Goal: Information Seeking & Learning: Learn about a topic

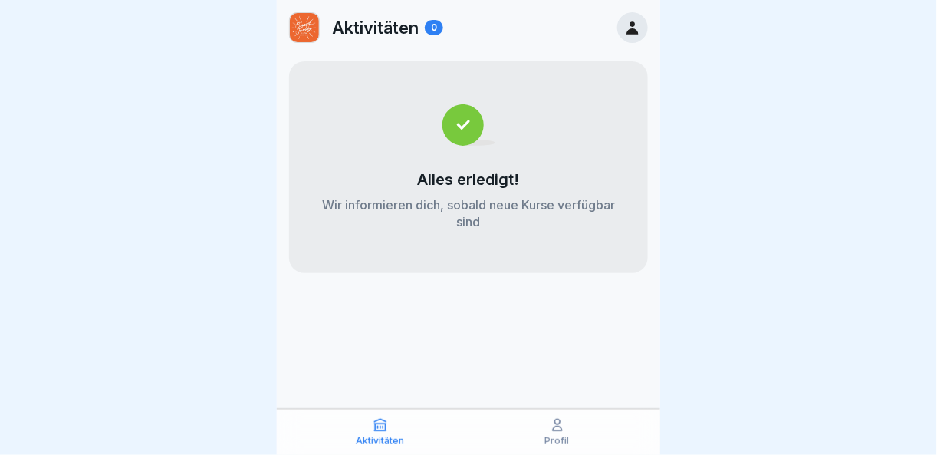
click at [558, 429] on icon at bounding box center [557, 424] width 15 height 15
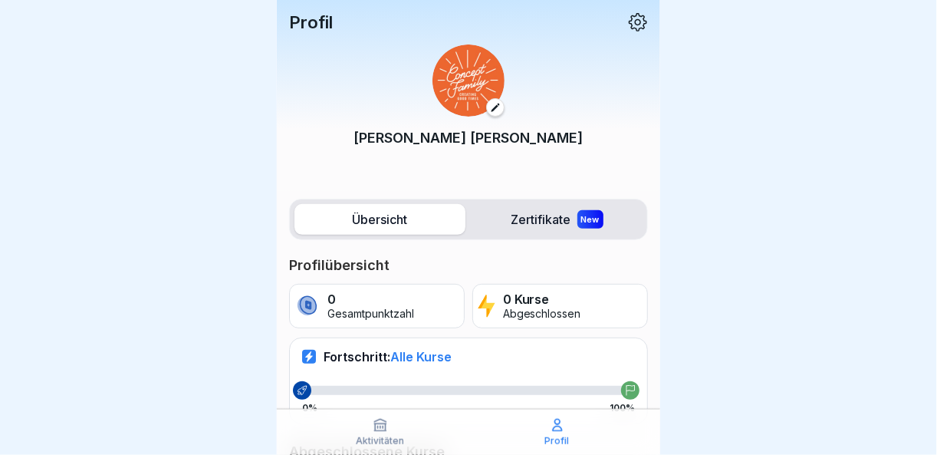
click at [406, 224] on label "Übersicht" at bounding box center [379, 219] width 171 height 31
click at [535, 300] on p "0 Kurse" at bounding box center [542, 299] width 78 height 15
click at [387, 216] on label "Übersicht" at bounding box center [379, 219] width 171 height 31
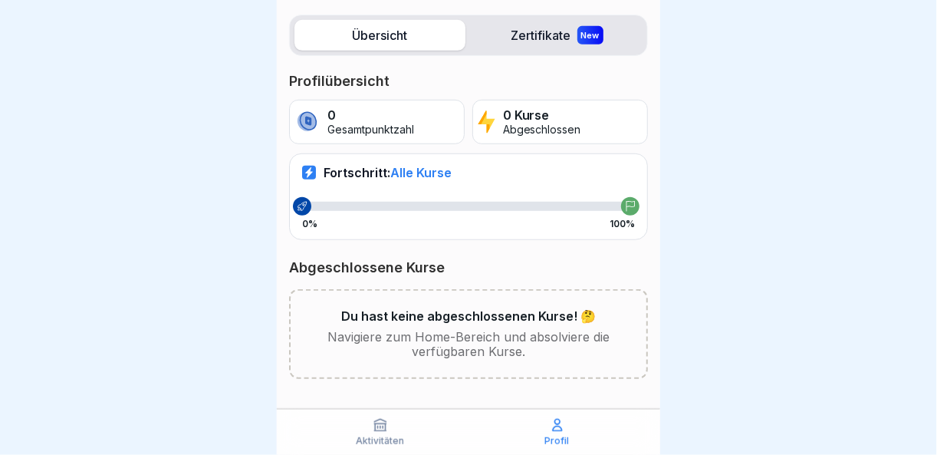
click at [550, 423] on icon at bounding box center [557, 424] width 15 height 15
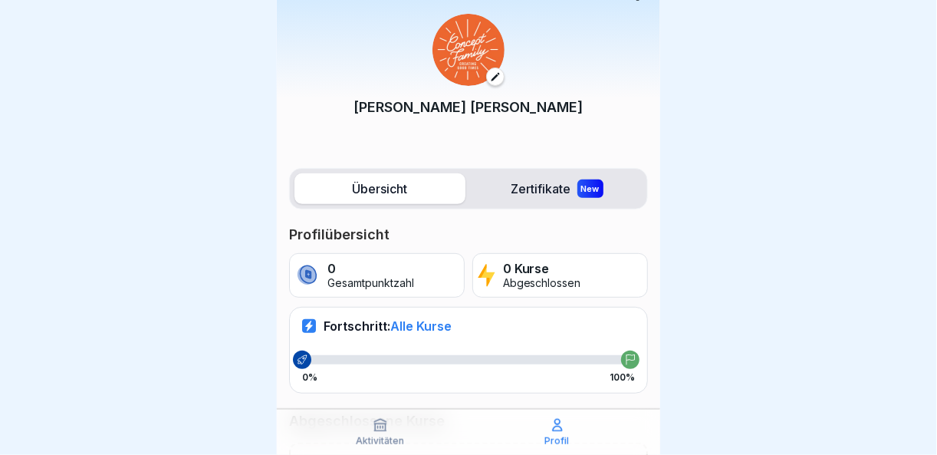
scroll to position [0, 0]
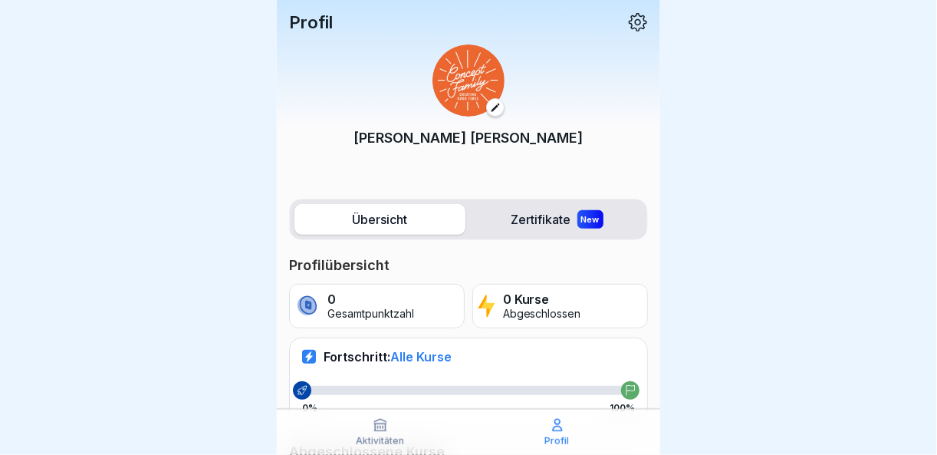
click at [319, 19] on p "Profil" at bounding box center [311, 22] width 44 height 20
click at [631, 21] on icon at bounding box center [638, 22] width 20 height 20
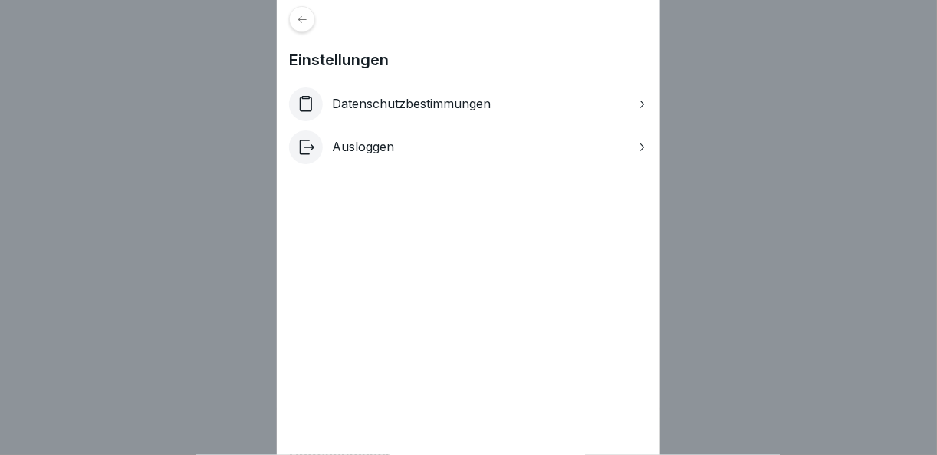
click at [201, 143] on div "Einstellungen Datenschutzbestimmungen Ausloggen" at bounding box center [468, 227] width 937 height 455
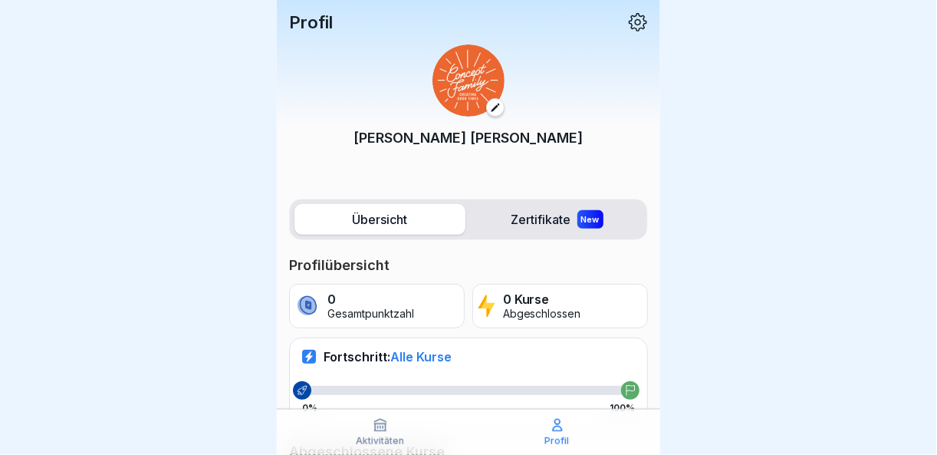
click at [513, 209] on label "Zertifikate New" at bounding box center [557, 219] width 171 height 31
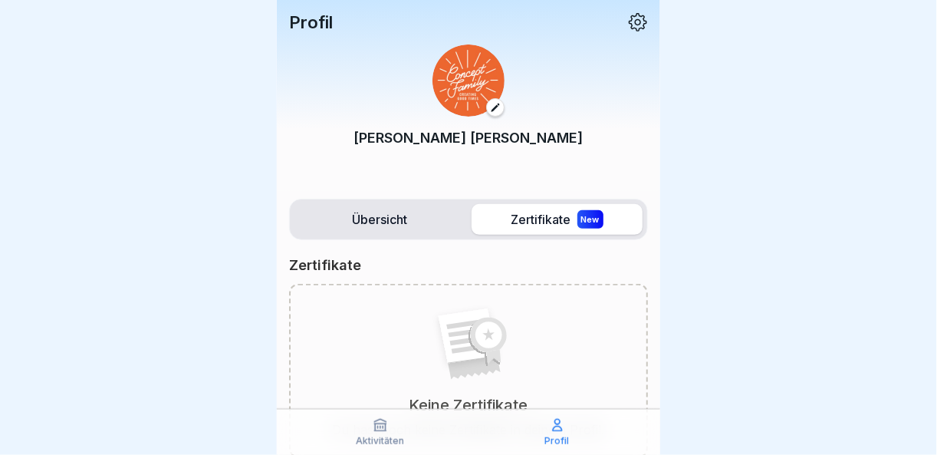
click at [380, 209] on label "Übersicht" at bounding box center [379, 219] width 171 height 31
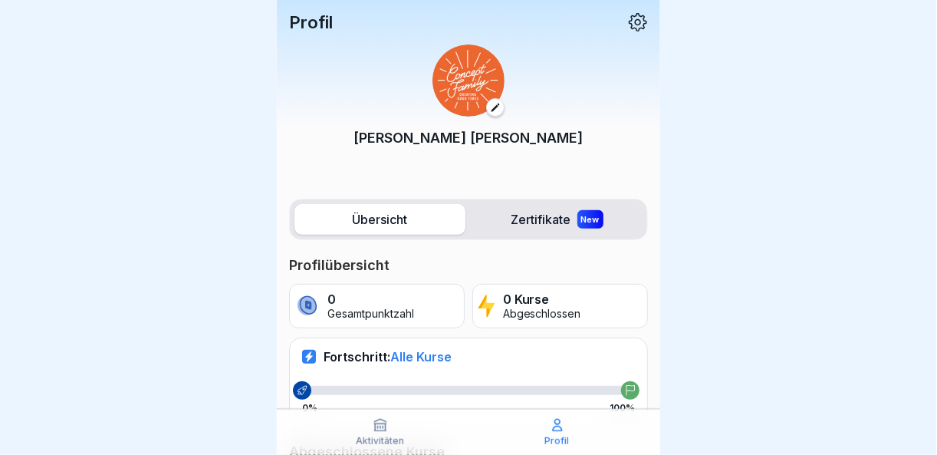
scroll to position [153, 0]
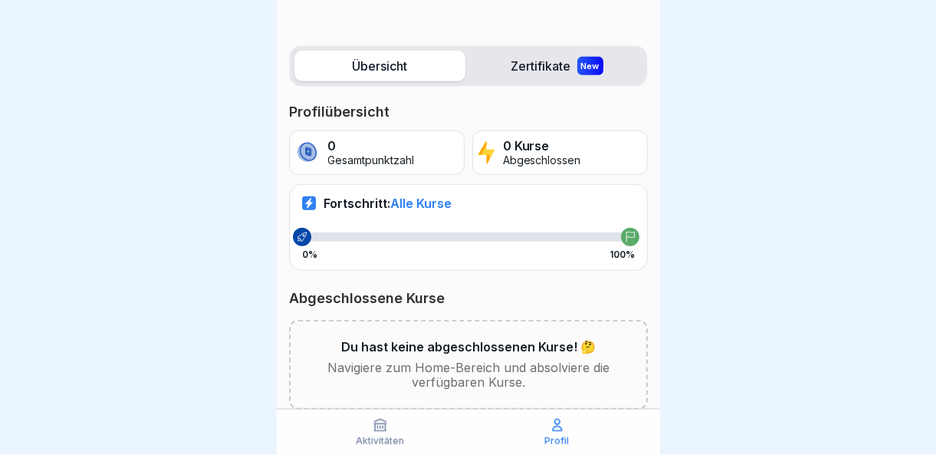
click at [432, 203] on span "Alle Kurse" at bounding box center [420, 203] width 61 height 15
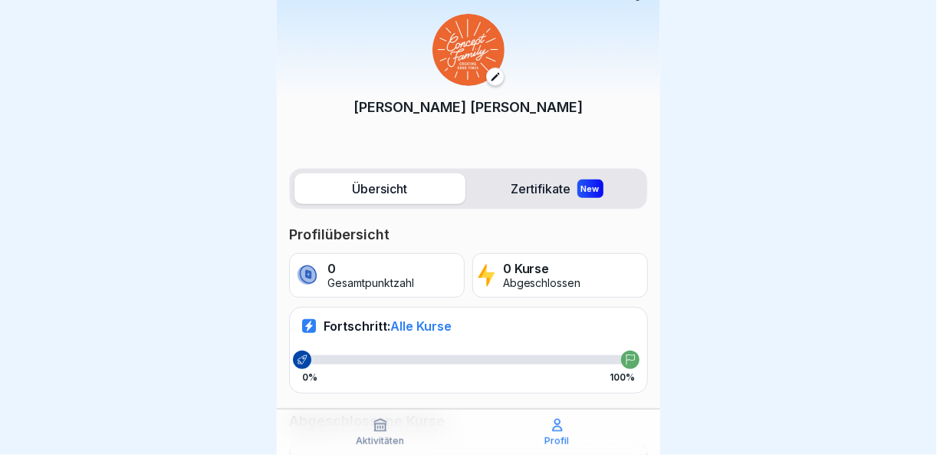
scroll to position [0, 0]
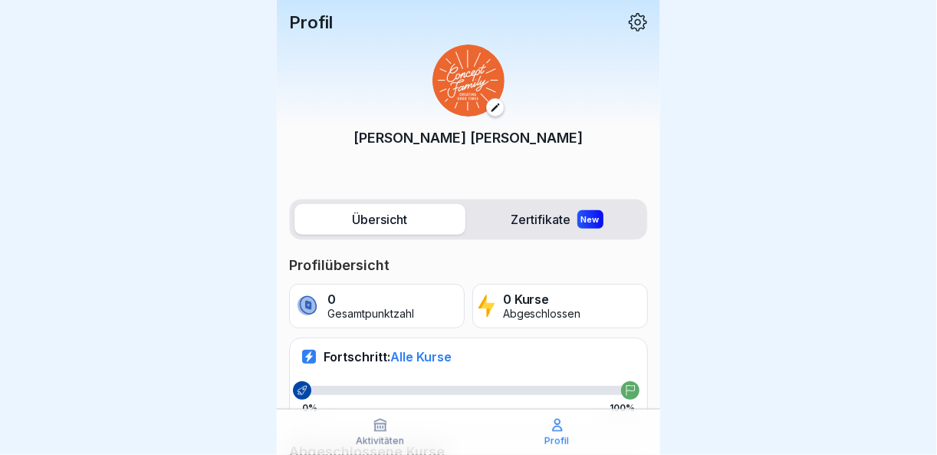
click at [628, 21] on icon at bounding box center [638, 22] width 20 height 20
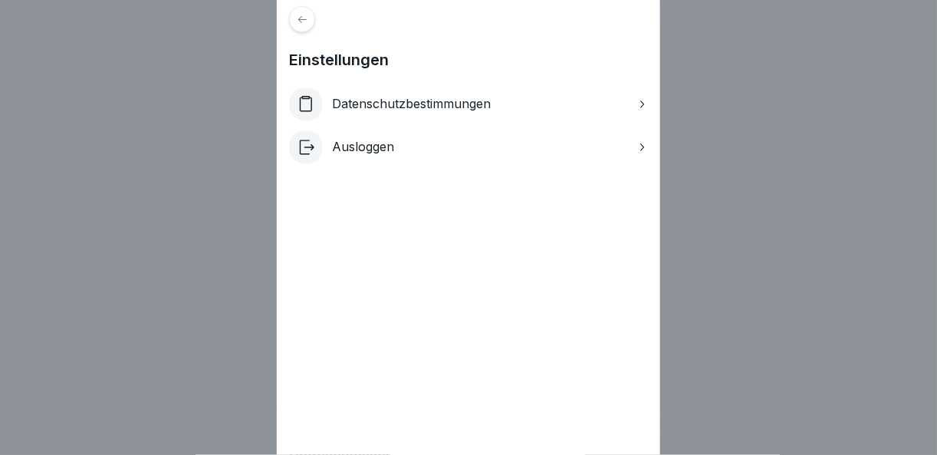
click at [467, 104] on p "Datenschutzbestimmungen" at bounding box center [411, 104] width 159 height 15
click at [315, 17] on div at bounding box center [302, 19] width 26 height 26
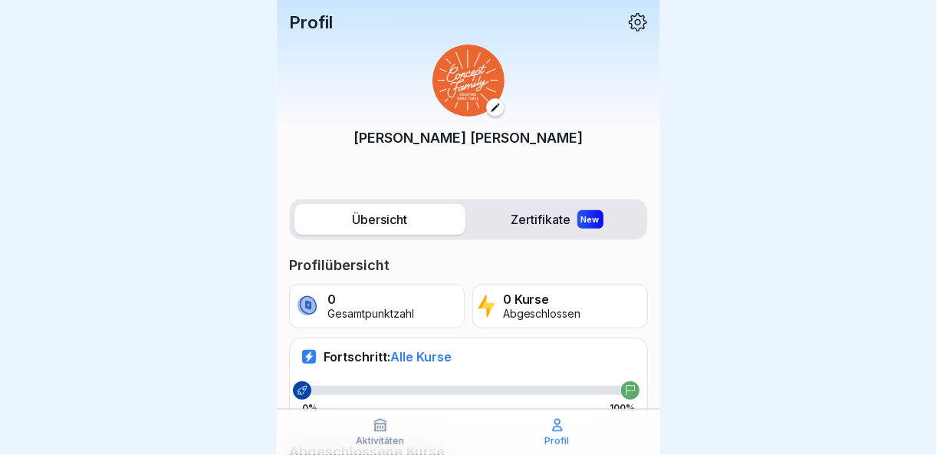
click at [515, 209] on label "Zertifikate New" at bounding box center [557, 219] width 171 height 31
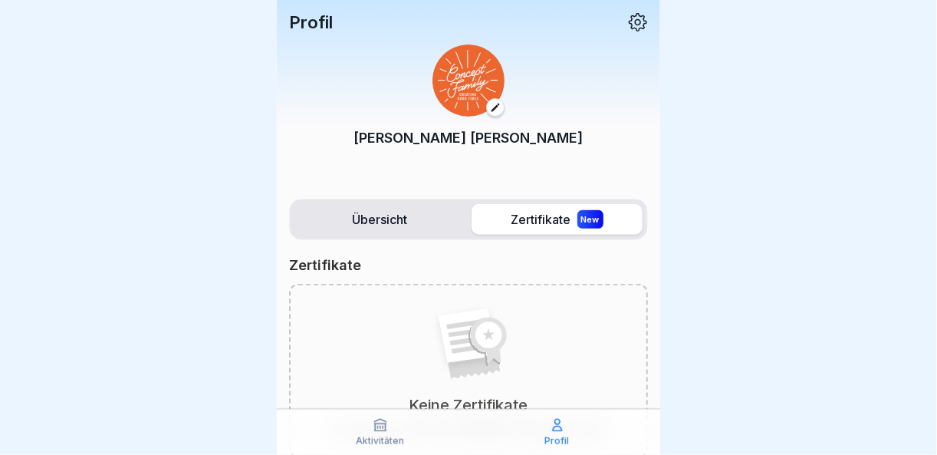
click at [464, 84] on img at bounding box center [469, 80] width 72 height 72
click at [492, 105] on icon at bounding box center [495, 107] width 11 height 11
click at [360, 228] on label "Übersicht" at bounding box center [379, 219] width 171 height 31
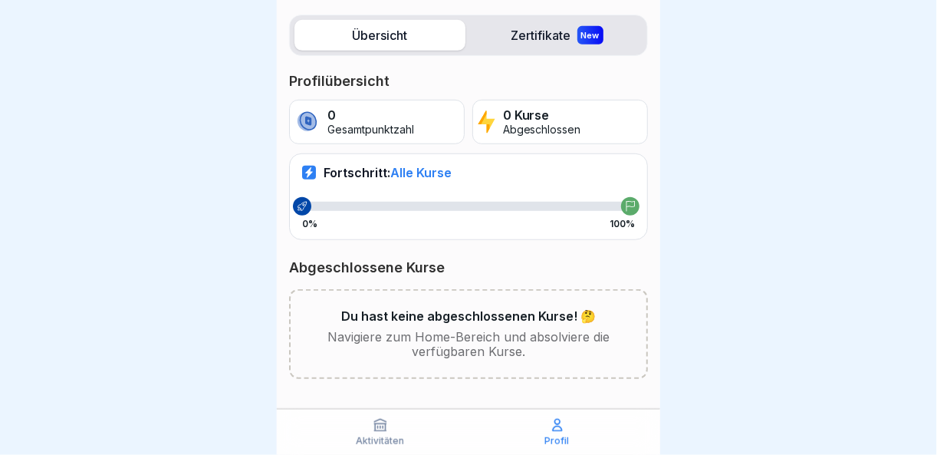
scroll to position [11, 0]
click at [563, 425] on icon at bounding box center [557, 424] width 15 height 15
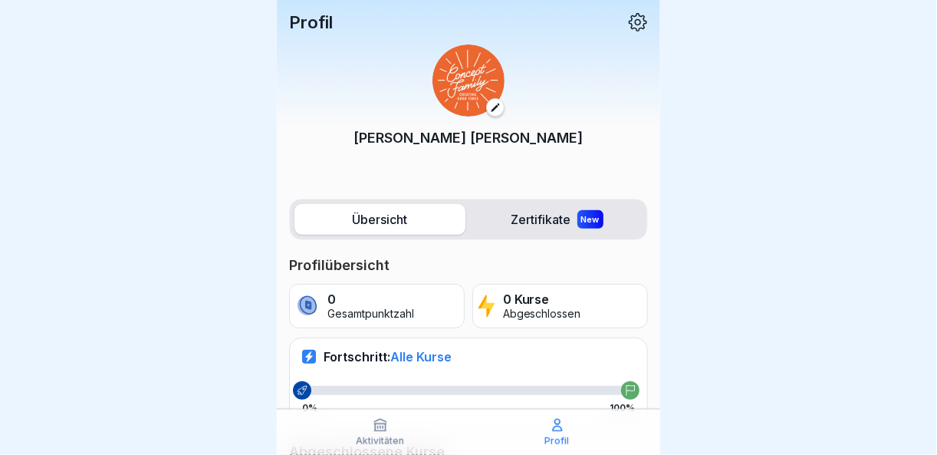
scroll to position [11, 0]
click at [377, 426] on icon at bounding box center [380, 425] width 12 height 12
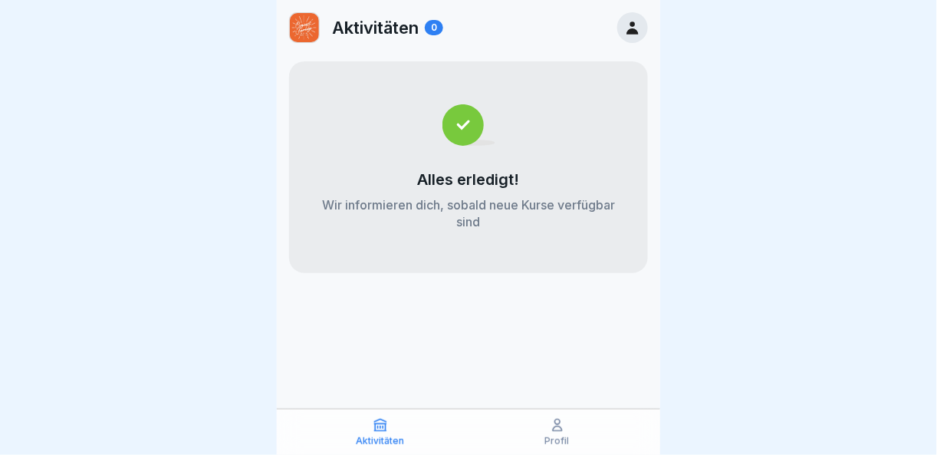
click at [630, 21] on icon at bounding box center [632, 27] width 17 height 17
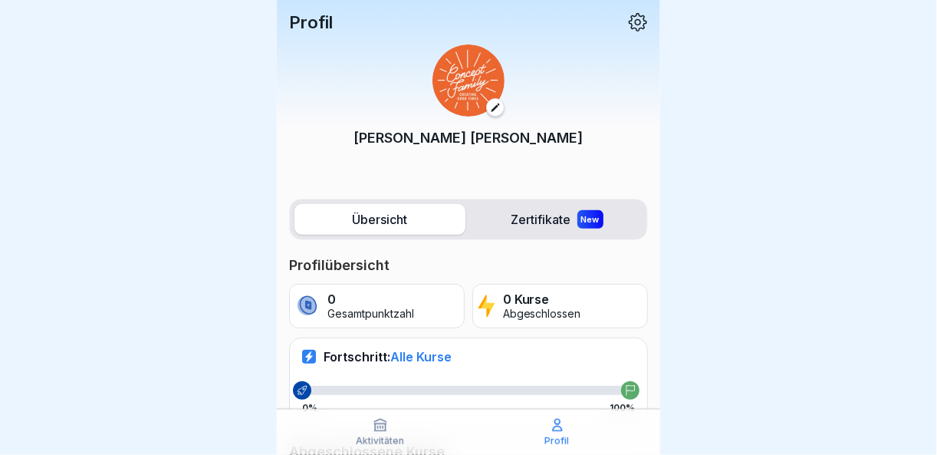
click at [630, 21] on icon at bounding box center [638, 22] width 20 height 20
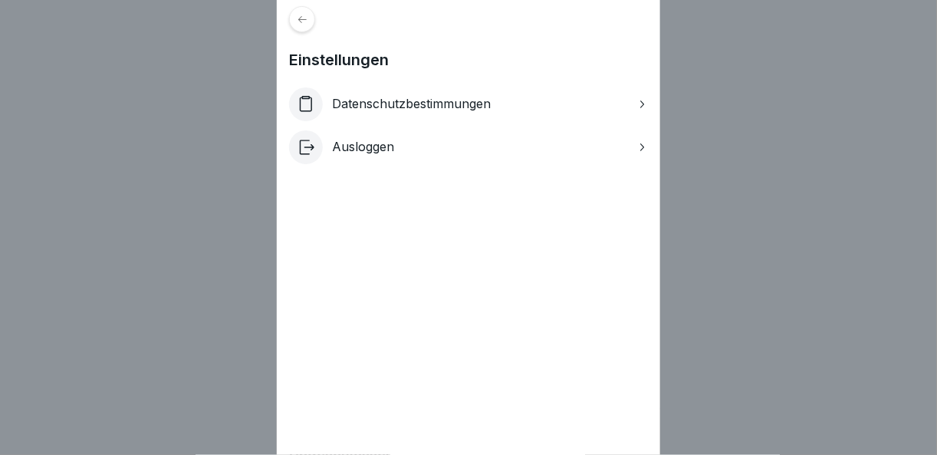
click at [356, 149] on p "Ausloggen" at bounding box center [363, 147] width 62 height 15
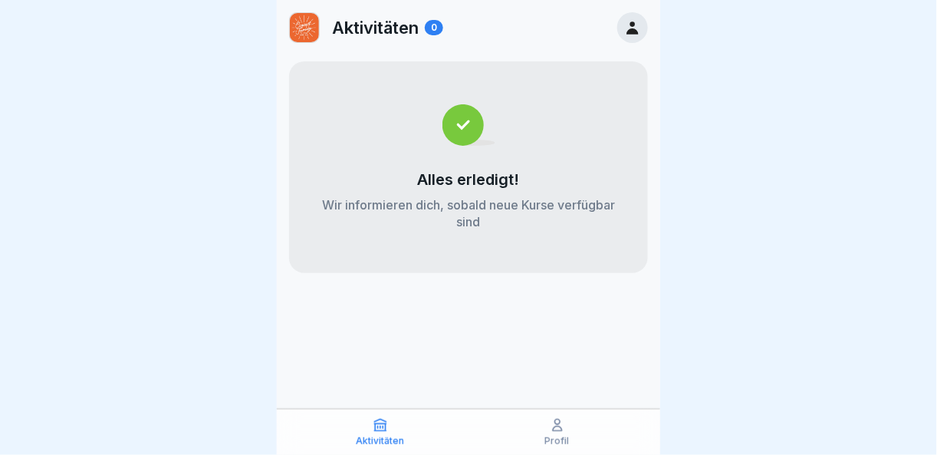
click at [571, 423] on div "Profil" at bounding box center [556, 431] width 169 height 29
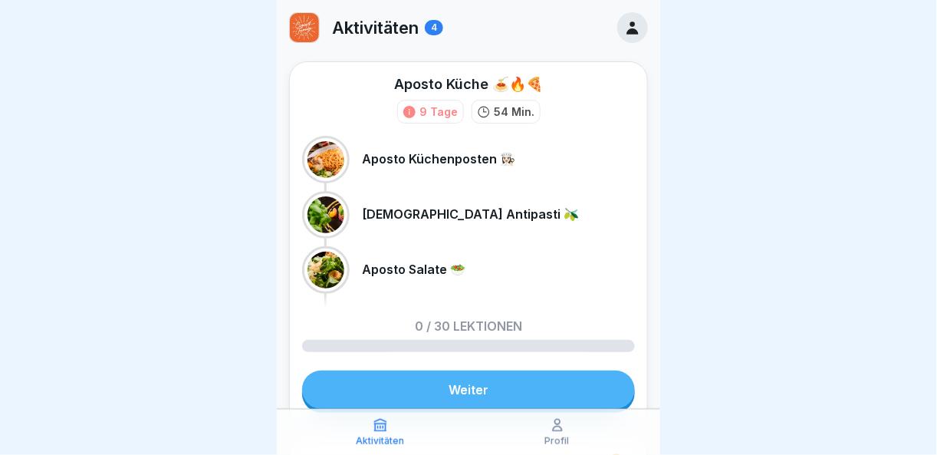
scroll to position [11, 0]
click at [558, 426] on icon at bounding box center [557, 424] width 15 height 15
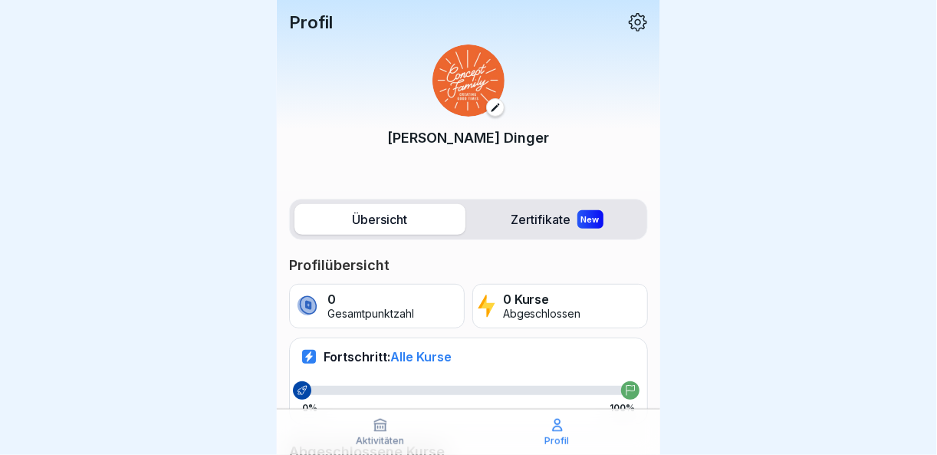
scroll to position [77, 0]
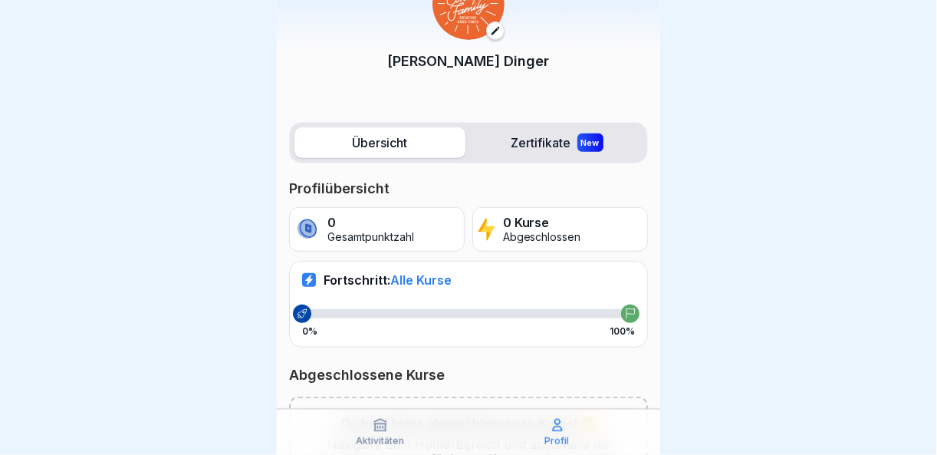
click at [436, 281] on span "Alle Kurse" at bounding box center [420, 279] width 61 height 15
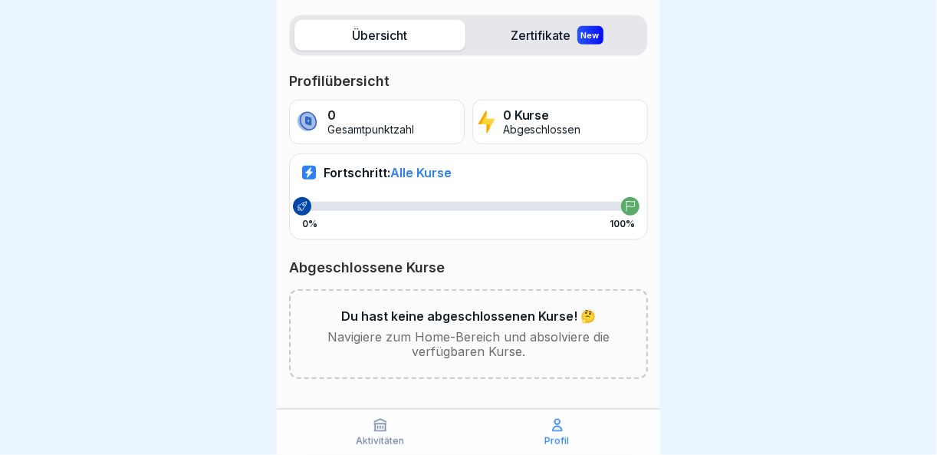
scroll to position [0, 0]
click at [564, 433] on div "Profil" at bounding box center [556, 431] width 169 height 29
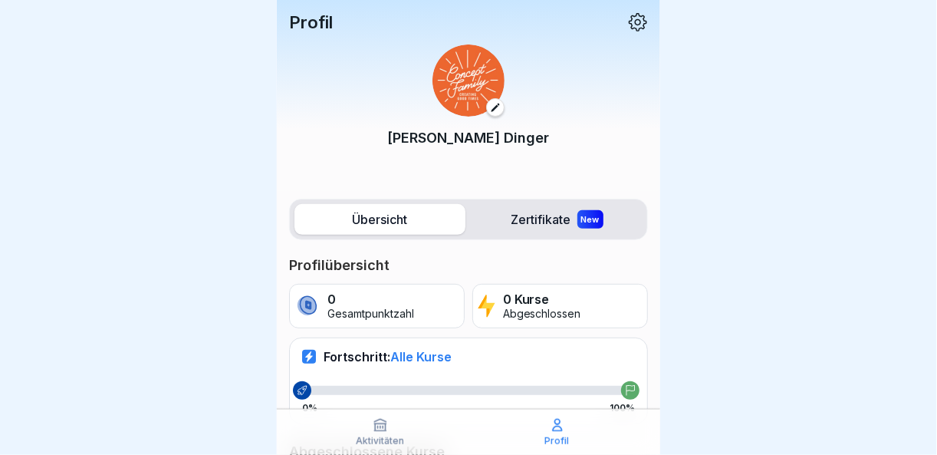
scroll to position [11, 0]
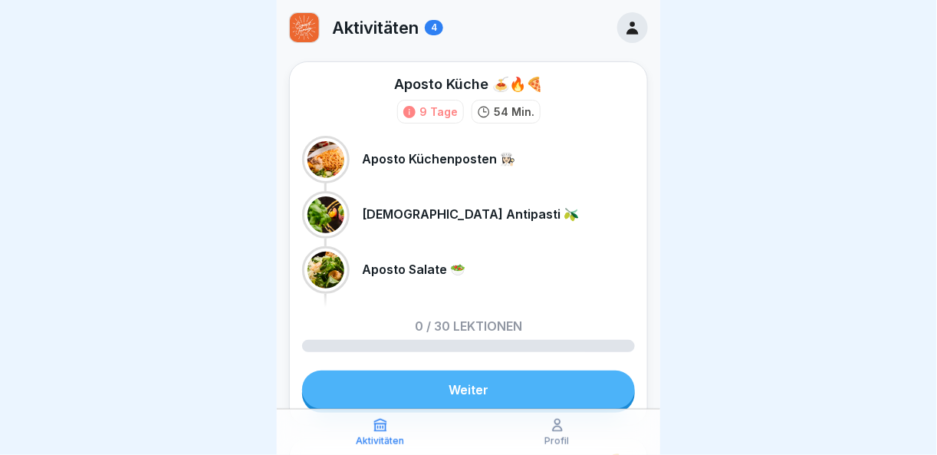
click at [324, 155] on div at bounding box center [326, 159] width 37 height 37
click at [450, 382] on link "Weiter" at bounding box center [468, 389] width 333 height 38
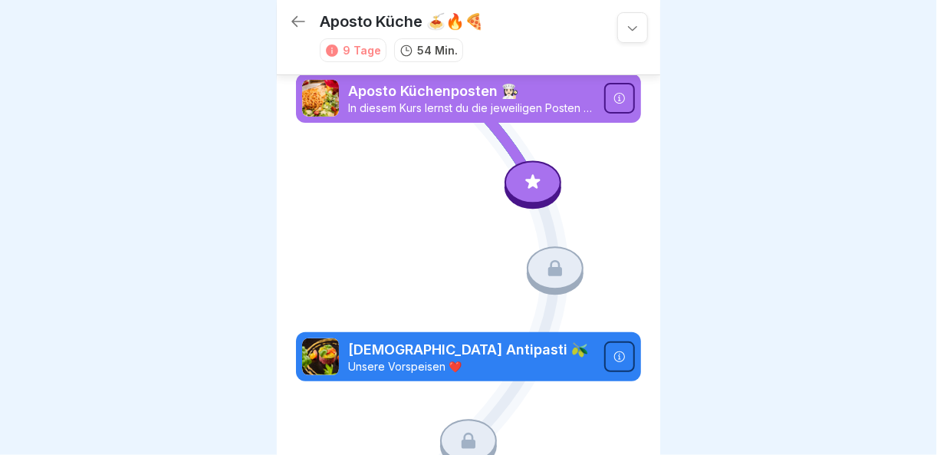
click at [526, 180] on icon at bounding box center [533, 181] width 15 height 15
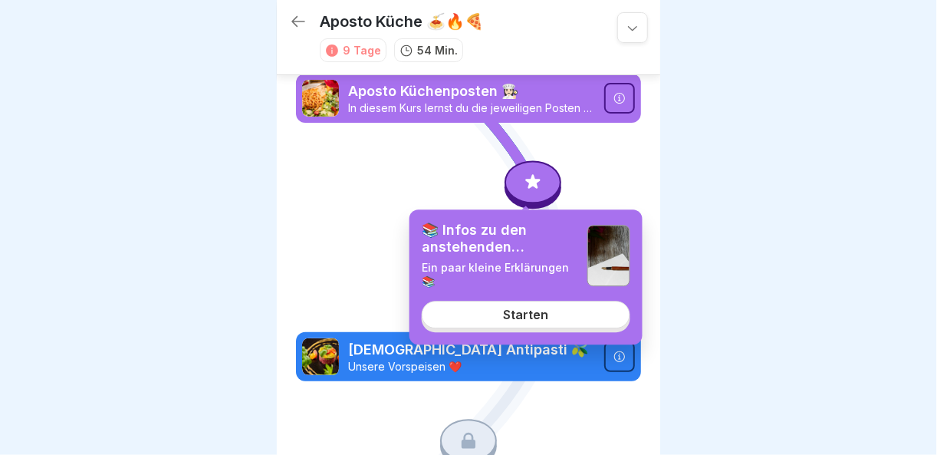
click at [528, 317] on div "Starten" at bounding box center [525, 315] width 45 height 14
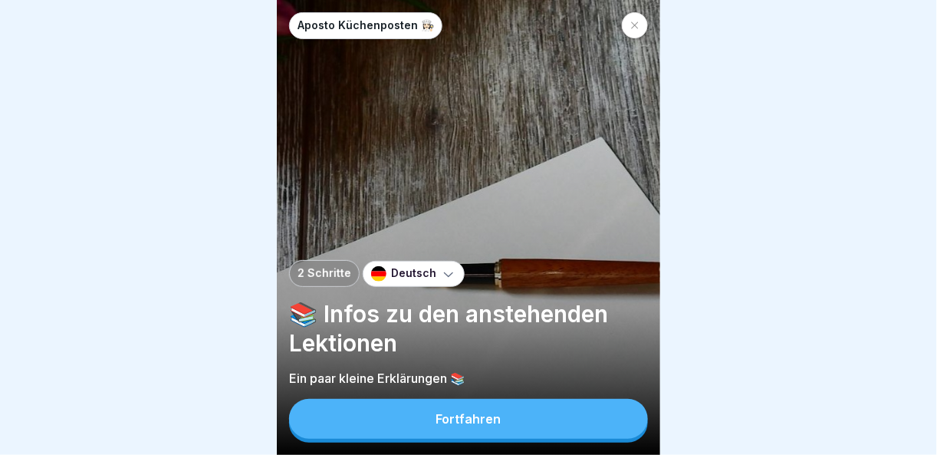
click at [517, 429] on button "Fortfahren" at bounding box center [468, 419] width 359 height 40
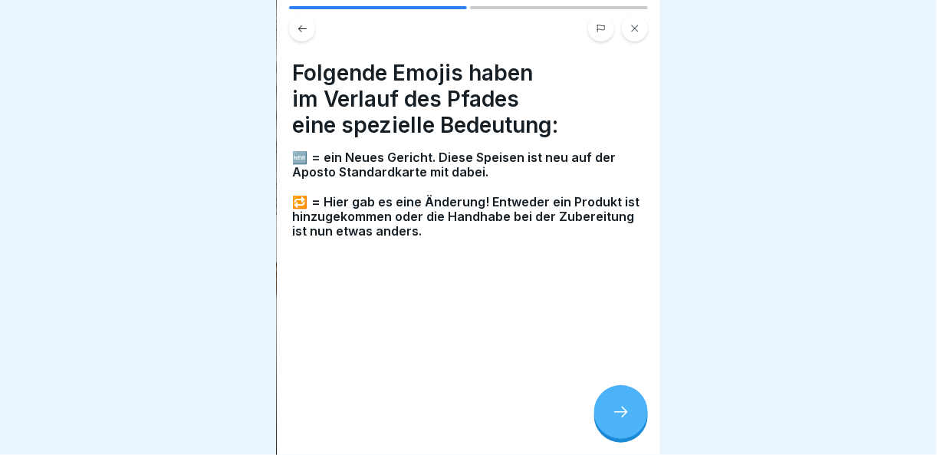
click at [633, 422] on div at bounding box center [621, 412] width 54 height 54
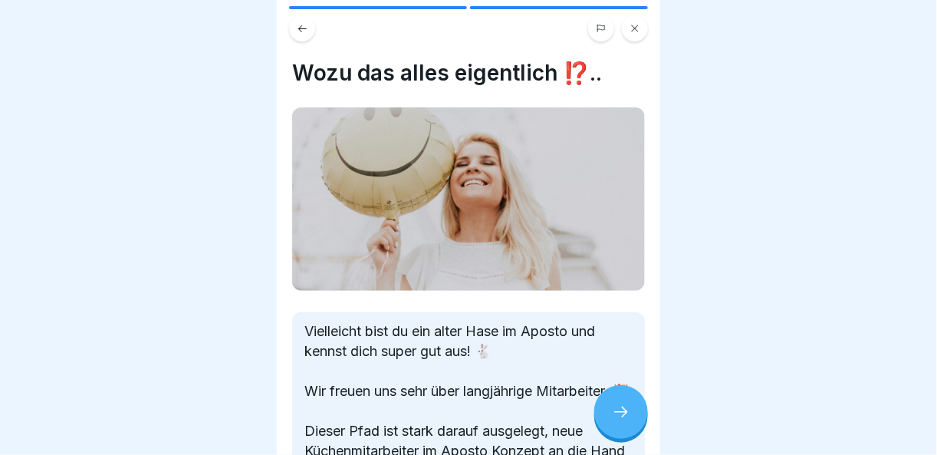
click at [633, 422] on div at bounding box center [621, 412] width 54 height 54
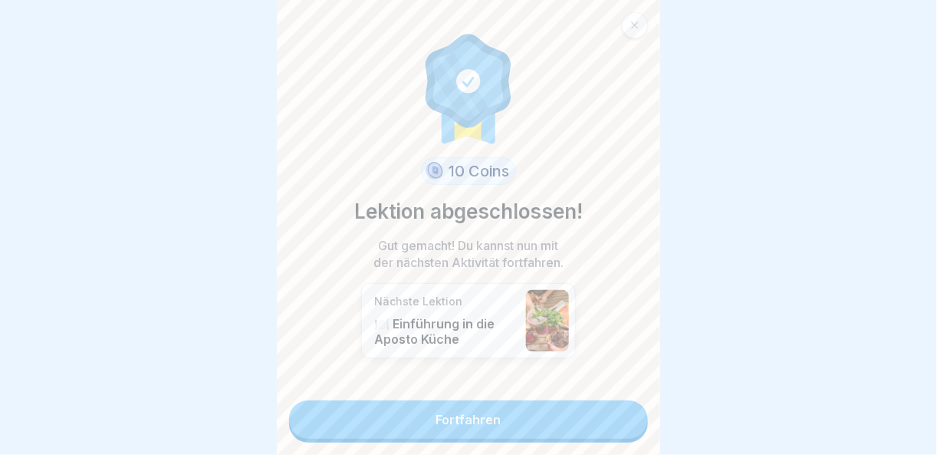
click at [535, 419] on link "Fortfahren" at bounding box center [468, 419] width 359 height 38
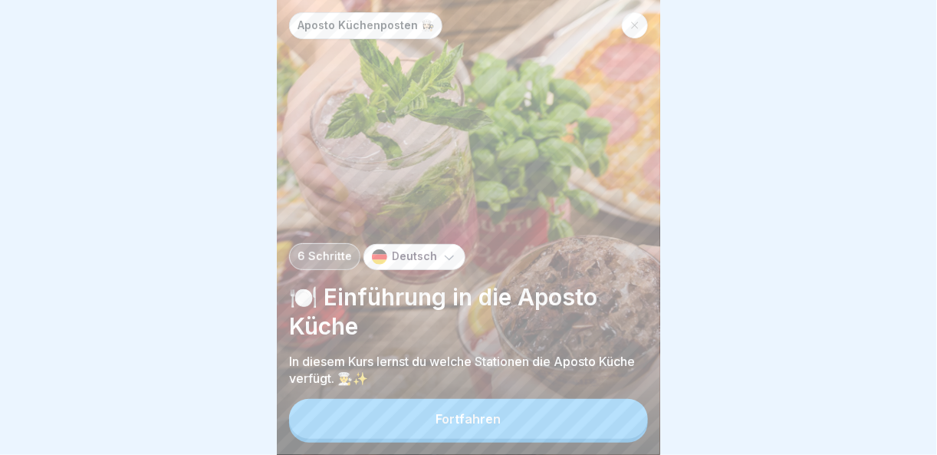
click at [552, 436] on button "Fortfahren" at bounding box center [468, 419] width 359 height 40
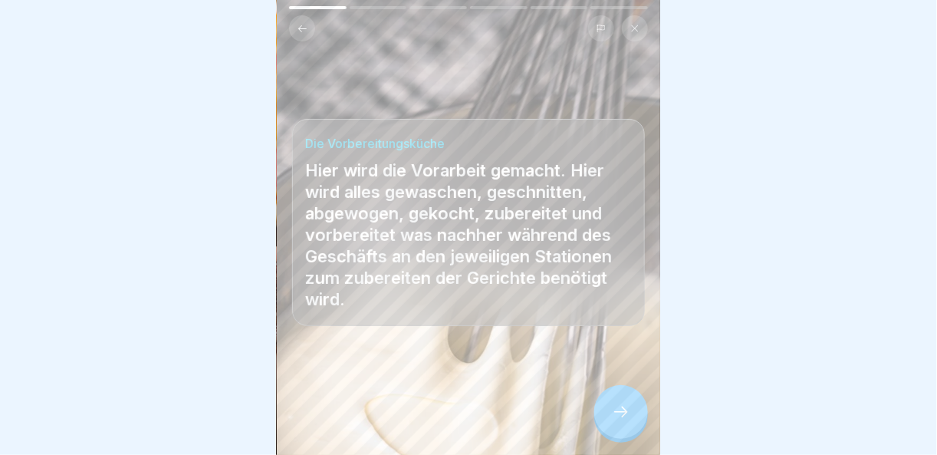
click at [646, 426] on div at bounding box center [621, 412] width 54 height 54
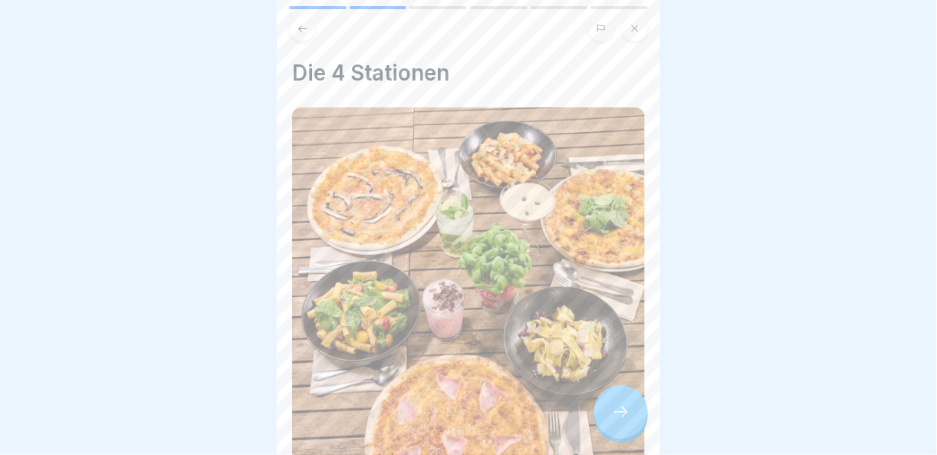
click at [630, 421] on icon at bounding box center [621, 412] width 18 height 18
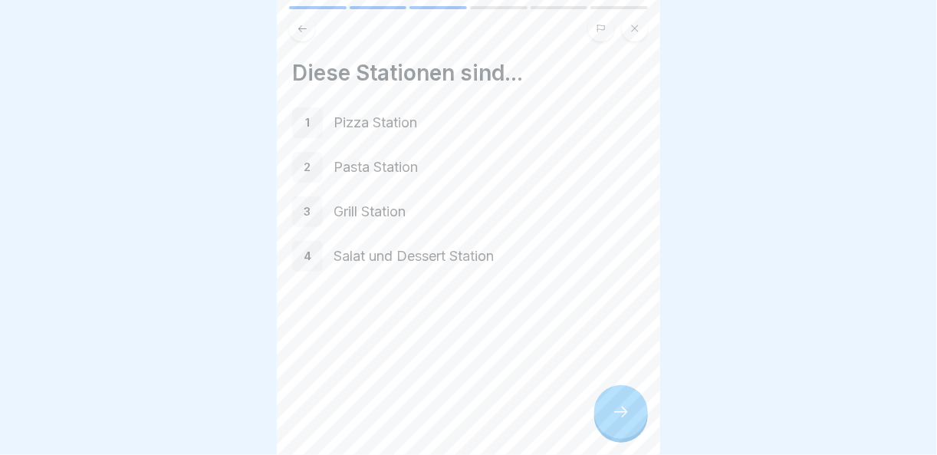
click at [630, 421] on icon at bounding box center [621, 412] width 18 height 18
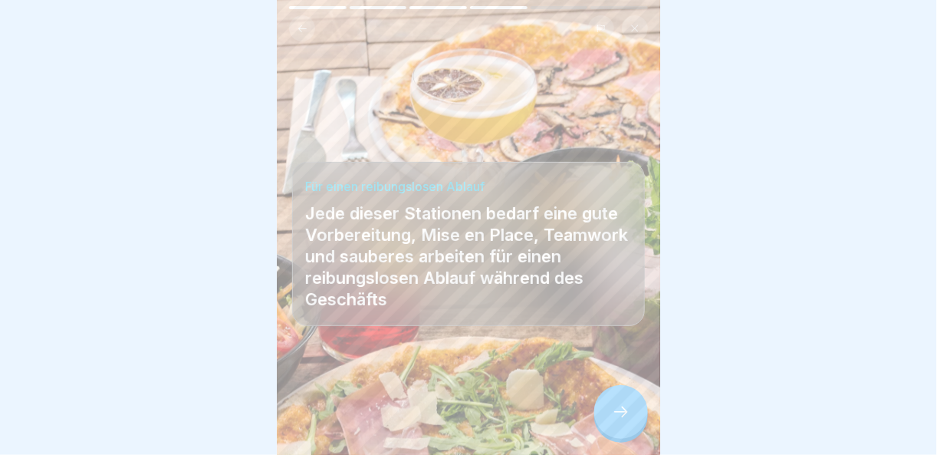
click at [630, 421] on icon at bounding box center [621, 412] width 18 height 18
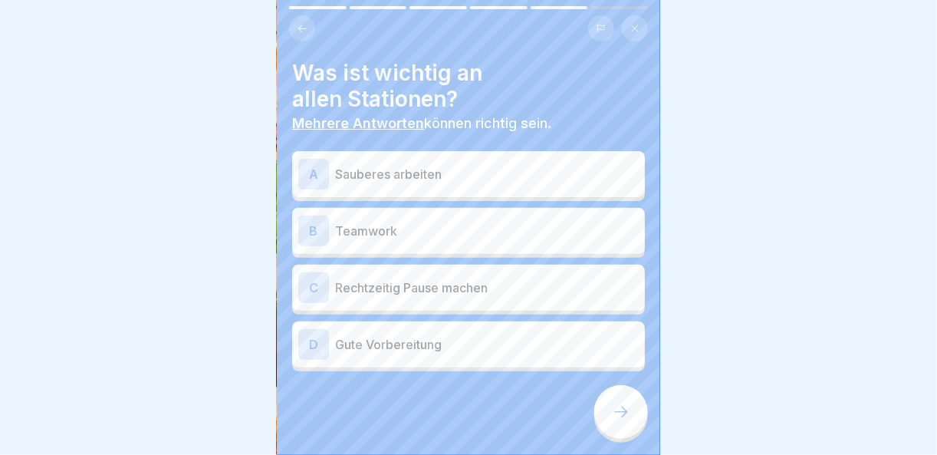
click at [630, 421] on icon at bounding box center [621, 412] width 18 height 18
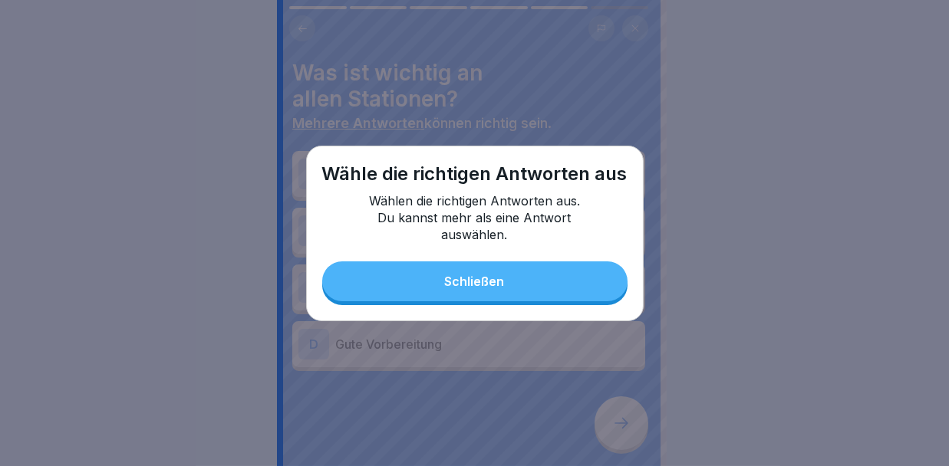
click at [540, 276] on button "Schließen" at bounding box center [474, 282] width 305 height 40
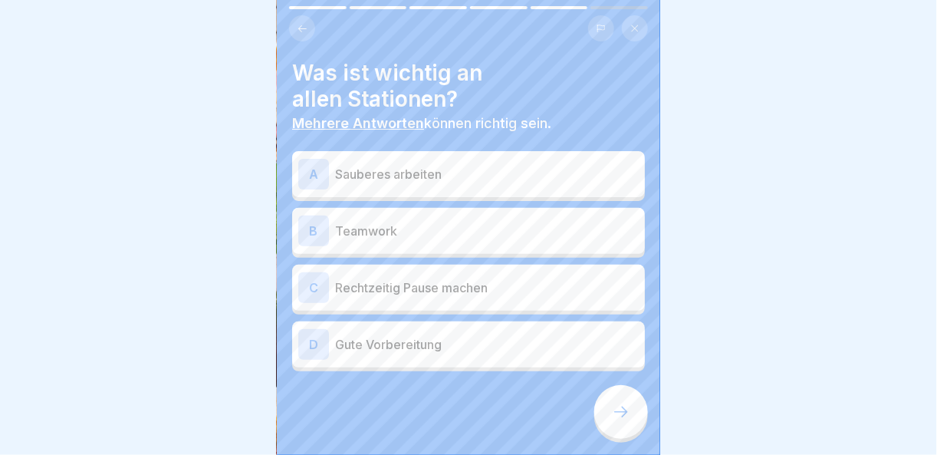
click at [424, 345] on p "Gute Vorbereitung" at bounding box center [487, 344] width 304 height 18
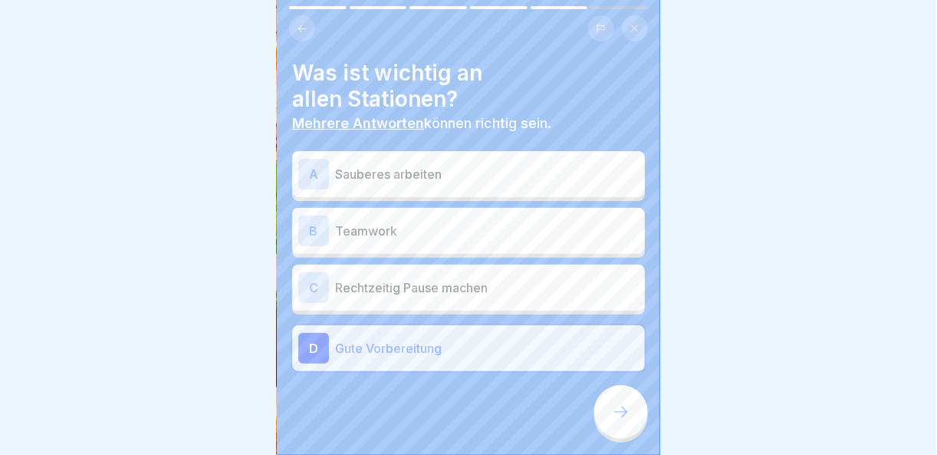
click at [404, 232] on p "Teamwork" at bounding box center [487, 231] width 304 height 18
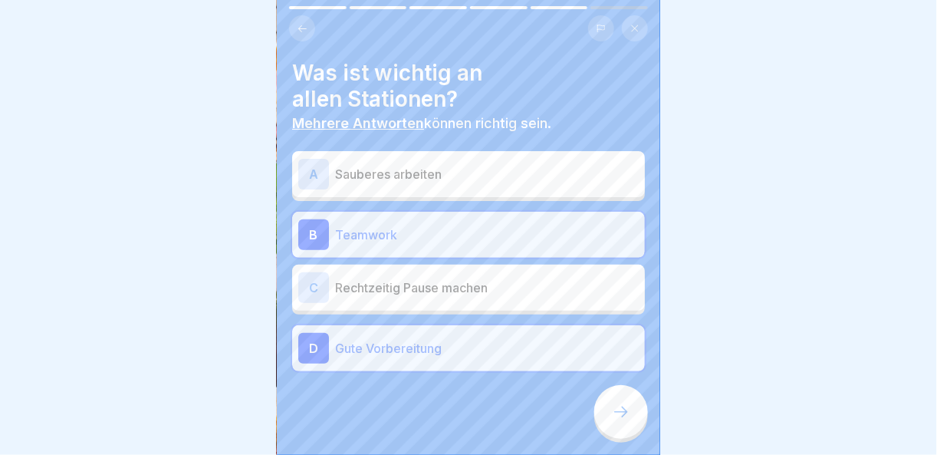
click at [419, 173] on p "Sauberes arbeiten" at bounding box center [487, 174] width 304 height 18
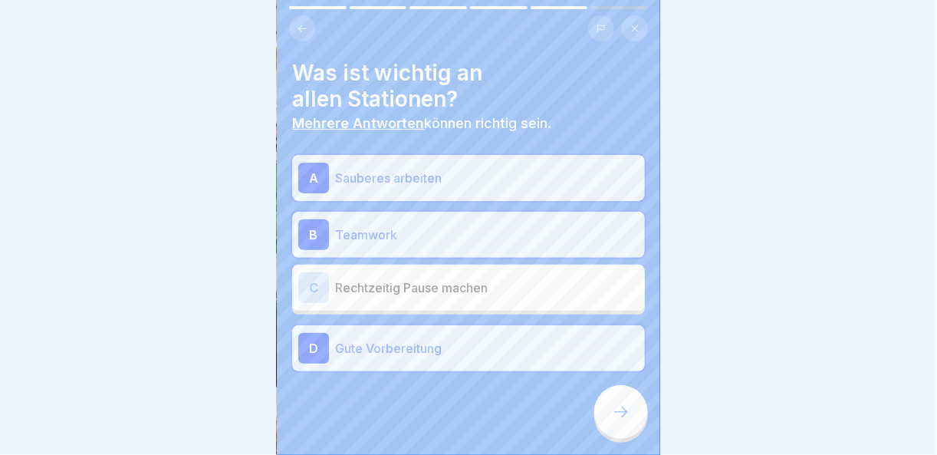
click at [620, 433] on div at bounding box center [621, 412] width 54 height 54
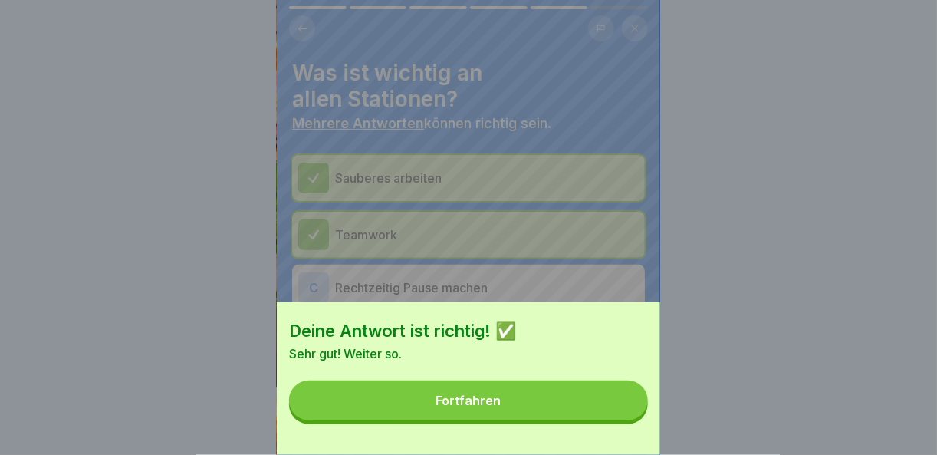
click at [614, 420] on button "Fortfahren" at bounding box center [468, 400] width 359 height 40
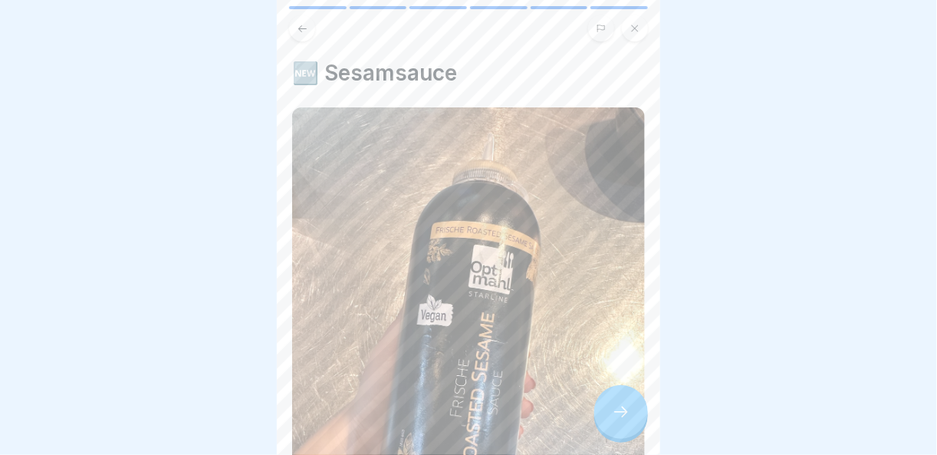
click at [636, 429] on div at bounding box center [621, 412] width 54 height 54
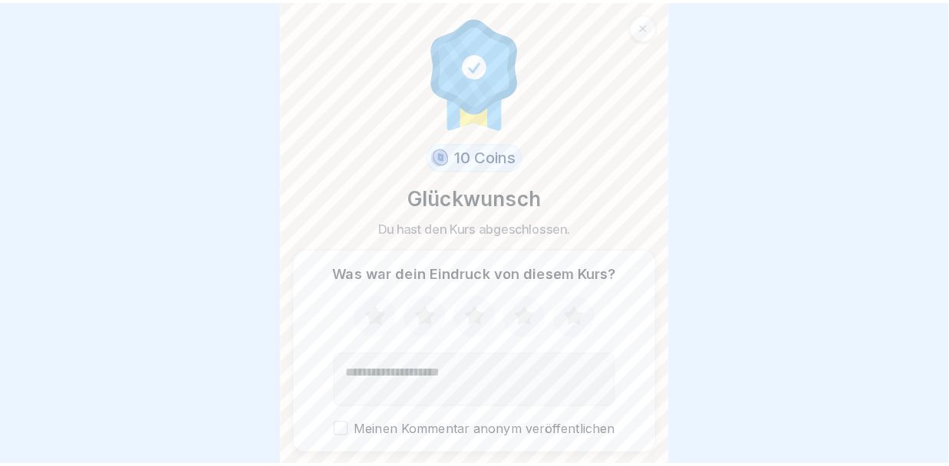
scroll to position [44, 0]
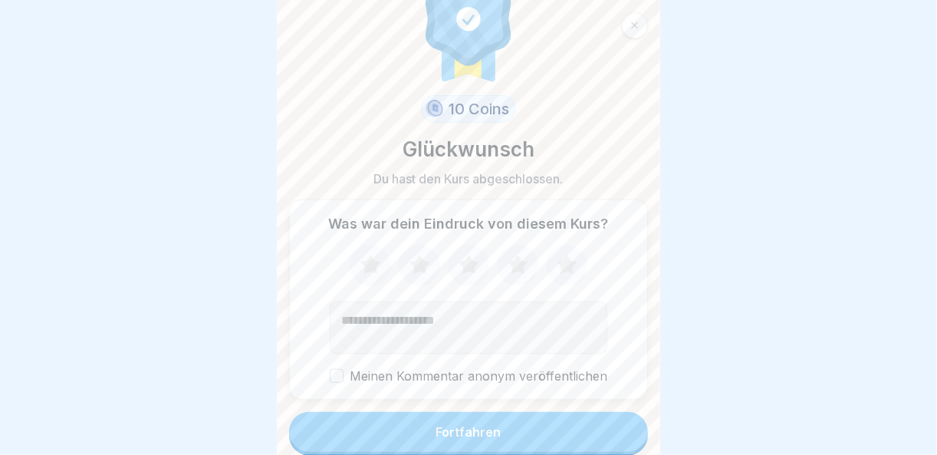
click at [607, 428] on button "Fortfahren" at bounding box center [468, 432] width 359 height 40
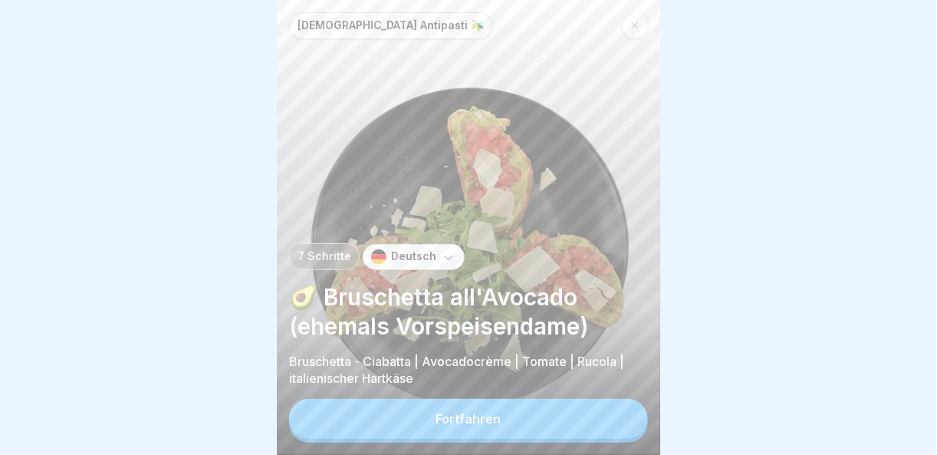
click at [607, 428] on button "Fortfahren" at bounding box center [468, 419] width 359 height 40
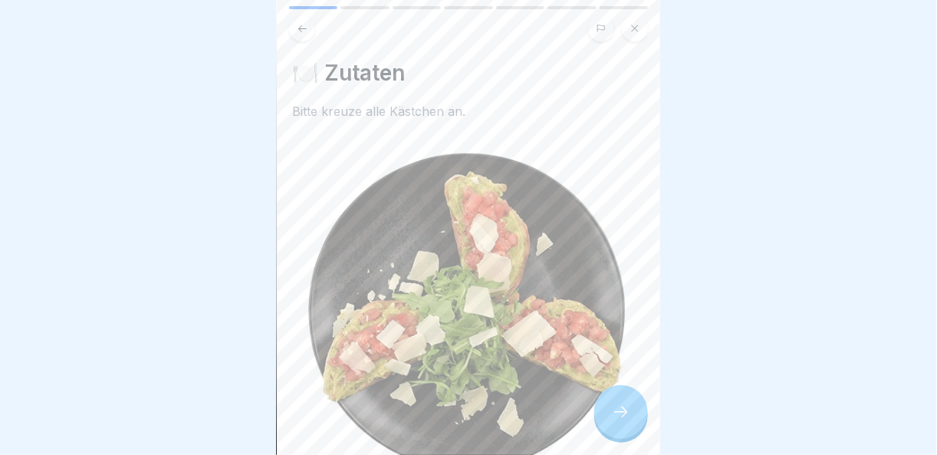
click at [633, 413] on div at bounding box center [621, 412] width 54 height 54
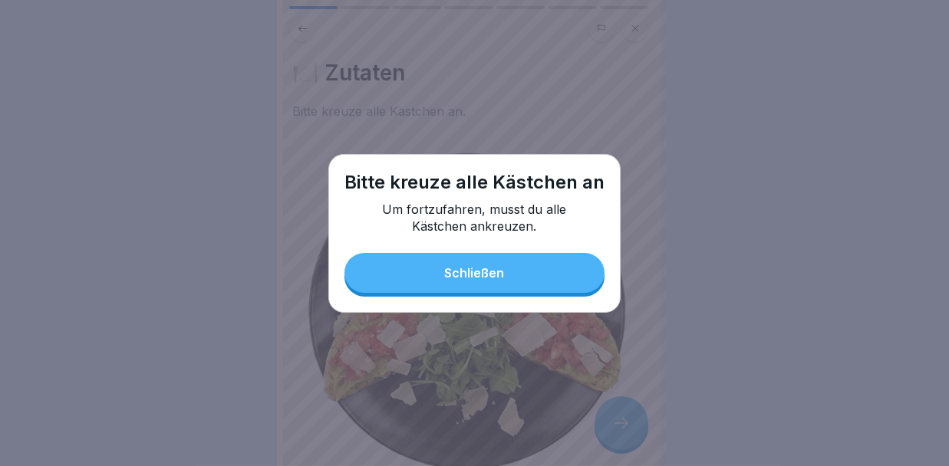
click at [538, 294] on div "Bitte [DEMOGRAPHIC_DATA] alle Kästchen an Um fortzufahren, musst du alle Kästch…" at bounding box center [474, 233] width 292 height 159
click at [502, 305] on div "Bitte [DEMOGRAPHIC_DATA] alle Kästchen an Um fortzufahren, musst du alle Kästch…" at bounding box center [474, 233] width 292 height 159
click at [506, 280] on button "Schließen" at bounding box center [474, 273] width 260 height 40
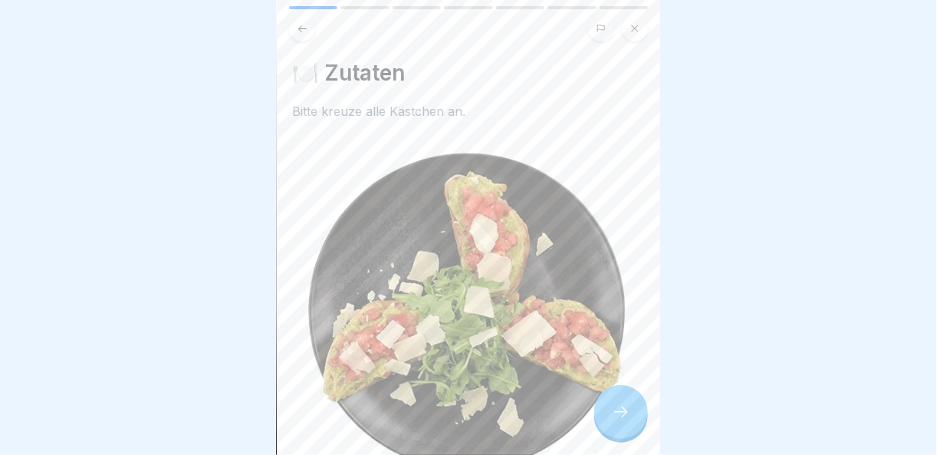
scroll to position [307, 0]
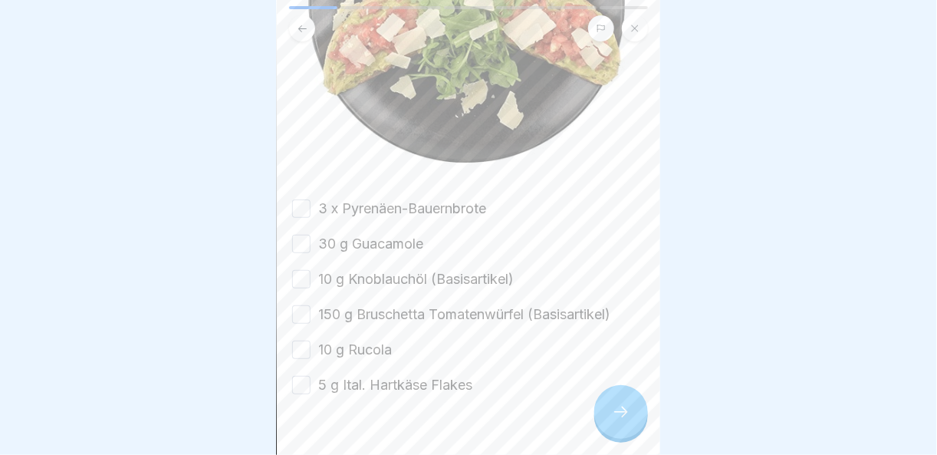
click at [304, 376] on button "5 g Ital. Hartkäse Flakes" at bounding box center [301, 385] width 18 height 18
click at [311, 340] on div "10 g Rucola" at bounding box center [342, 350] width 100 height 20
click at [311, 305] on button "150 g Bruschetta Tomatenwürfel (Basisartikel)" at bounding box center [301, 314] width 18 height 18
drag, startPoint x: 308, startPoint y: 253, endPoint x: 308, endPoint y: 215, distance: 37.6
click at [308, 270] on button "10 g Knoblauchöl (Basisartikel)" at bounding box center [301, 279] width 18 height 18
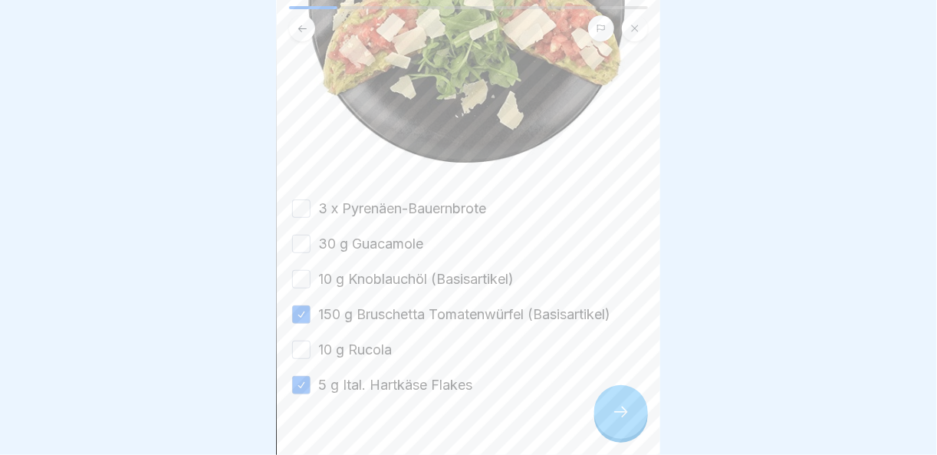
click at [308, 235] on button "30 g Guacamole" at bounding box center [301, 244] width 18 height 18
click at [308, 199] on button "3 x Pyrenäen-Bauernbrote" at bounding box center [301, 208] width 18 height 18
click at [310, 341] on button "10 g Rucola" at bounding box center [301, 350] width 18 height 18
click at [630, 406] on div at bounding box center [621, 412] width 54 height 54
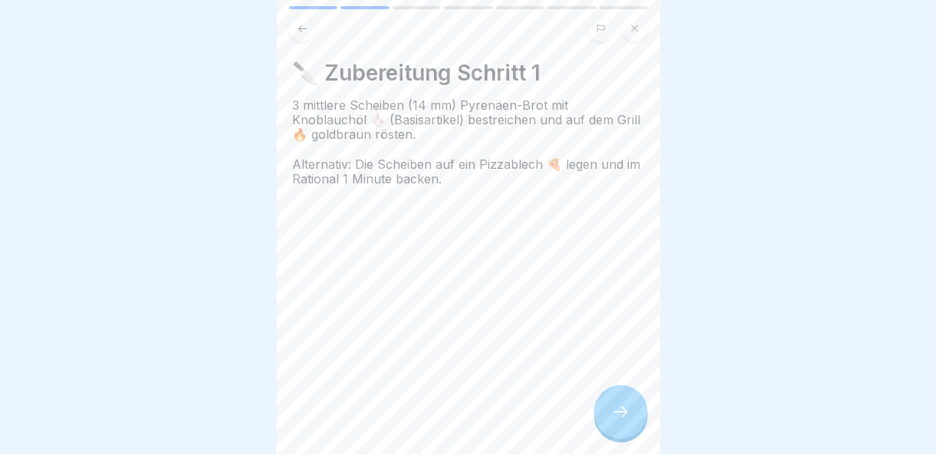
click at [630, 406] on div at bounding box center [621, 412] width 54 height 54
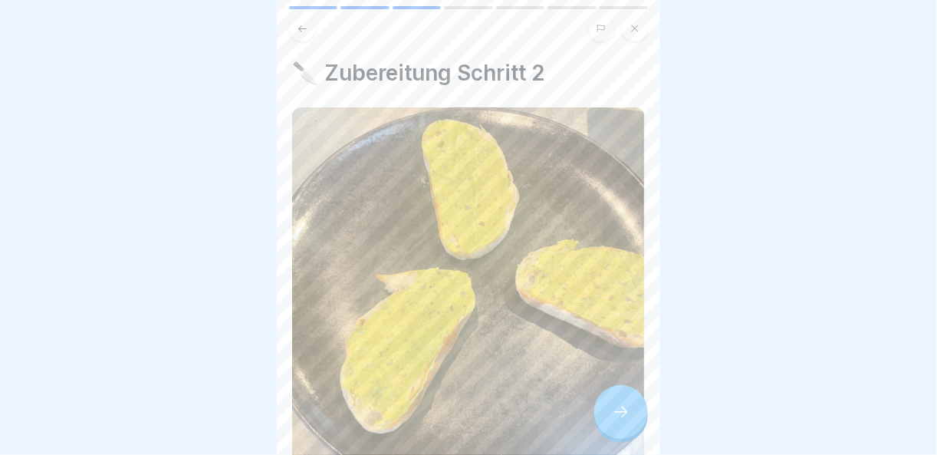
click at [630, 406] on div at bounding box center [621, 412] width 54 height 54
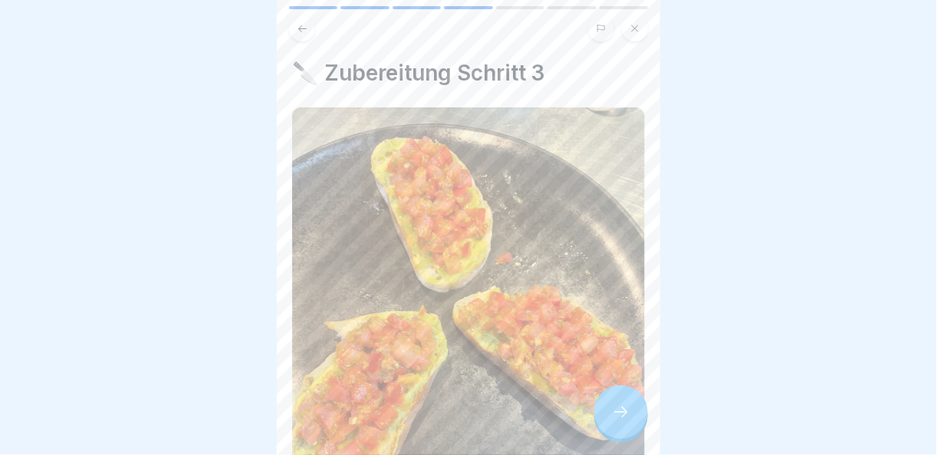
click at [630, 406] on div at bounding box center [621, 412] width 54 height 54
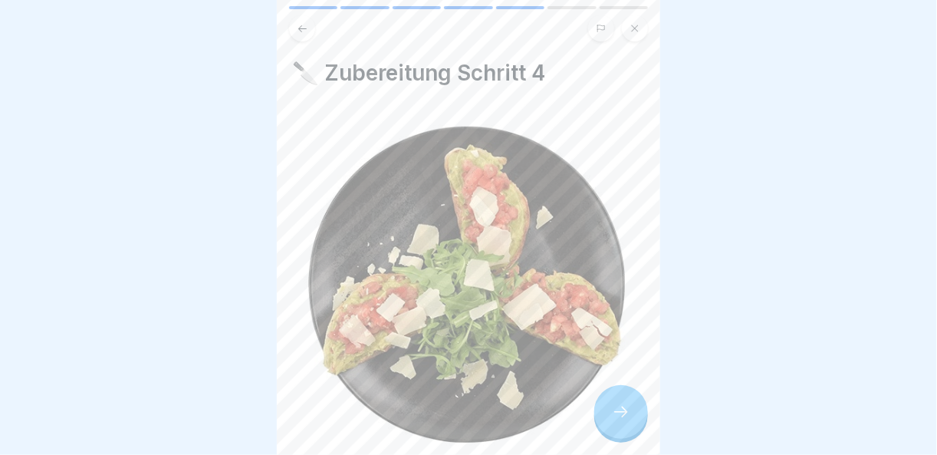
click at [630, 406] on div at bounding box center [621, 412] width 54 height 54
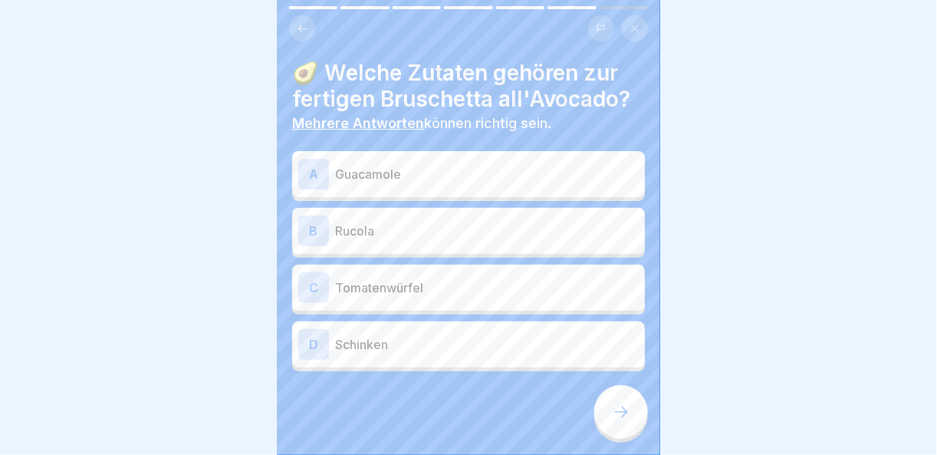
click at [319, 160] on div "A" at bounding box center [313, 174] width 31 height 31
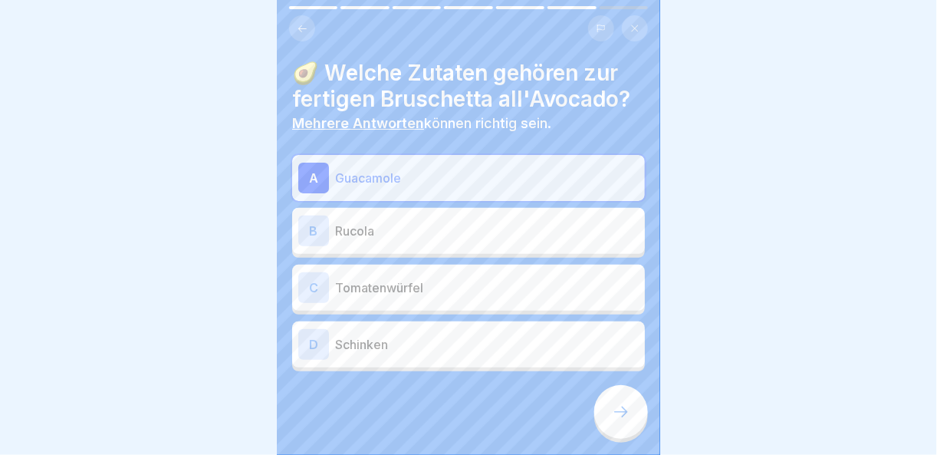
click at [320, 216] on div "B" at bounding box center [313, 230] width 31 height 31
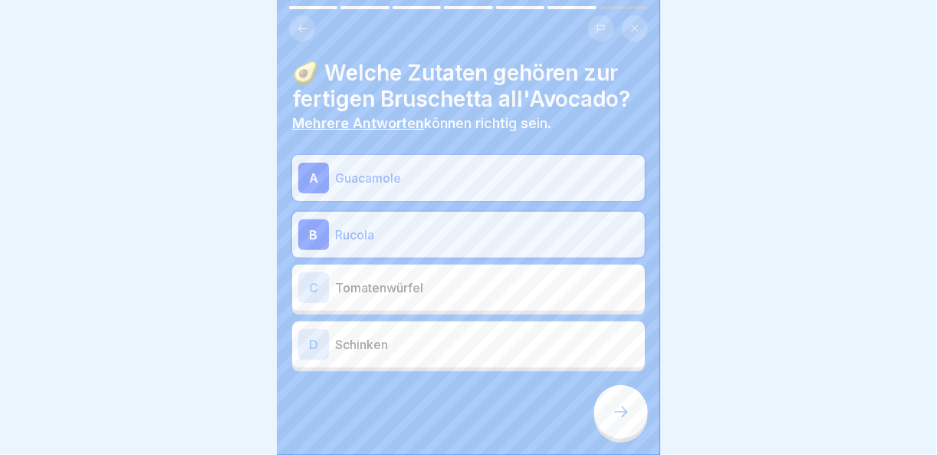
click at [314, 273] on div "C" at bounding box center [313, 287] width 31 height 31
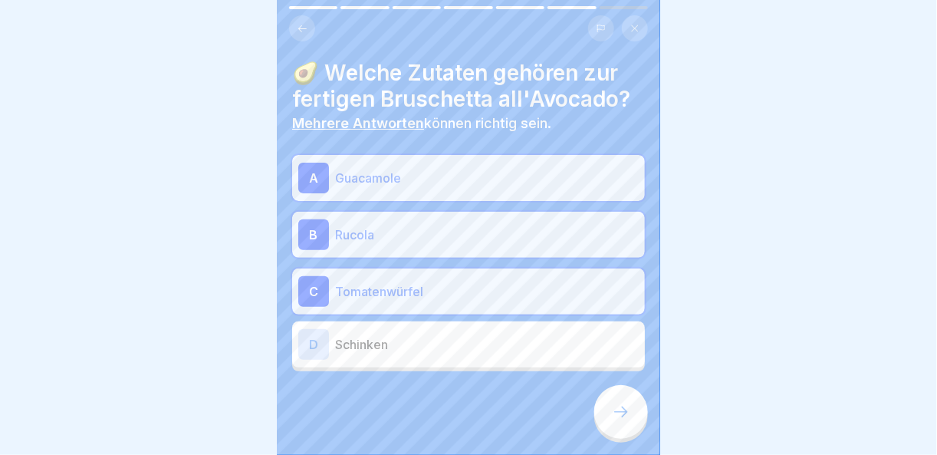
click at [632, 411] on div at bounding box center [621, 412] width 54 height 54
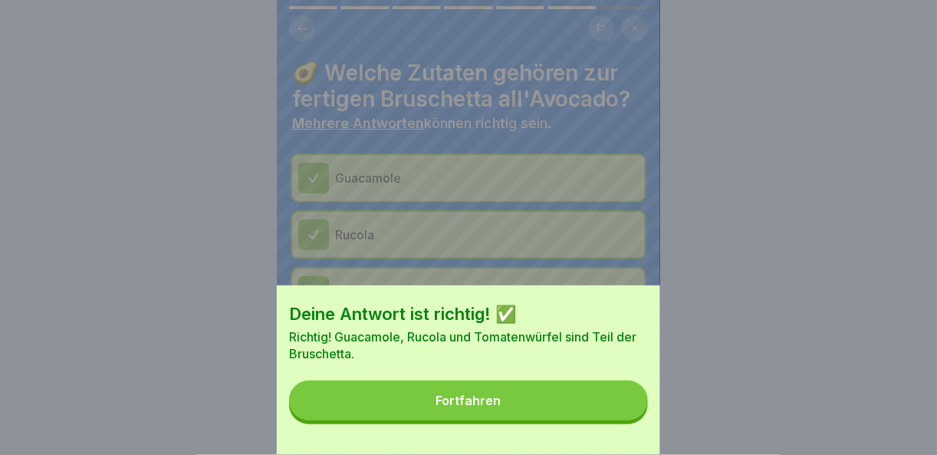
click at [623, 411] on button "Fortfahren" at bounding box center [468, 400] width 359 height 40
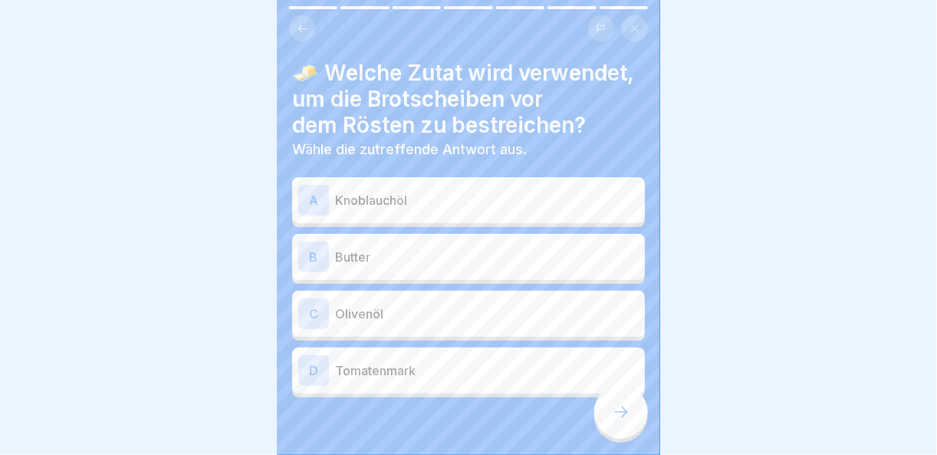
click at [357, 191] on p "Knoblauchöl" at bounding box center [487, 200] width 304 height 18
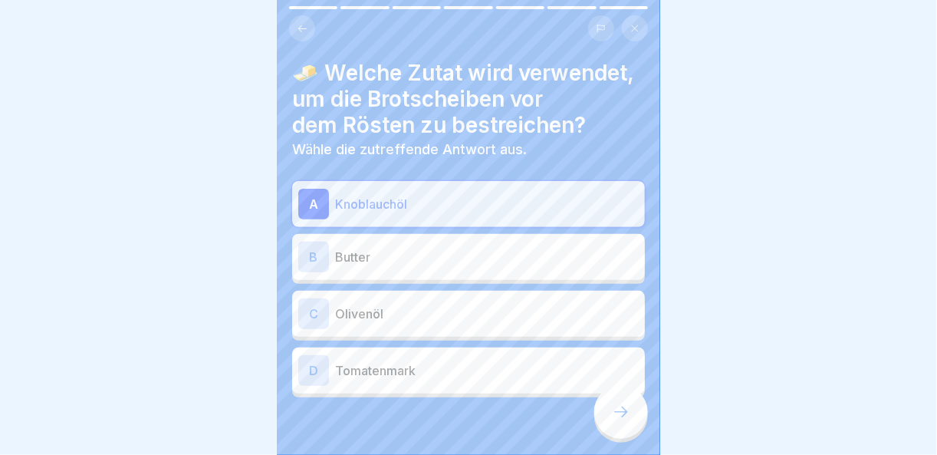
click at [641, 413] on div at bounding box center [621, 412] width 54 height 54
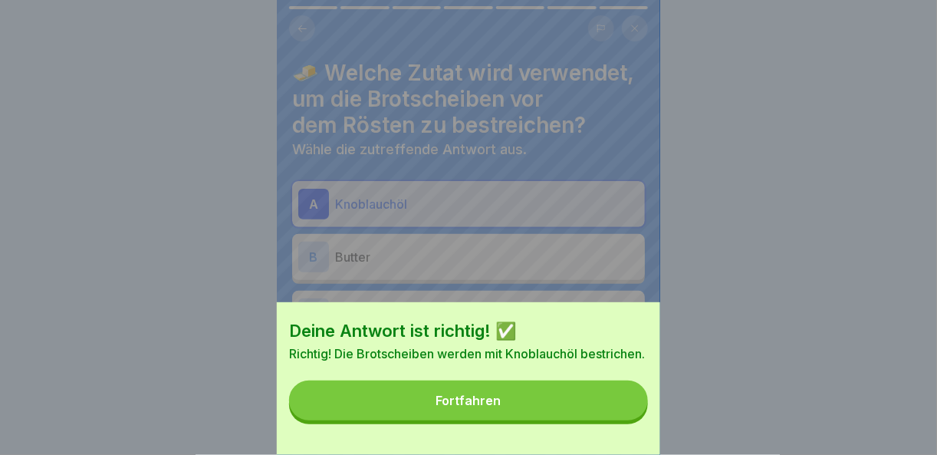
click at [610, 416] on button "Fortfahren" at bounding box center [468, 400] width 359 height 40
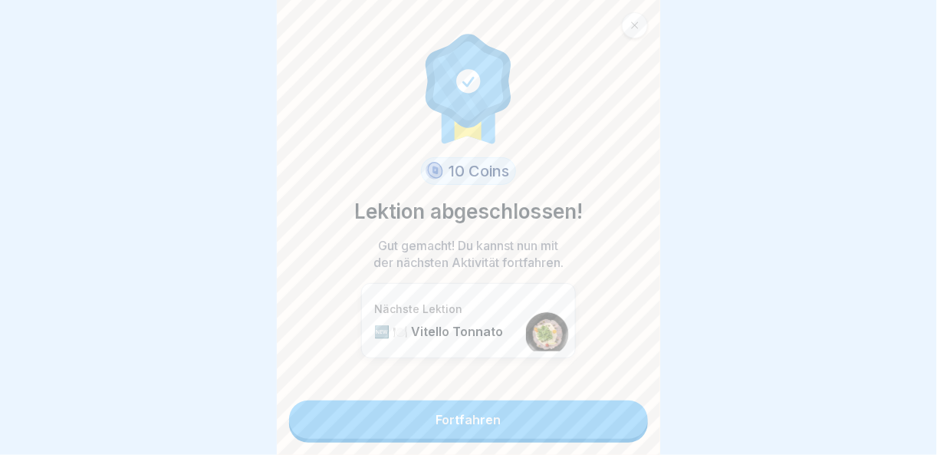
click at [610, 416] on link "Fortfahren" at bounding box center [468, 419] width 359 height 38
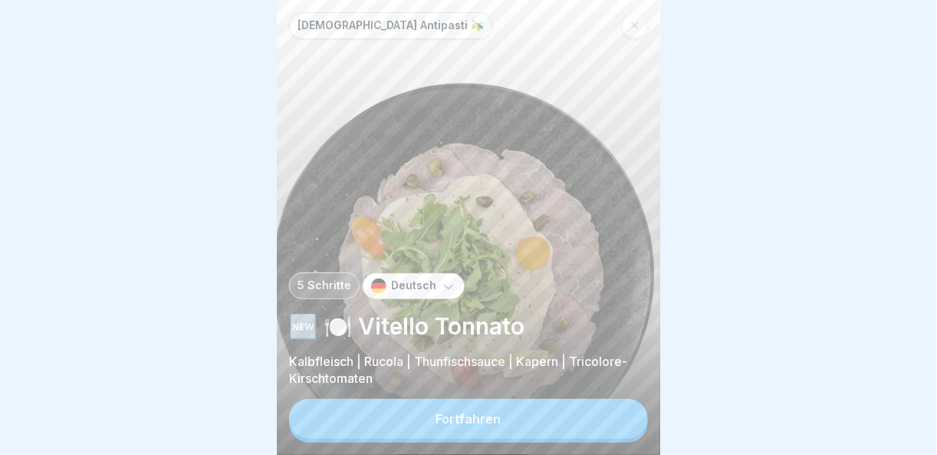
click at [617, 429] on button "Fortfahren" at bounding box center [468, 419] width 359 height 40
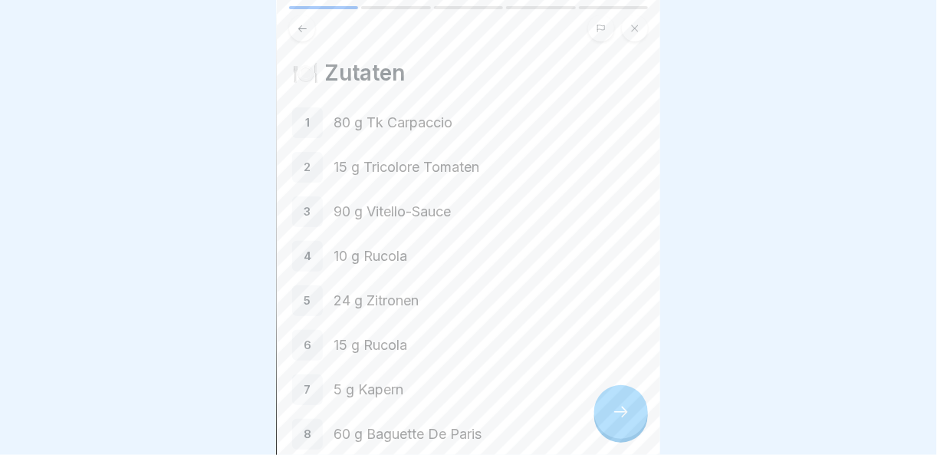
click at [631, 419] on div at bounding box center [621, 412] width 54 height 54
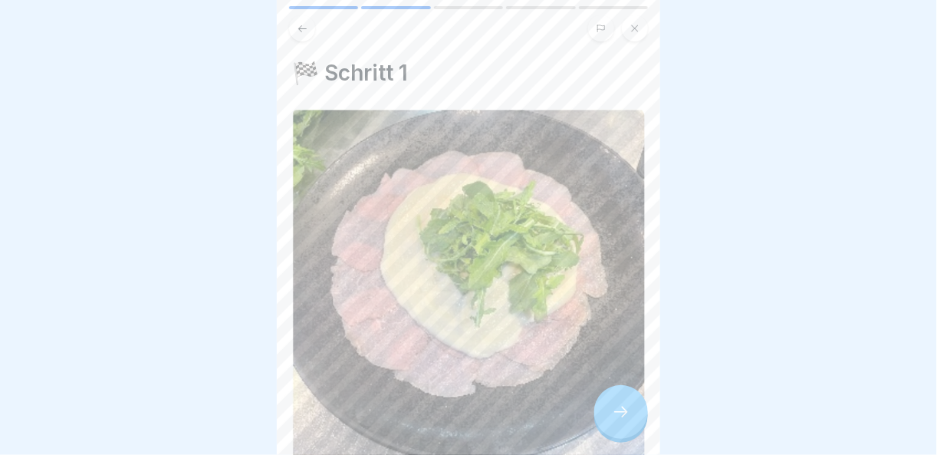
click at [631, 419] on div at bounding box center [621, 412] width 54 height 54
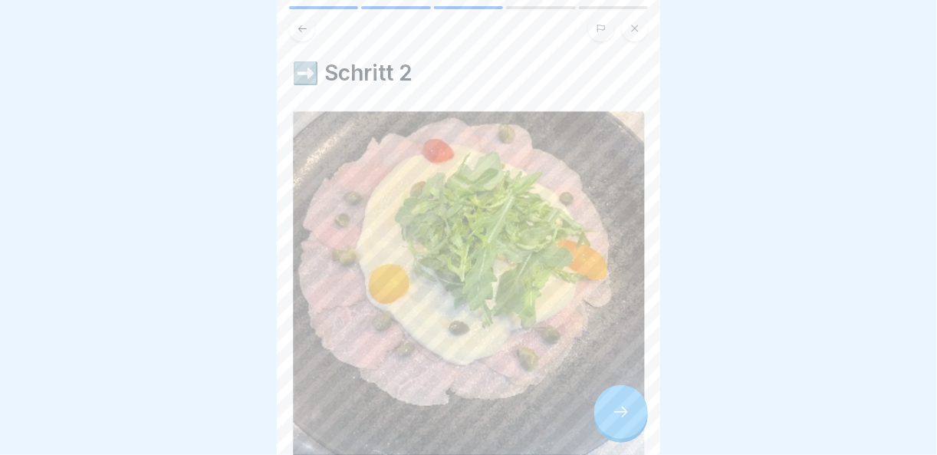
click at [631, 419] on div at bounding box center [621, 412] width 54 height 54
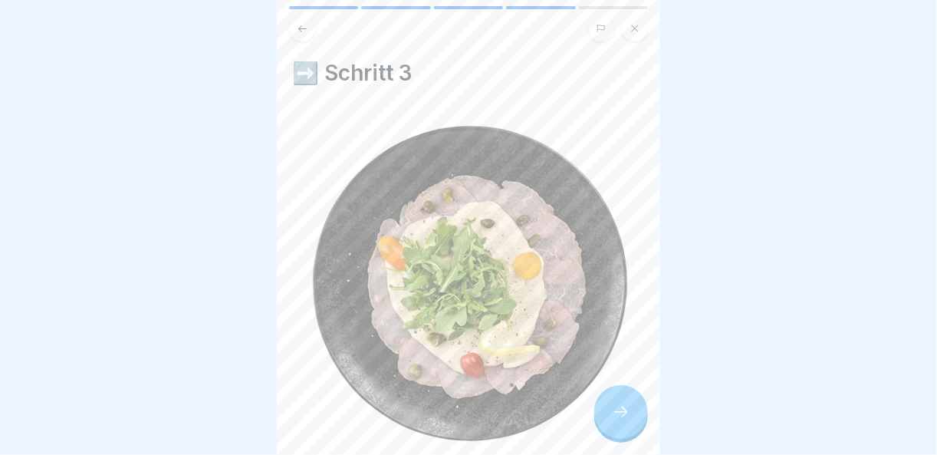
click at [631, 410] on div at bounding box center [621, 412] width 54 height 54
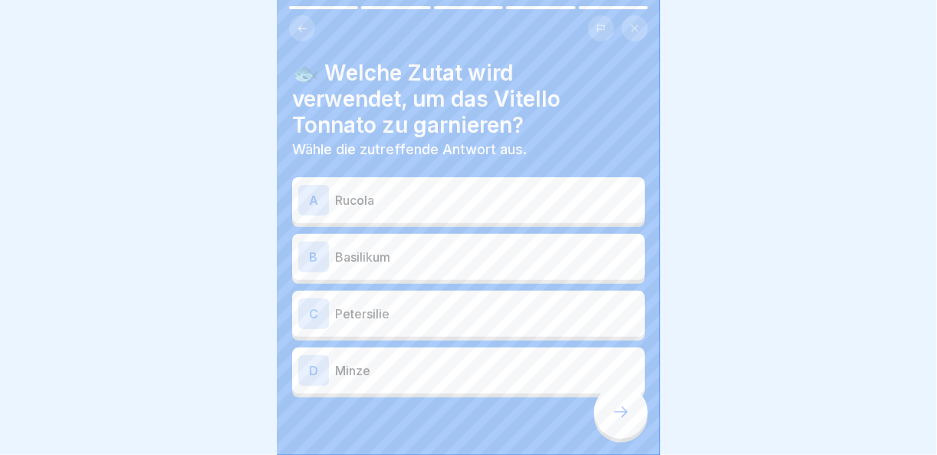
click at [429, 248] on p "Basilikum" at bounding box center [487, 257] width 304 height 18
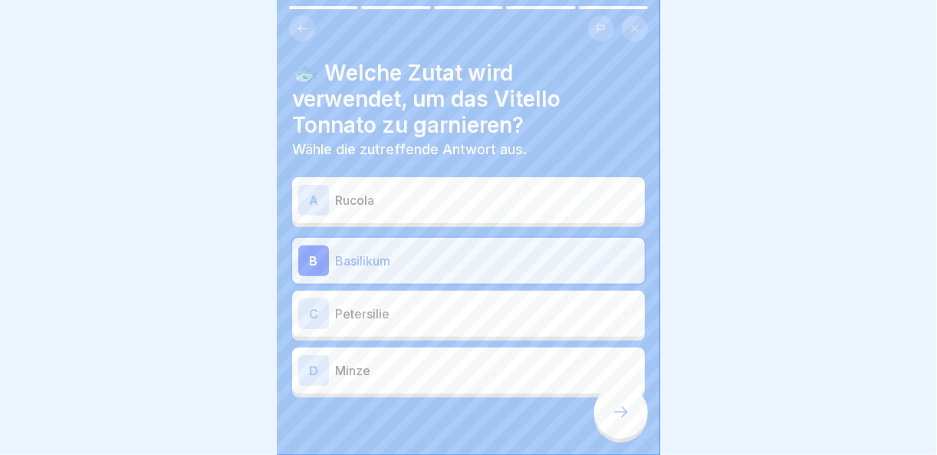
click at [413, 260] on div "B Basilikum" at bounding box center [468, 260] width 341 height 31
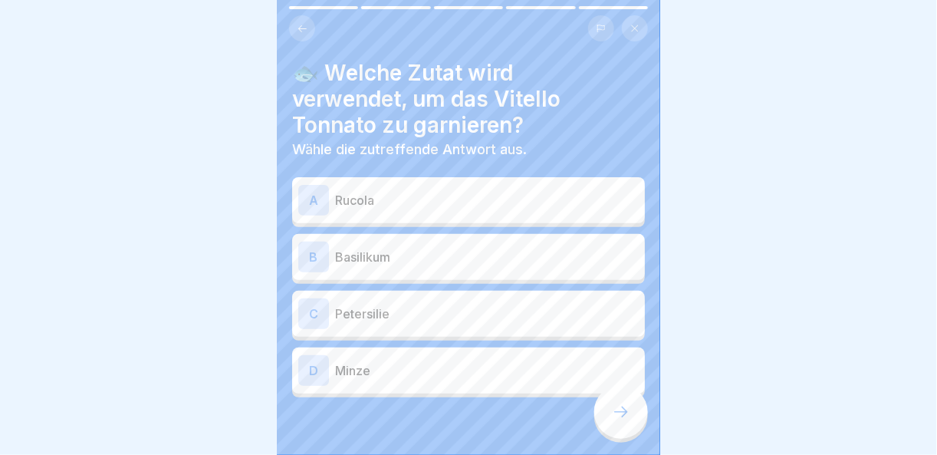
click at [429, 191] on p "Rucola" at bounding box center [487, 200] width 304 height 18
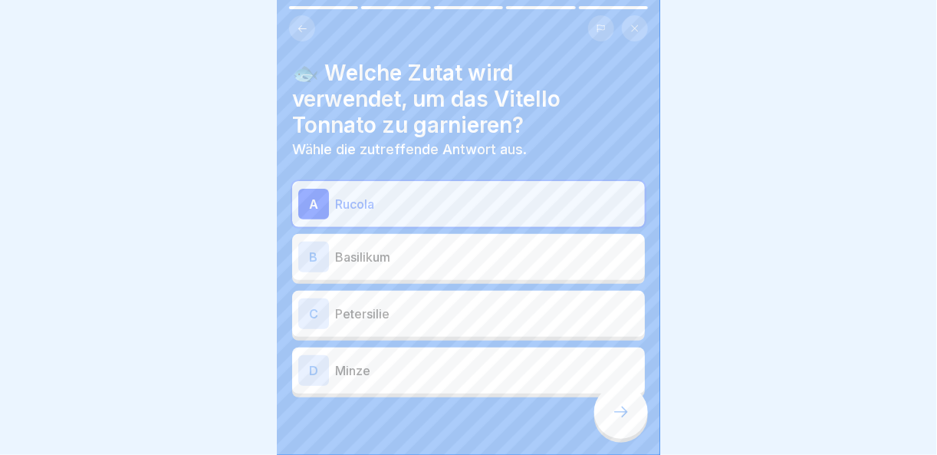
click at [611, 423] on div at bounding box center [621, 412] width 54 height 54
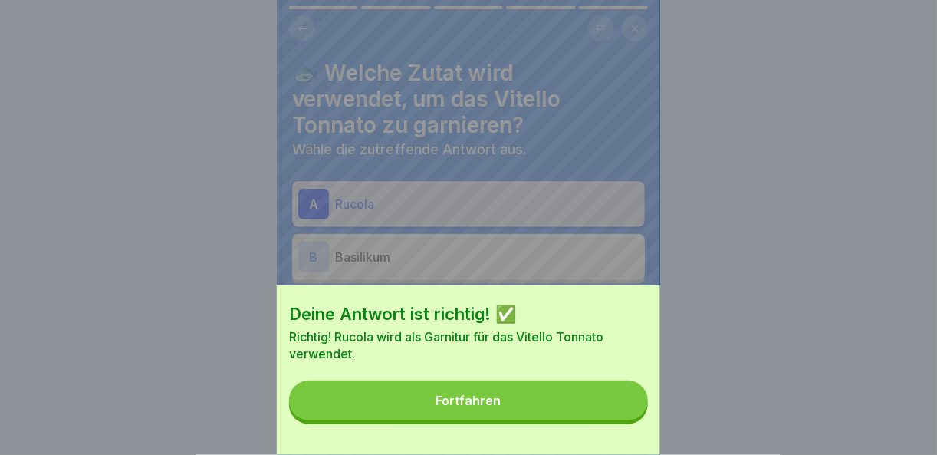
click at [617, 420] on button "Fortfahren" at bounding box center [468, 400] width 359 height 40
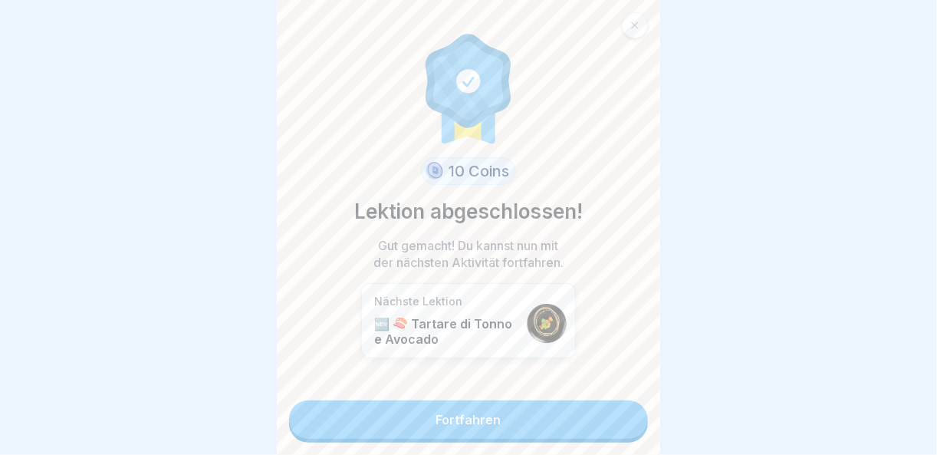
click at [617, 420] on link "Fortfahren" at bounding box center [468, 419] width 359 height 38
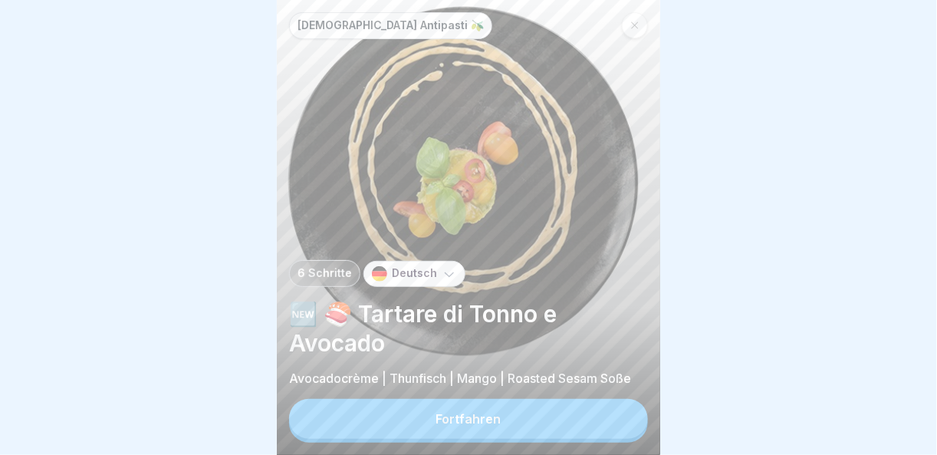
click at [617, 420] on button "Fortfahren" at bounding box center [468, 419] width 359 height 40
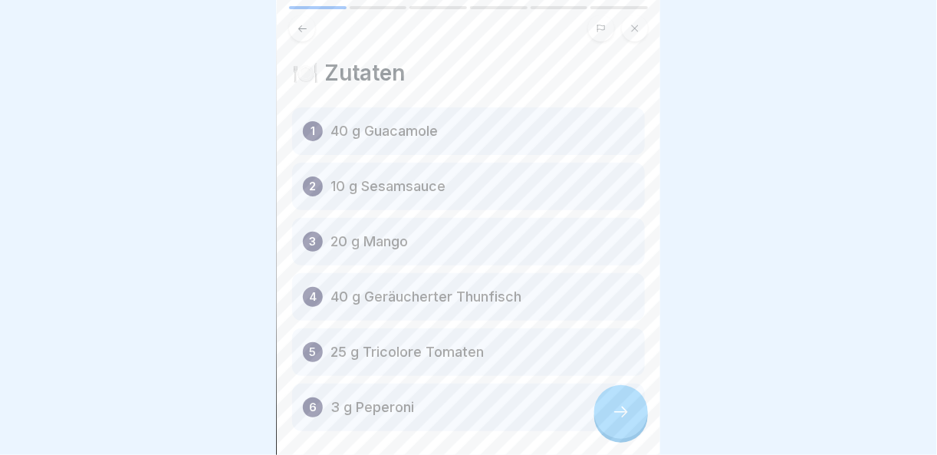
click at [617, 420] on icon at bounding box center [621, 412] width 18 height 18
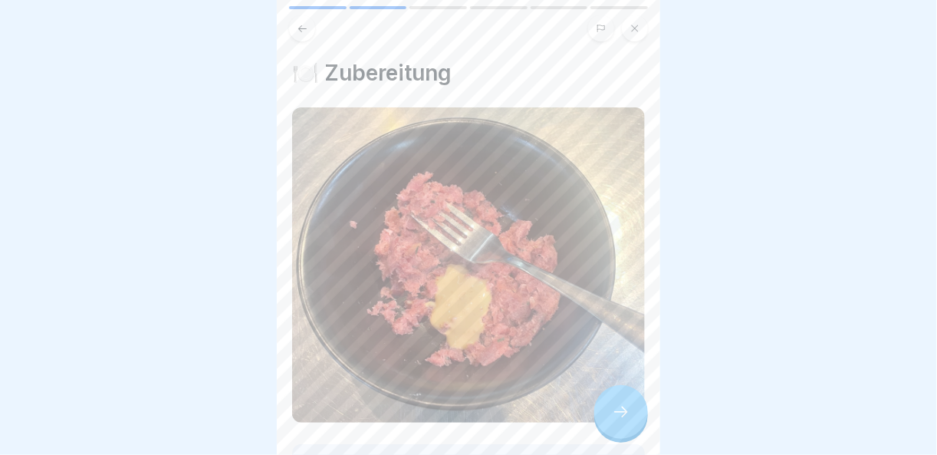
click at [634, 418] on div at bounding box center [621, 412] width 54 height 54
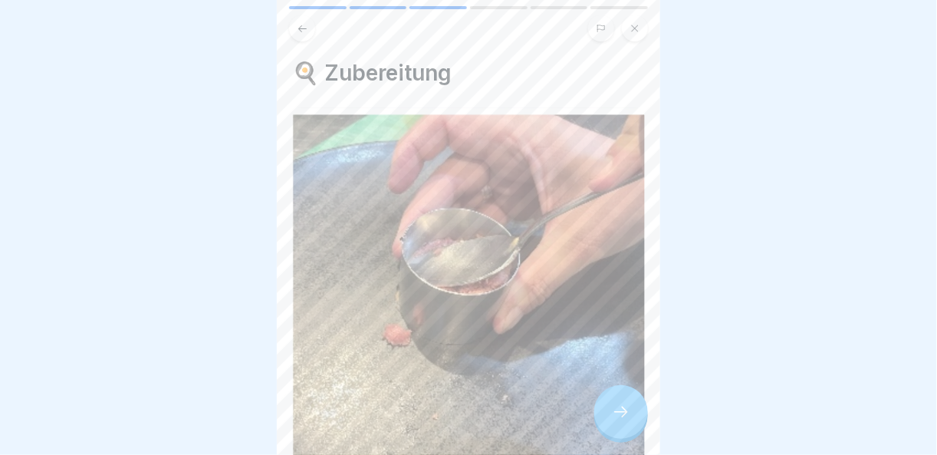
click at [634, 418] on div at bounding box center [621, 412] width 54 height 54
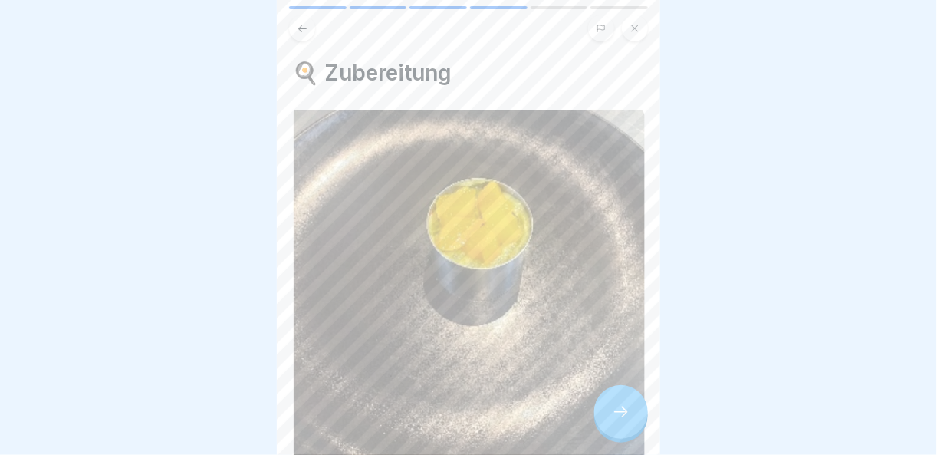
click at [634, 418] on div at bounding box center [621, 412] width 54 height 54
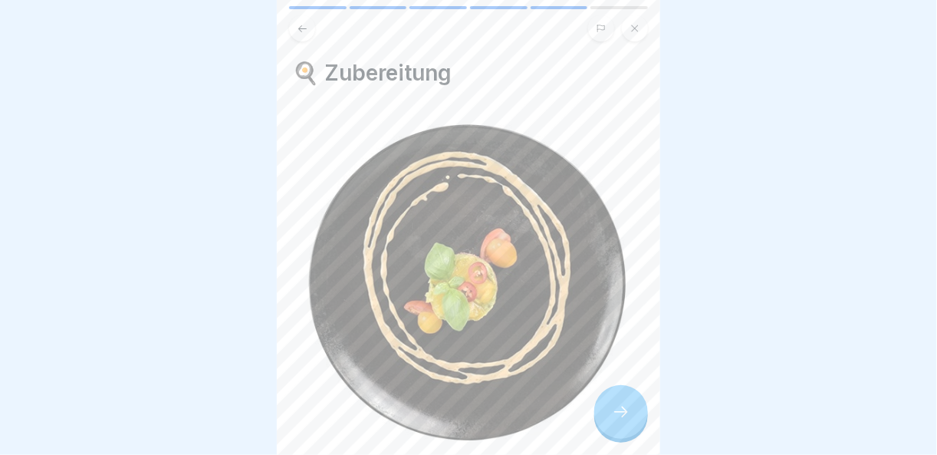
click at [633, 414] on div at bounding box center [621, 412] width 54 height 54
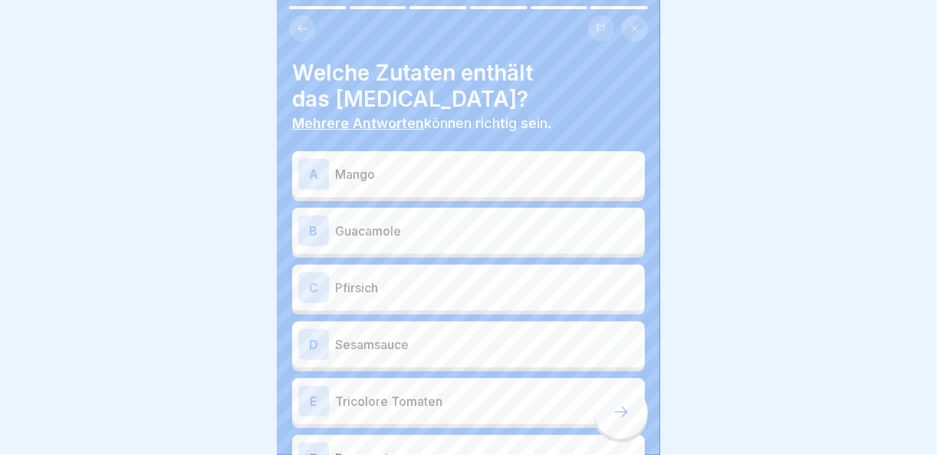
scroll to position [153, 0]
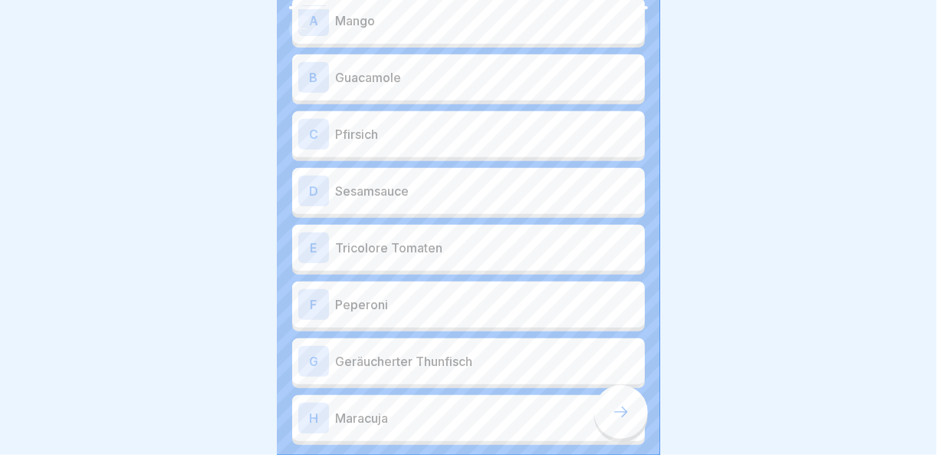
click at [408, 352] on p "Geräucherter Thunfisch" at bounding box center [487, 361] width 304 height 18
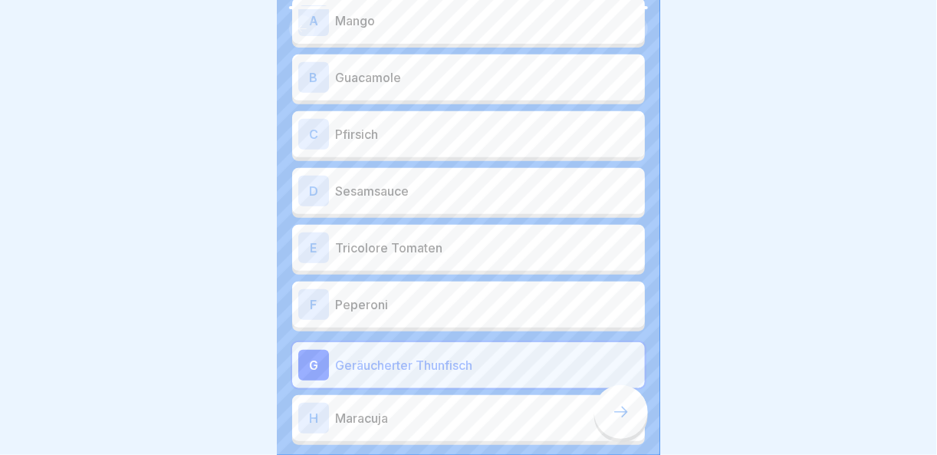
click at [426, 259] on div "A Mango B Guacamole C Pfirsich D Sesamsauce E Tricolore Tomaten F Peperoni G Ge…" at bounding box center [468, 223] width 353 height 443
click at [420, 239] on p "Tricolore Tomaten" at bounding box center [487, 248] width 304 height 18
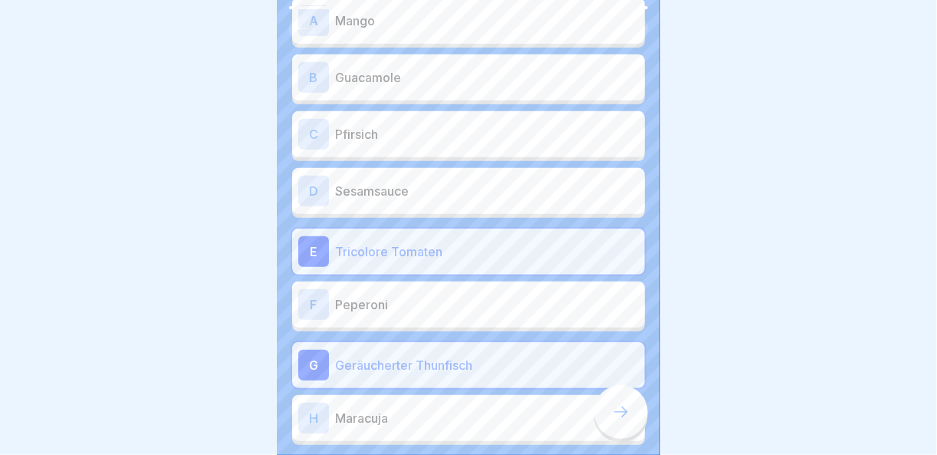
click at [429, 182] on p "Sesamsauce" at bounding box center [487, 191] width 304 height 18
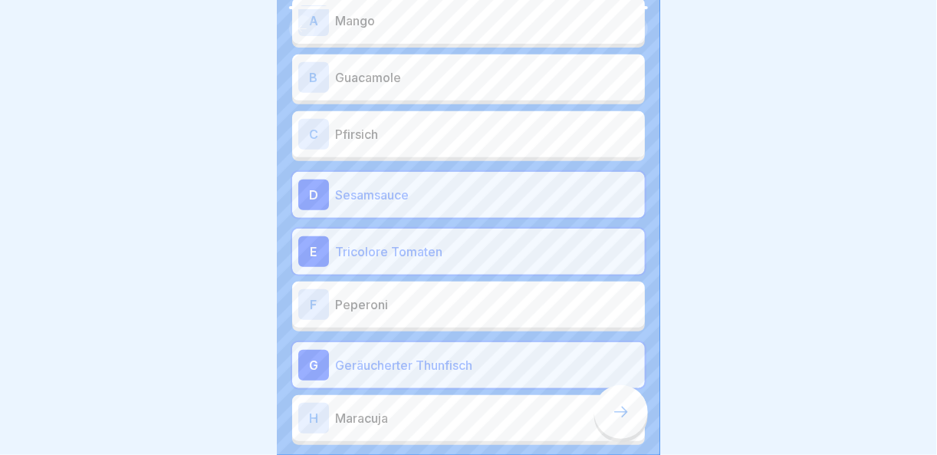
click at [435, 71] on p "Guacamole" at bounding box center [487, 77] width 304 height 18
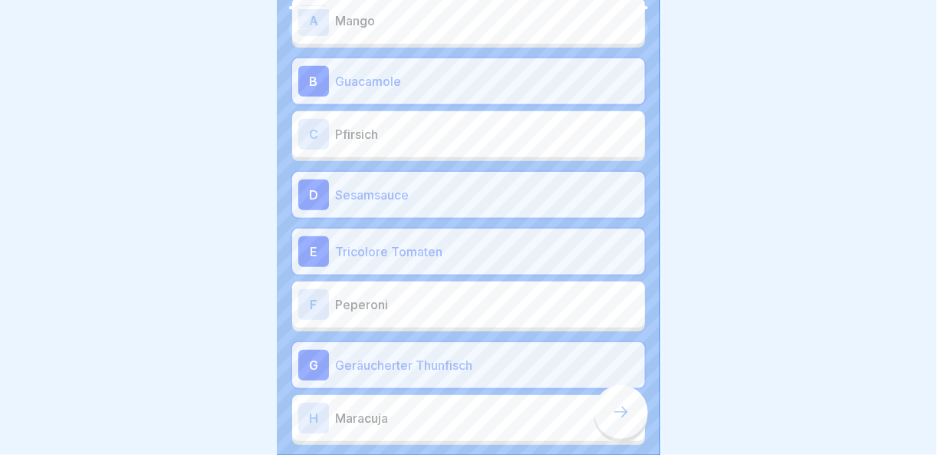
click at [448, 16] on div at bounding box center [468, 28] width 359 height 26
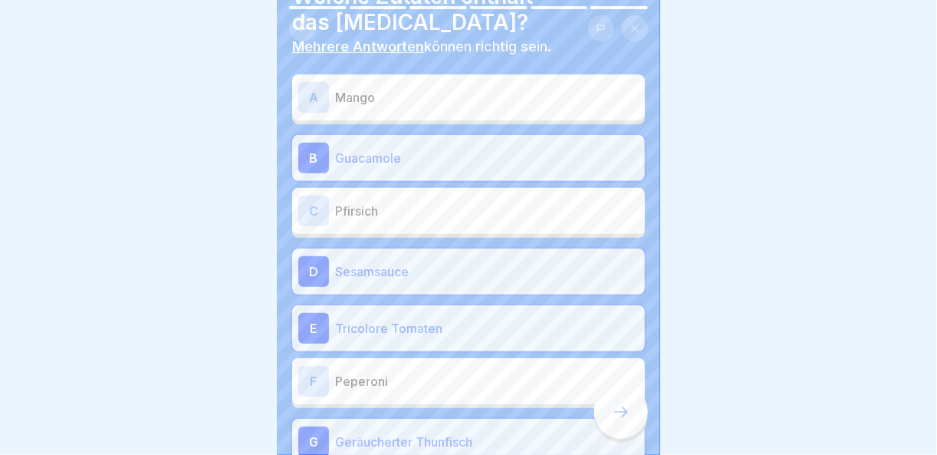
click at [451, 88] on p "Mango" at bounding box center [487, 97] width 304 height 18
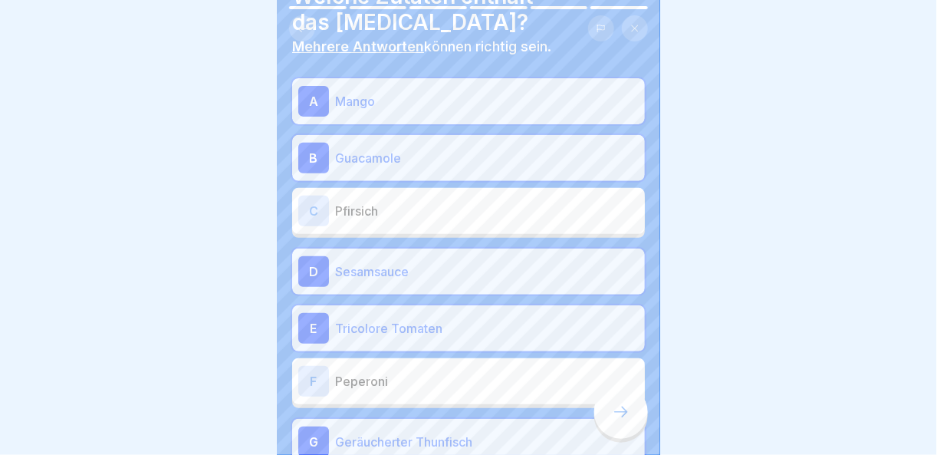
scroll to position [234, 0]
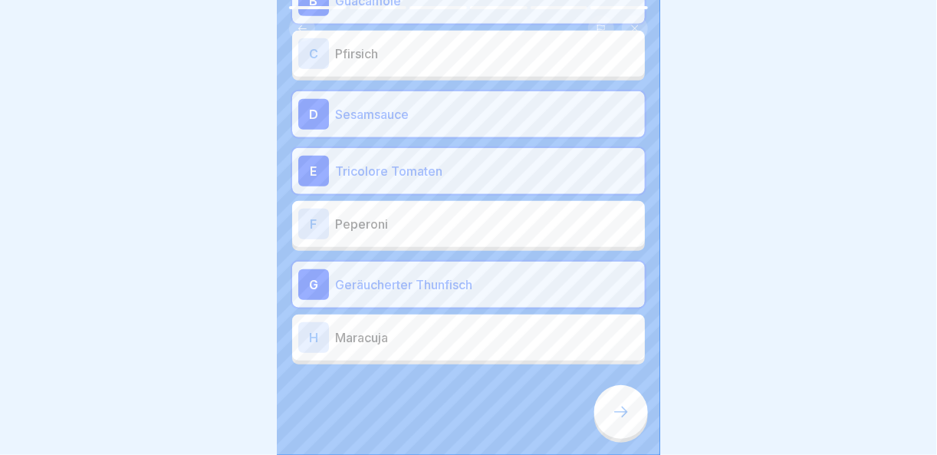
click at [614, 407] on icon at bounding box center [621, 412] width 18 height 18
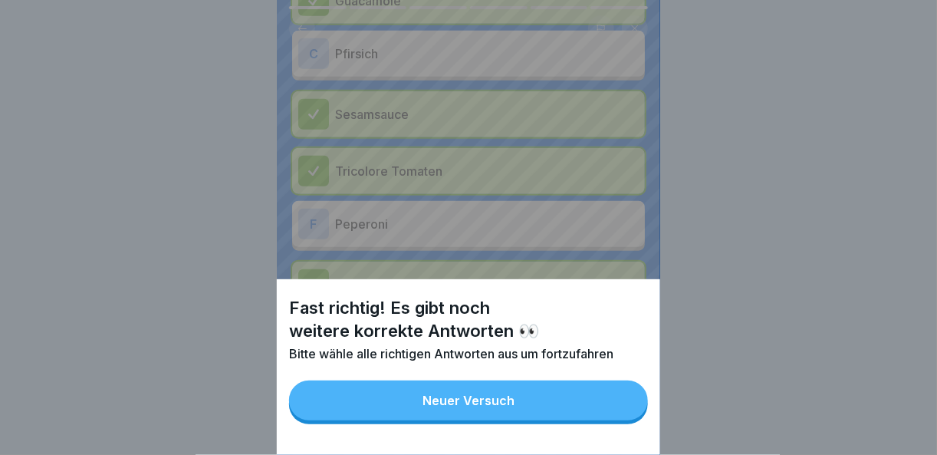
click at [620, 420] on button "Neuer Versuch" at bounding box center [468, 400] width 359 height 40
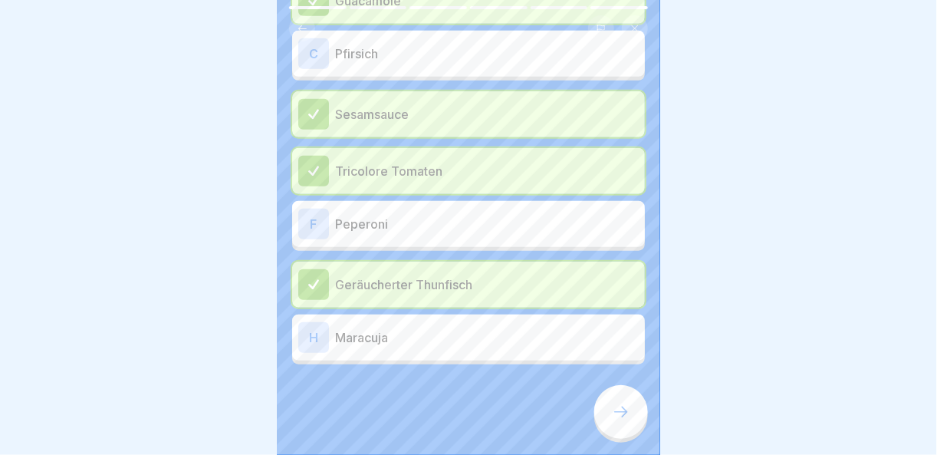
scroll to position [81, 0]
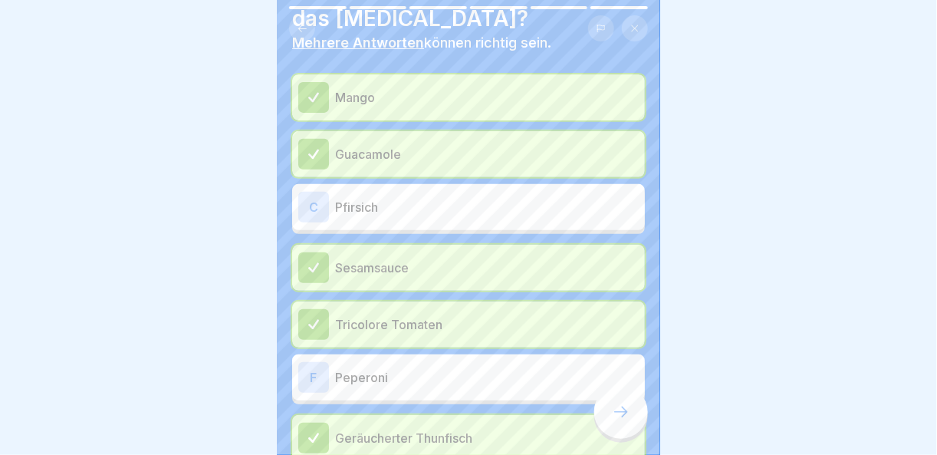
click at [381, 368] on p "Peperoni" at bounding box center [487, 377] width 304 height 18
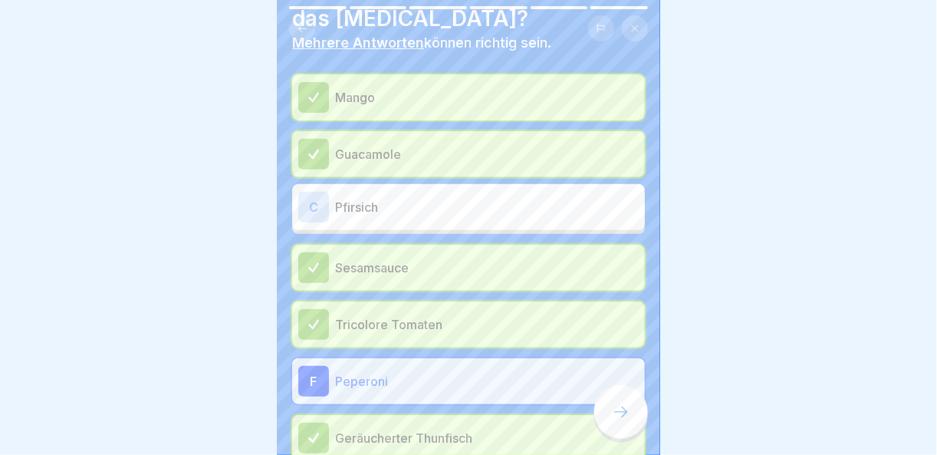
click at [617, 409] on icon at bounding box center [621, 412] width 18 height 18
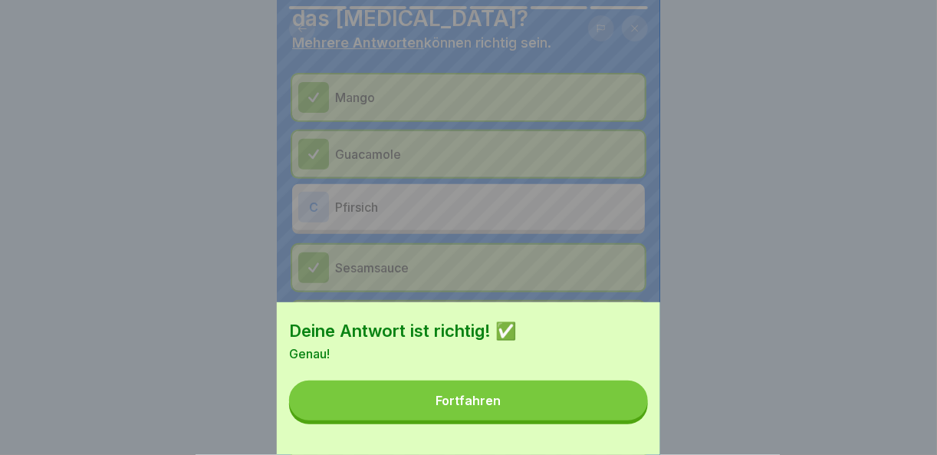
click at [614, 420] on button "Fortfahren" at bounding box center [468, 400] width 359 height 40
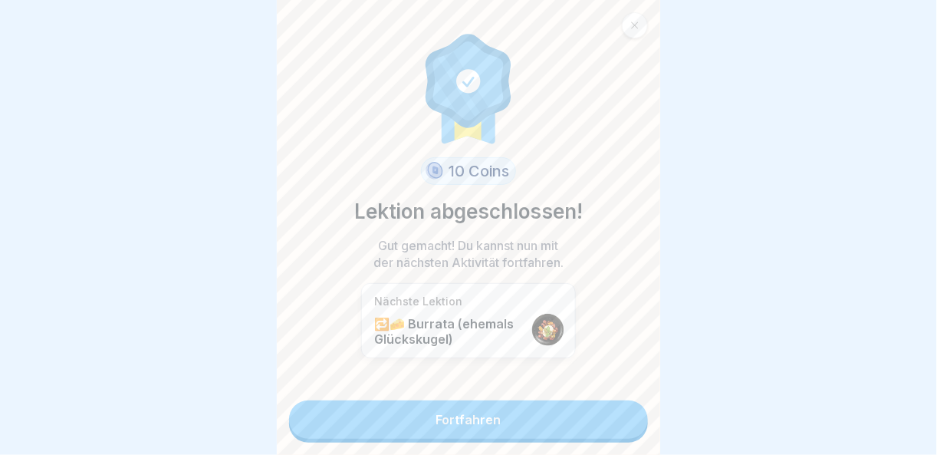
click at [614, 420] on link "Fortfahren" at bounding box center [468, 419] width 359 height 38
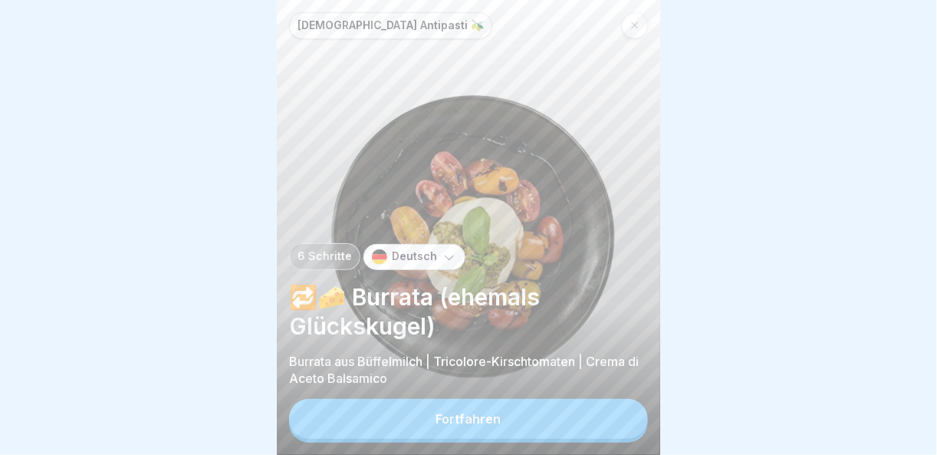
click at [614, 420] on button "Fortfahren" at bounding box center [468, 419] width 359 height 40
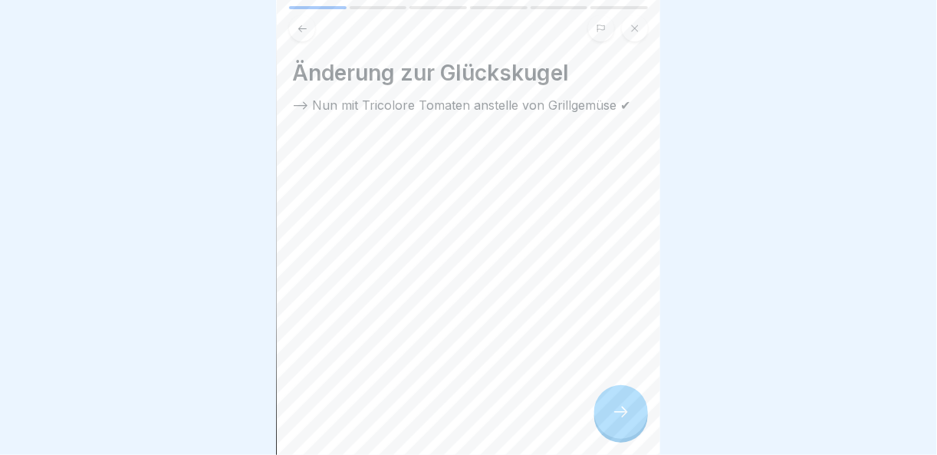
click at [614, 420] on icon at bounding box center [621, 412] width 18 height 18
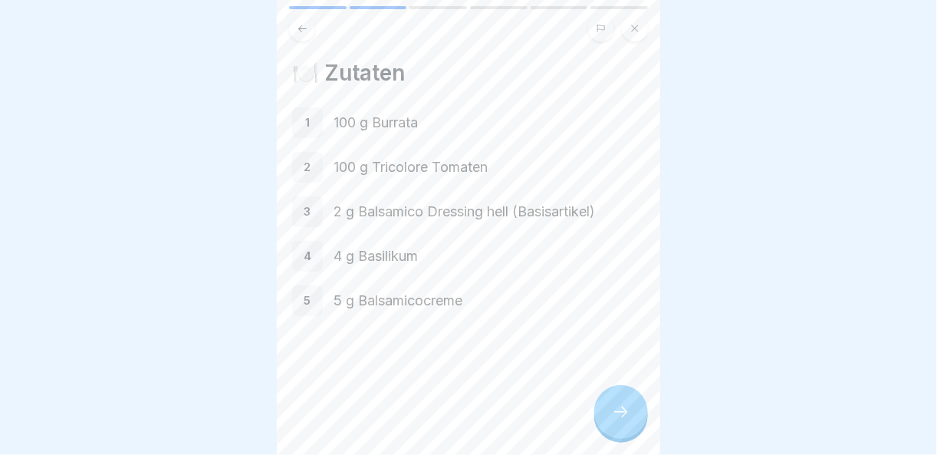
click at [614, 420] on icon at bounding box center [621, 412] width 18 height 18
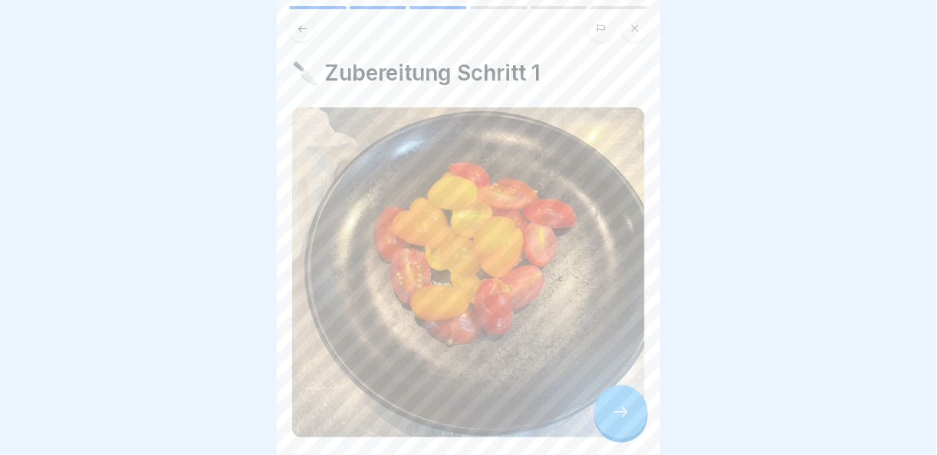
click at [614, 420] on icon at bounding box center [621, 412] width 18 height 18
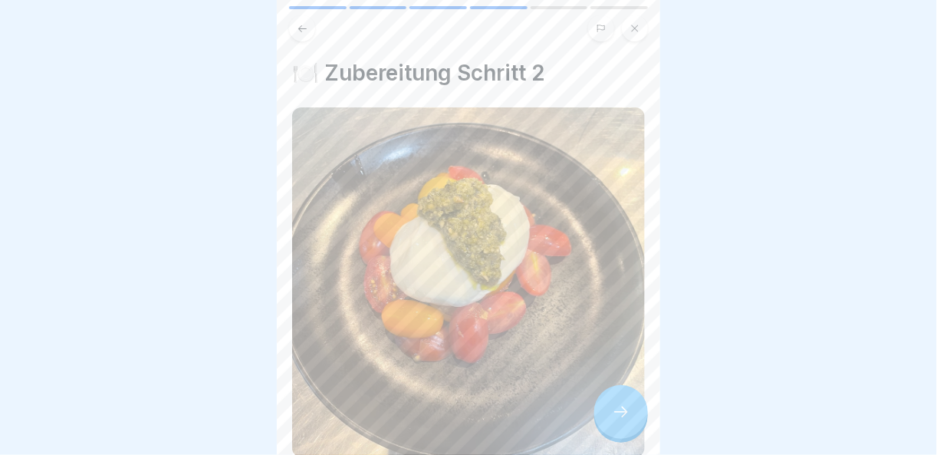
click at [614, 420] on icon at bounding box center [621, 412] width 18 height 18
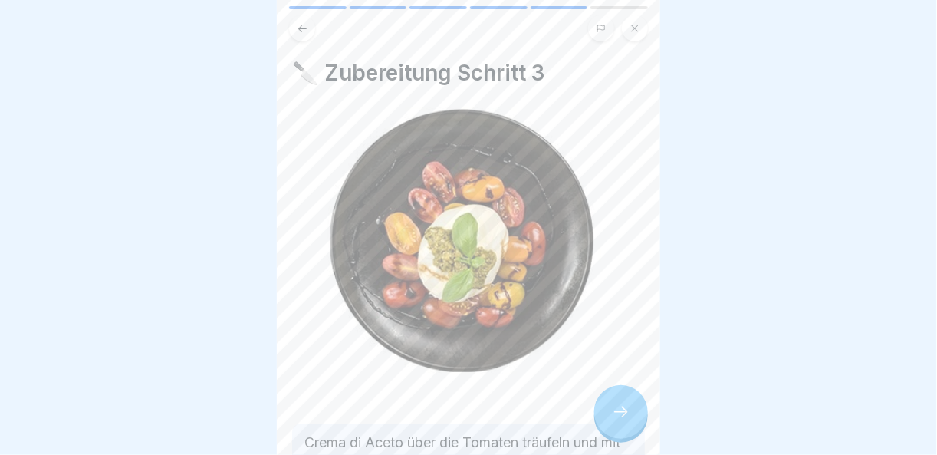
click at [614, 420] on icon at bounding box center [621, 412] width 18 height 18
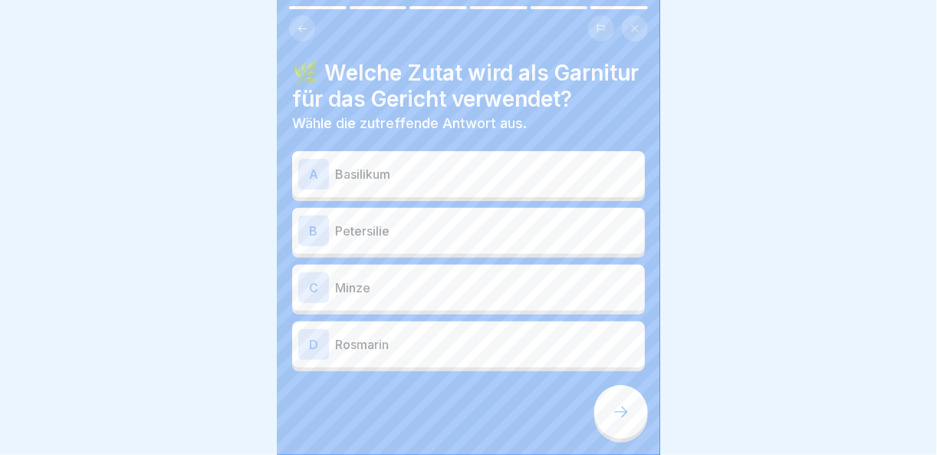
click at [413, 183] on p "Basilikum" at bounding box center [487, 174] width 304 height 18
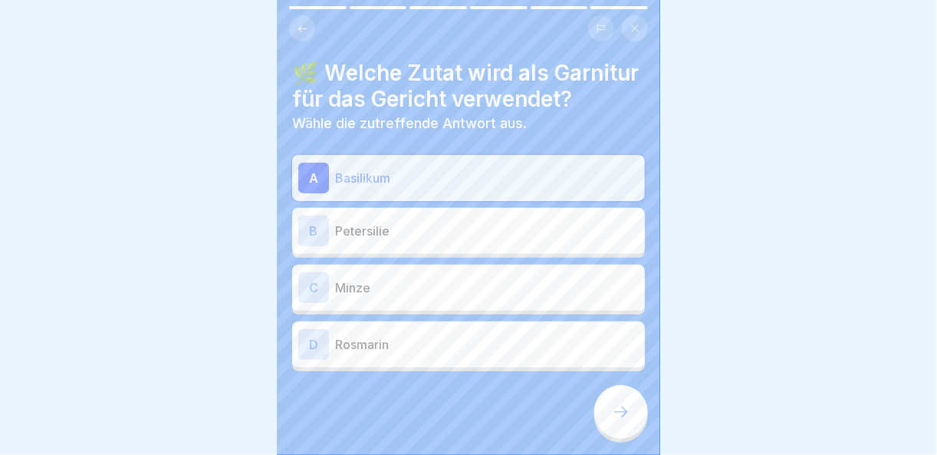
click at [614, 426] on div at bounding box center [621, 412] width 54 height 54
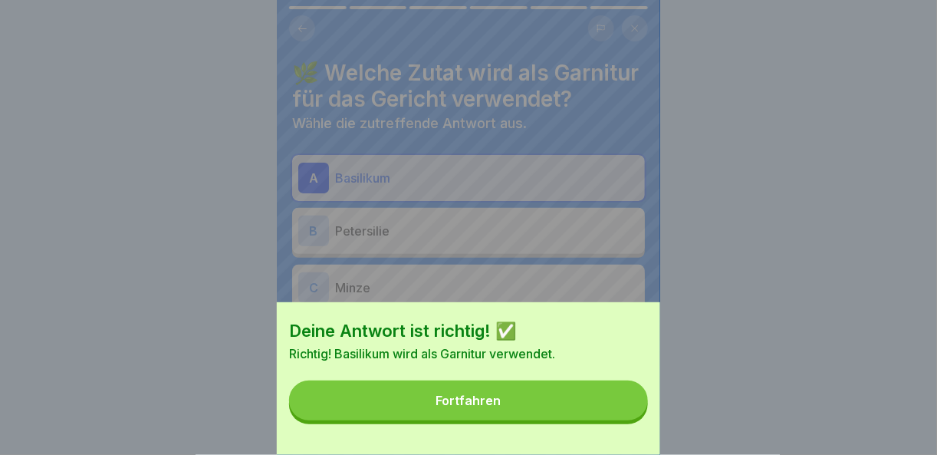
click at [607, 406] on button "Fortfahren" at bounding box center [468, 400] width 359 height 40
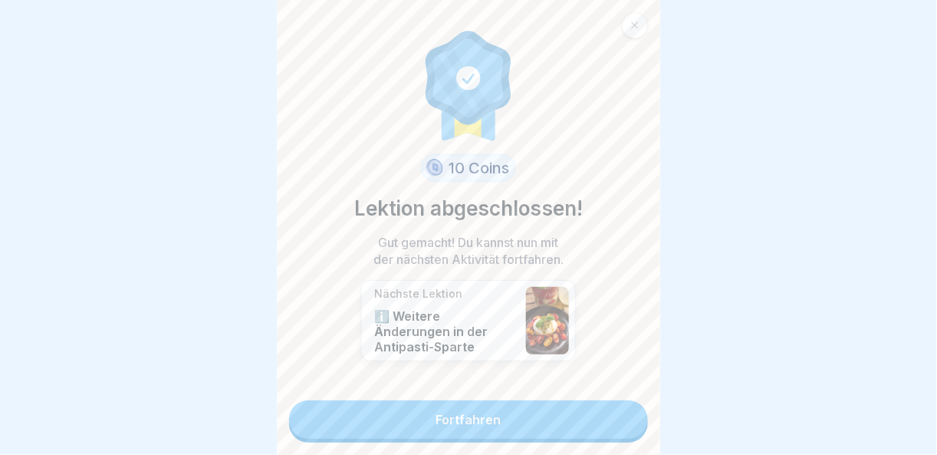
click at [607, 412] on link "Fortfahren" at bounding box center [468, 419] width 359 height 38
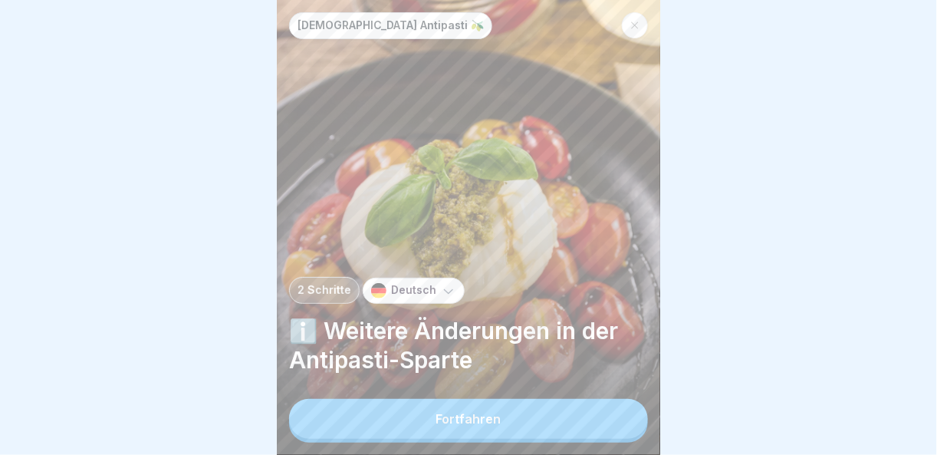
click at [607, 412] on button "Fortfahren" at bounding box center [468, 419] width 359 height 40
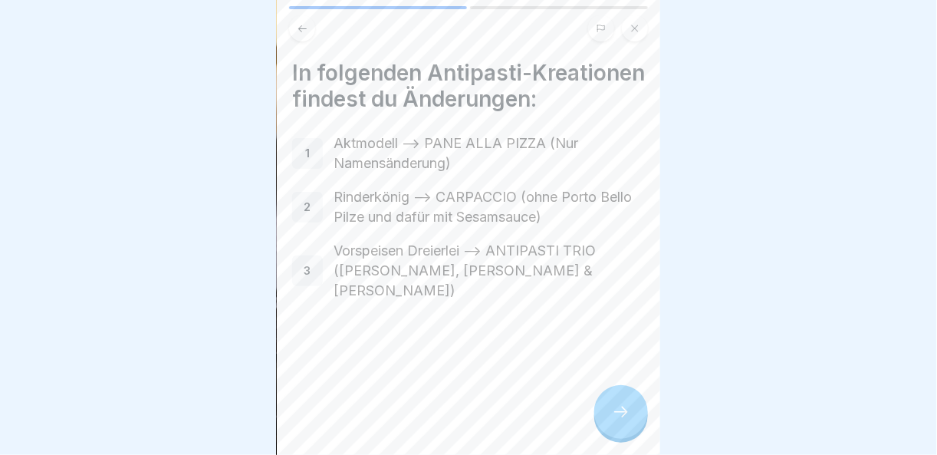
click at [607, 412] on div at bounding box center [621, 412] width 54 height 54
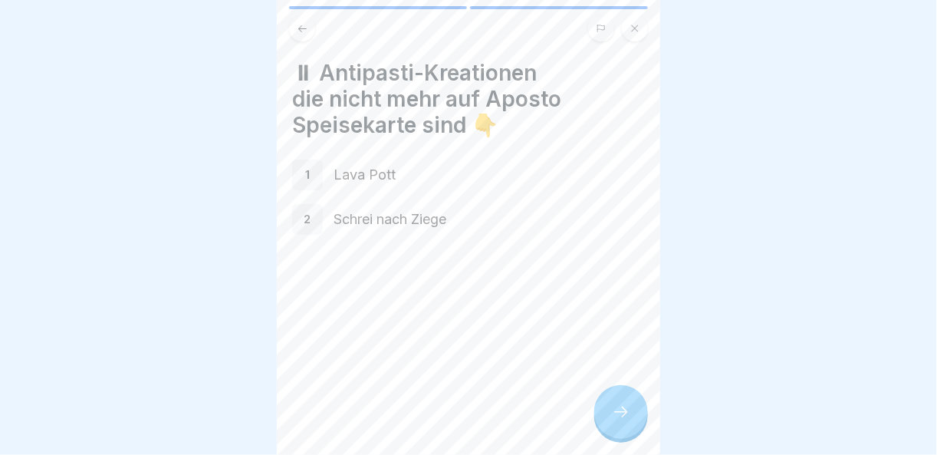
click at [607, 412] on div at bounding box center [621, 412] width 54 height 54
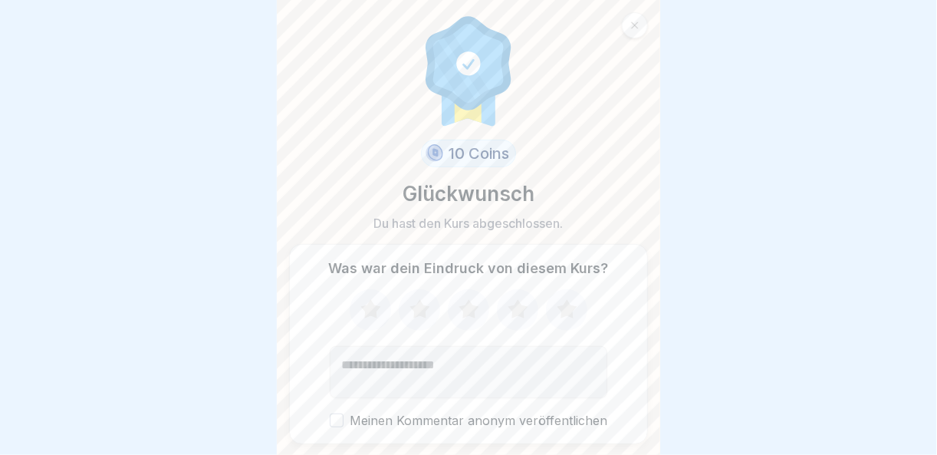
scroll to position [44, 0]
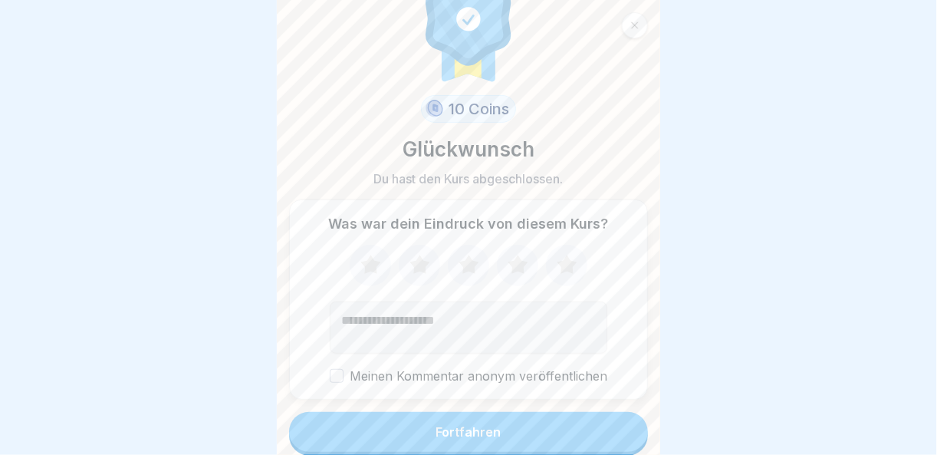
click at [568, 427] on button "Fortfahren" at bounding box center [468, 432] width 359 height 40
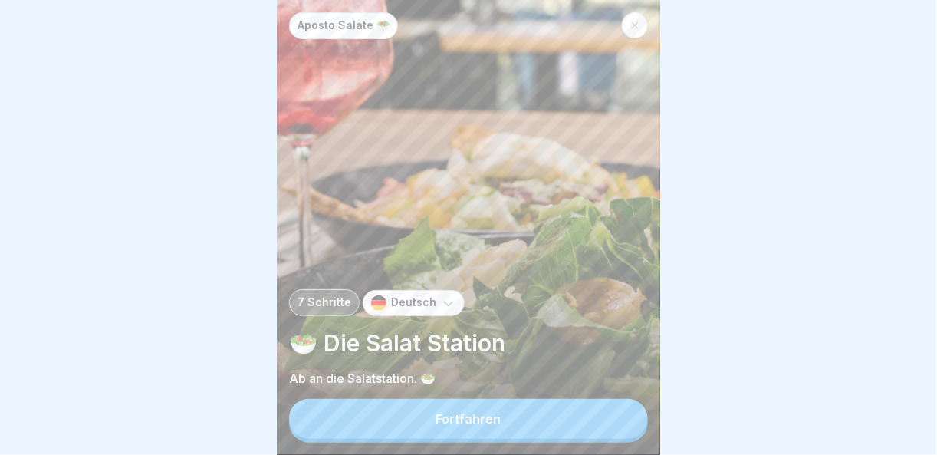
click at [568, 427] on button "Fortfahren" at bounding box center [468, 419] width 359 height 40
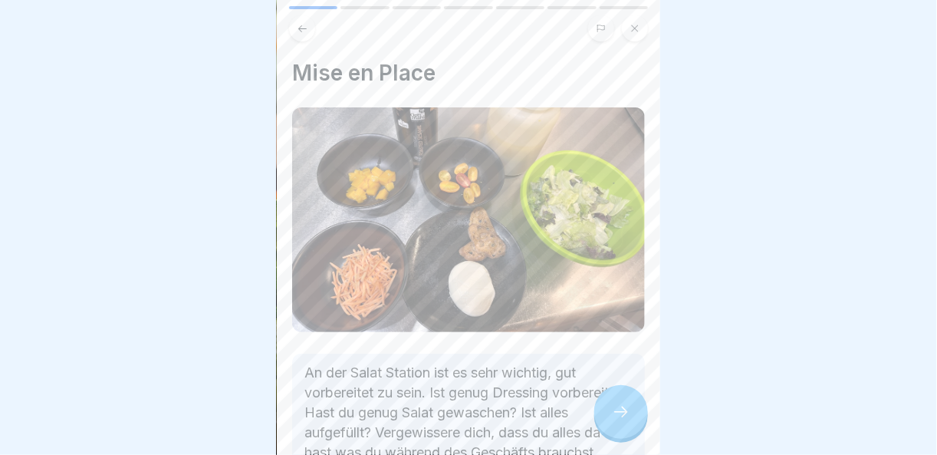
click at [614, 407] on icon at bounding box center [621, 412] width 18 height 18
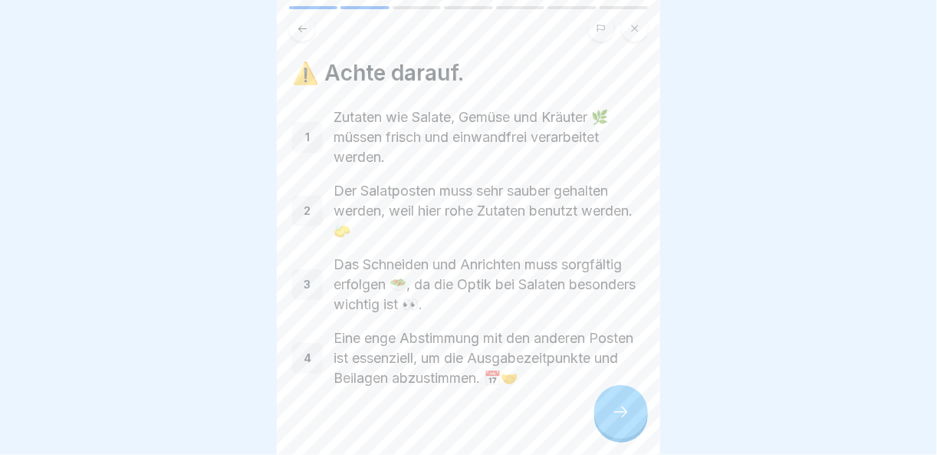
click at [621, 403] on div at bounding box center [621, 412] width 54 height 54
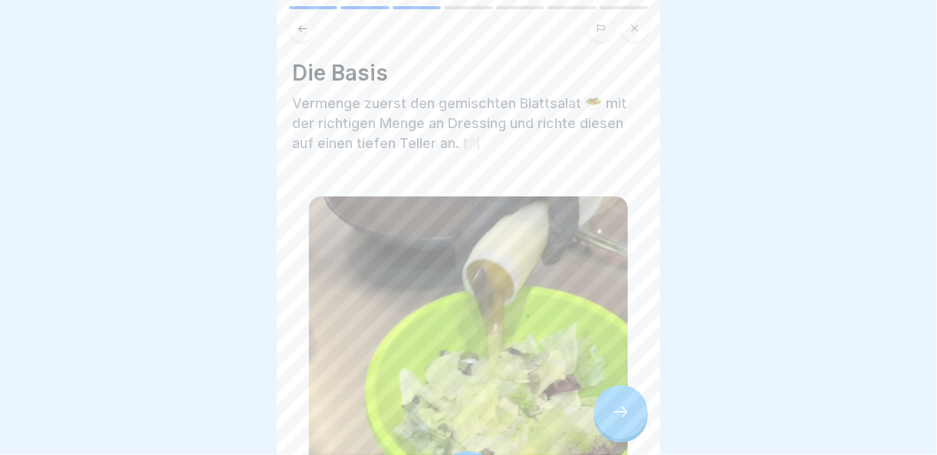
click at [621, 403] on div at bounding box center [621, 412] width 54 height 54
click at [627, 409] on icon at bounding box center [621, 412] width 18 height 18
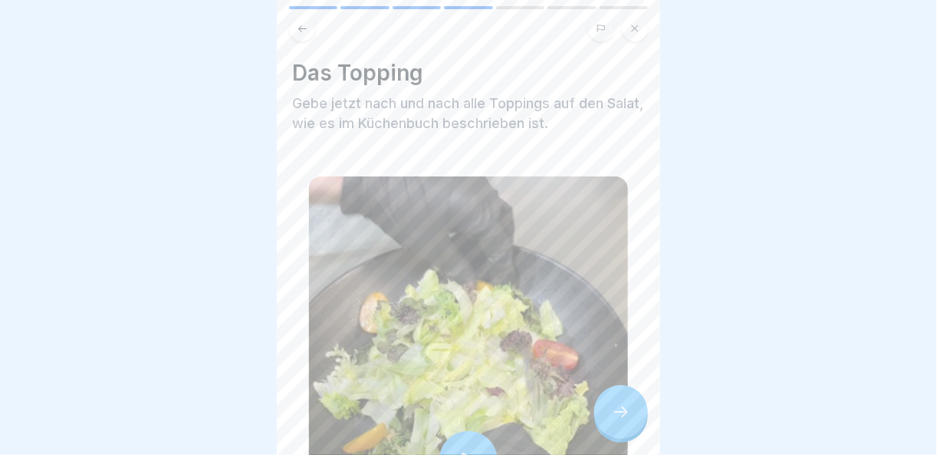
click at [627, 409] on icon at bounding box center [621, 412] width 18 height 18
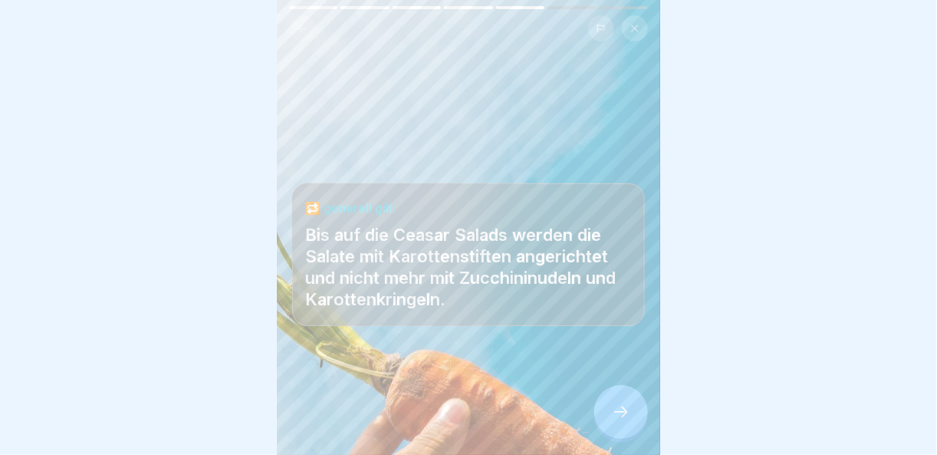
click at [627, 409] on icon at bounding box center [621, 412] width 18 height 18
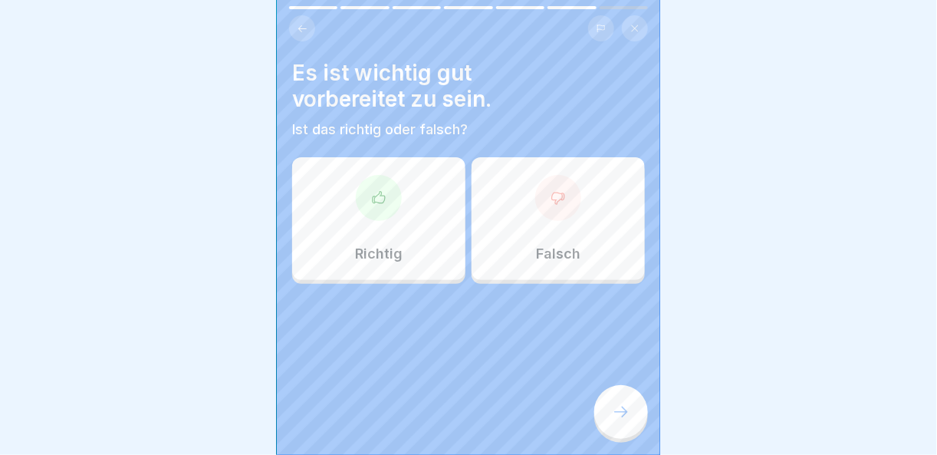
click at [371, 190] on icon at bounding box center [378, 197] width 15 height 15
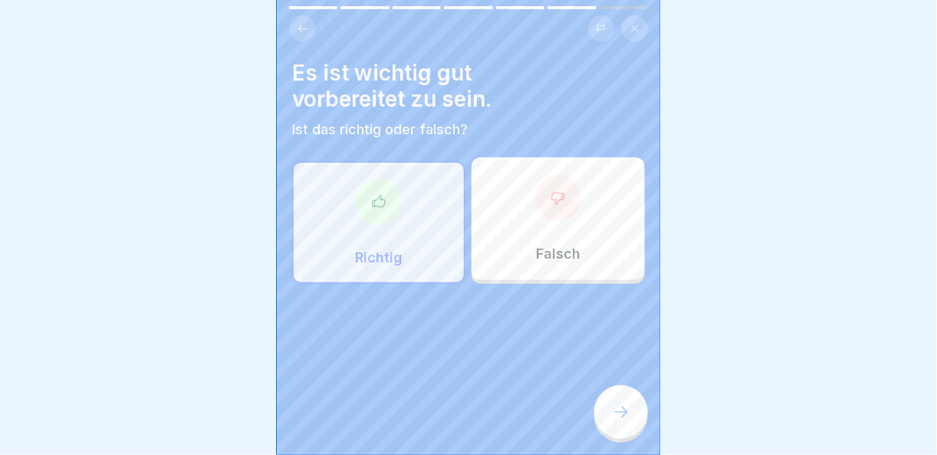
click at [635, 410] on div at bounding box center [621, 412] width 54 height 54
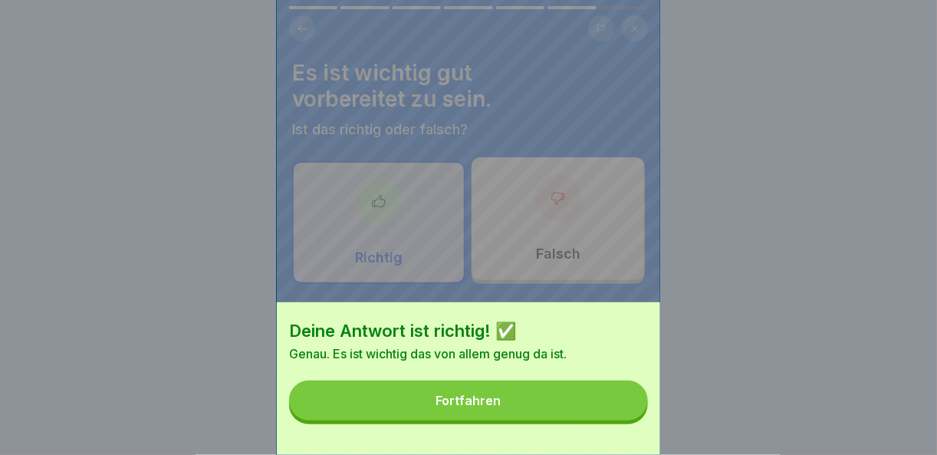
click at [635, 410] on button "Fortfahren" at bounding box center [468, 400] width 359 height 40
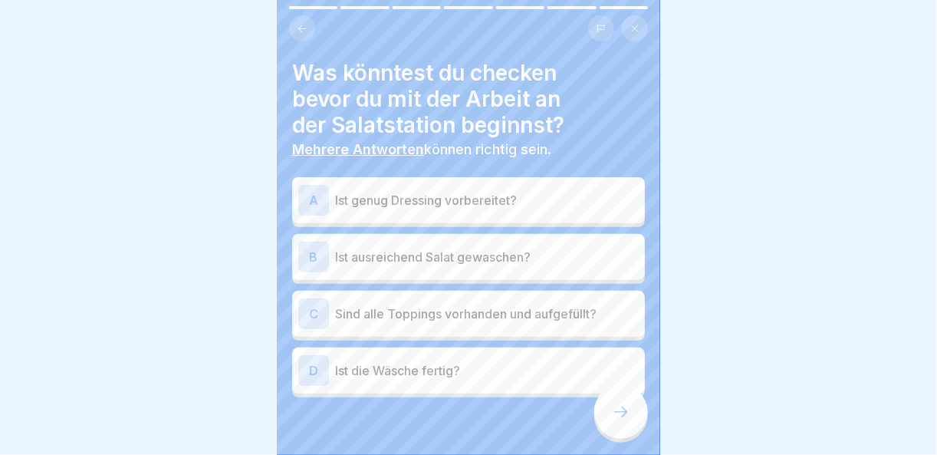
click at [492, 191] on p "Ist genug Dressing vorbereitet?" at bounding box center [487, 200] width 304 height 18
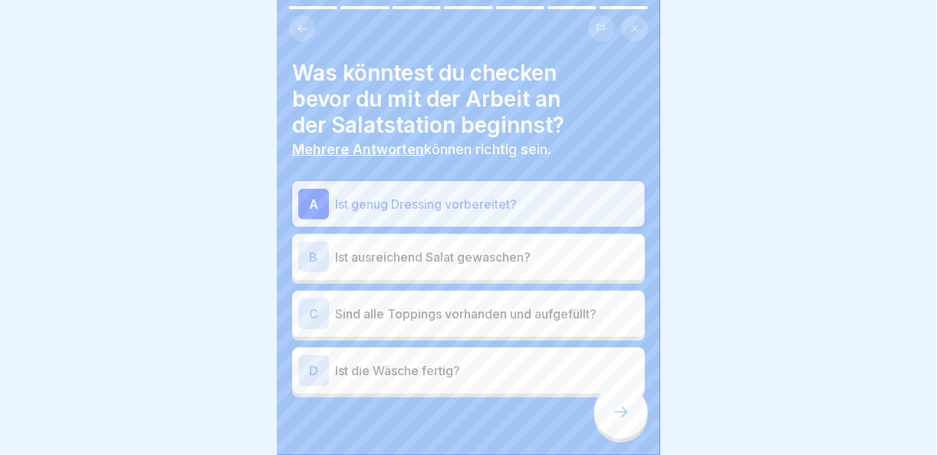
click at [529, 248] on p "Ist ausreichend Salat gewaschen?" at bounding box center [487, 257] width 304 height 18
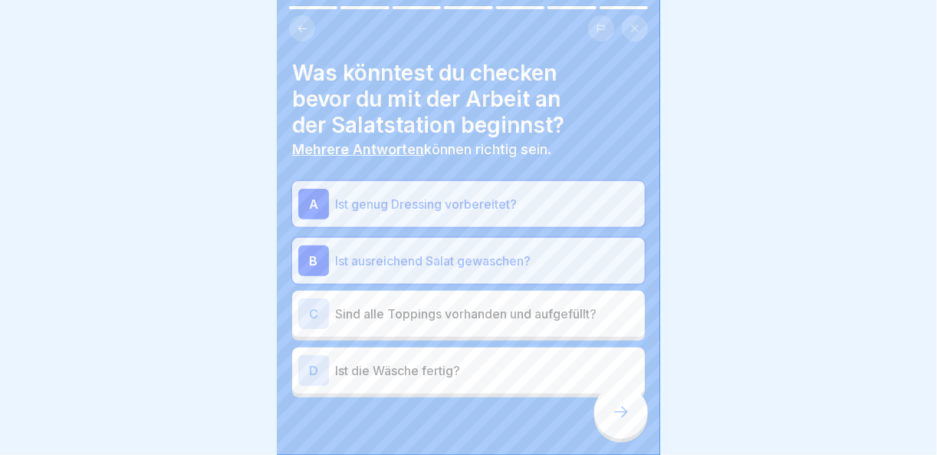
click at [548, 308] on p "Sind alle Toppings vorhanden und aufgefüllt?" at bounding box center [487, 313] width 304 height 18
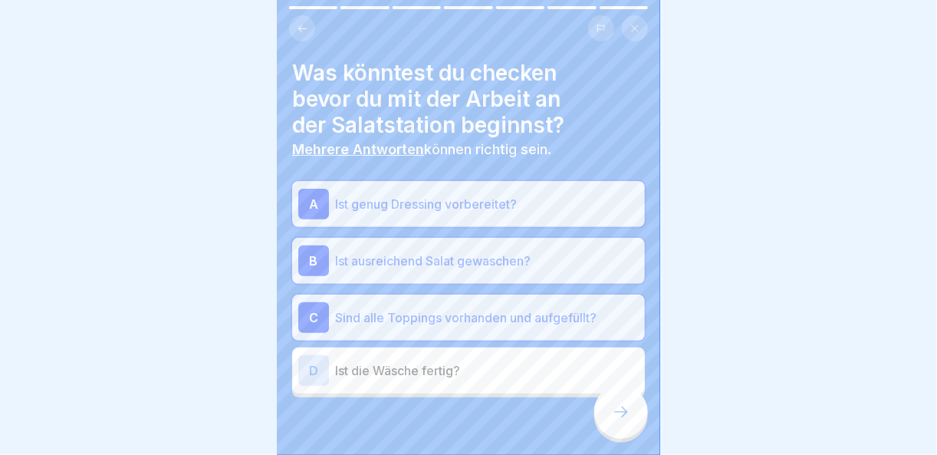
click at [625, 422] on div at bounding box center [621, 412] width 54 height 54
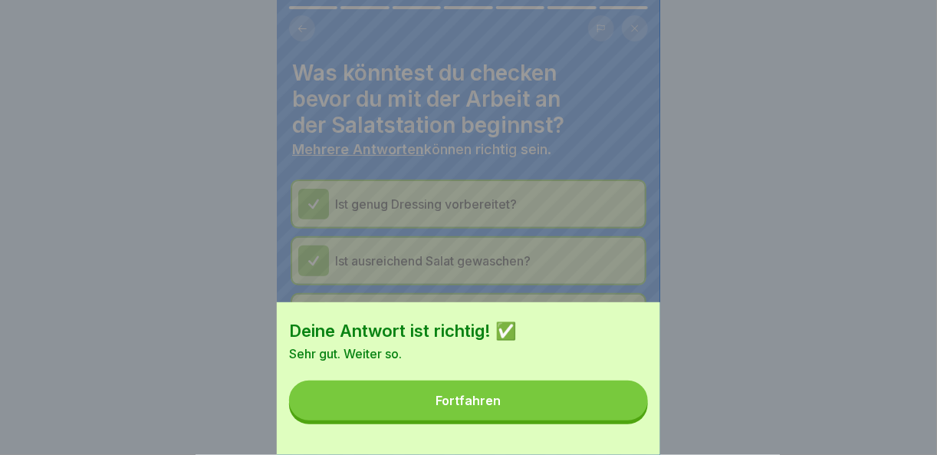
click at [625, 420] on button "Fortfahren" at bounding box center [468, 400] width 359 height 40
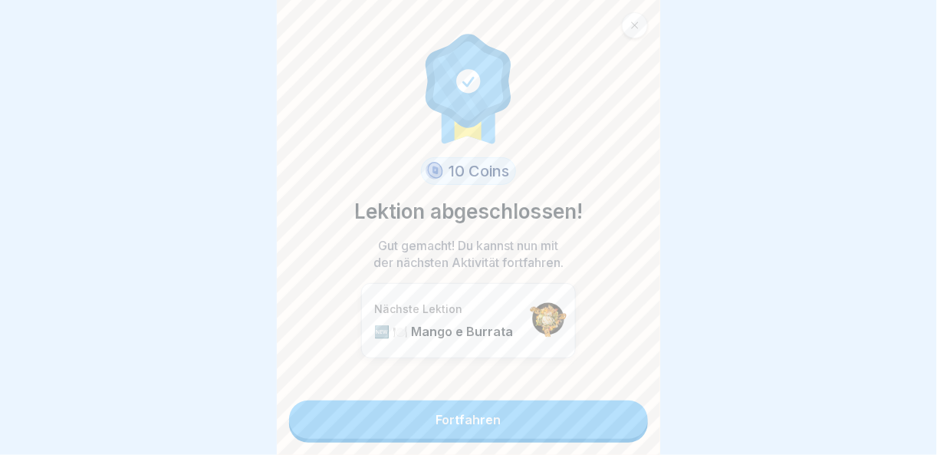
click at [623, 414] on link "Fortfahren" at bounding box center [468, 419] width 359 height 38
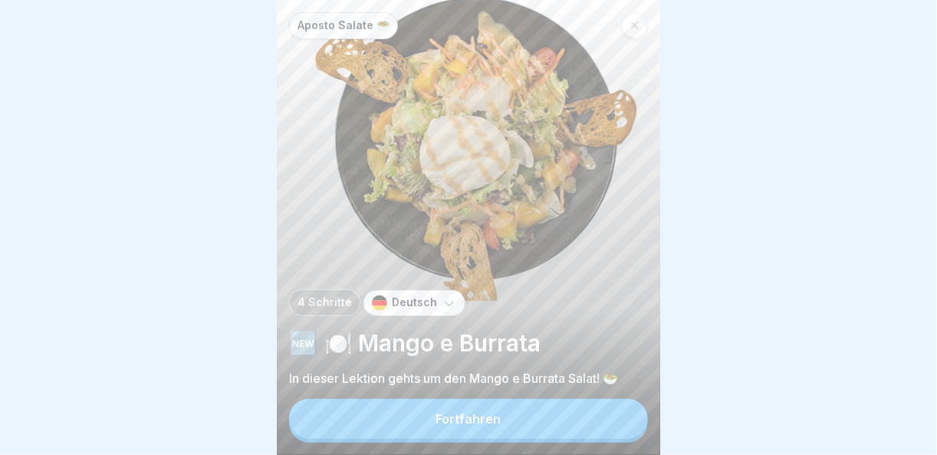
click at [623, 417] on button "Fortfahren" at bounding box center [468, 419] width 359 height 40
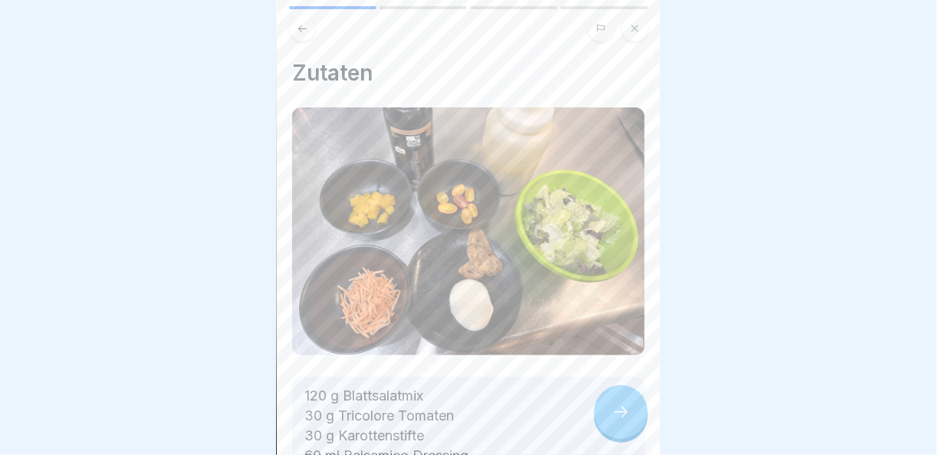
click at [640, 419] on div at bounding box center [621, 412] width 54 height 54
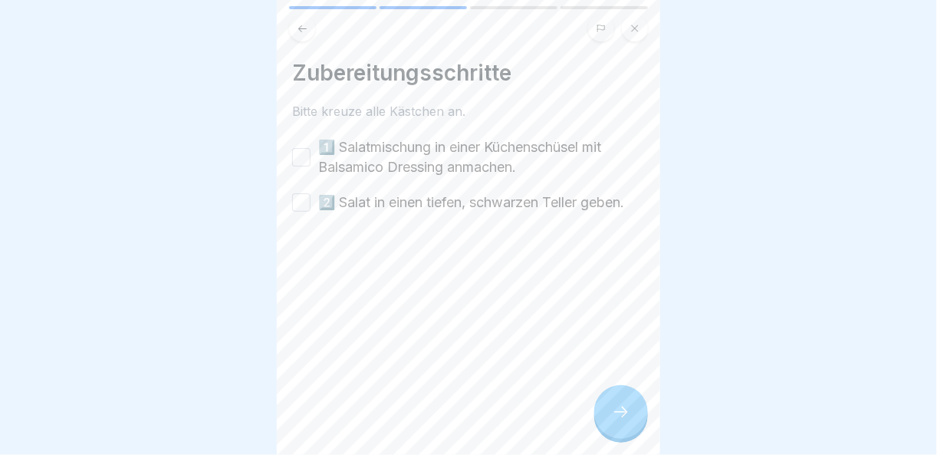
click at [640, 419] on div at bounding box center [621, 412] width 54 height 54
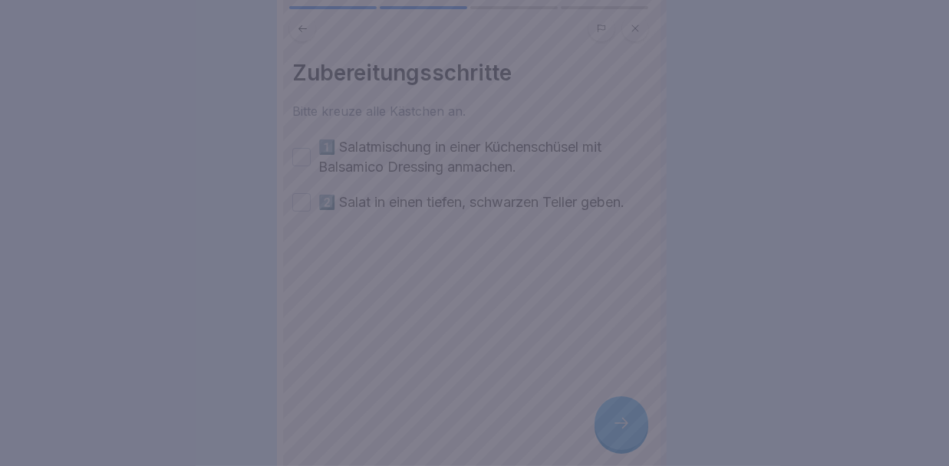
click at [640, 419] on div at bounding box center [474, 233] width 949 height 466
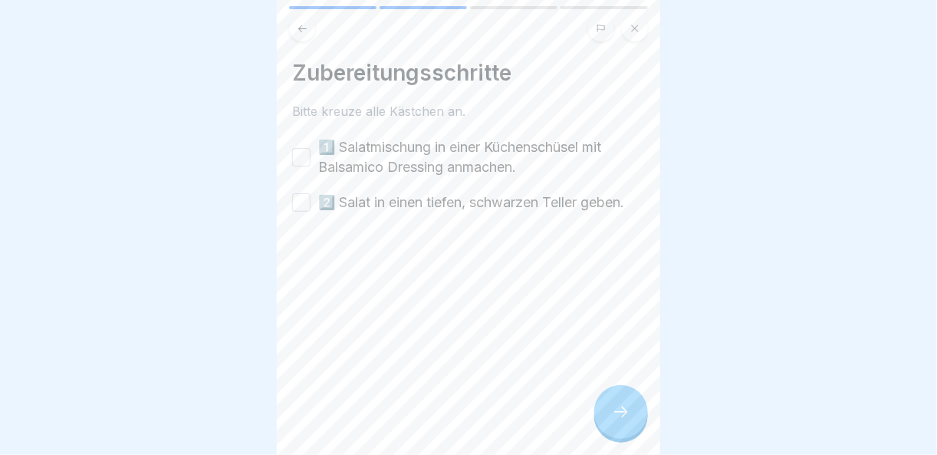
click at [307, 152] on button "1️⃣ Salatmischung in einer Küchenschüsel mit Balsamico Dressing anmachen." at bounding box center [301, 157] width 18 height 18
click at [307, 212] on button "2️⃣ Salat in einen tiefen, schwarzen Teller geben." at bounding box center [301, 202] width 18 height 18
click at [636, 435] on div at bounding box center [621, 412] width 54 height 54
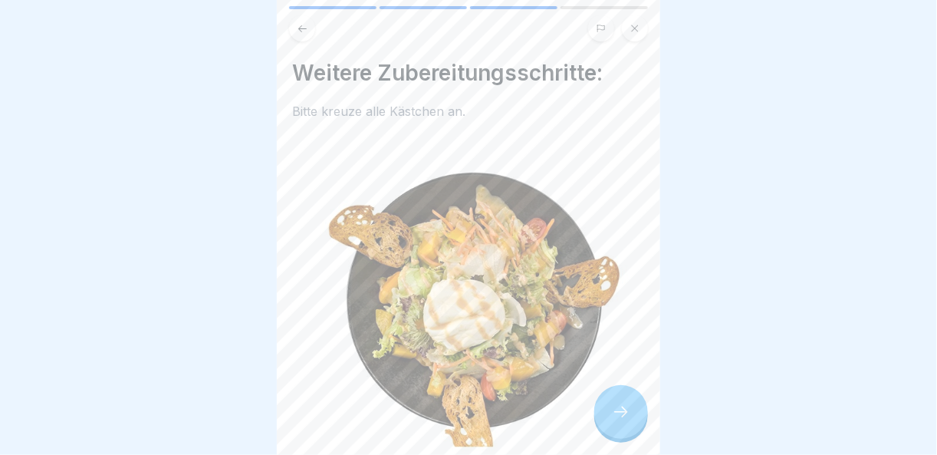
click at [637, 433] on div at bounding box center [621, 412] width 54 height 54
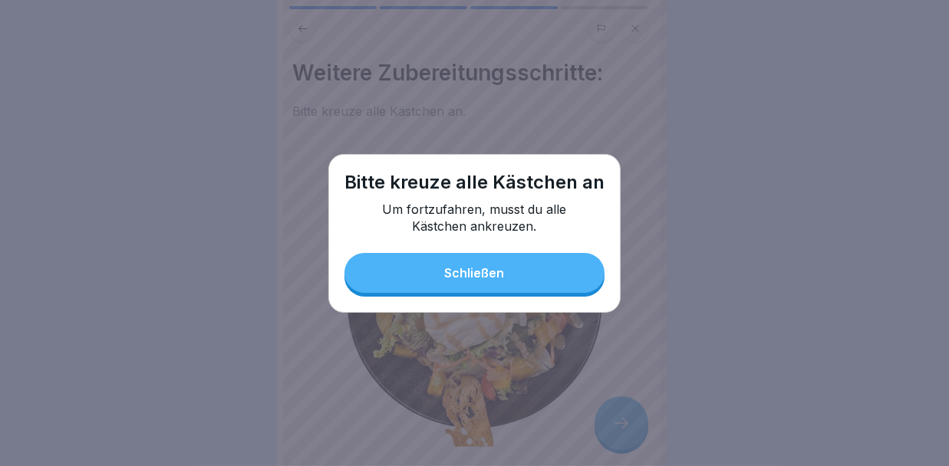
click at [543, 279] on button "Schließen" at bounding box center [474, 273] width 260 height 40
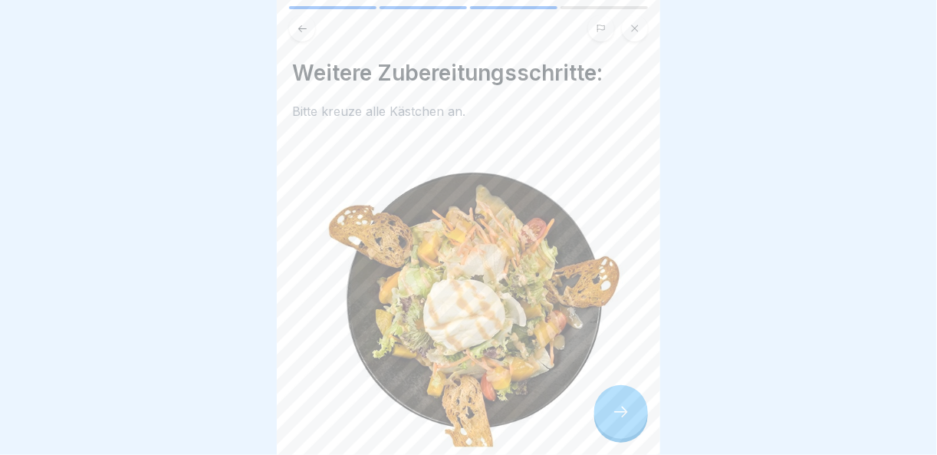
scroll to position [226, 0]
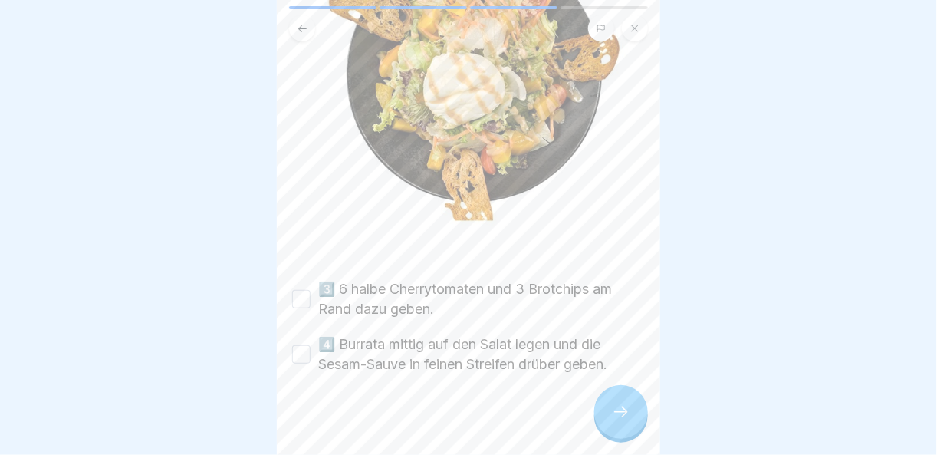
click at [301, 290] on button "3️⃣ 6 halbe Cherrytomaten und 3 Brotchips am Rand dazu geben." at bounding box center [301, 299] width 18 height 18
click at [308, 345] on button "4️⃣ Burrata mittig auf den Salat legen und die Sesam-Sauve in feinen Streifen d…" at bounding box center [301, 354] width 18 height 18
click at [626, 407] on div at bounding box center [621, 412] width 54 height 54
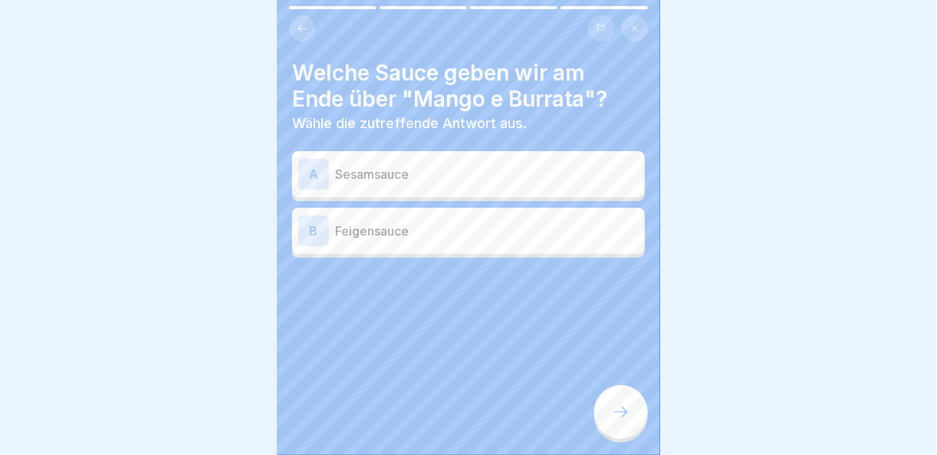
click at [462, 174] on p "Sesamsauce" at bounding box center [487, 174] width 304 height 18
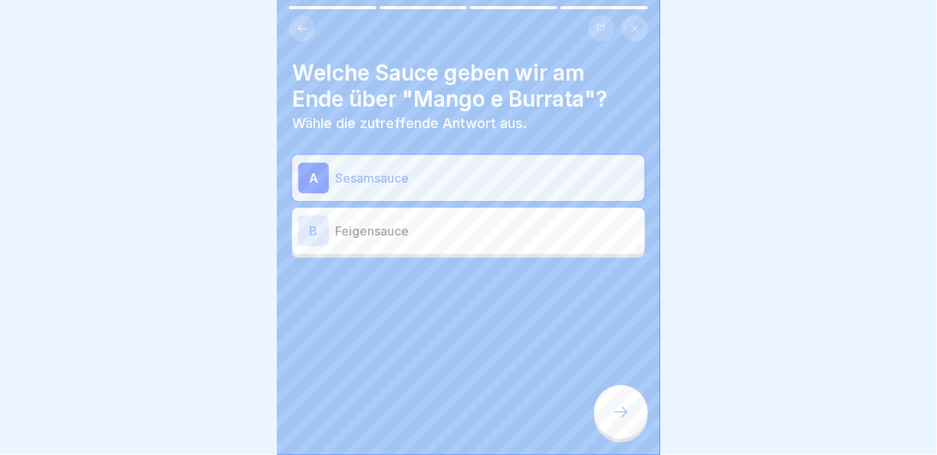
click at [627, 437] on div at bounding box center [621, 412] width 54 height 54
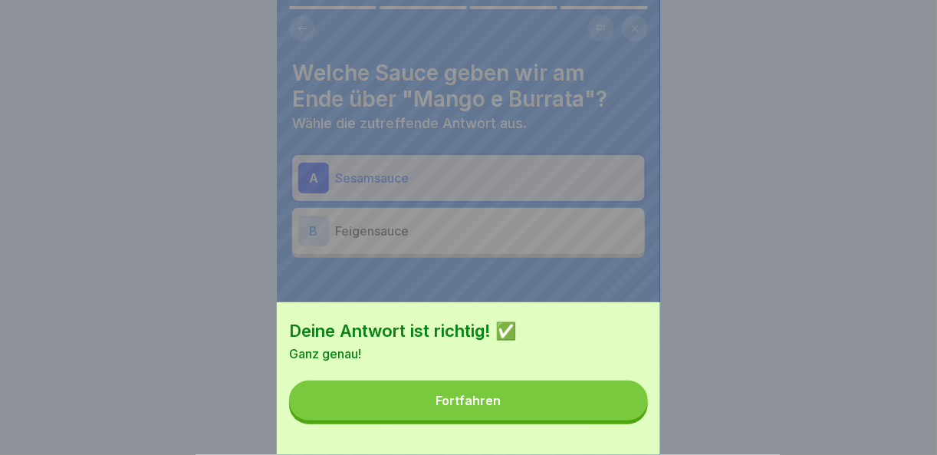
click at [614, 419] on button "Fortfahren" at bounding box center [468, 400] width 359 height 40
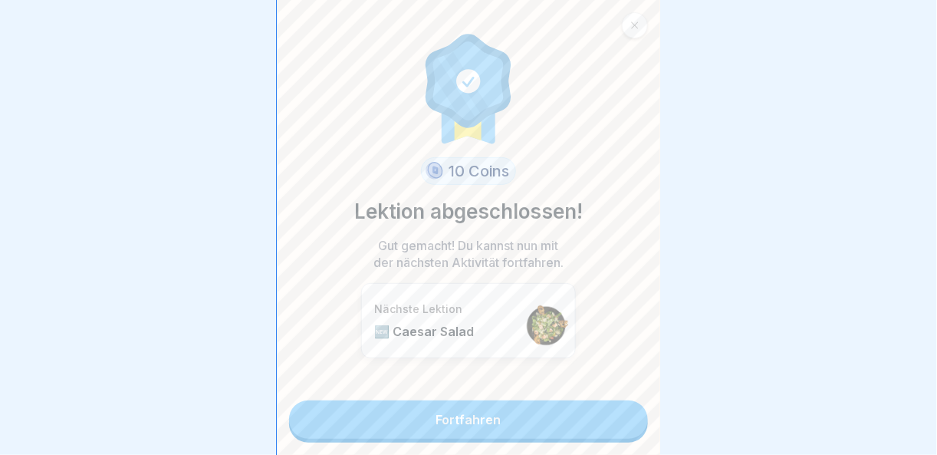
click at [614, 419] on link "Fortfahren" at bounding box center [468, 419] width 359 height 38
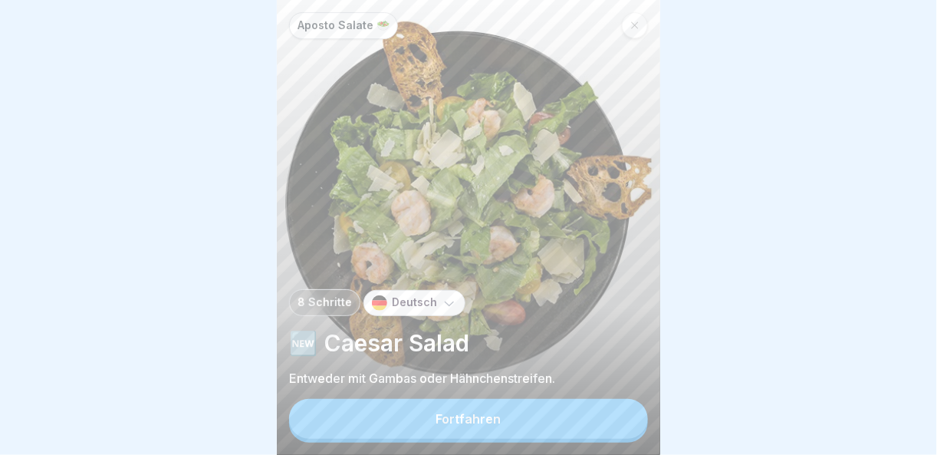
click at [614, 419] on button "Fortfahren" at bounding box center [468, 419] width 359 height 40
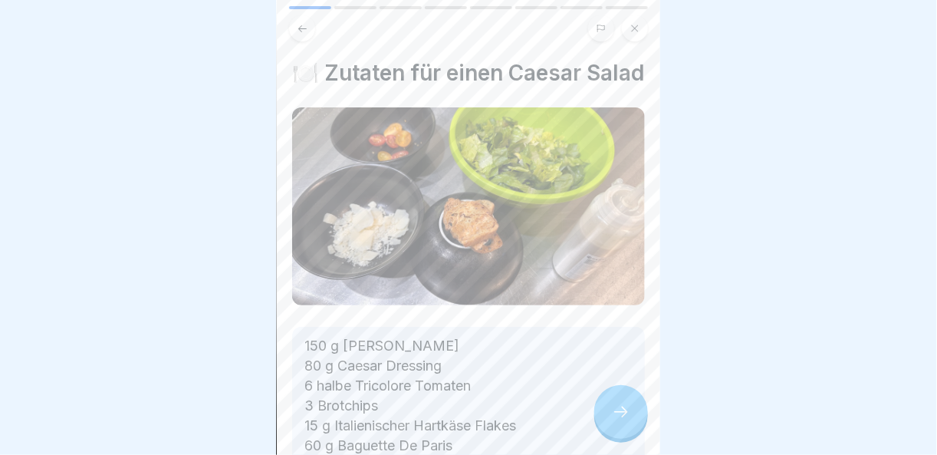
click at [630, 417] on div at bounding box center [621, 412] width 54 height 54
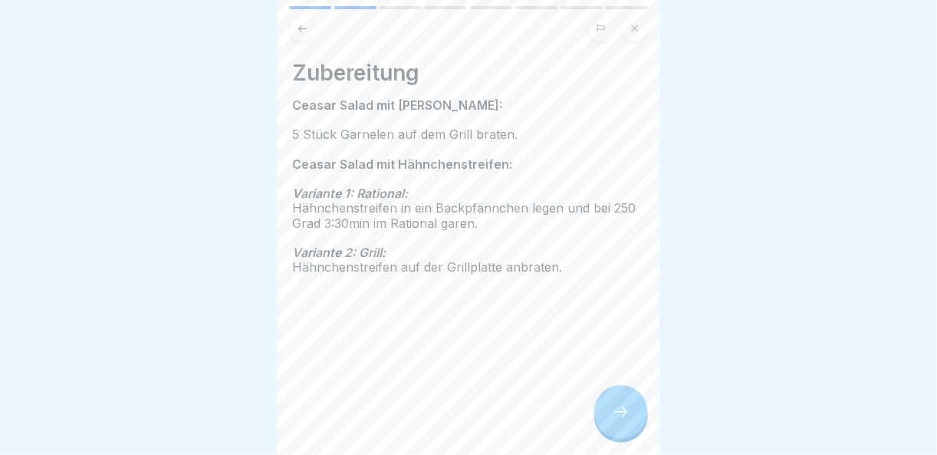
click at [630, 417] on div at bounding box center [621, 412] width 54 height 54
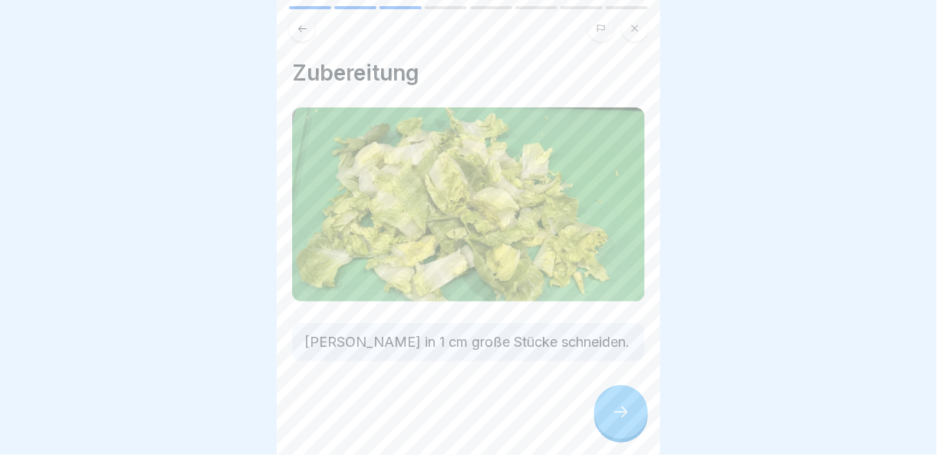
click at [630, 417] on div at bounding box center [621, 412] width 54 height 54
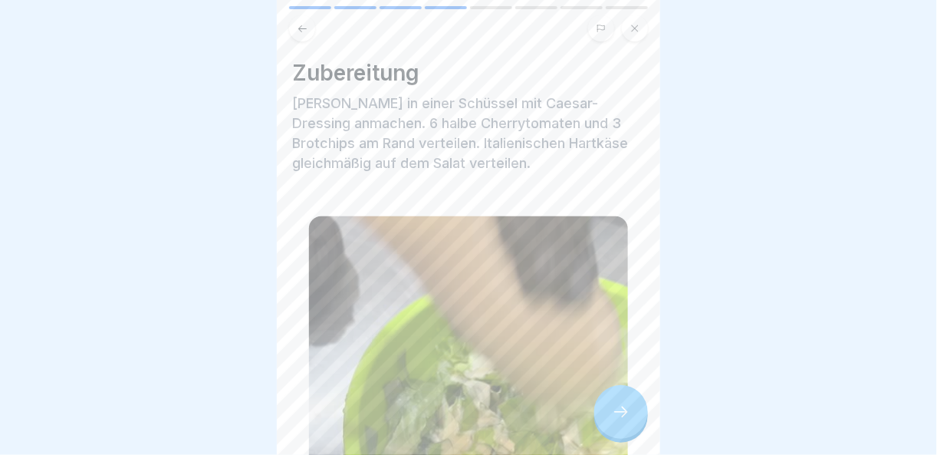
click at [630, 417] on div at bounding box center [621, 412] width 54 height 54
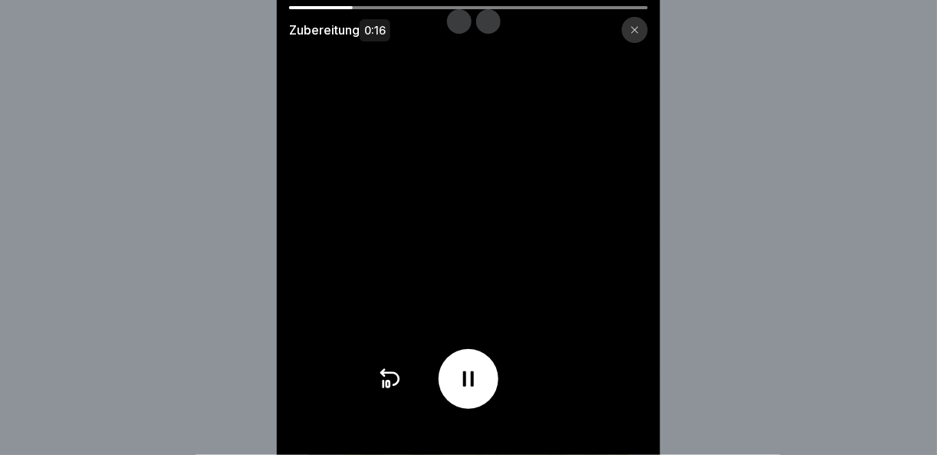
scroll to position [11, 0]
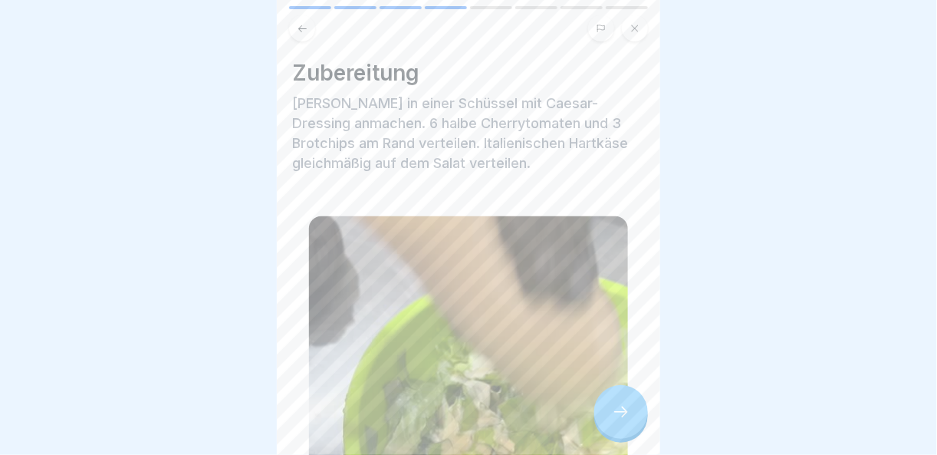
click at [617, 398] on div at bounding box center [621, 412] width 54 height 54
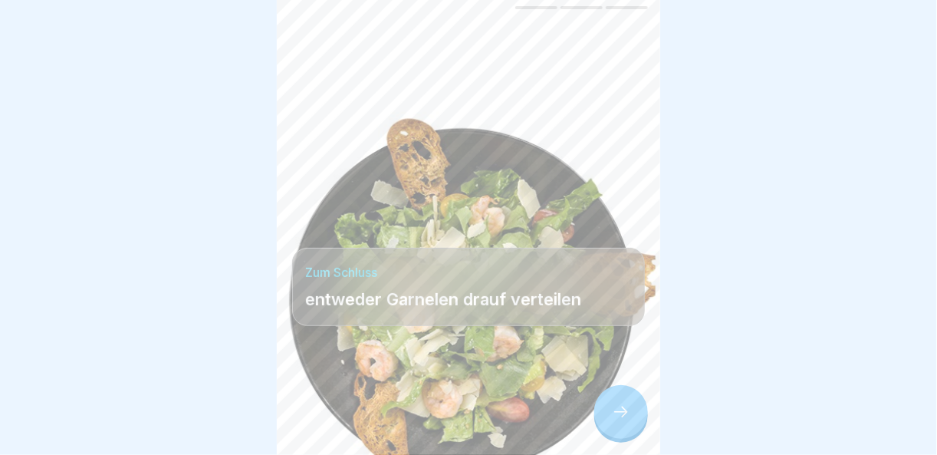
click at [617, 399] on div at bounding box center [621, 412] width 54 height 54
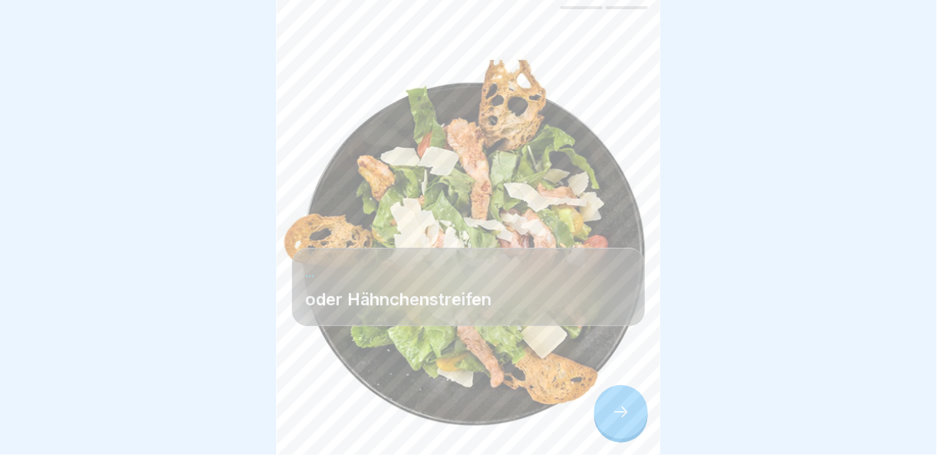
click at [617, 399] on div at bounding box center [621, 412] width 54 height 54
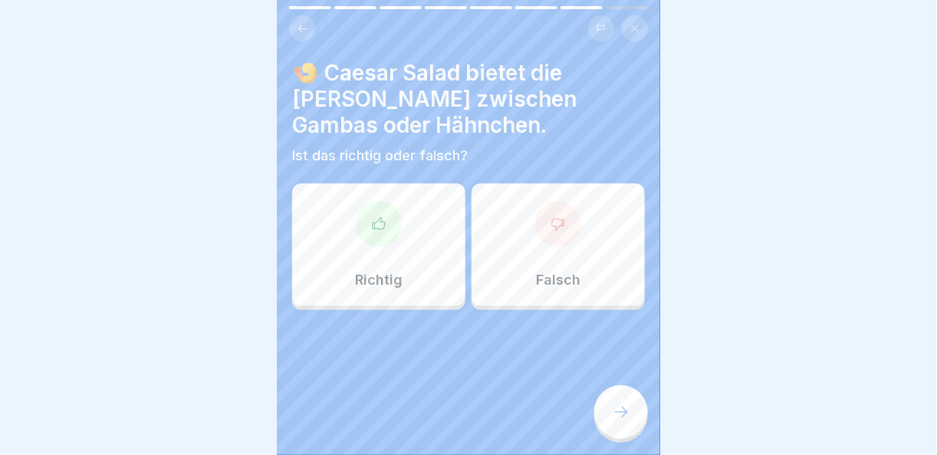
click at [402, 219] on div "Richtig" at bounding box center [378, 244] width 173 height 123
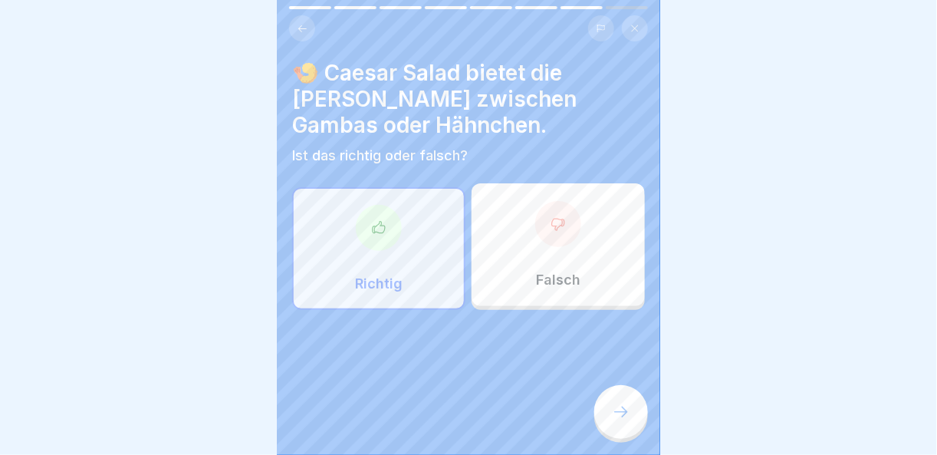
click at [614, 398] on div at bounding box center [621, 412] width 54 height 54
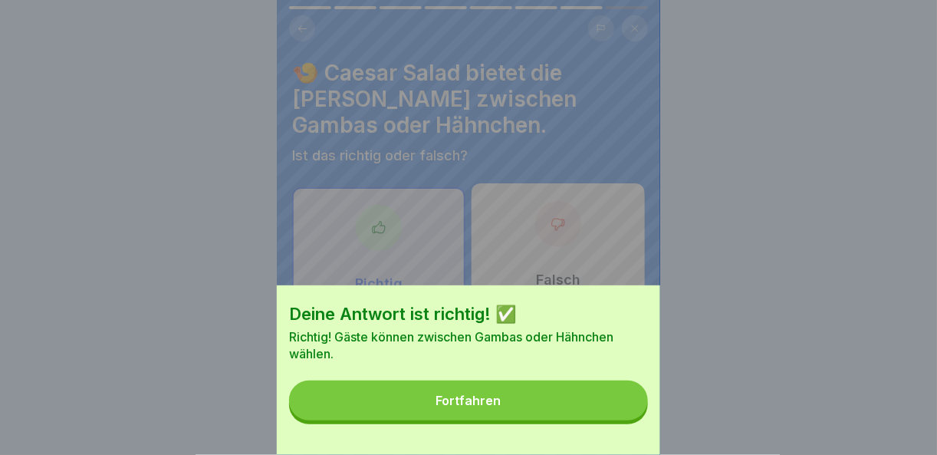
click at [614, 406] on button "Fortfahren" at bounding box center [468, 400] width 359 height 40
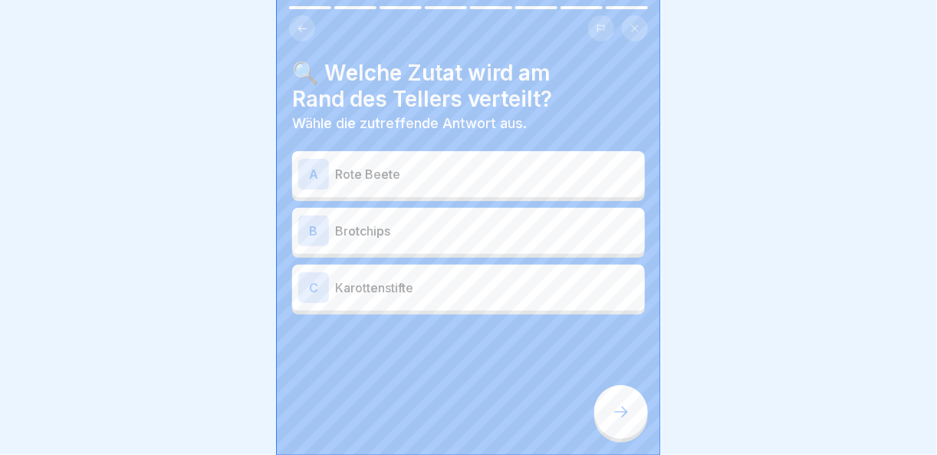
click at [425, 222] on p "Brotchips" at bounding box center [487, 231] width 304 height 18
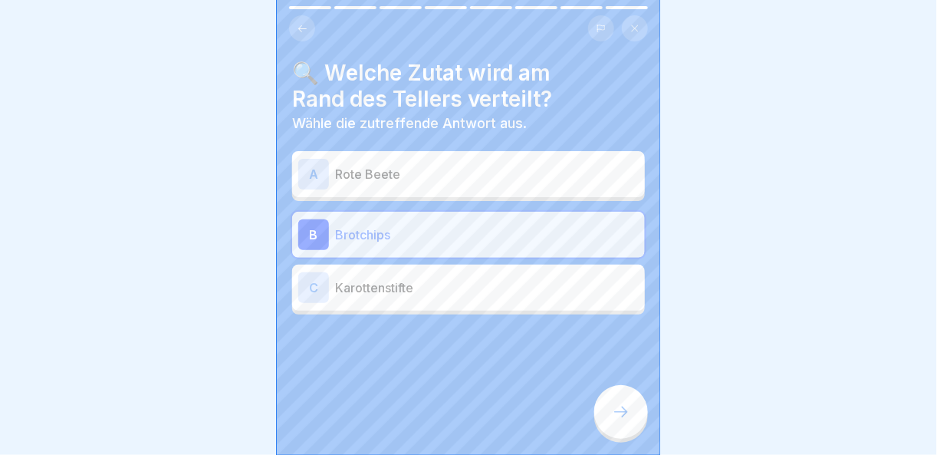
click at [630, 429] on div at bounding box center [621, 412] width 54 height 54
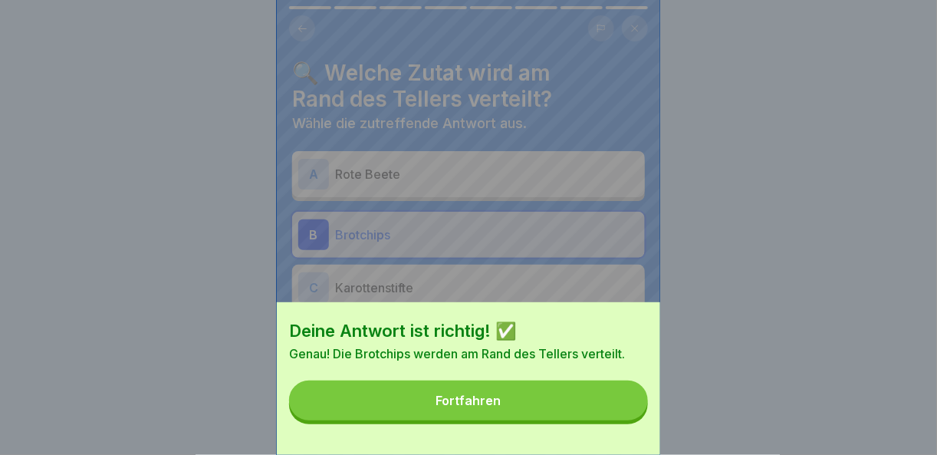
click at [618, 417] on button "Fortfahren" at bounding box center [468, 400] width 359 height 40
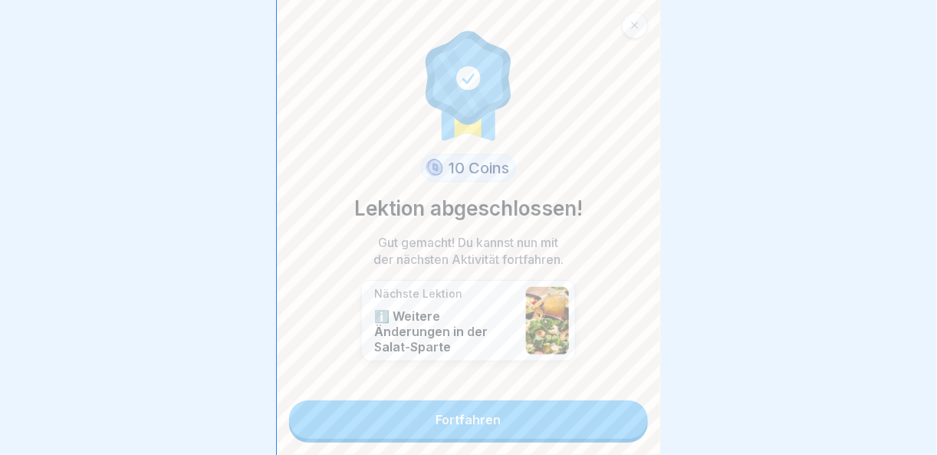
click at [618, 417] on link "Fortfahren" at bounding box center [468, 419] width 359 height 38
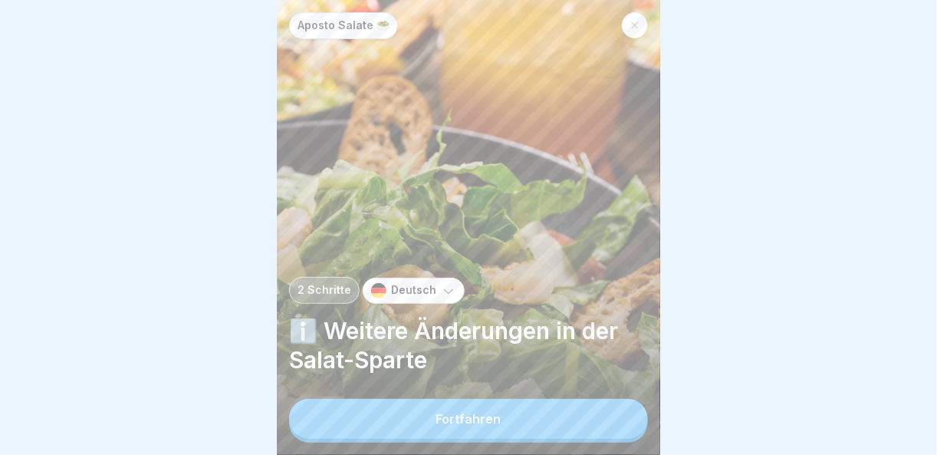
click at [617, 419] on button "Fortfahren" at bounding box center [468, 419] width 359 height 40
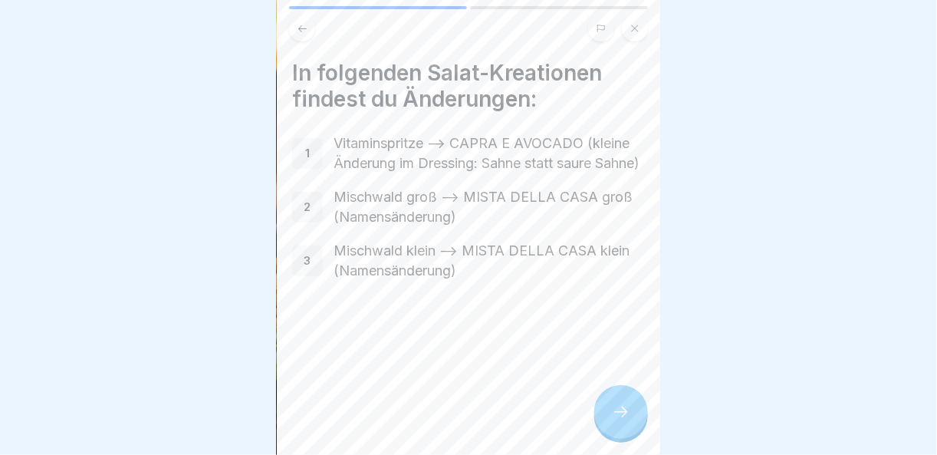
click at [638, 415] on div at bounding box center [621, 412] width 54 height 54
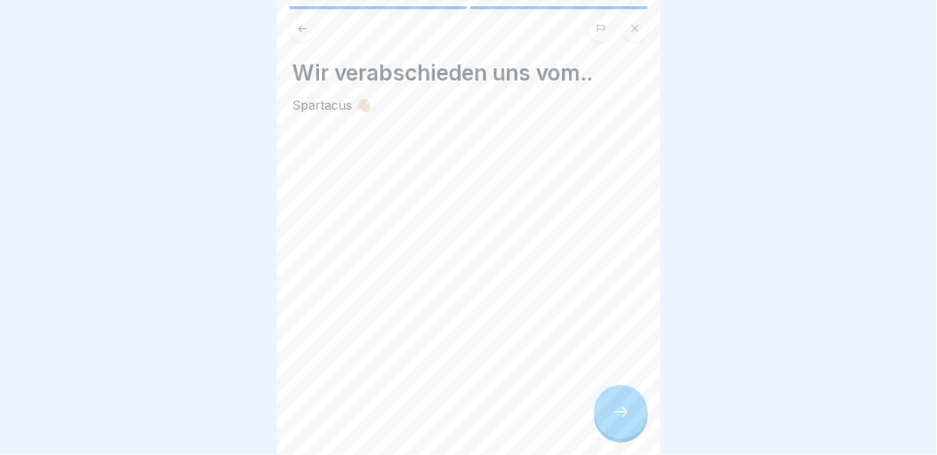
click at [638, 415] on div at bounding box center [621, 412] width 54 height 54
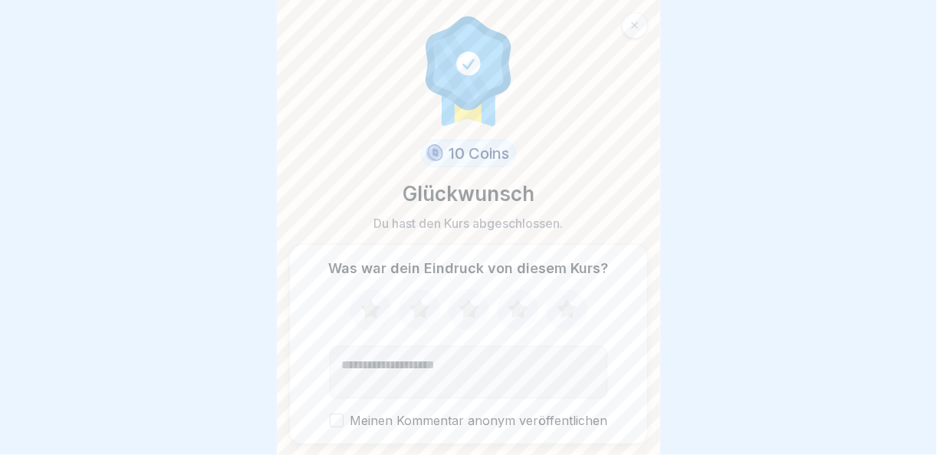
scroll to position [44, 0]
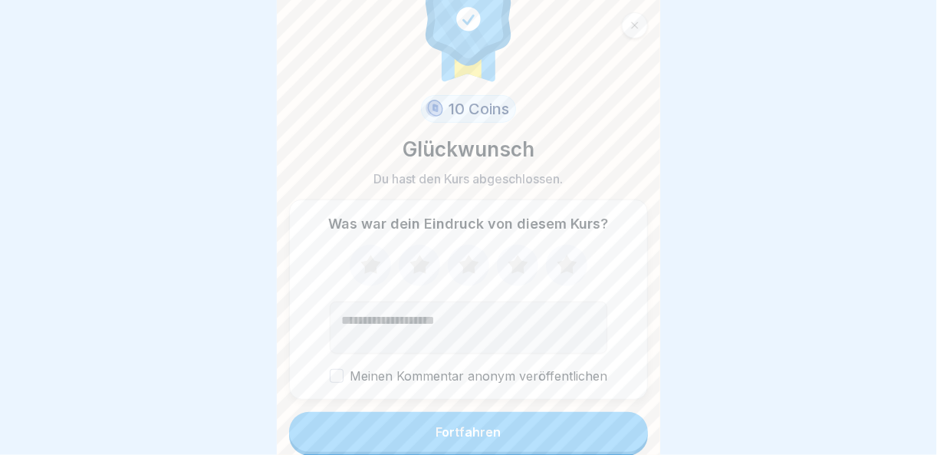
click at [576, 412] on button "Fortfahren" at bounding box center [468, 432] width 359 height 40
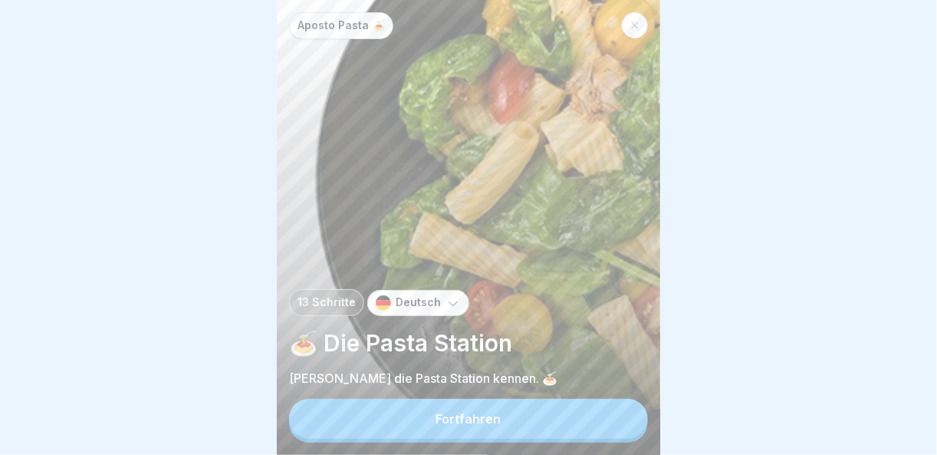
click at [590, 423] on button "Fortfahren" at bounding box center [468, 419] width 359 height 40
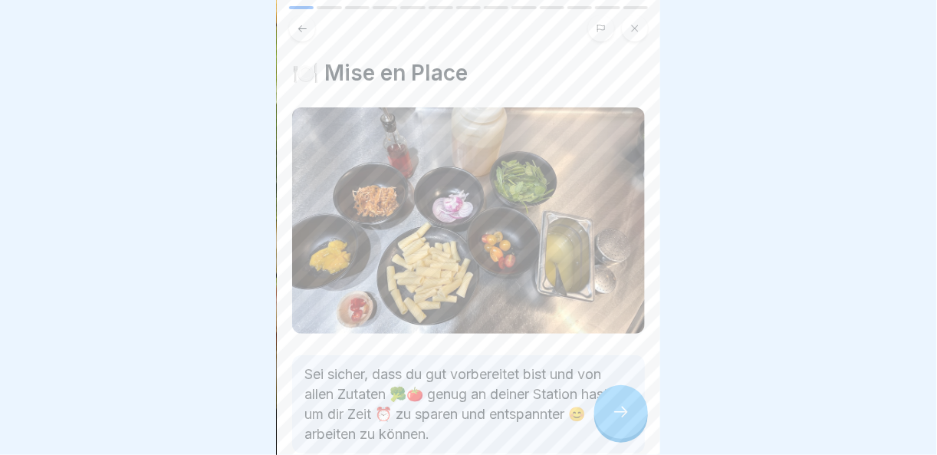
click at [623, 410] on icon at bounding box center [621, 412] width 18 height 18
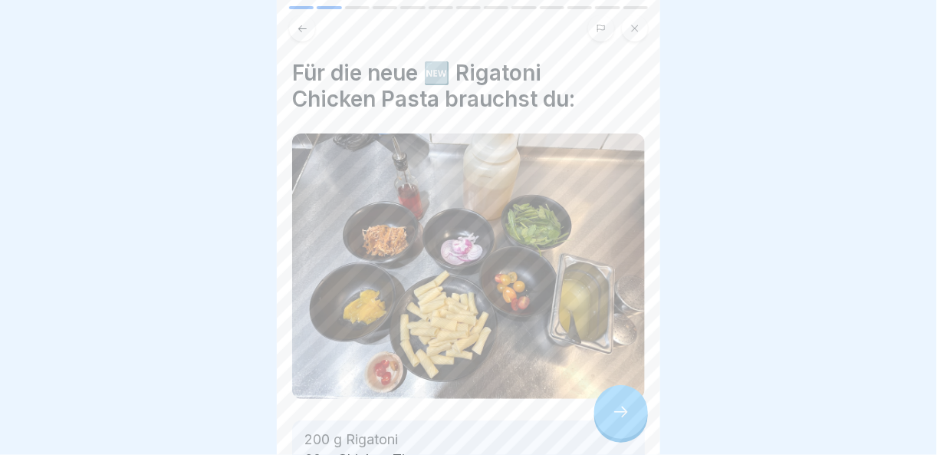
click at [623, 410] on icon at bounding box center [621, 412] width 18 height 18
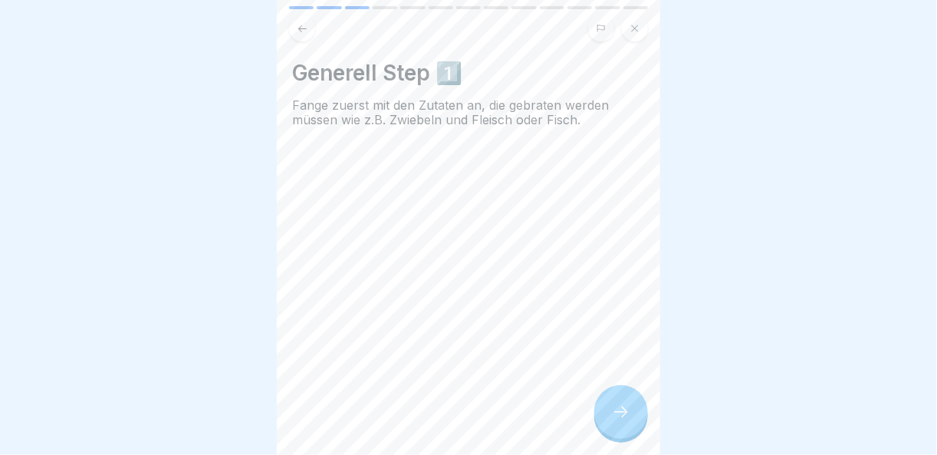
click at [623, 410] on icon at bounding box center [621, 412] width 18 height 18
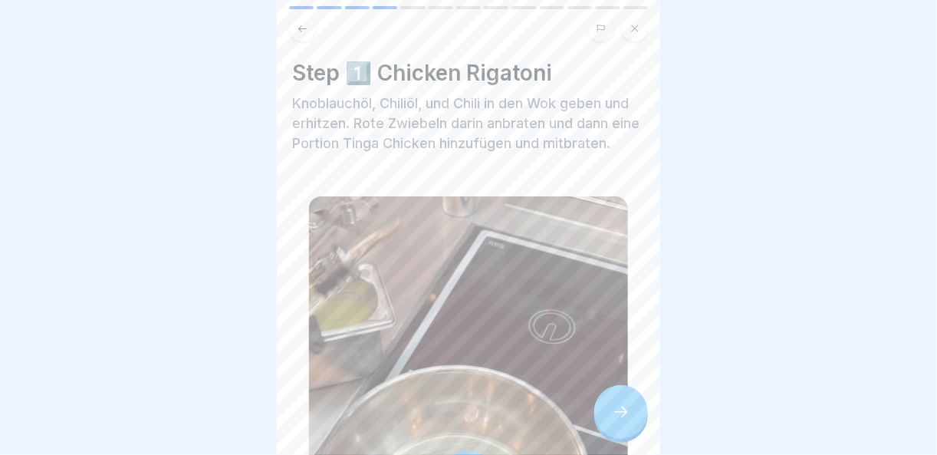
click at [623, 410] on icon at bounding box center [621, 412] width 18 height 18
click at [610, 404] on div at bounding box center [621, 412] width 54 height 54
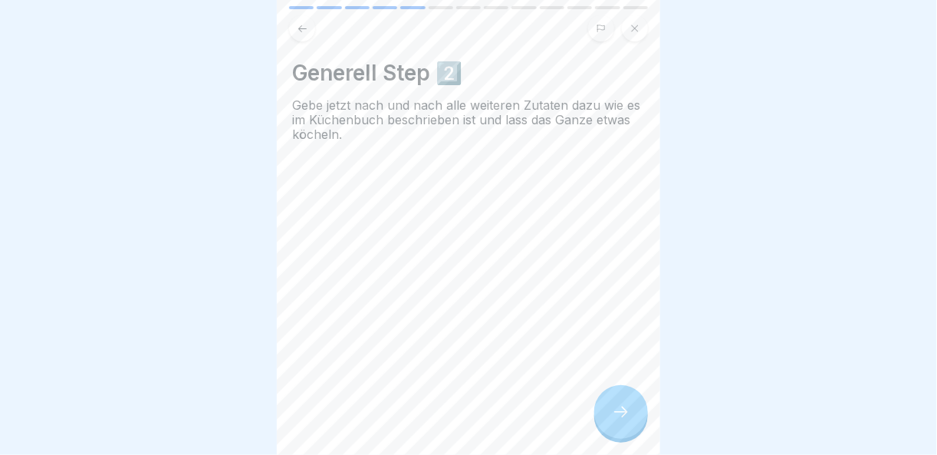
click at [610, 404] on div at bounding box center [621, 412] width 54 height 54
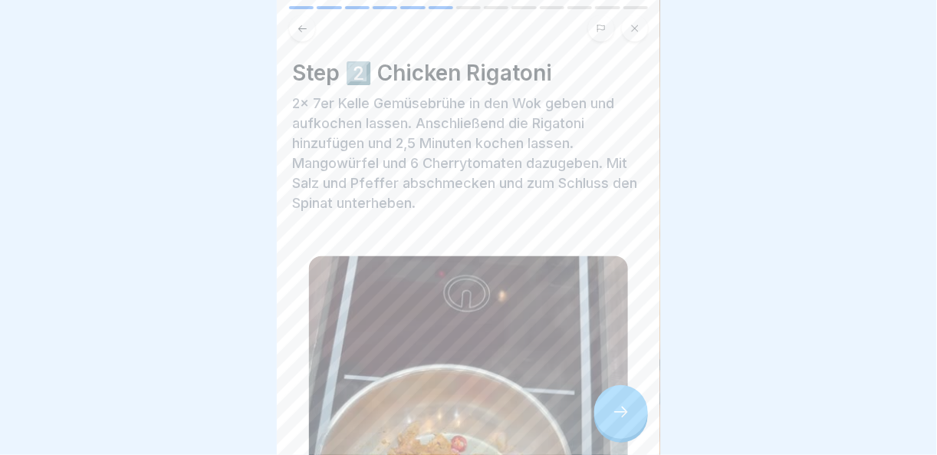
scroll to position [307, 0]
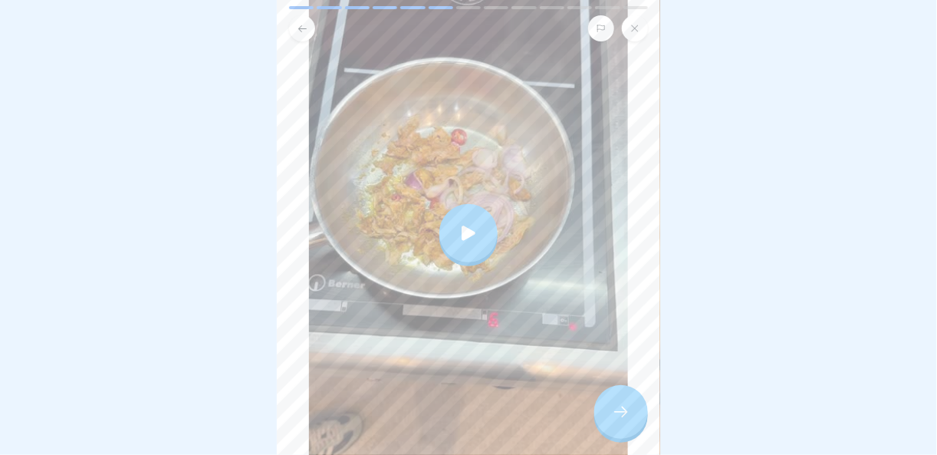
click at [636, 426] on div at bounding box center [621, 412] width 54 height 54
click at [646, 415] on div at bounding box center [621, 412] width 54 height 54
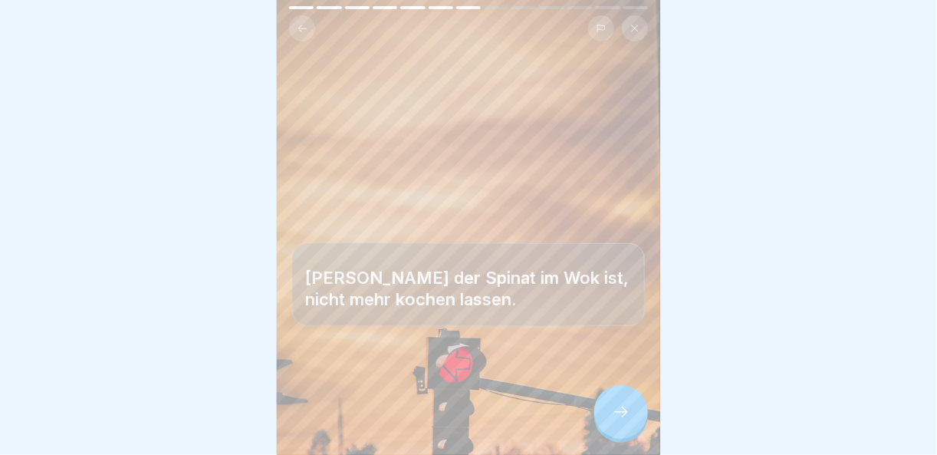
click at [646, 415] on div at bounding box center [621, 412] width 54 height 54
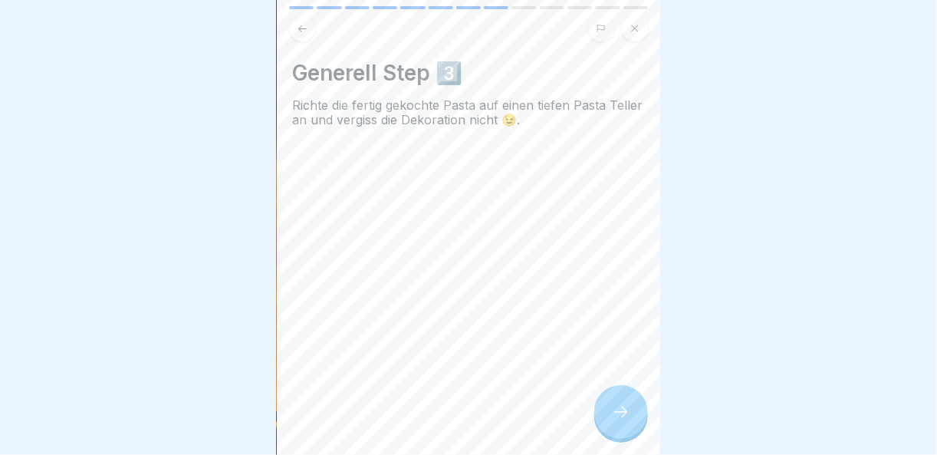
click at [646, 415] on div at bounding box center [621, 412] width 54 height 54
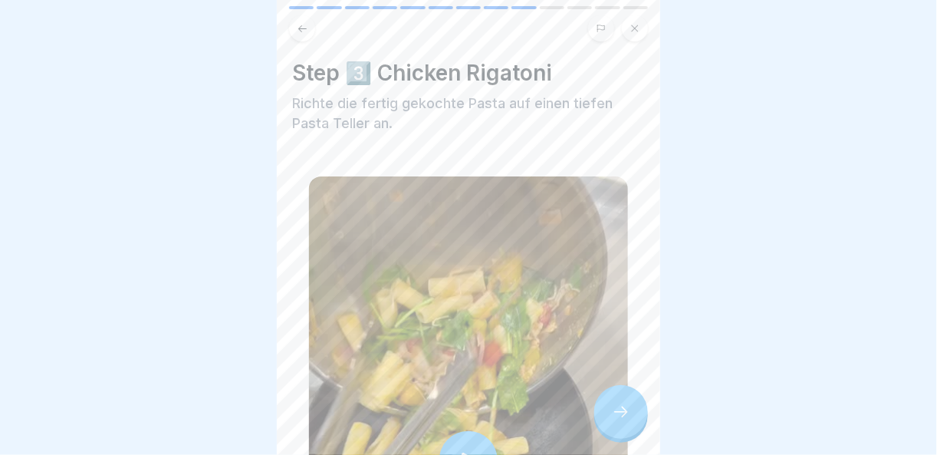
click at [646, 415] on div at bounding box center [621, 412] width 54 height 54
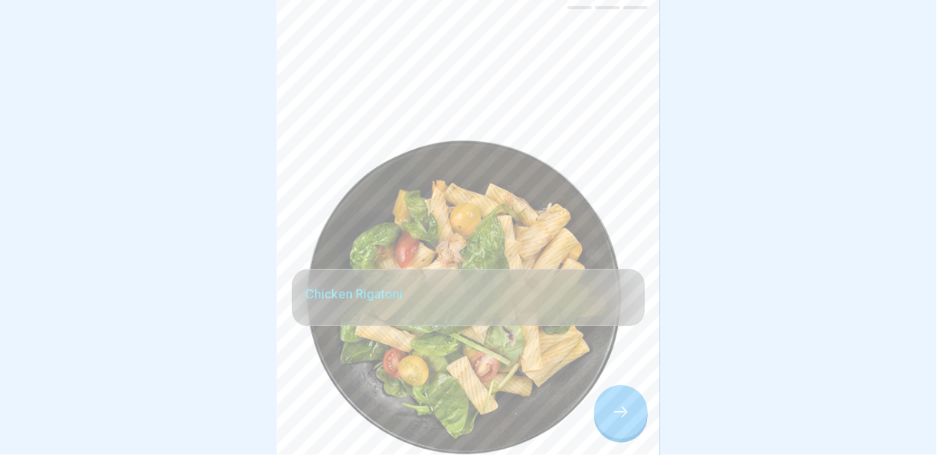
click at [646, 413] on div at bounding box center [621, 412] width 54 height 54
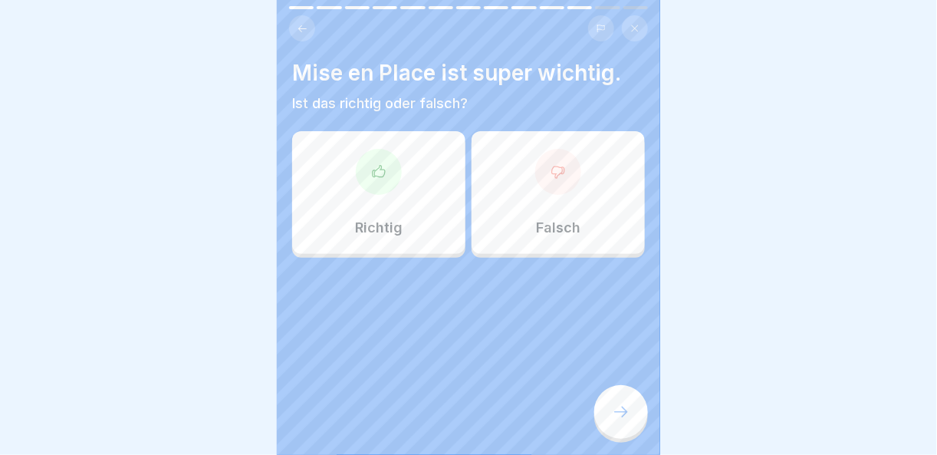
click at [365, 155] on div at bounding box center [379, 172] width 46 height 46
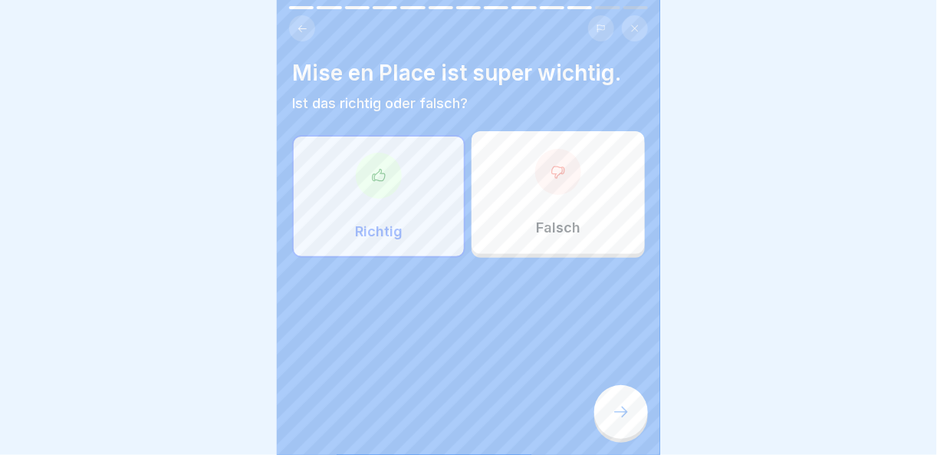
click at [618, 408] on icon at bounding box center [621, 412] width 18 height 18
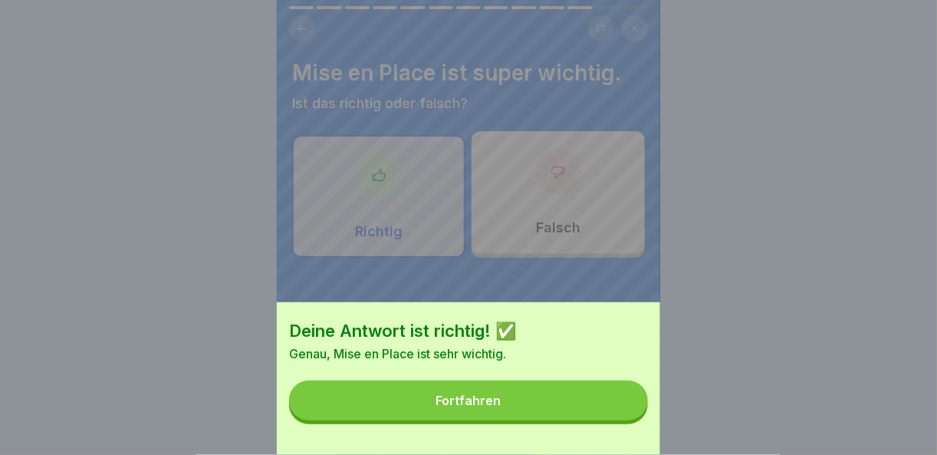
click at [622, 417] on button "Fortfahren" at bounding box center [468, 400] width 359 height 40
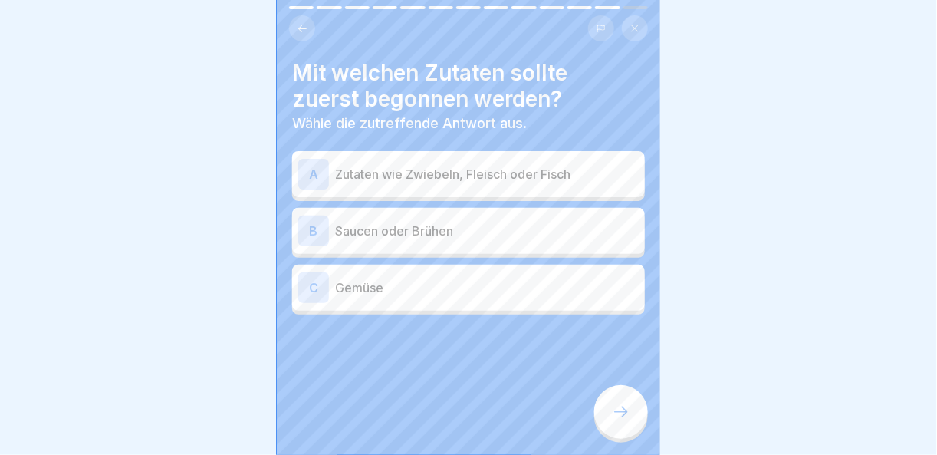
click at [464, 139] on div "Mit welchen Zutaten sollte zuerst begonnen werden? Wähle die zutreffende Antwor…" at bounding box center [468, 187] width 353 height 255
click at [461, 165] on p "Zutaten wie Zwiebeln, Fleisch oder Fisch" at bounding box center [487, 174] width 304 height 18
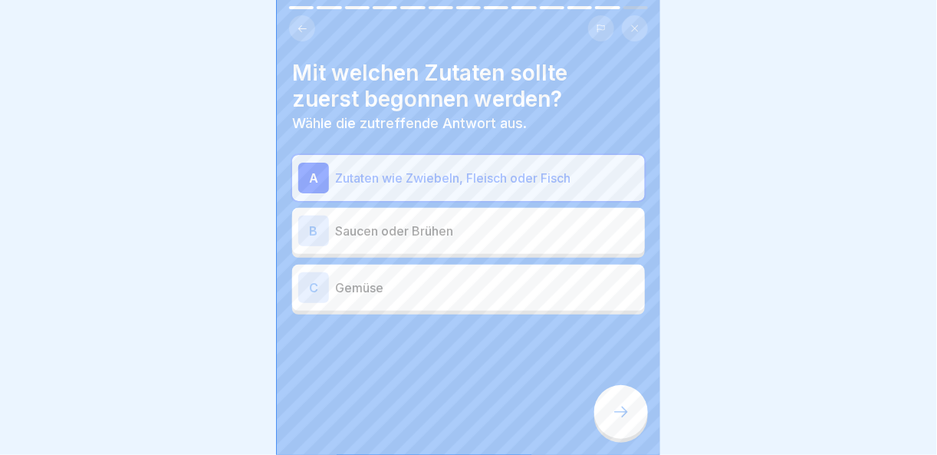
click at [620, 415] on icon at bounding box center [621, 412] width 18 height 18
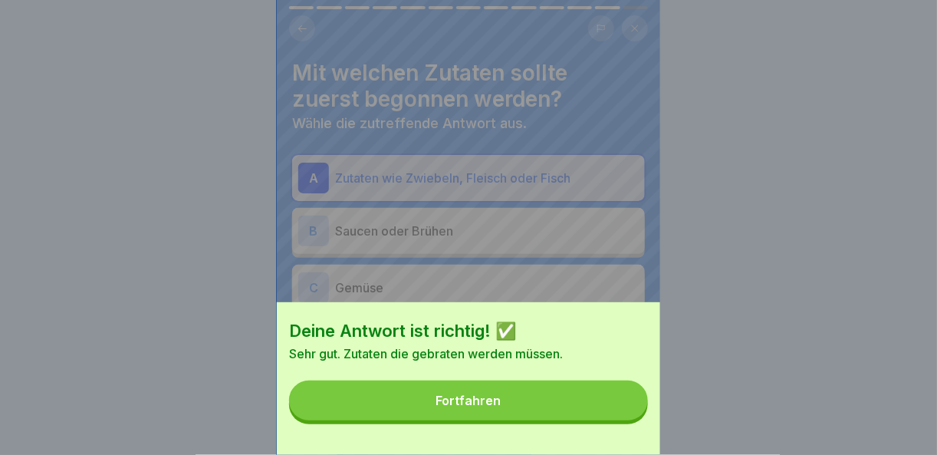
click at [612, 420] on button "Fortfahren" at bounding box center [468, 400] width 359 height 40
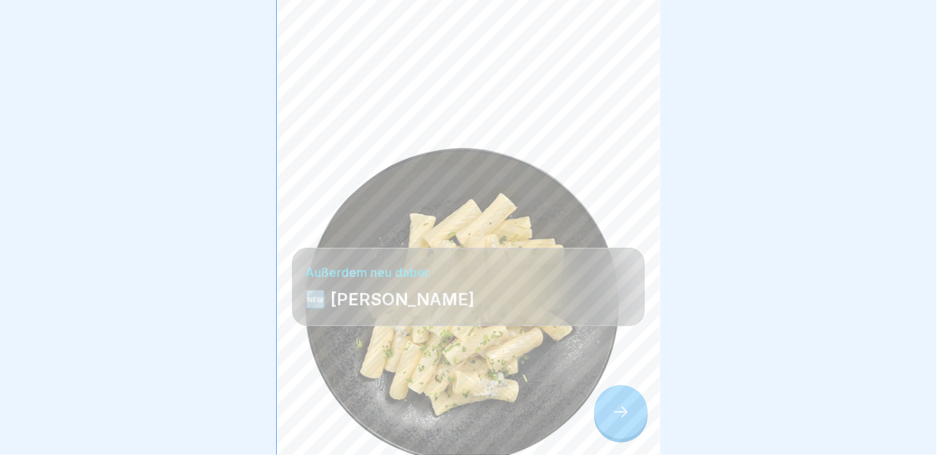
click at [623, 405] on icon at bounding box center [621, 412] width 18 height 18
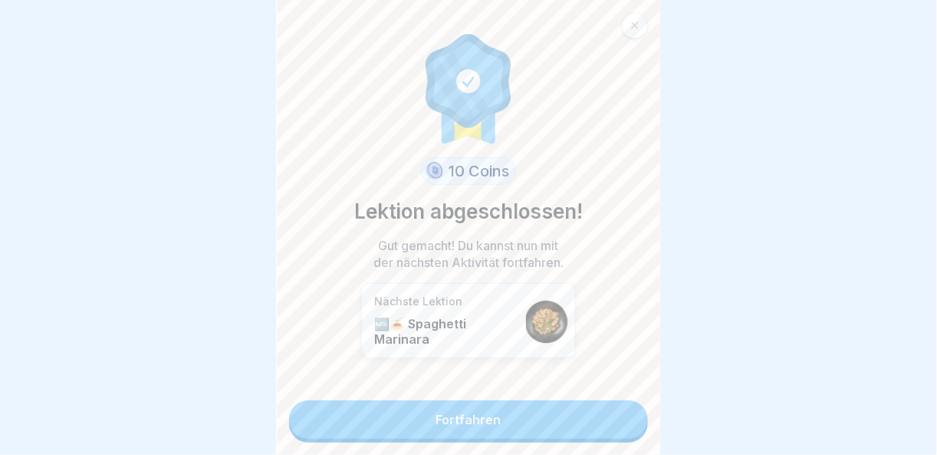
click at [604, 427] on link "Fortfahren" at bounding box center [468, 419] width 359 height 38
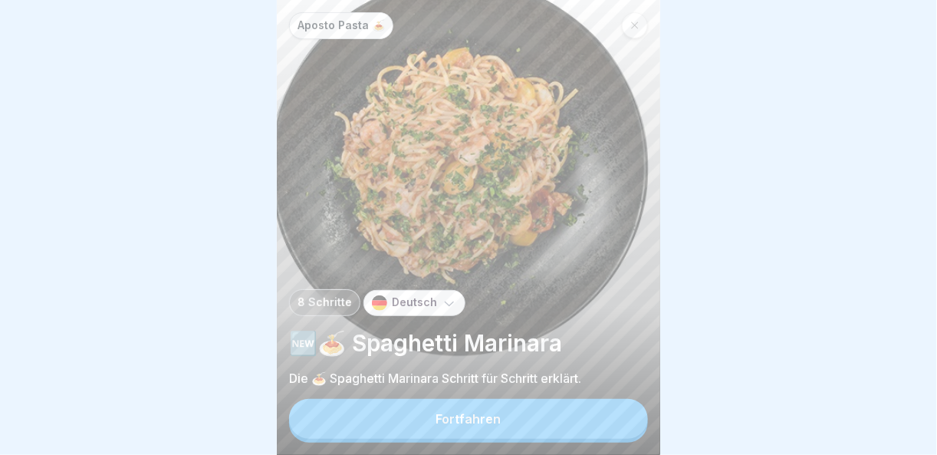
click at [603, 416] on button "Fortfahren" at bounding box center [468, 419] width 359 height 40
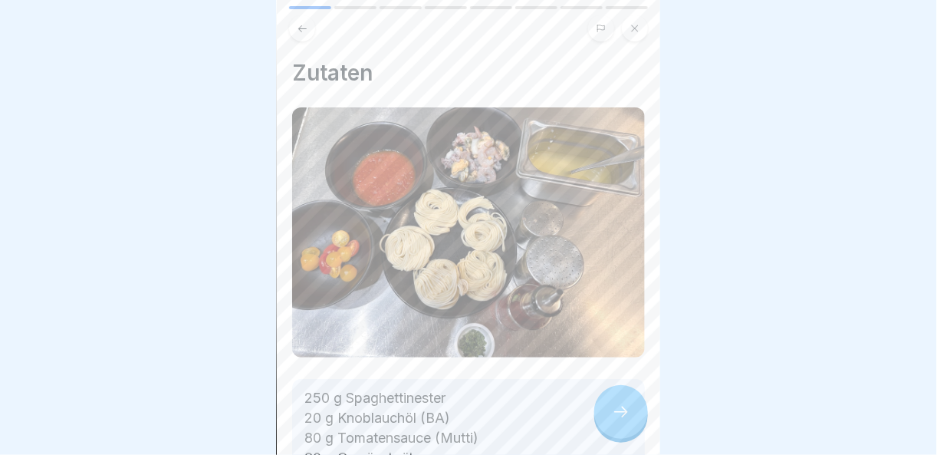
click at [627, 404] on icon at bounding box center [621, 412] width 18 height 18
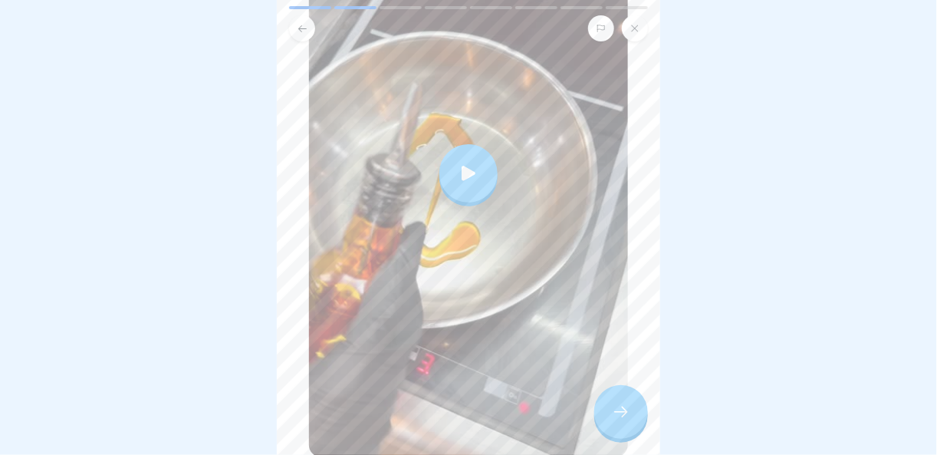
scroll to position [380, 0]
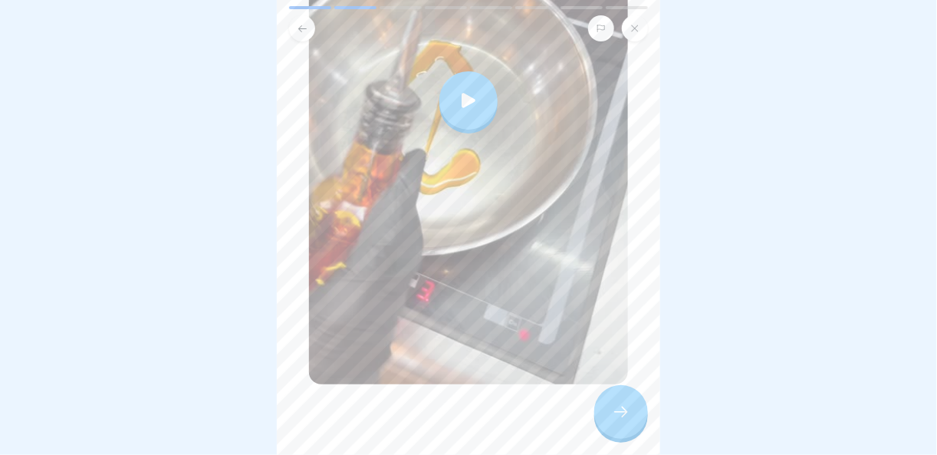
click at [616, 413] on icon at bounding box center [621, 412] width 18 height 18
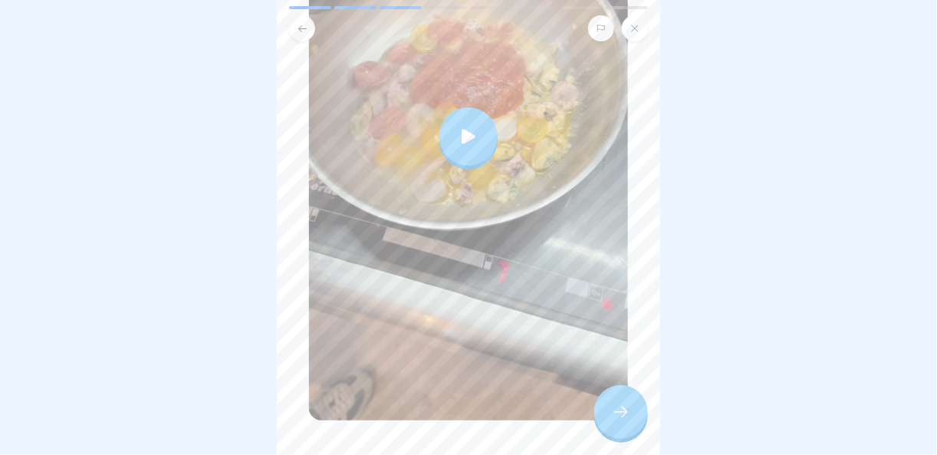
scroll to position [420, 0]
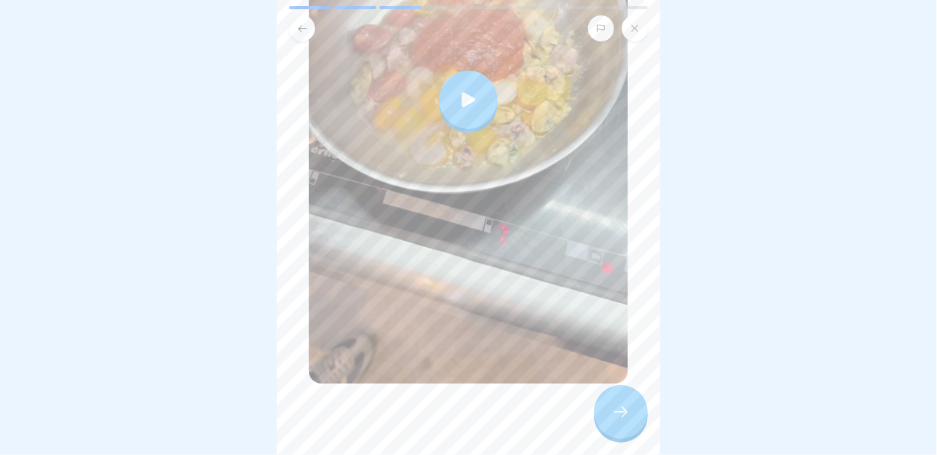
click at [634, 395] on div at bounding box center [621, 412] width 54 height 54
click at [638, 400] on div at bounding box center [621, 412] width 54 height 54
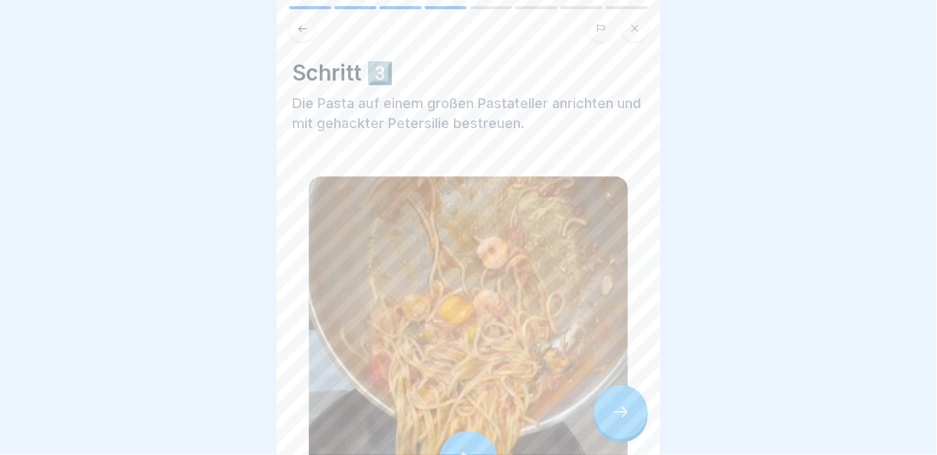
click at [635, 416] on div at bounding box center [621, 412] width 54 height 54
click at [634, 407] on div at bounding box center [621, 412] width 54 height 54
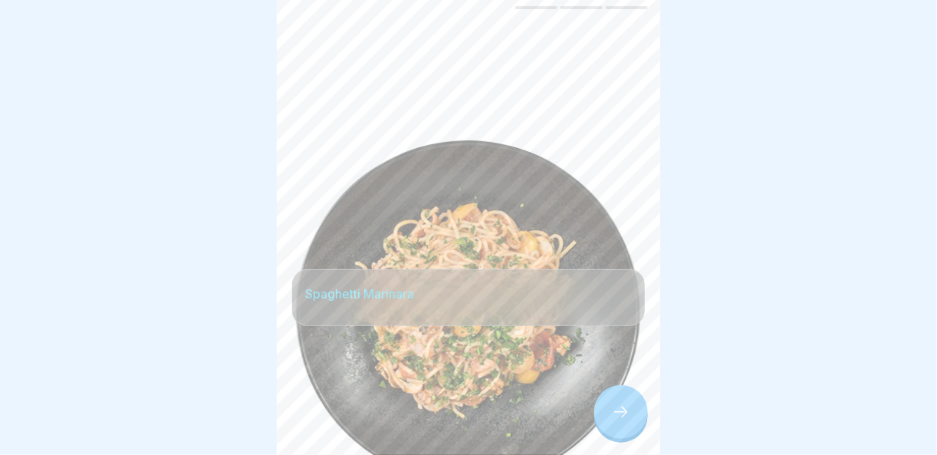
click at [634, 407] on div at bounding box center [621, 412] width 54 height 54
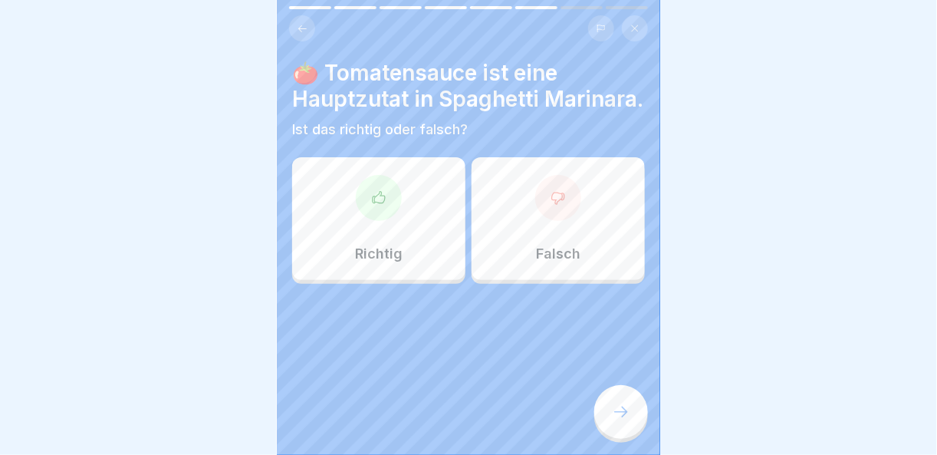
click at [395, 221] on div at bounding box center [379, 198] width 46 height 46
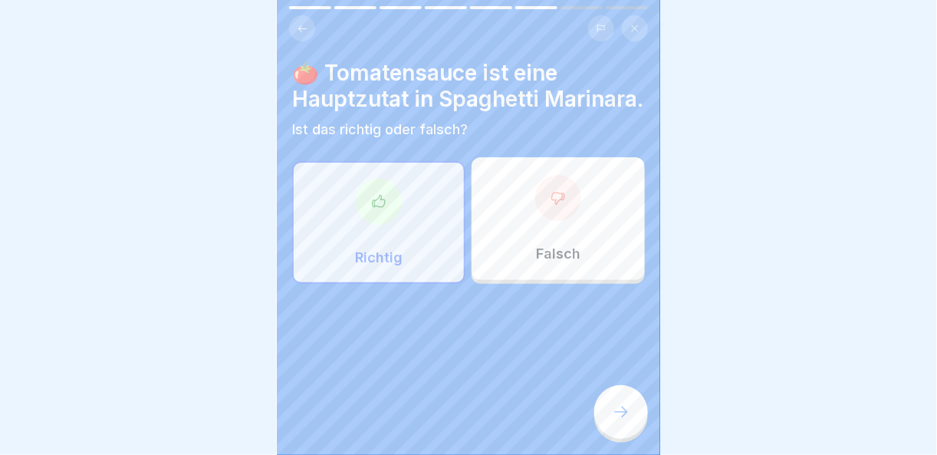
click at [640, 420] on div at bounding box center [621, 412] width 54 height 54
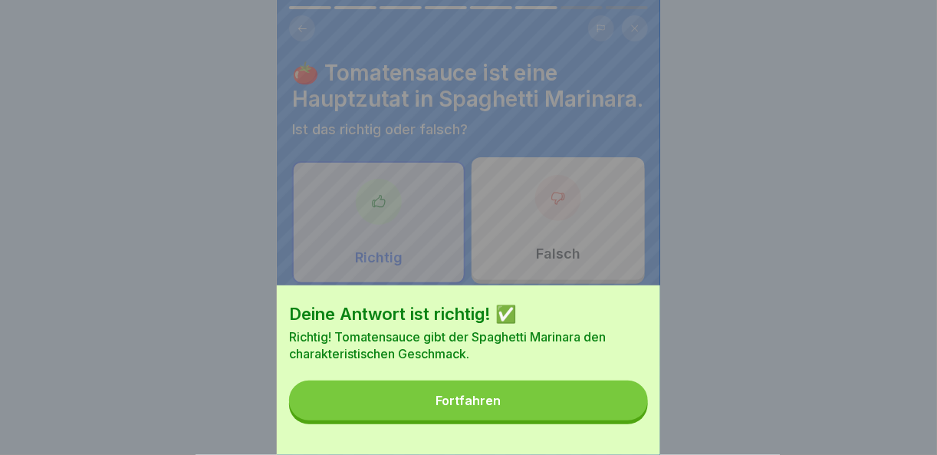
click at [640, 420] on button "Fortfahren" at bounding box center [468, 400] width 359 height 40
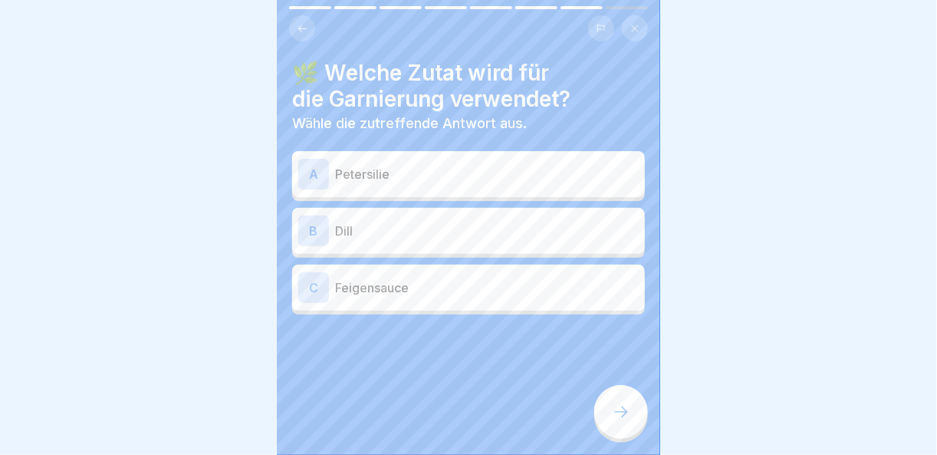
click at [467, 168] on p "Petersilie" at bounding box center [487, 174] width 304 height 18
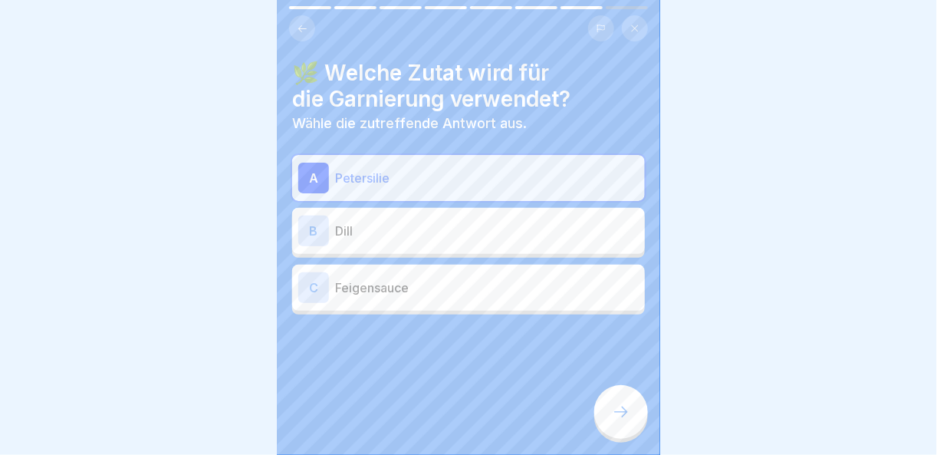
click at [619, 406] on div at bounding box center [621, 412] width 54 height 54
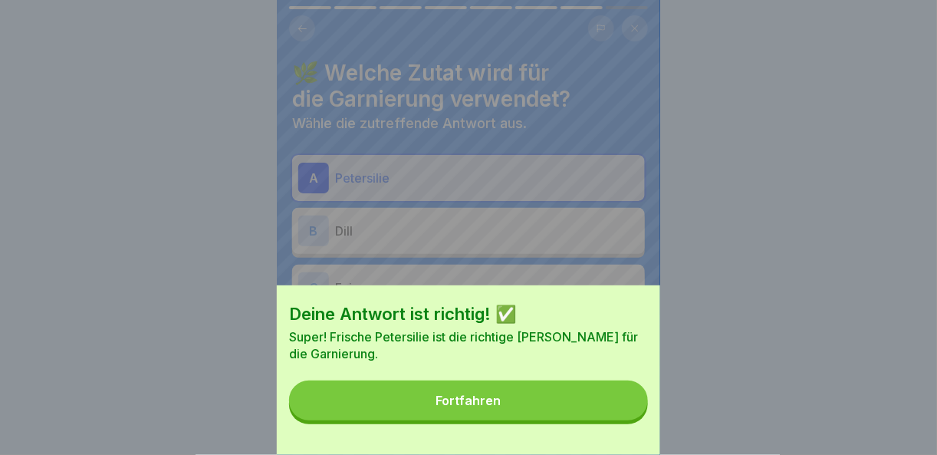
click at [627, 416] on button "Fortfahren" at bounding box center [468, 400] width 359 height 40
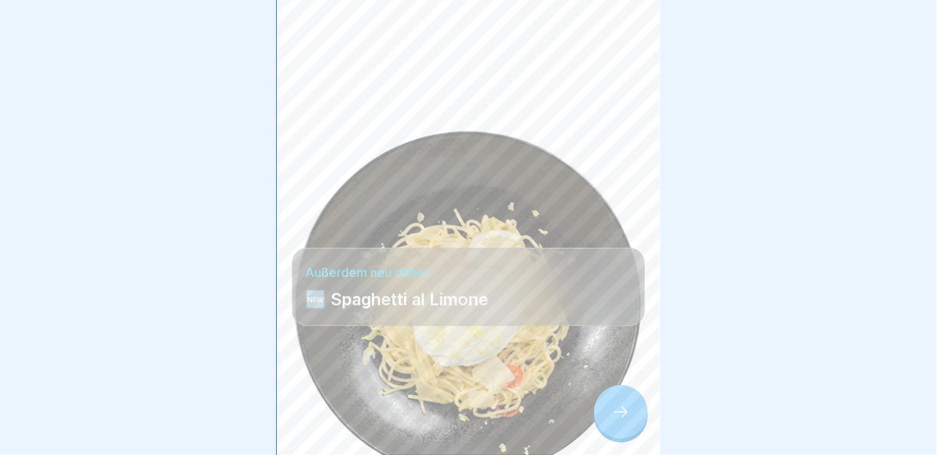
click at [630, 417] on div at bounding box center [621, 412] width 54 height 54
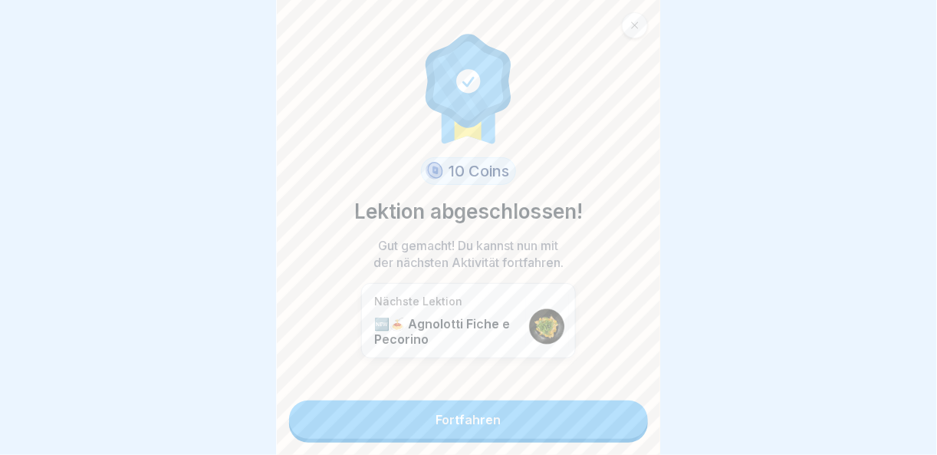
click at [598, 414] on link "Fortfahren" at bounding box center [468, 419] width 359 height 38
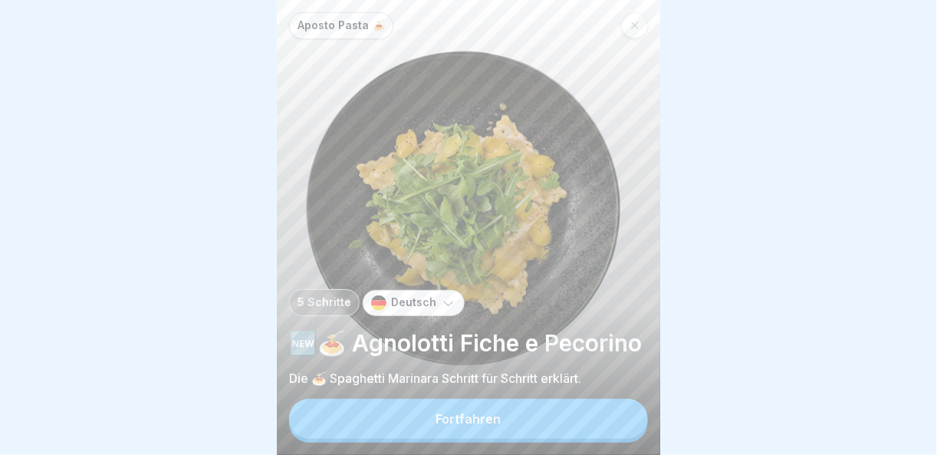
click at [600, 417] on button "Fortfahren" at bounding box center [468, 419] width 359 height 40
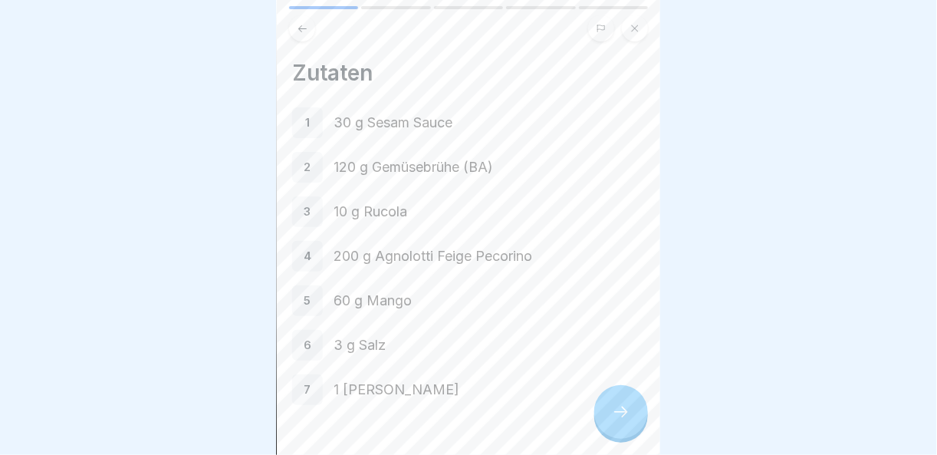
scroll to position [41, 0]
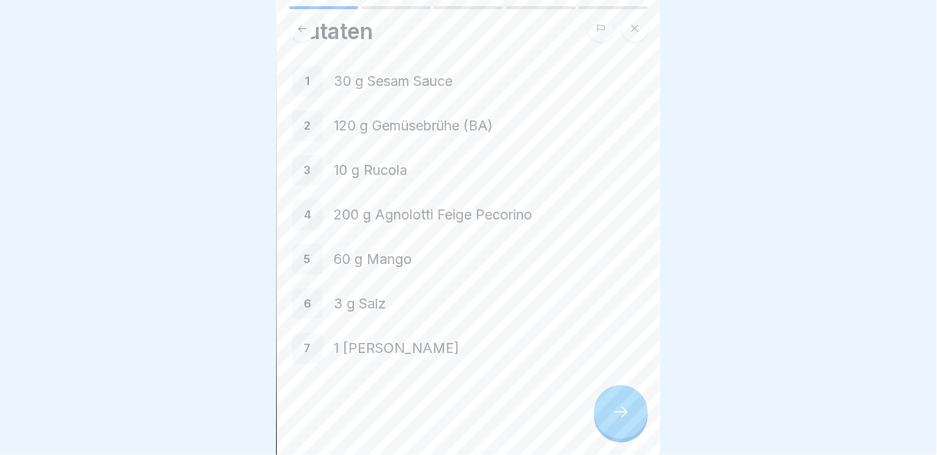
click at [611, 417] on div at bounding box center [621, 412] width 54 height 54
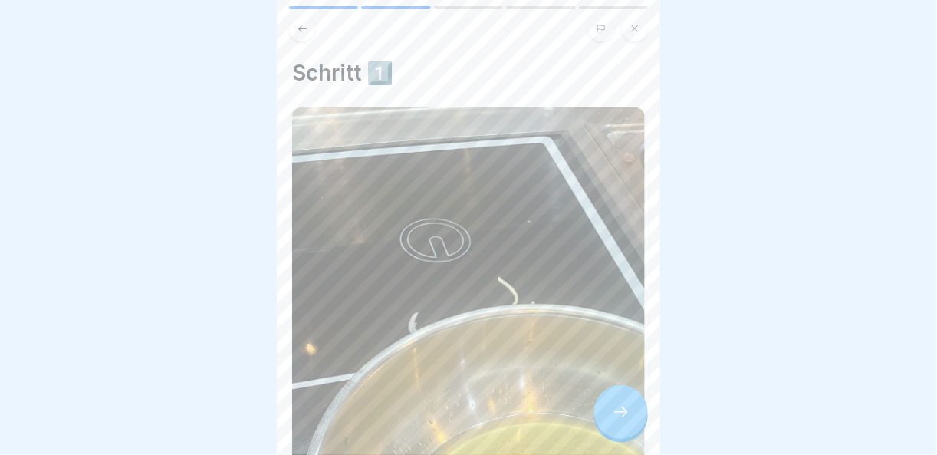
scroll to position [307, 0]
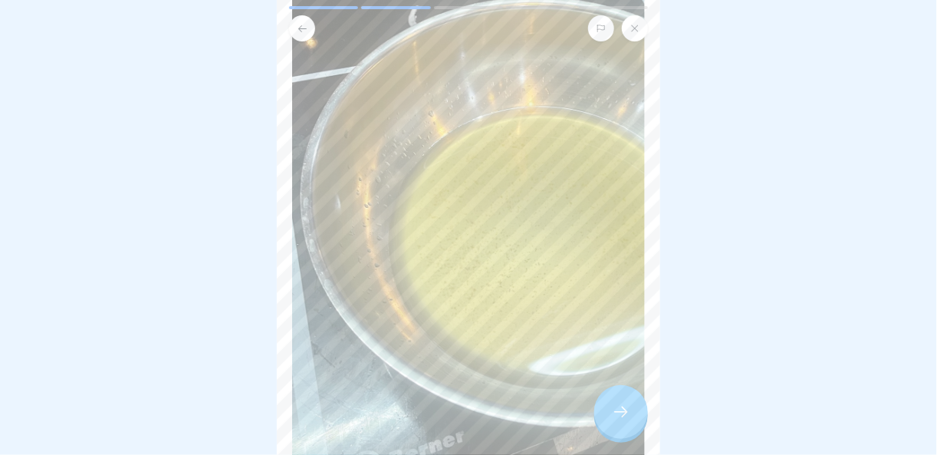
click at [626, 410] on icon at bounding box center [621, 412] width 18 height 18
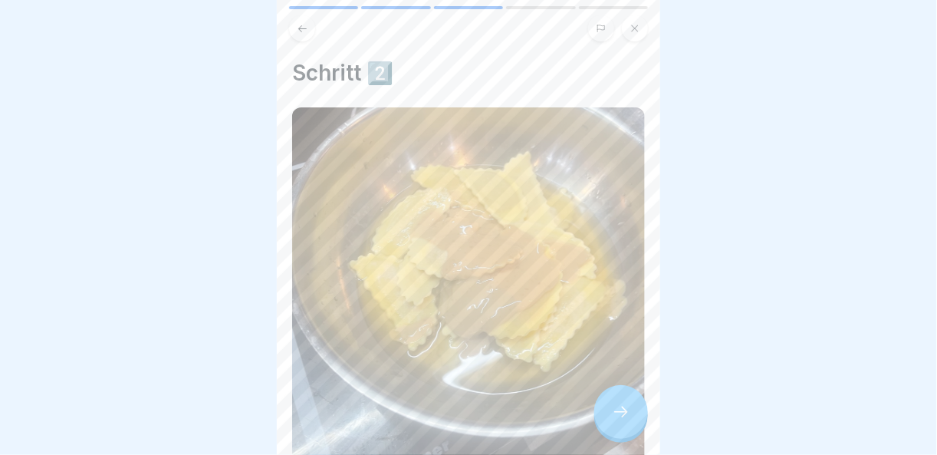
click at [626, 410] on icon at bounding box center [621, 412] width 18 height 18
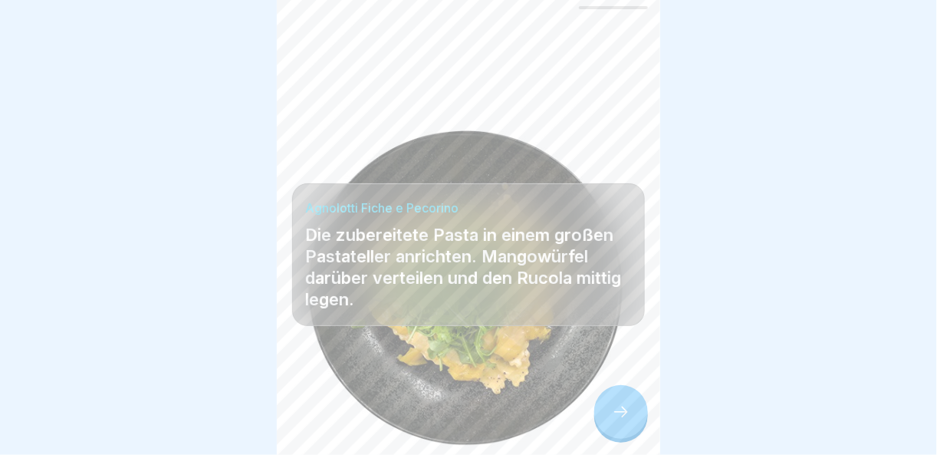
click at [626, 410] on icon at bounding box center [621, 412] width 18 height 18
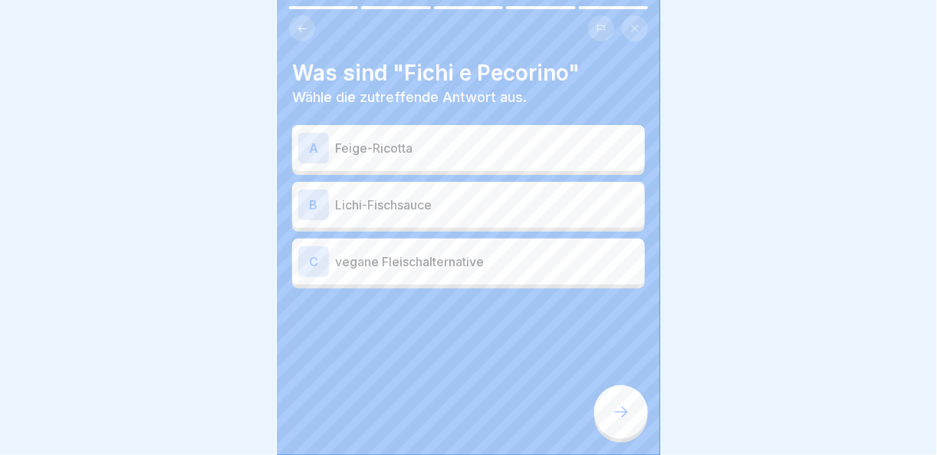
click at [461, 139] on p "Feige-Ricotta" at bounding box center [487, 148] width 304 height 18
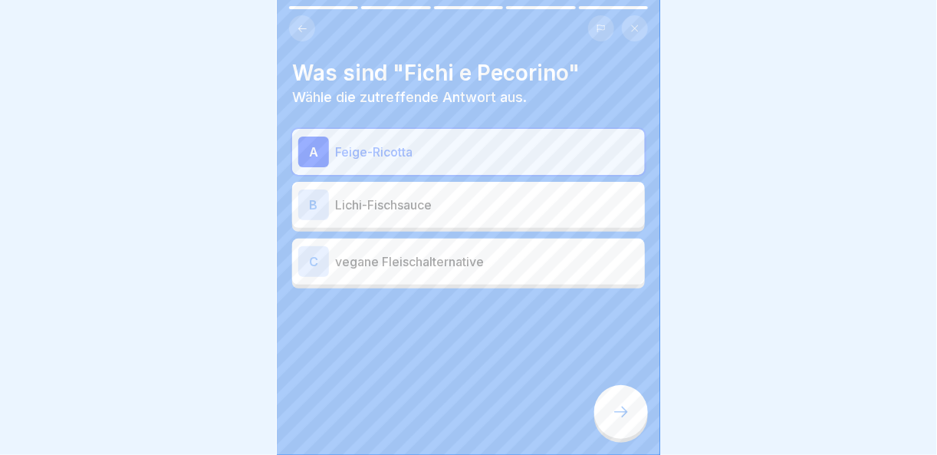
click at [641, 423] on div at bounding box center [621, 412] width 54 height 54
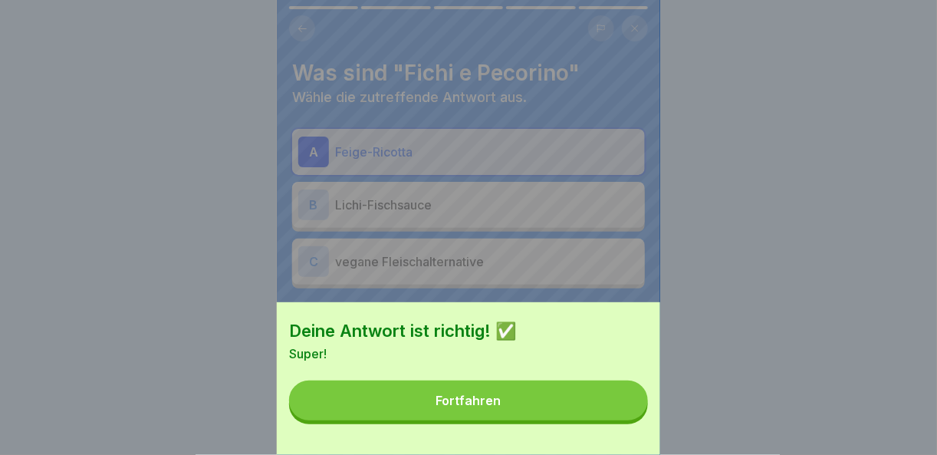
click at [583, 418] on button "Fortfahren" at bounding box center [468, 400] width 359 height 40
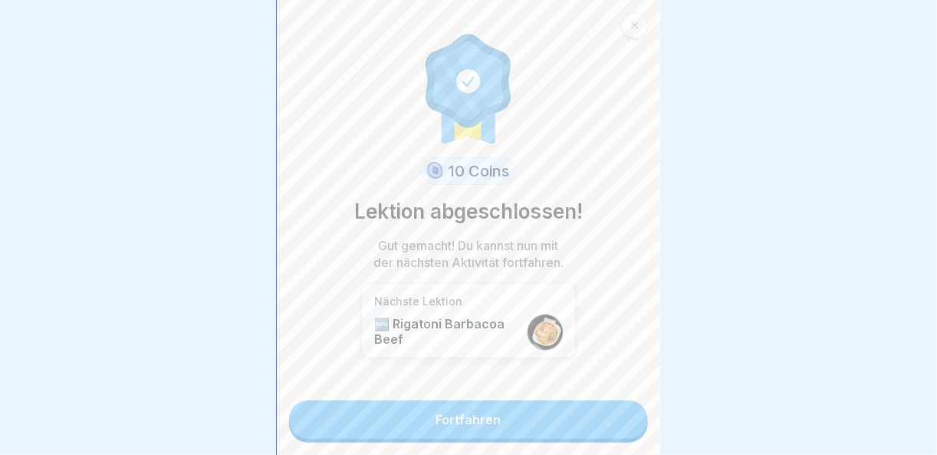
click at [583, 418] on link "Fortfahren" at bounding box center [468, 419] width 359 height 38
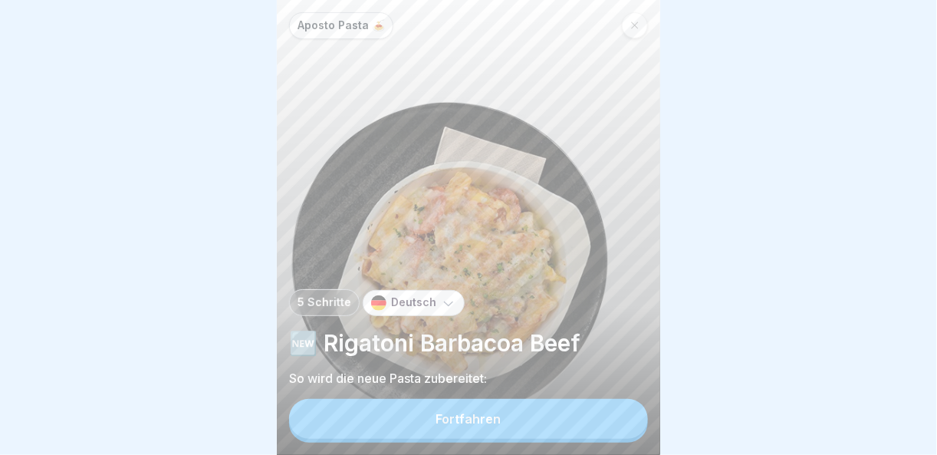
click at [609, 419] on button "Fortfahren" at bounding box center [468, 419] width 359 height 40
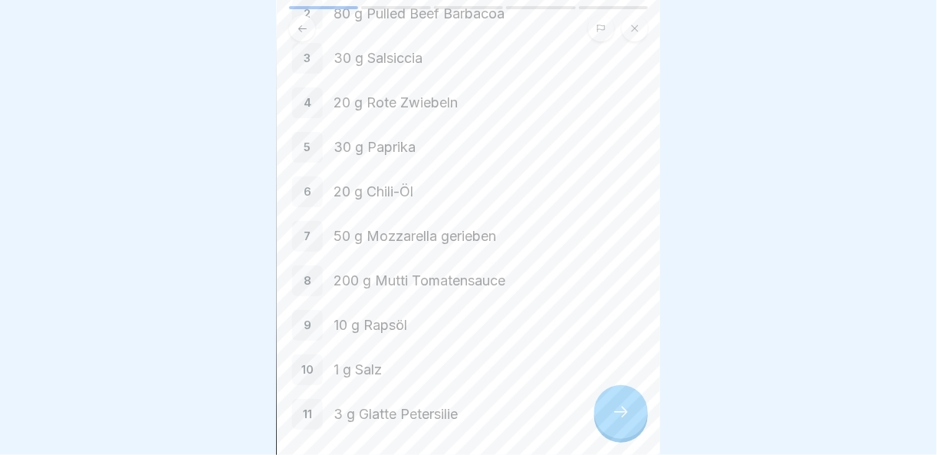
scroll to position [219, 0]
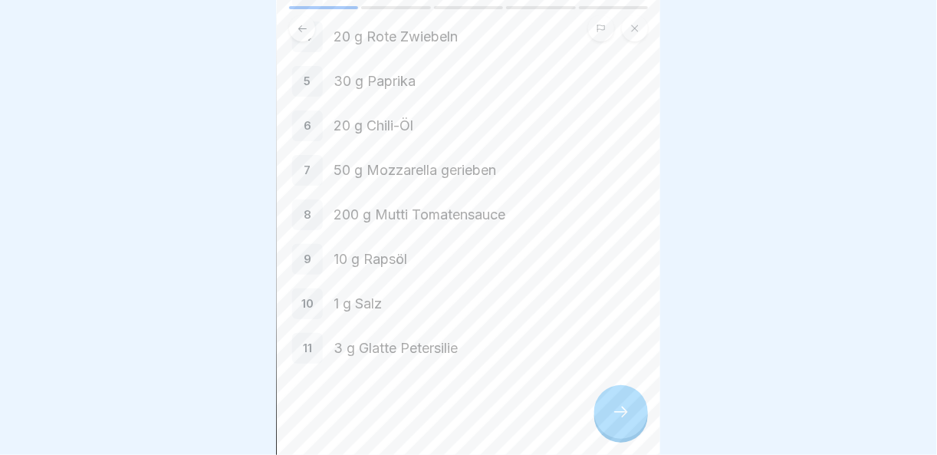
click at [623, 404] on icon at bounding box center [621, 412] width 18 height 18
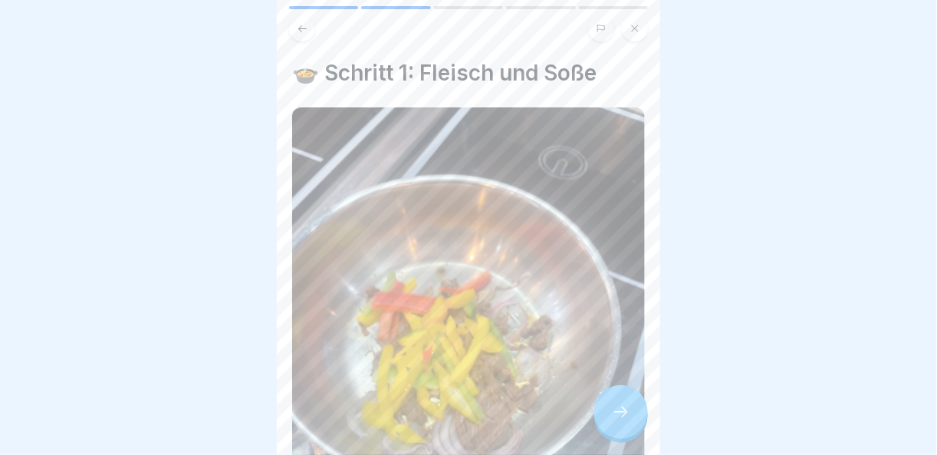
scroll to position [153, 0]
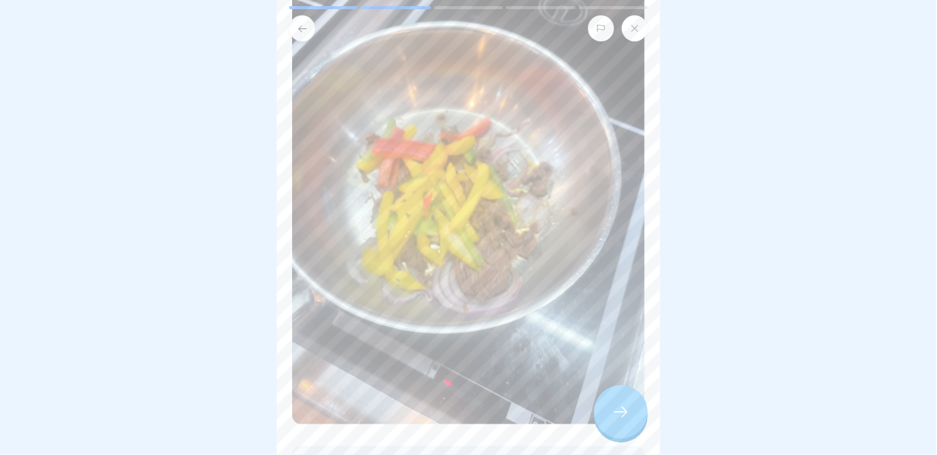
click at [637, 396] on div at bounding box center [621, 412] width 54 height 54
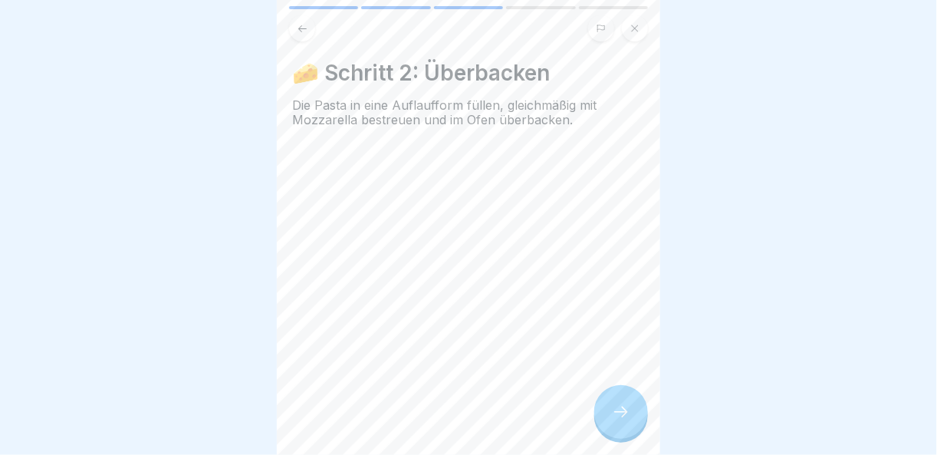
click at [632, 410] on div at bounding box center [621, 412] width 54 height 54
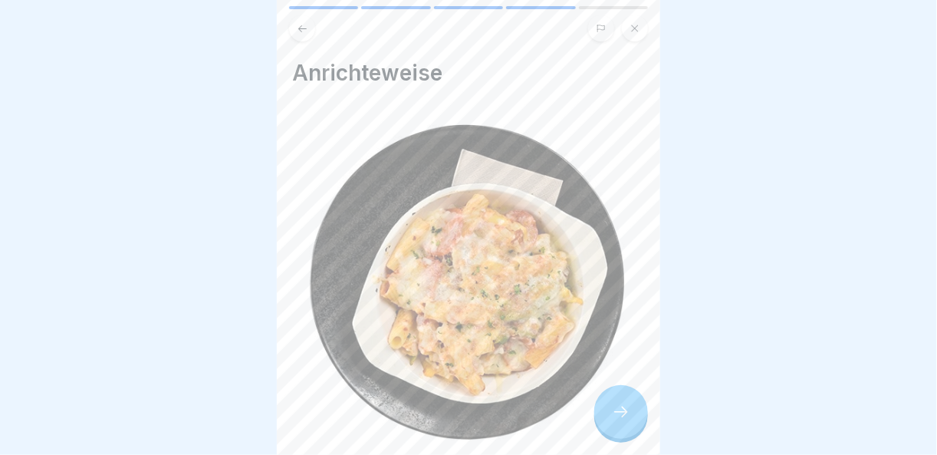
click at [632, 410] on div at bounding box center [621, 412] width 54 height 54
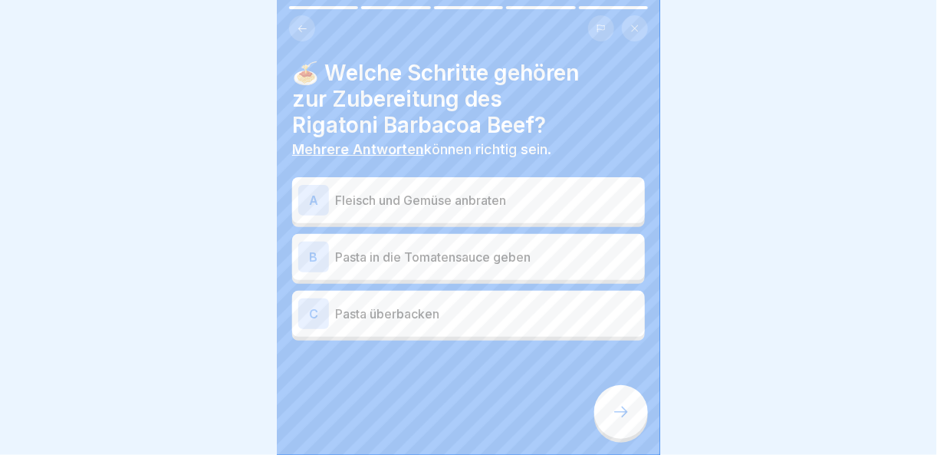
click at [508, 191] on p "Fleisch und Gemüse anbraten" at bounding box center [487, 200] width 304 height 18
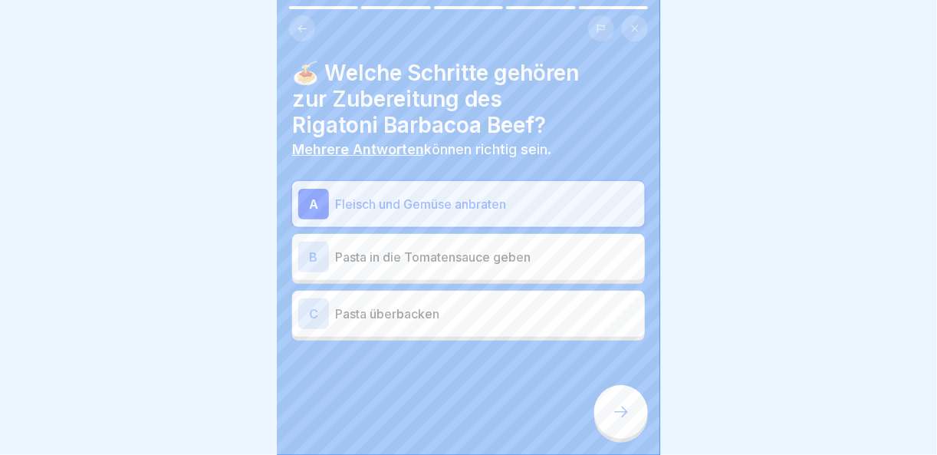
click at [621, 419] on icon at bounding box center [621, 412] width 18 height 18
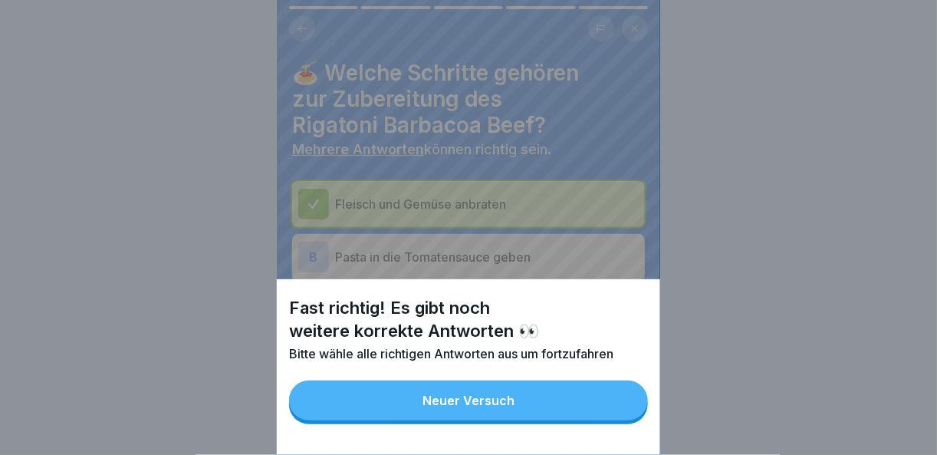
click at [573, 417] on button "Neuer Versuch" at bounding box center [468, 400] width 359 height 40
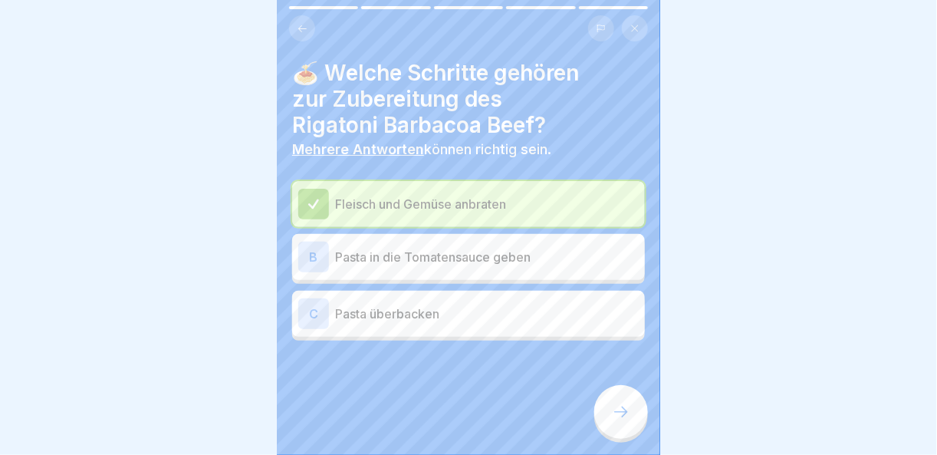
click at [394, 248] on p "Pasta in die Tomatensauce geben" at bounding box center [487, 257] width 304 height 18
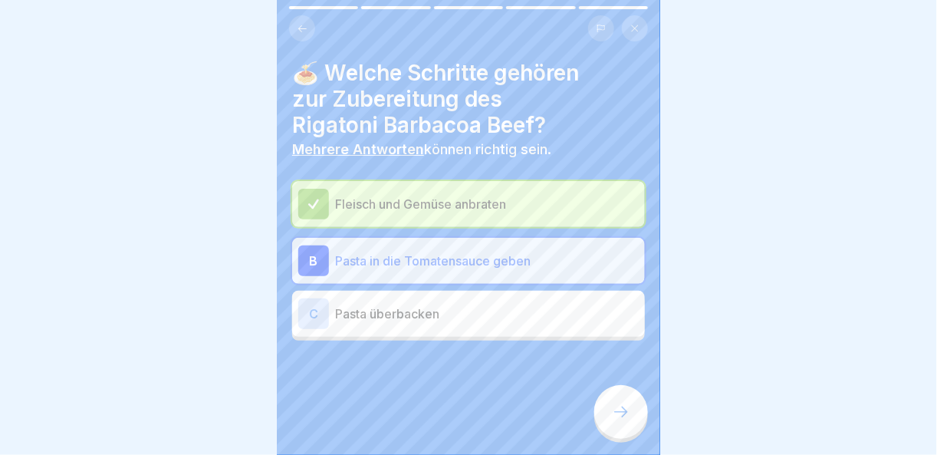
click at [390, 310] on p "Pasta überbacken" at bounding box center [487, 313] width 304 height 18
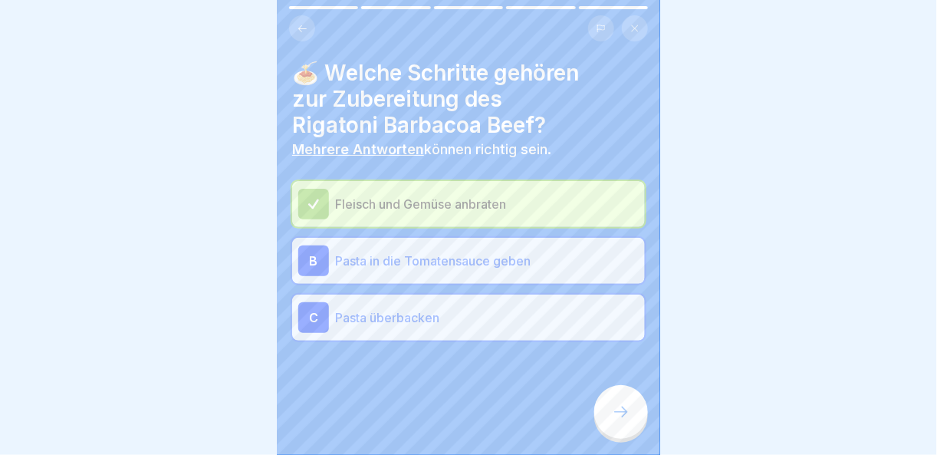
click at [612, 410] on icon at bounding box center [621, 412] width 18 height 18
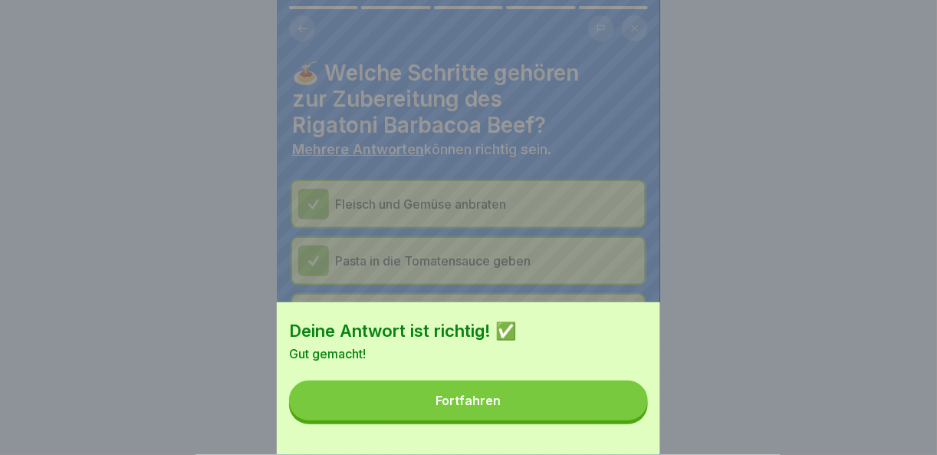
click at [590, 406] on button "Fortfahren" at bounding box center [468, 400] width 359 height 40
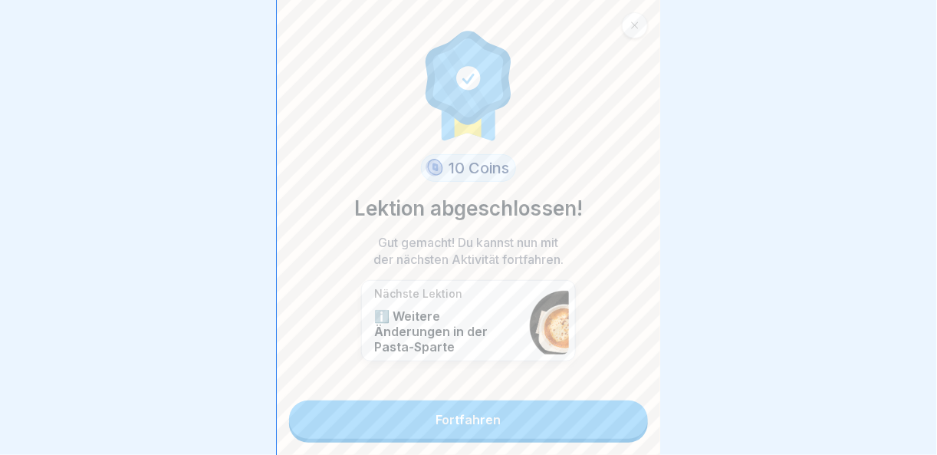
click at [585, 418] on link "Fortfahren" at bounding box center [468, 419] width 359 height 38
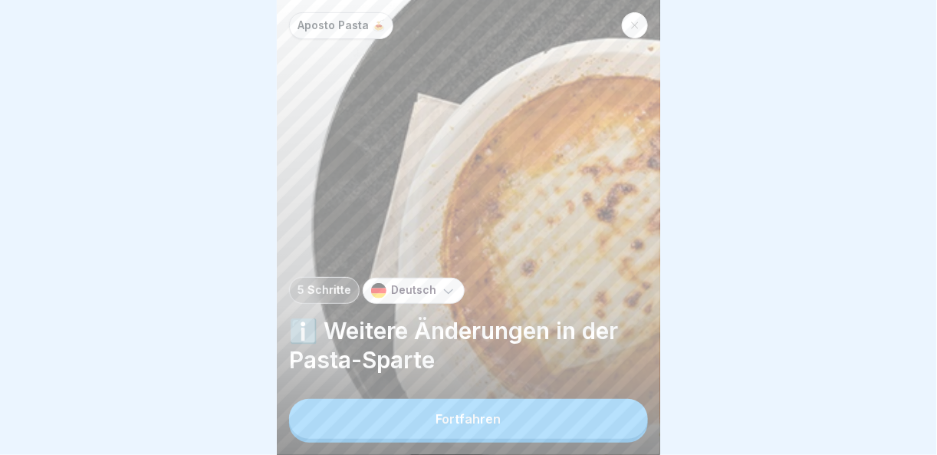
click at [577, 417] on button "Fortfahren" at bounding box center [468, 419] width 359 height 40
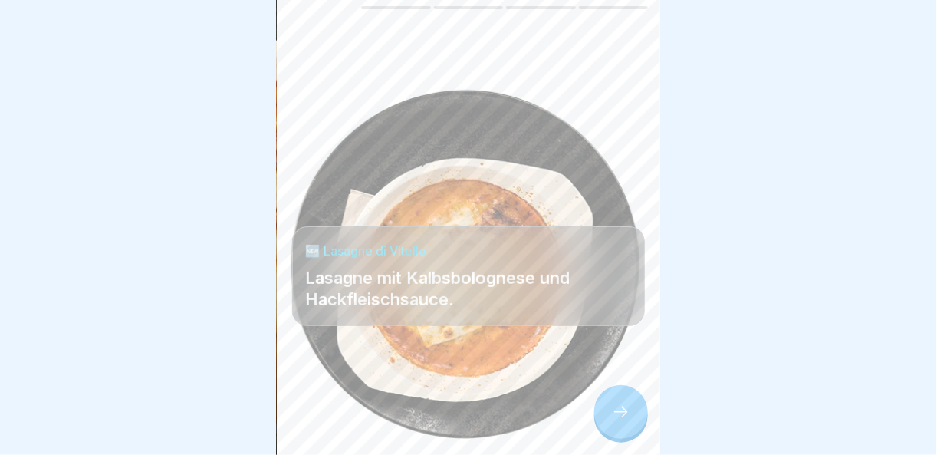
click at [630, 422] on div at bounding box center [621, 412] width 54 height 54
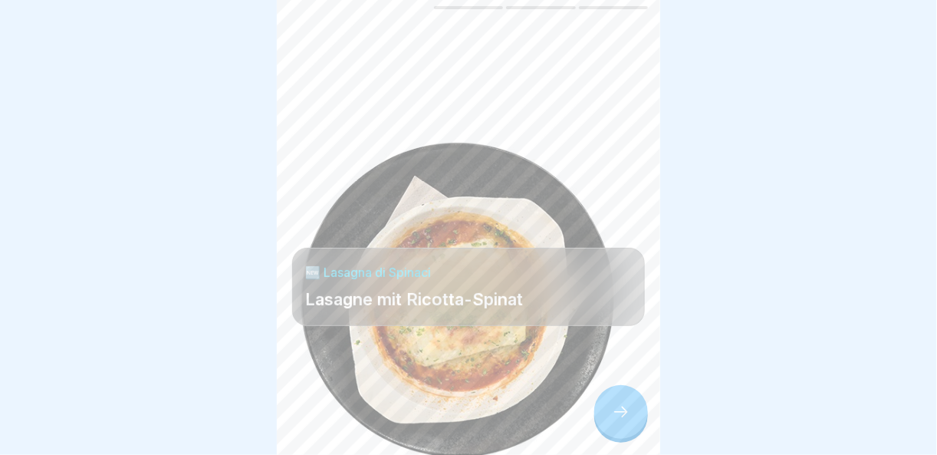
click at [630, 422] on div at bounding box center [621, 412] width 54 height 54
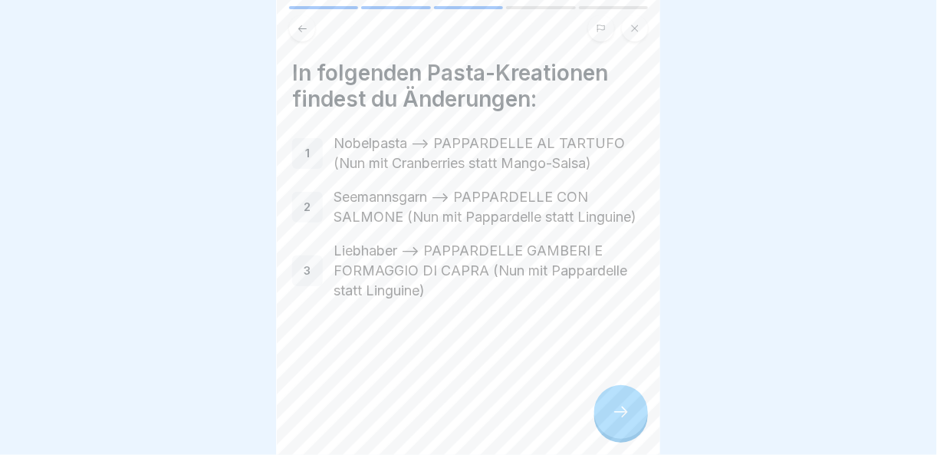
click at [630, 422] on div at bounding box center [621, 412] width 54 height 54
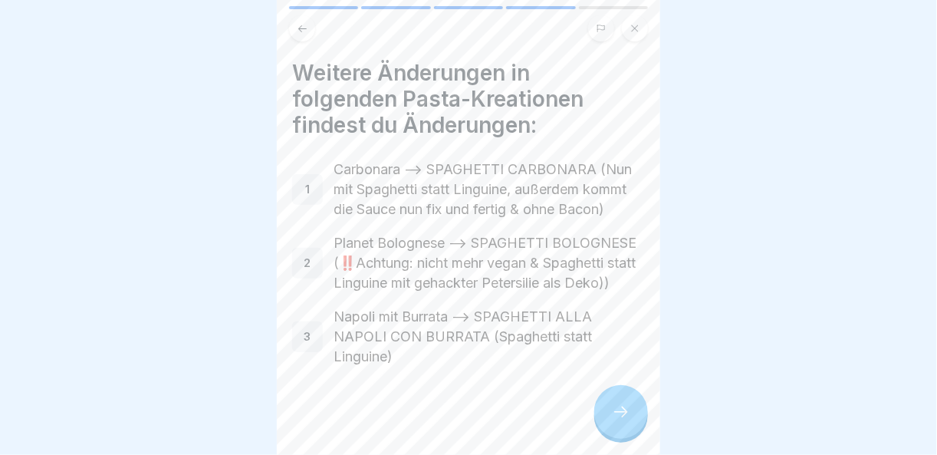
click at [630, 422] on div at bounding box center [621, 412] width 54 height 54
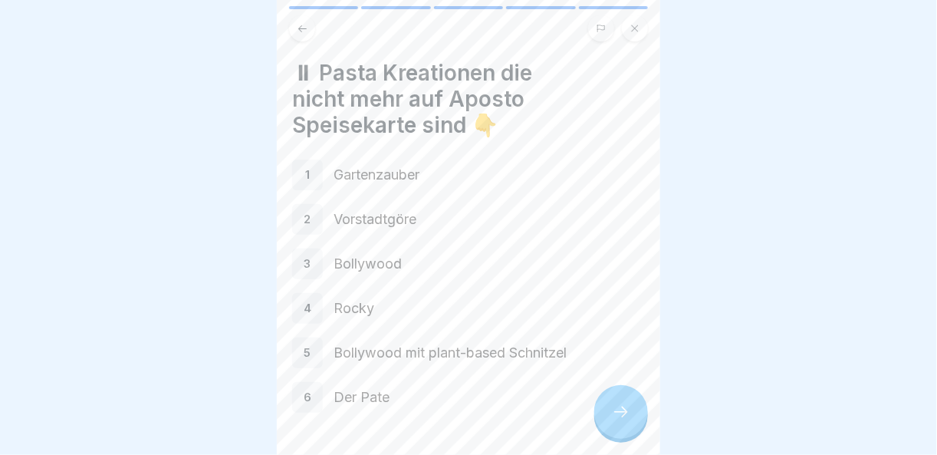
click at [630, 422] on div at bounding box center [621, 412] width 54 height 54
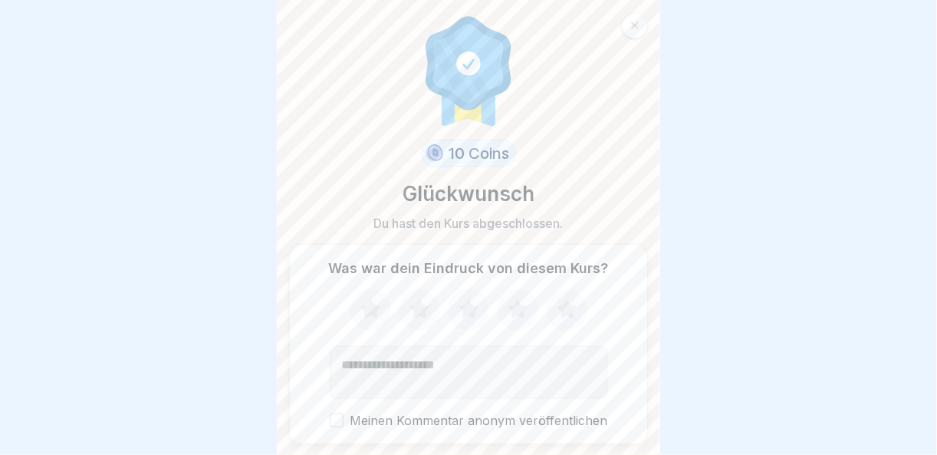
scroll to position [44, 0]
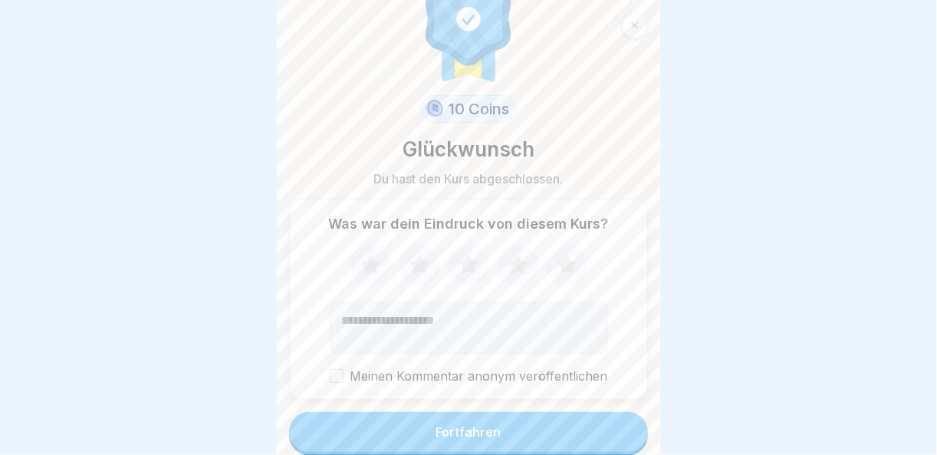
click at [579, 436] on button "Fortfahren" at bounding box center [468, 432] width 359 height 40
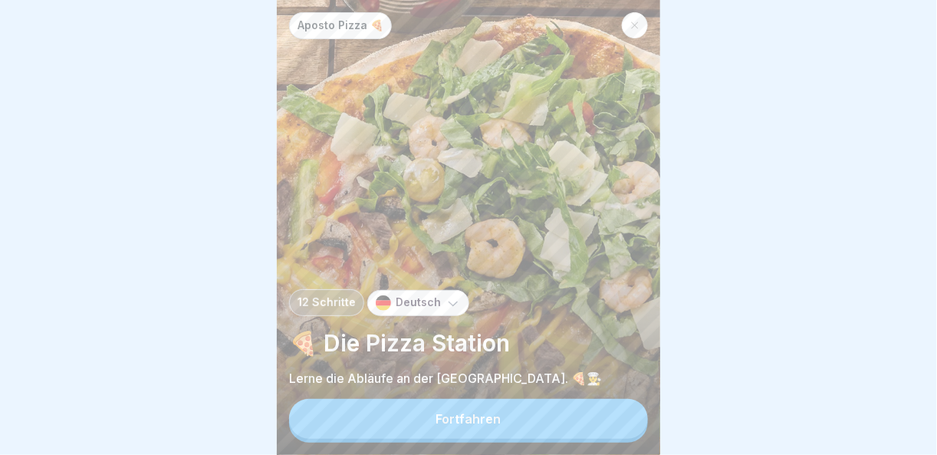
click at [582, 424] on button "Fortfahren" at bounding box center [468, 419] width 359 height 40
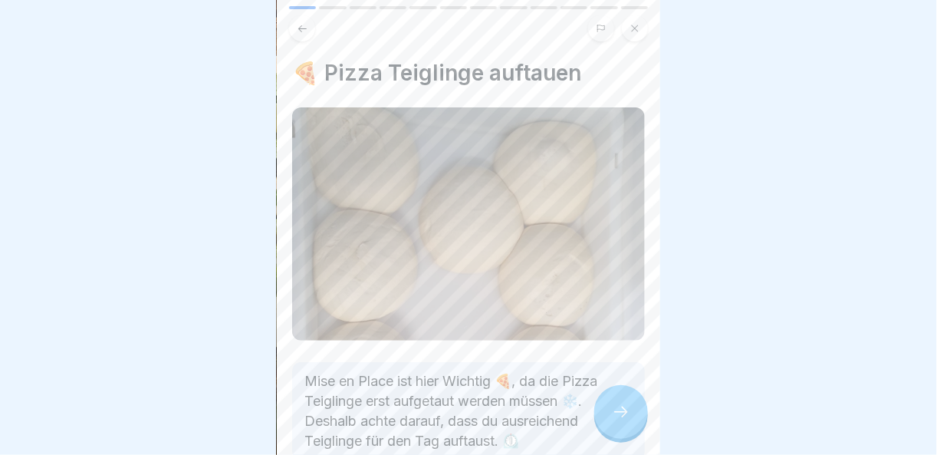
scroll to position [89, 0]
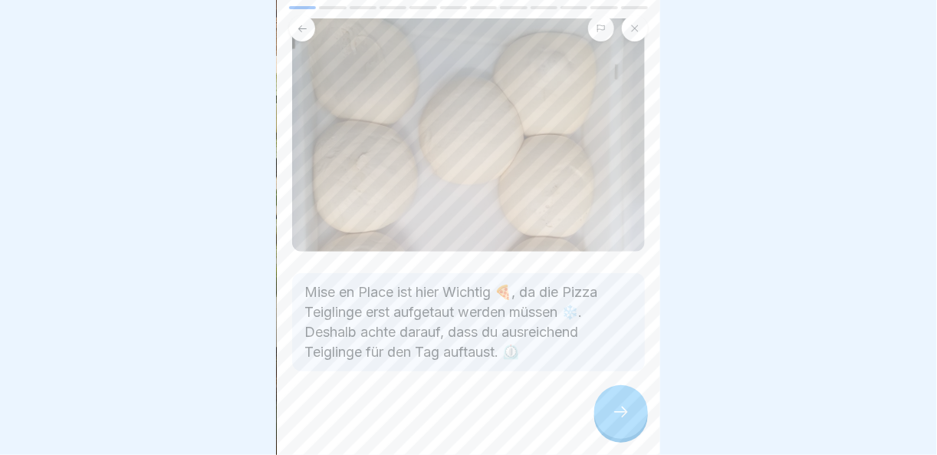
click at [617, 415] on icon at bounding box center [621, 412] width 18 height 18
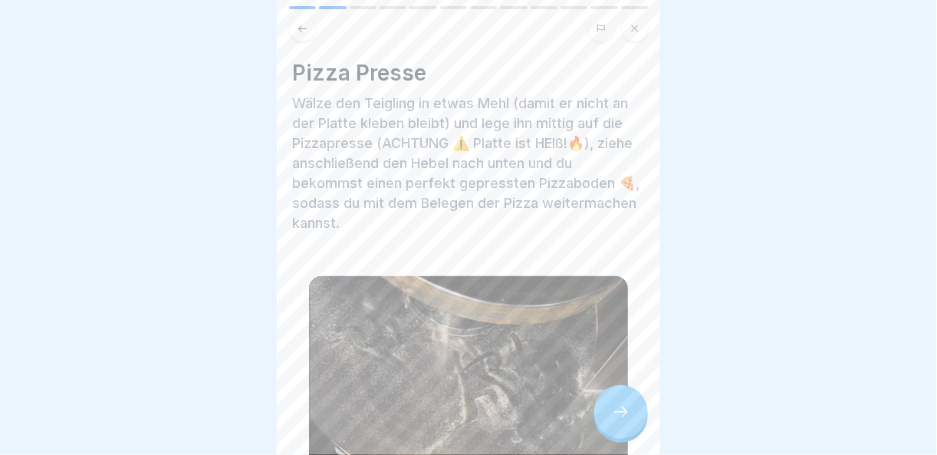
click at [621, 411] on icon at bounding box center [621, 412] width 18 height 18
click at [629, 432] on div at bounding box center [621, 412] width 54 height 54
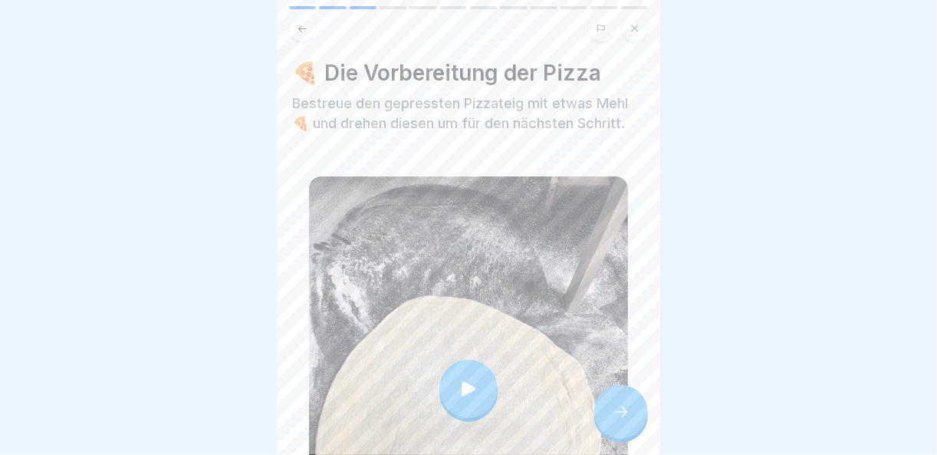
scroll to position [153, 0]
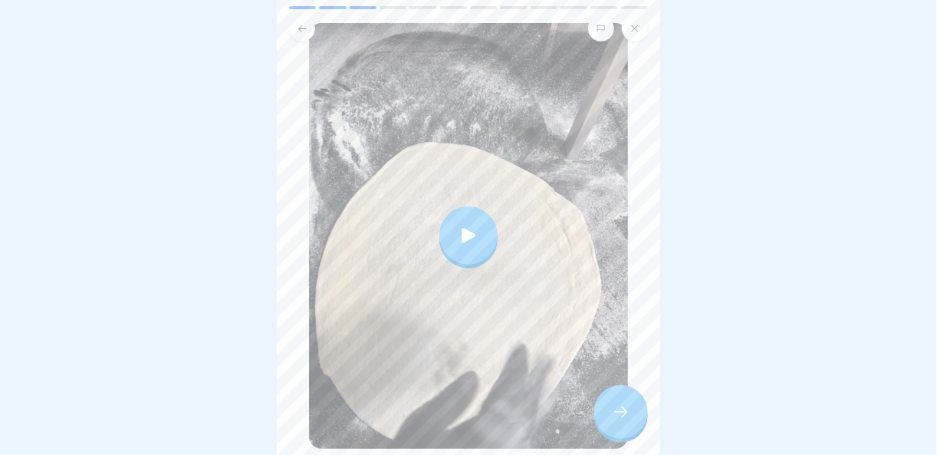
click at [618, 414] on icon at bounding box center [621, 412] width 18 height 18
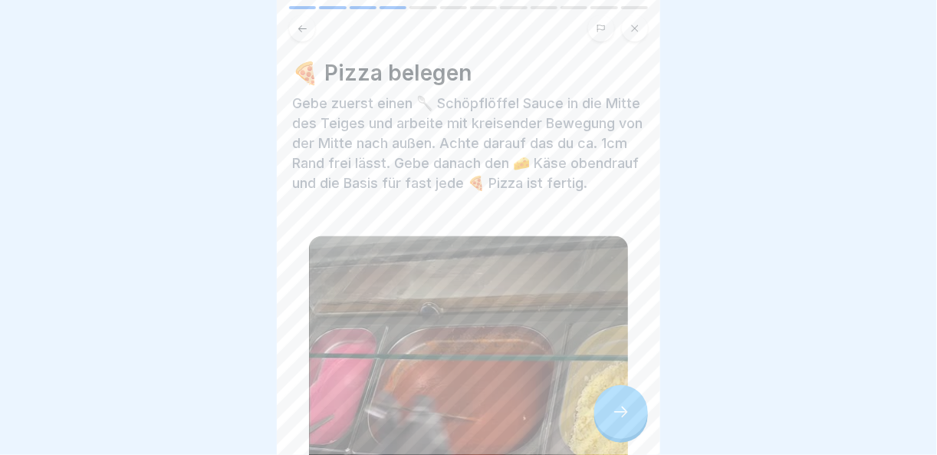
click at [618, 414] on icon at bounding box center [621, 412] width 18 height 18
click at [617, 406] on icon at bounding box center [621, 412] width 18 height 18
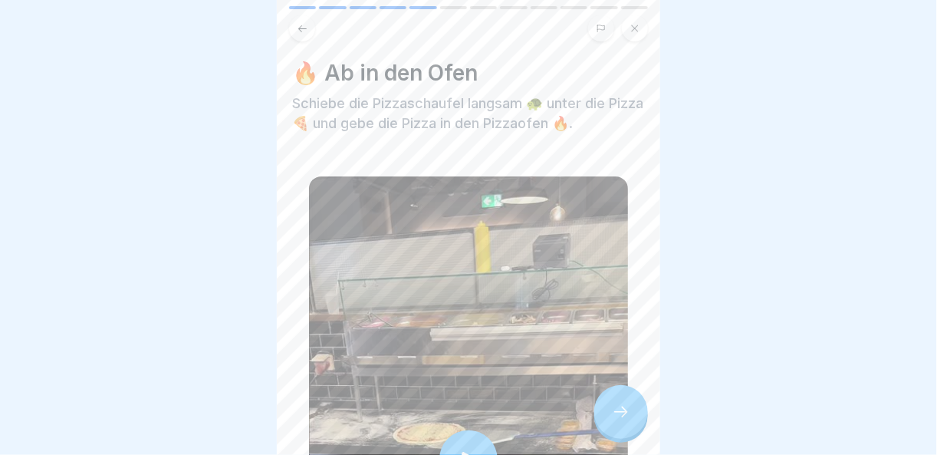
scroll to position [307, 0]
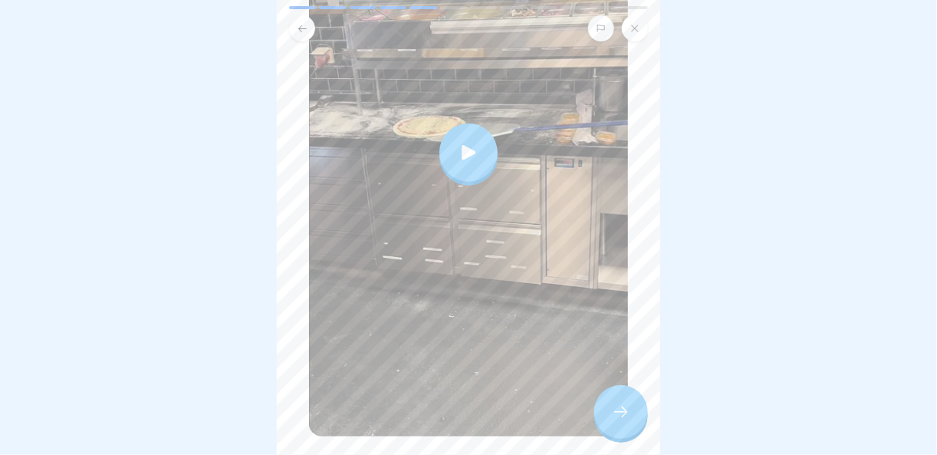
click at [627, 427] on div at bounding box center [621, 412] width 54 height 54
click at [635, 420] on div at bounding box center [621, 412] width 54 height 54
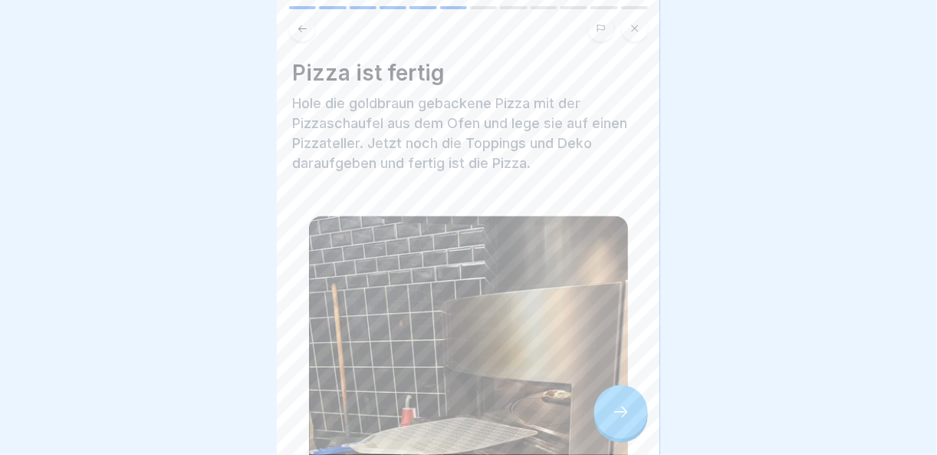
click at [635, 420] on div at bounding box center [621, 412] width 54 height 54
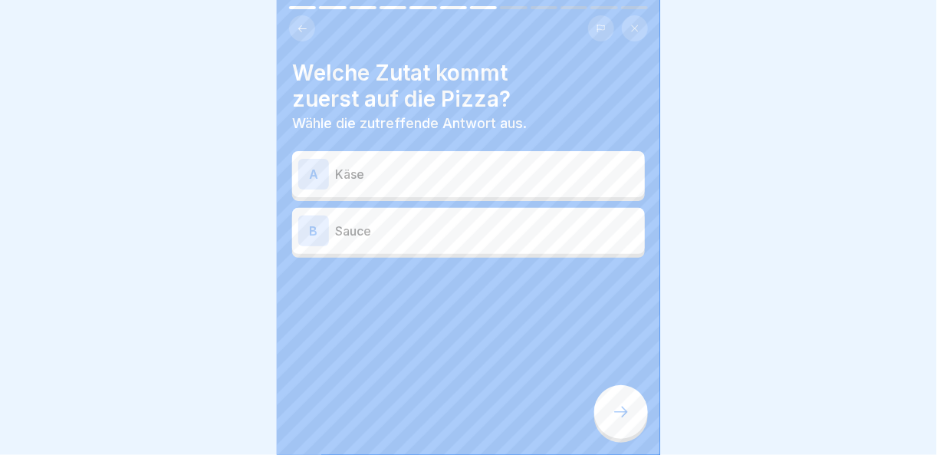
click at [436, 222] on p "Sauce" at bounding box center [487, 231] width 304 height 18
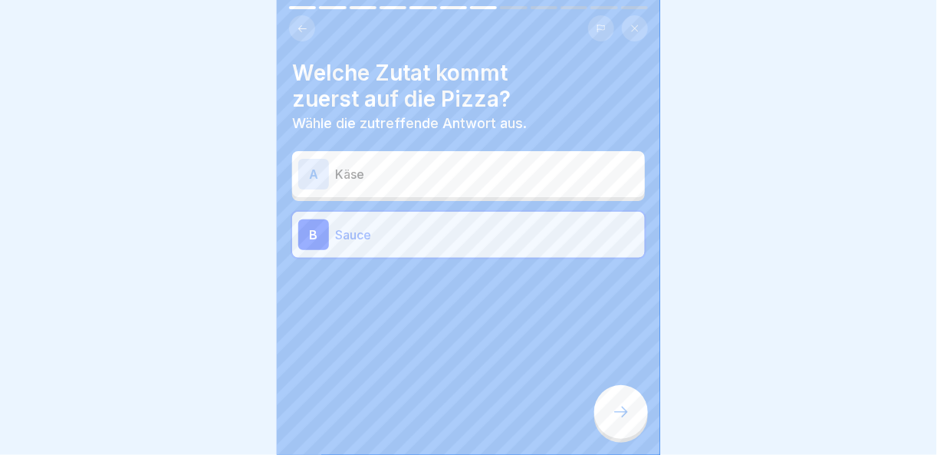
click at [620, 403] on icon at bounding box center [621, 412] width 18 height 18
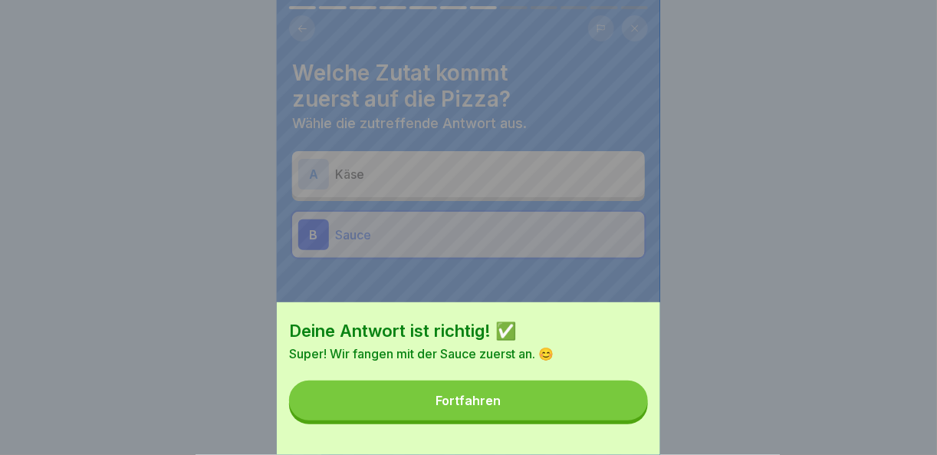
click at [618, 413] on button "Fortfahren" at bounding box center [468, 400] width 359 height 40
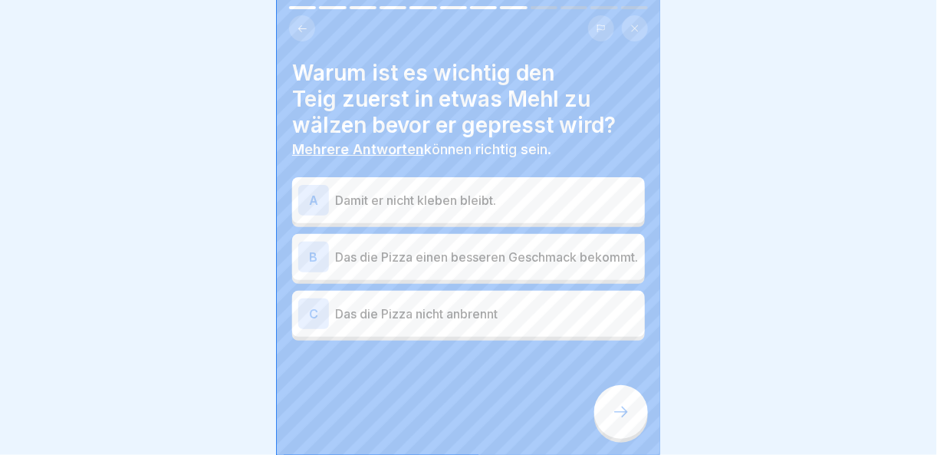
click at [521, 192] on p "Damit er nicht kleben bleibt." at bounding box center [487, 200] width 304 height 18
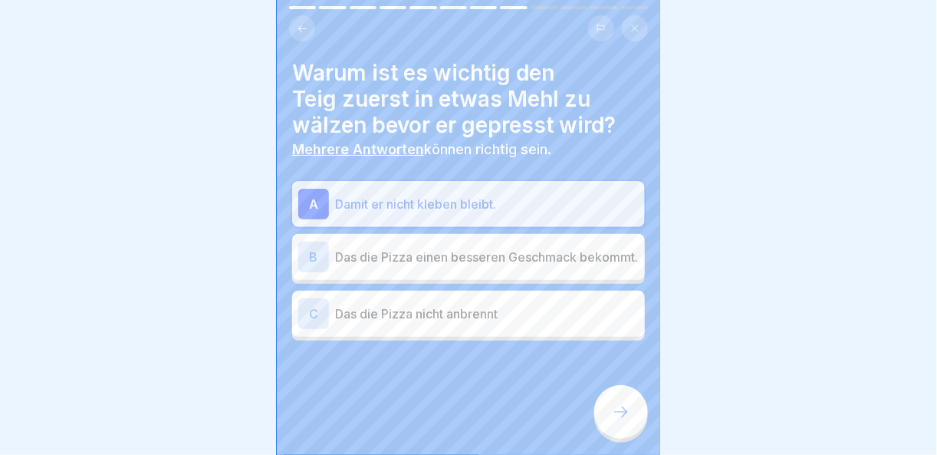
click at [617, 422] on div at bounding box center [621, 412] width 54 height 54
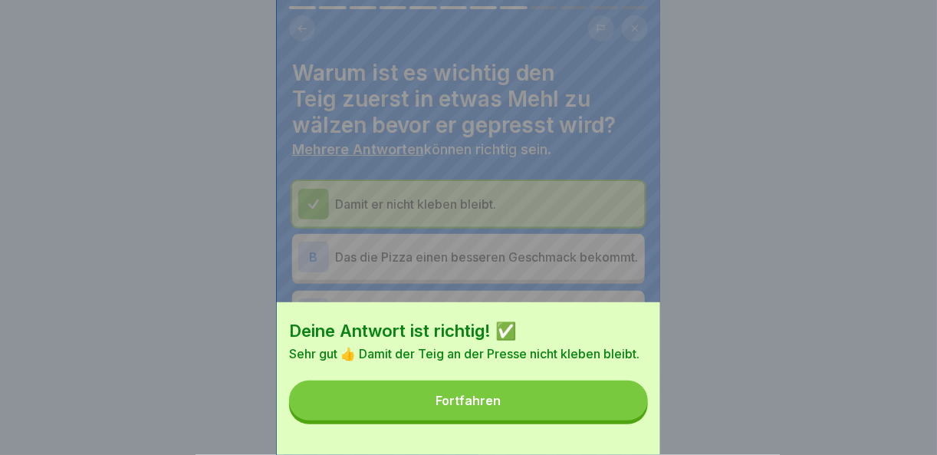
click at [617, 420] on button "Fortfahren" at bounding box center [468, 400] width 359 height 40
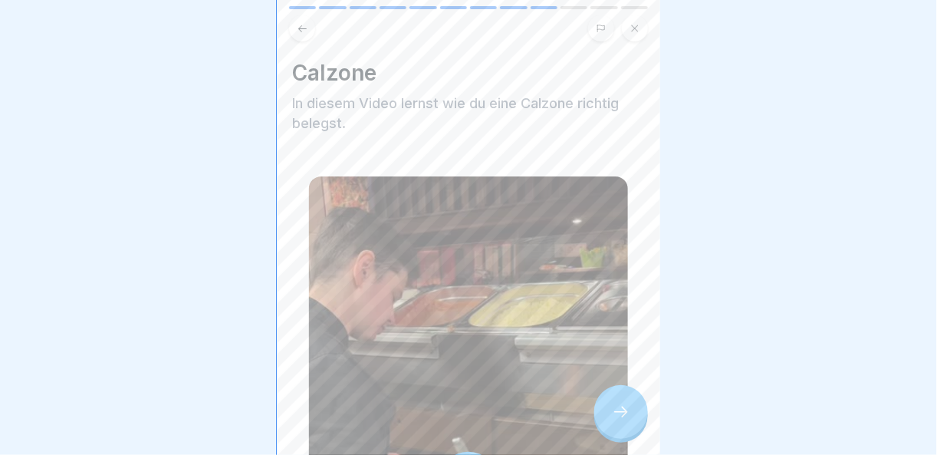
scroll to position [77, 0]
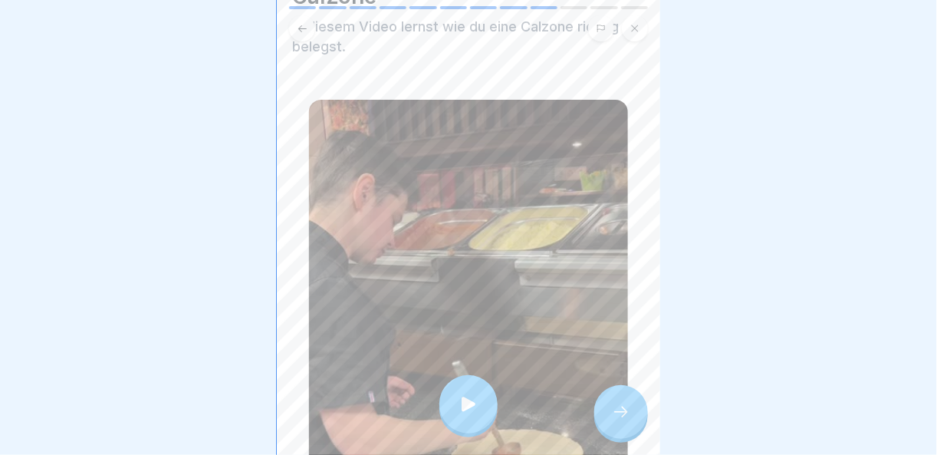
click at [621, 422] on div at bounding box center [621, 412] width 54 height 54
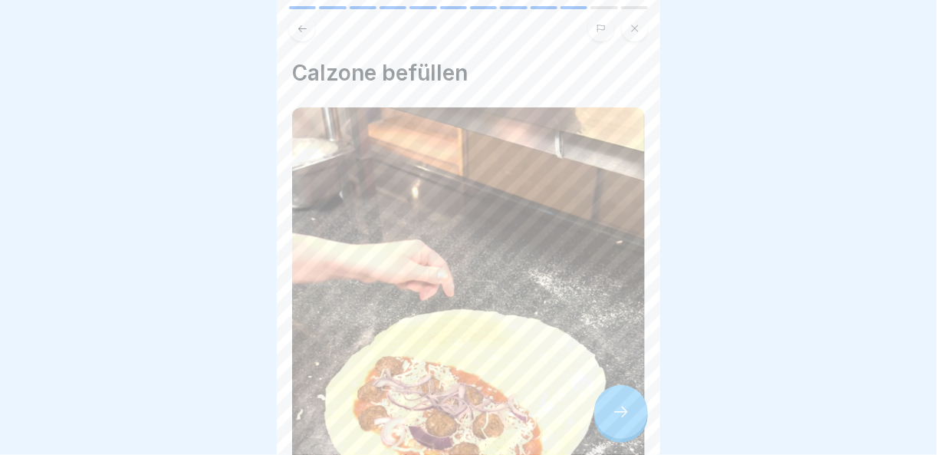
click at [621, 422] on div at bounding box center [621, 412] width 54 height 54
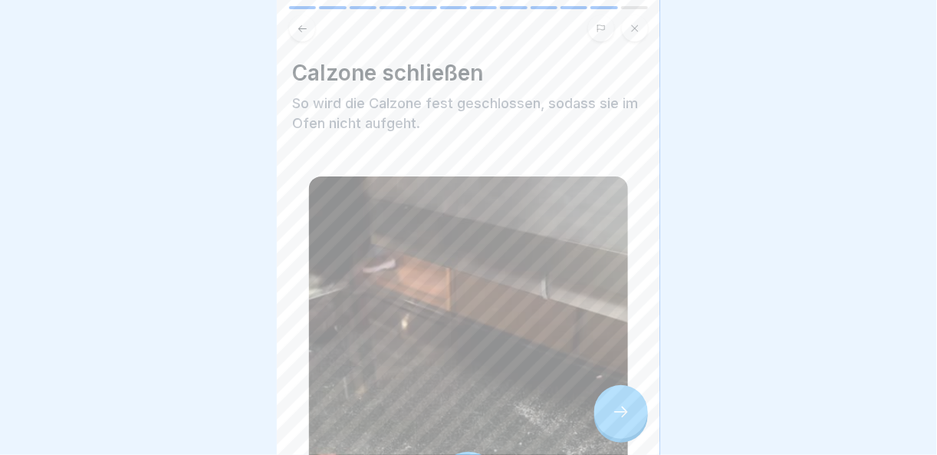
scroll to position [230, 0]
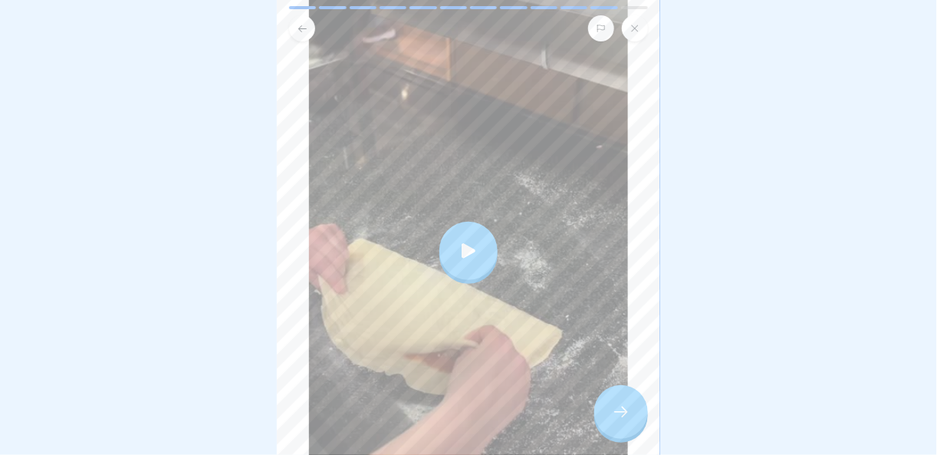
click at [617, 413] on icon at bounding box center [621, 412] width 18 height 18
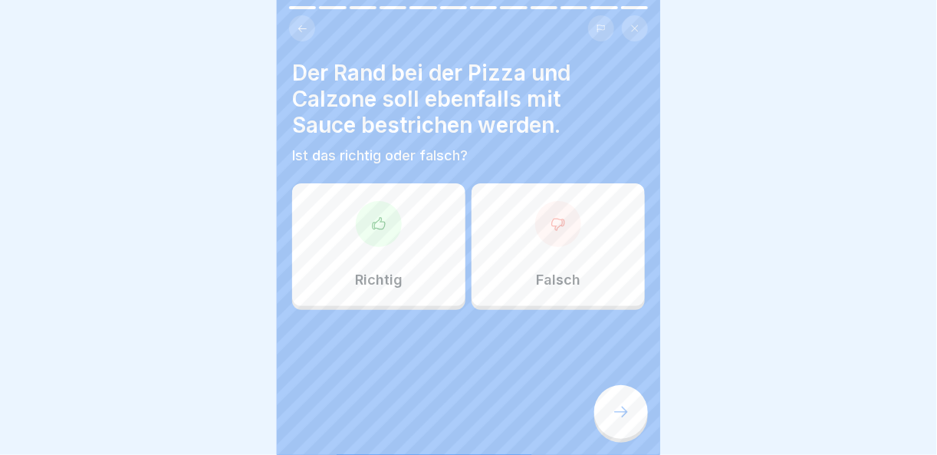
click at [354, 198] on div "Richtig" at bounding box center [378, 244] width 173 height 123
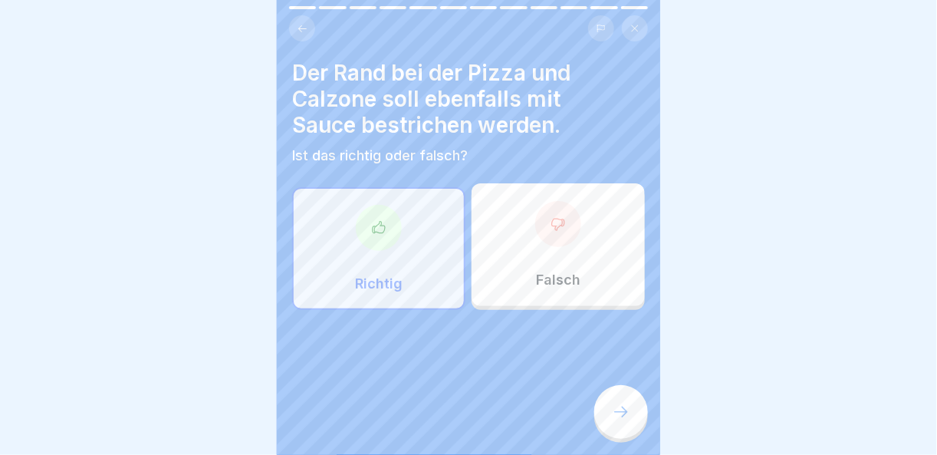
click at [620, 406] on icon at bounding box center [621, 412] width 18 height 18
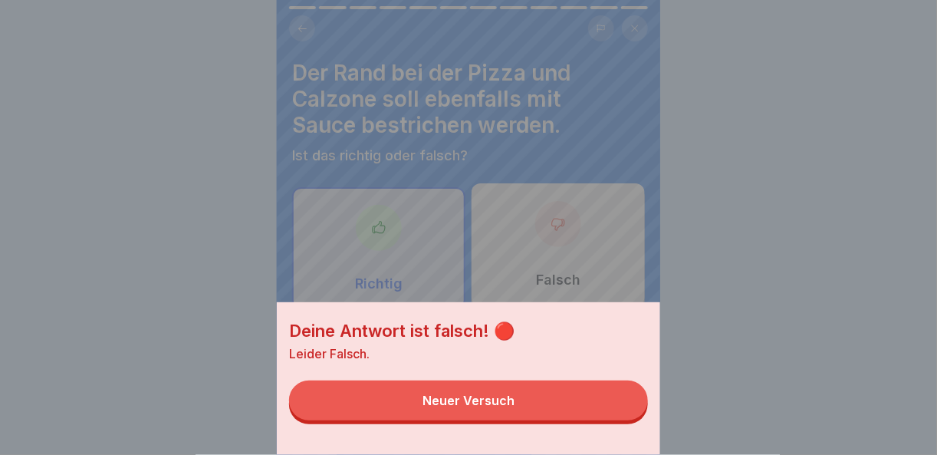
click at [583, 420] on button "Neuer Versuch" at bounding box center [468, 400] width 359 height 40
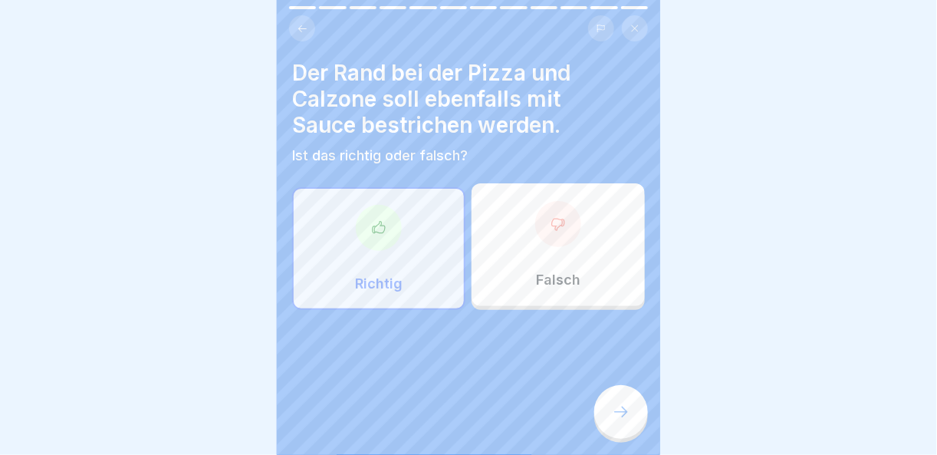
click at [572, 228] on div "Falsch" at bounding box center [558, 244] width 173 height 123
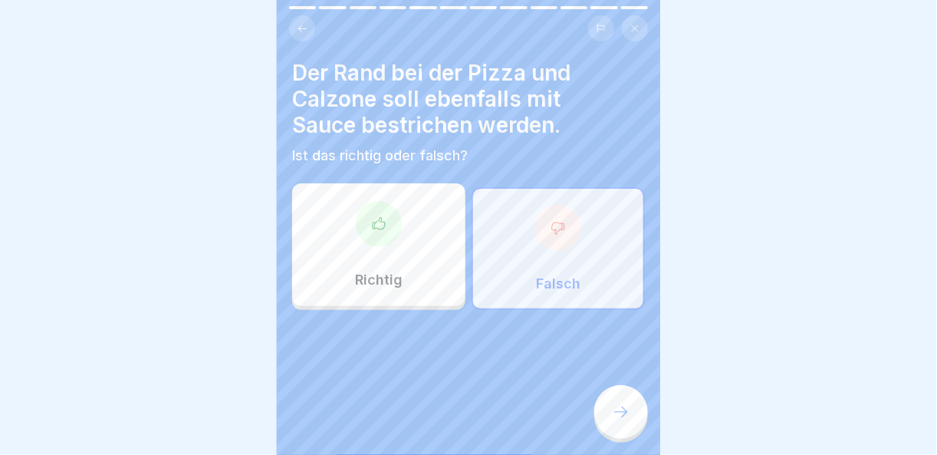
click at [630, 395] on div at bounding box center [621, 412] width 54 height 54
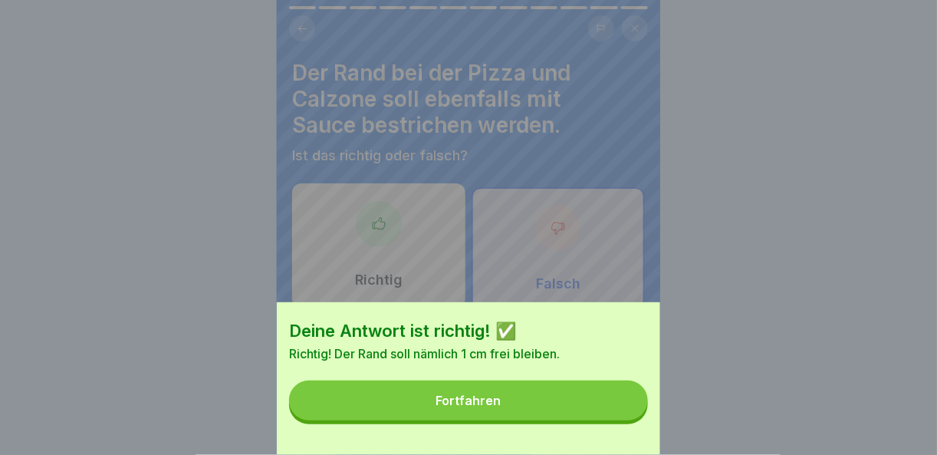
click at [622, 414] on button "Fortfahren" at bounding box center [468, 400] width 359 height 40
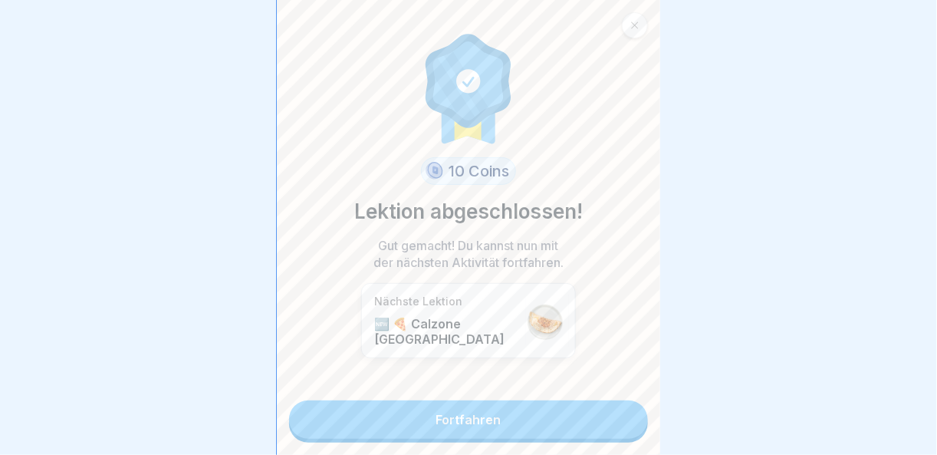
click at [622, 414] on link "Fortfahren" at bounding box center [468, 419] width 359 height 38
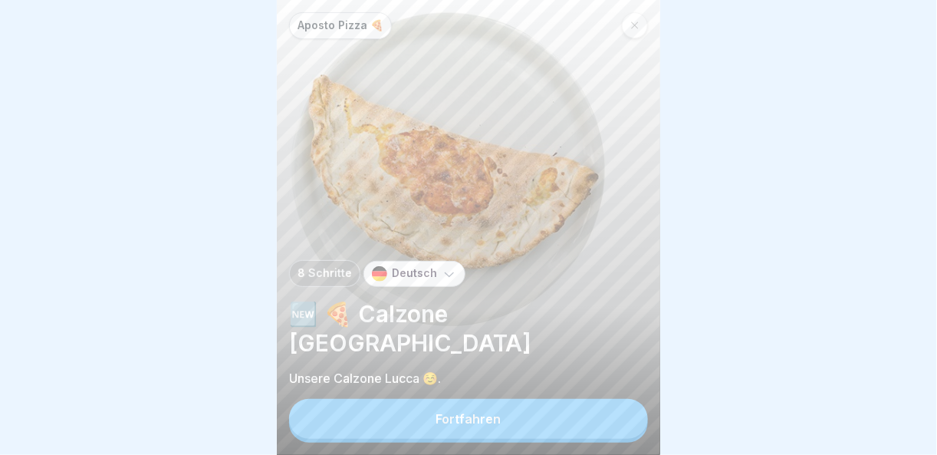
click at [622, 414] on button "Fortfahren" at bounding box center [468, 419] width 359 height 40
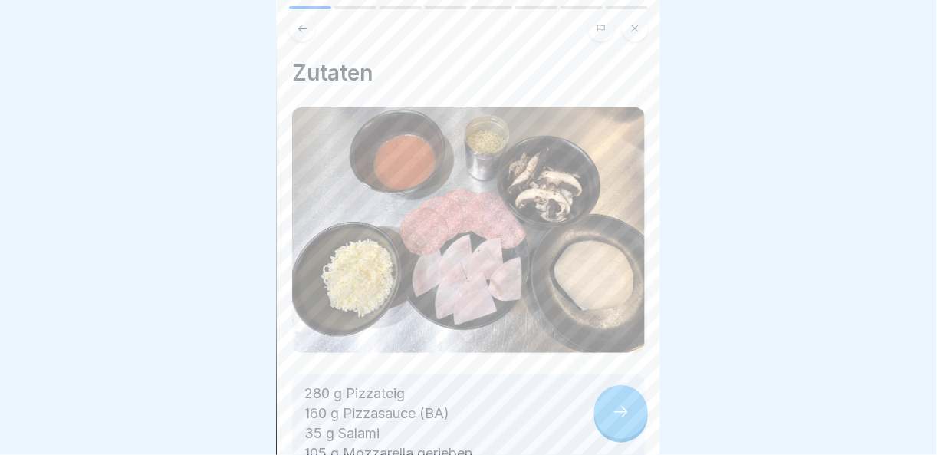
scroll to position [181, 0]
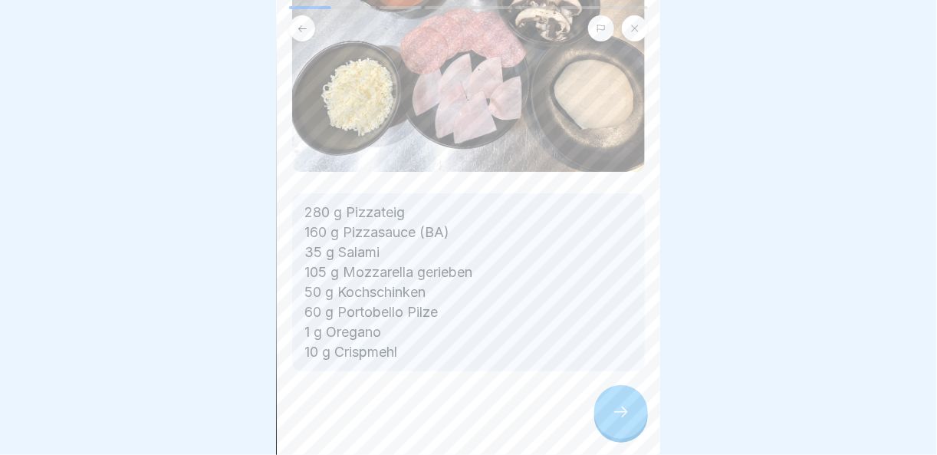
click at [615, 396] on div at bounding box center [621, 412] width 54 height 54
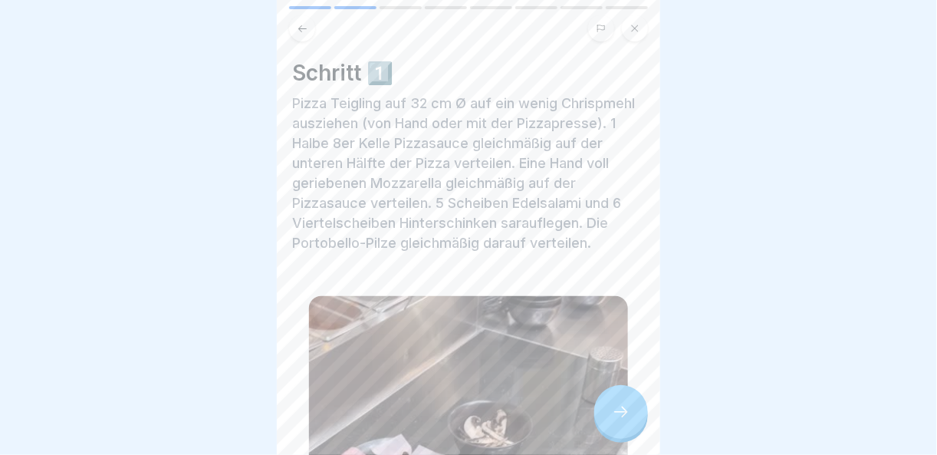
scroll to position [307, 0]
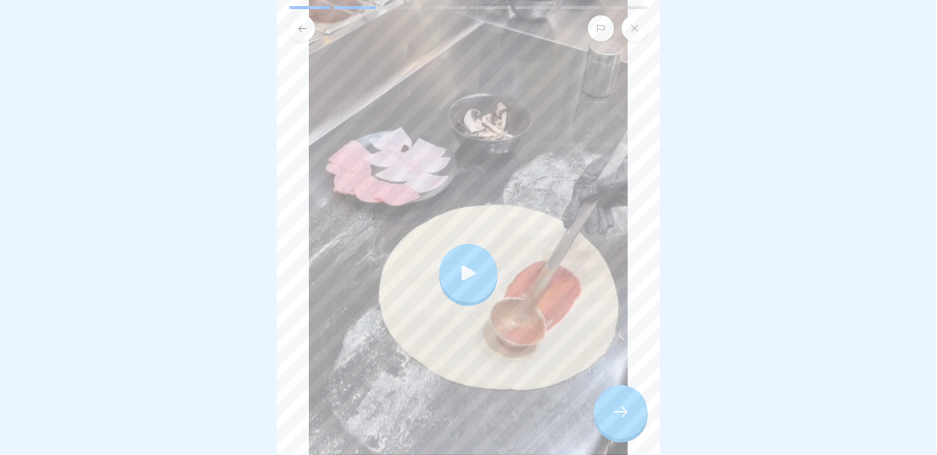
click at [633, 408] on div at bounding box center [621, 412] width 54 height 54
click at [623, 421] on div at bounding box center [621, 412] width 54 height 54
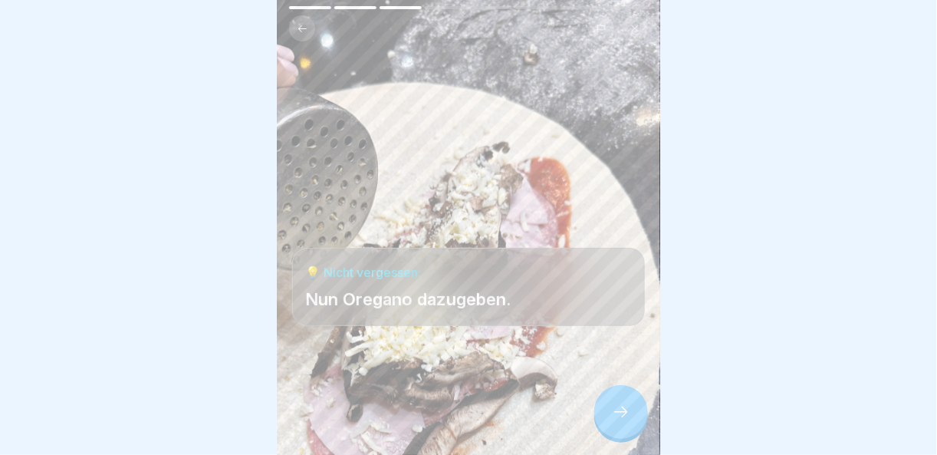
click at [623, 421] on div at bounding box center [621, 412] width 54 height 54
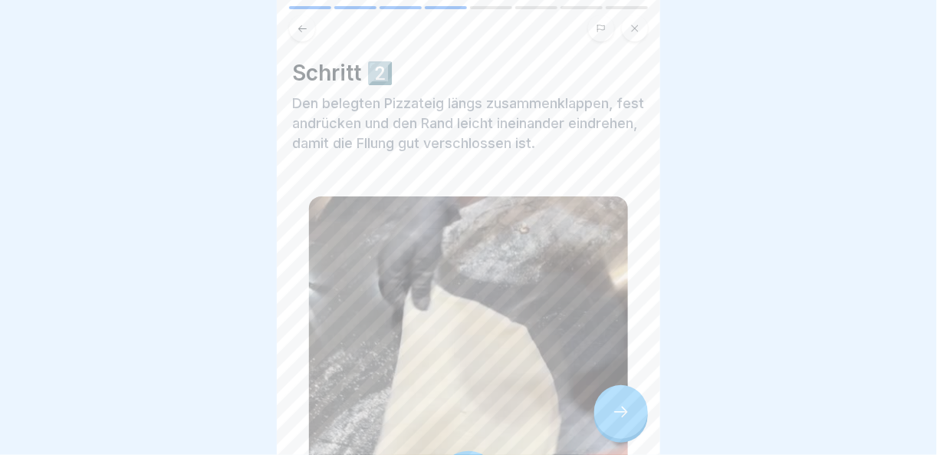
click at [623, 421] on div at bounding box center [621, 412] width 54 height 54
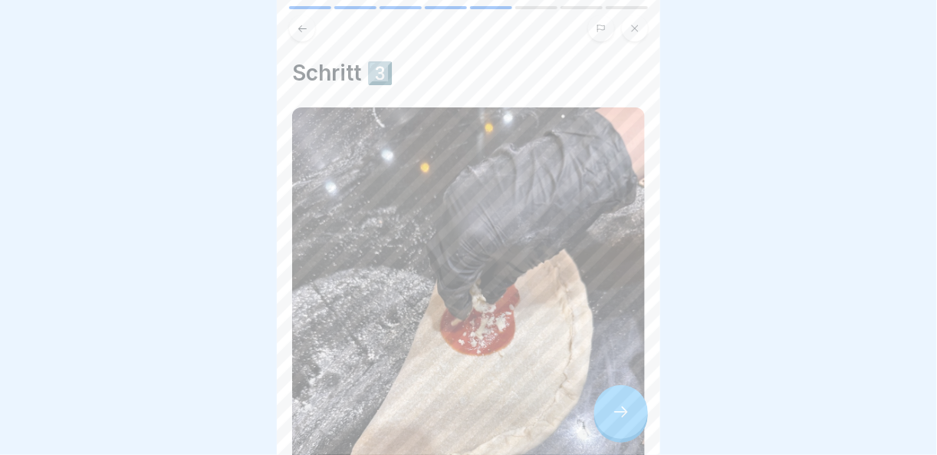
click at [623, 421] on div at bounding box center [621, 412] width 54 height 54
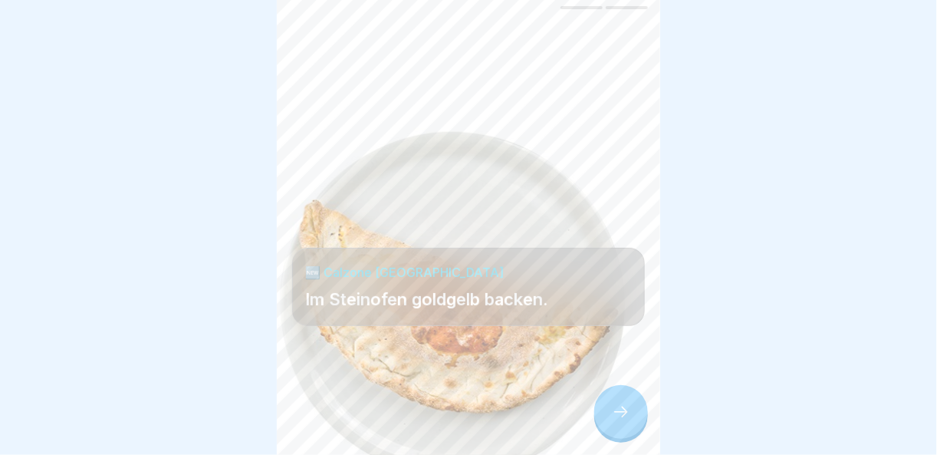
click at [623, 421] on div at bounding box center [621, 412] width 54 height 54
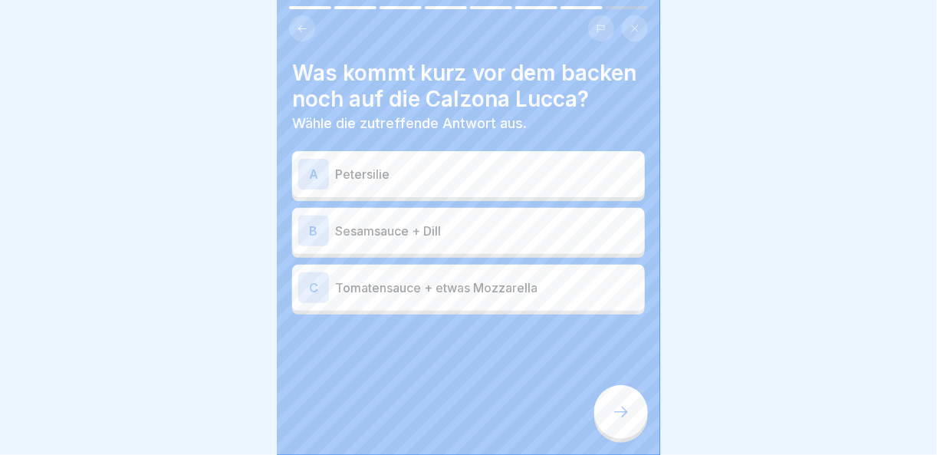
click at [413, 297] on p "Tomatensauce + etwas Mozzarella" at bounding box center [487, 287] width 304 height 18
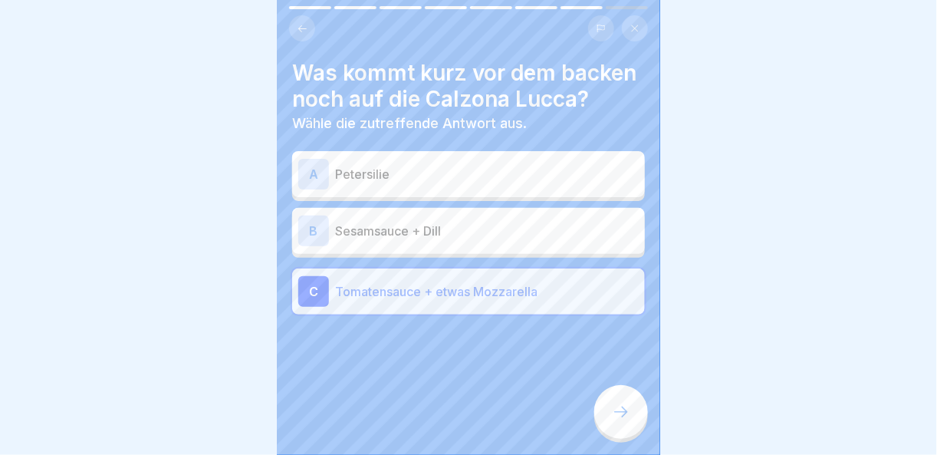
click at [646, 420] on div "Was kommt kurz vor dem backen noch auf die Calzona Lucca? Wähle die zutreffende…" at bounding box center [468, 227] width 383 height 455
click at [624, 419] on icon at bounding box center [621, 412] width 18 height 18
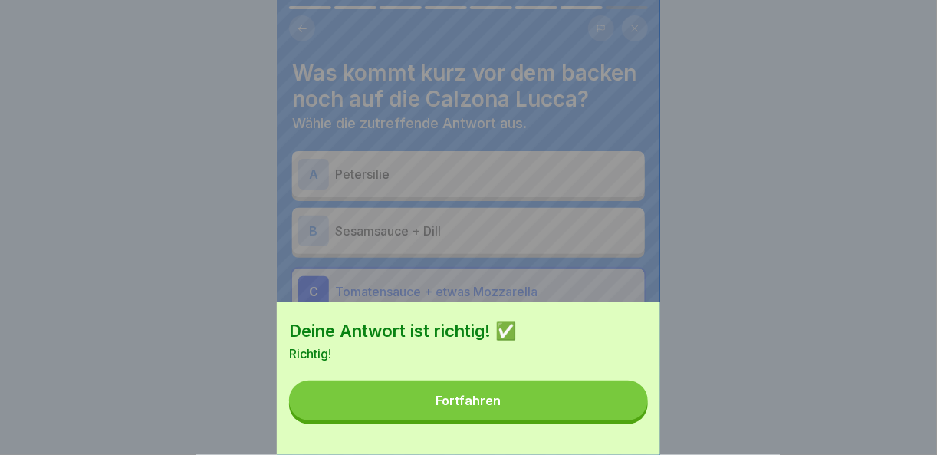
click at [590, 414] on button "Fortfahren" at bounding box center [468, 400] width 359 height 40
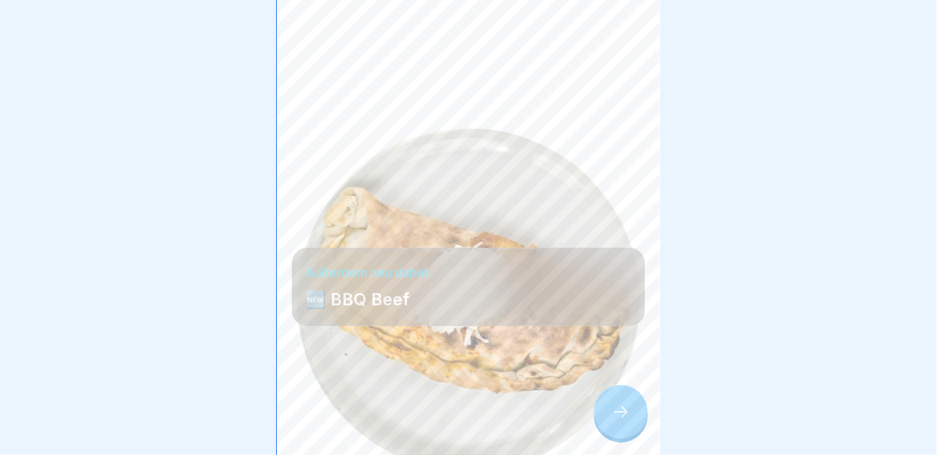
click at [633, 401] on div at bounding box center [621, 412] width 54 height 54
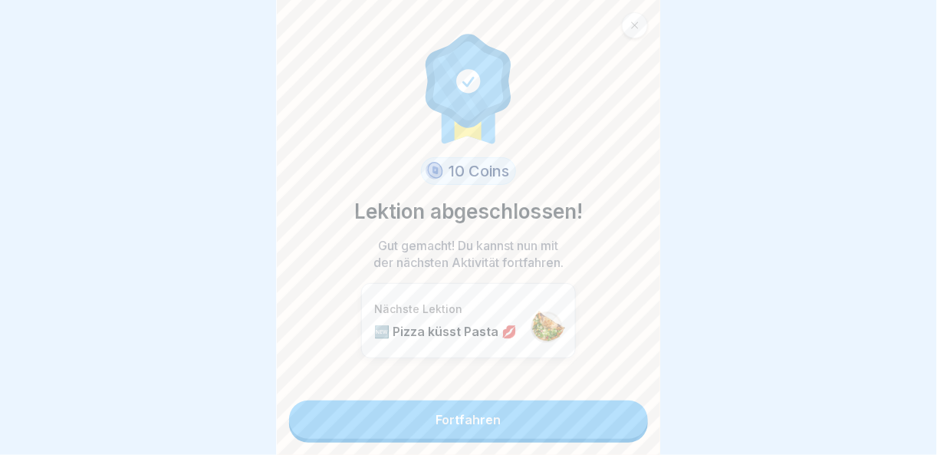
click at [607, 410] on link "Fortfahren" at bounding box center [468, 419] width 359 height 38
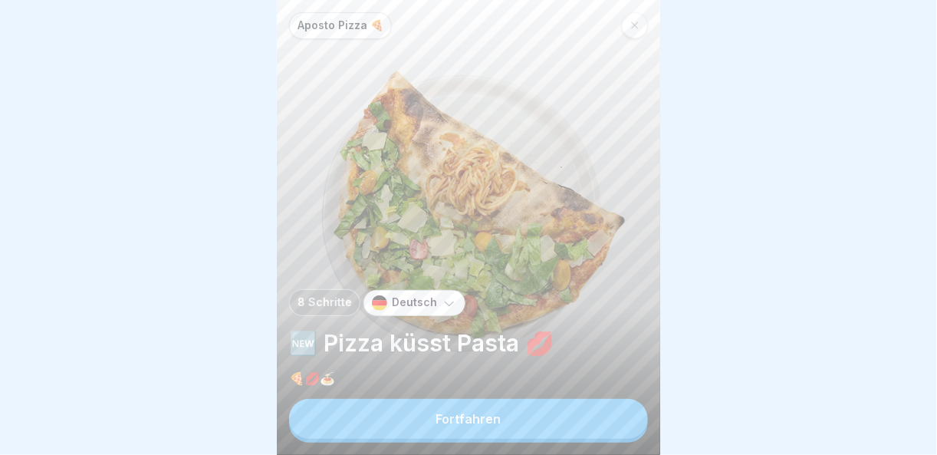
click at [605, 417] on button "Fortfahren" at bounding box center [468, 419] width 359 height 40
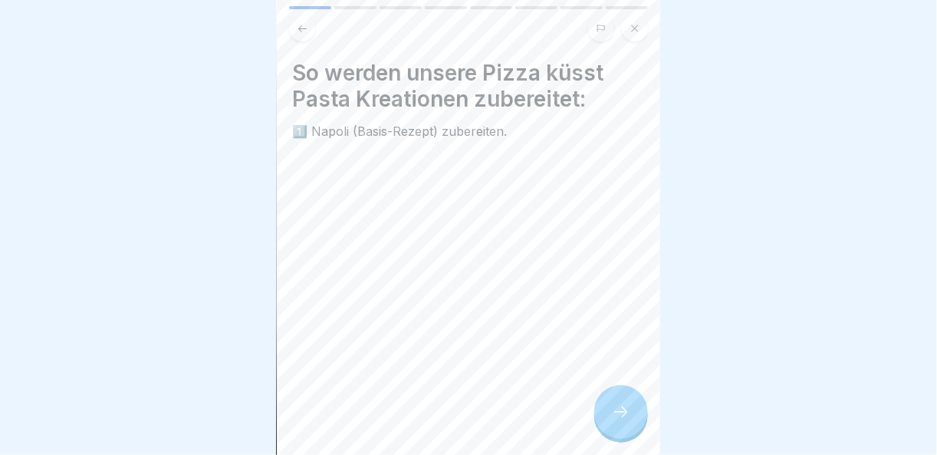
click at [622, 410] on icon at bounding box center [621, 412] width 18 height 18
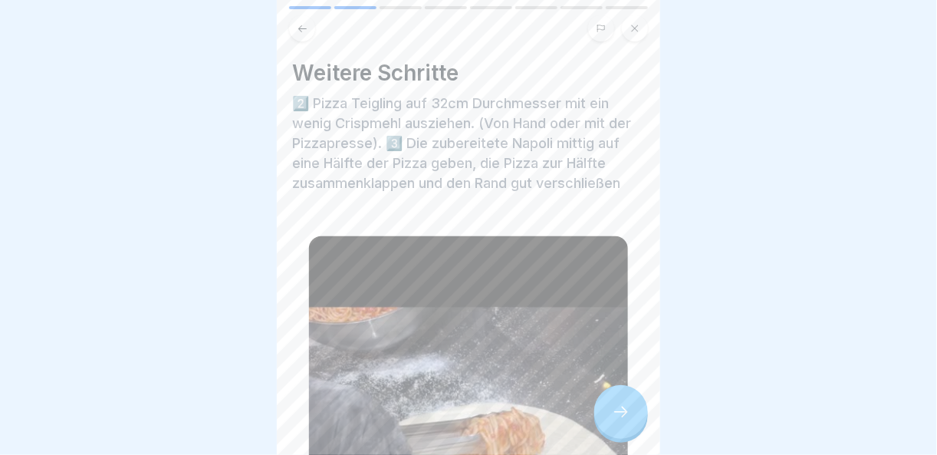
click at [622, 408] on icon at bounding box center [621, 412] width 18 height 18
click at [640, 420] on div at bounding box center [621, 412] width 54 height 54
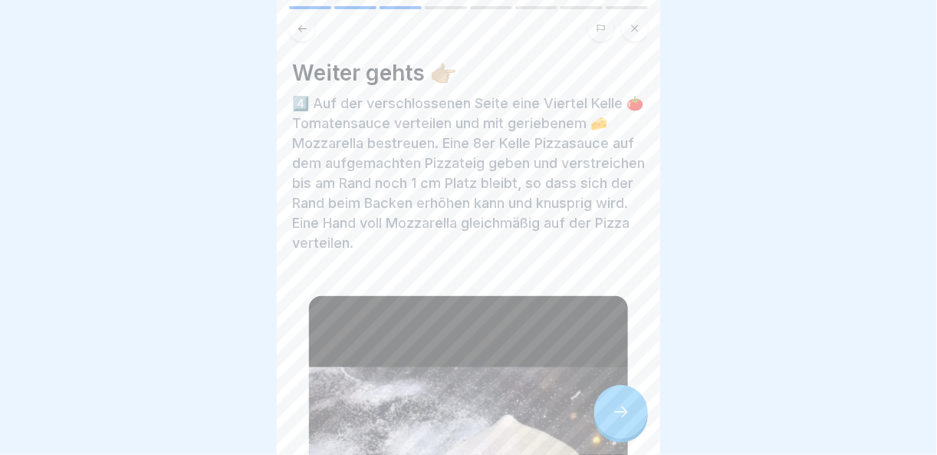
click at [627, 414] on icon at bounding box center [621, 412] width 18 height 18
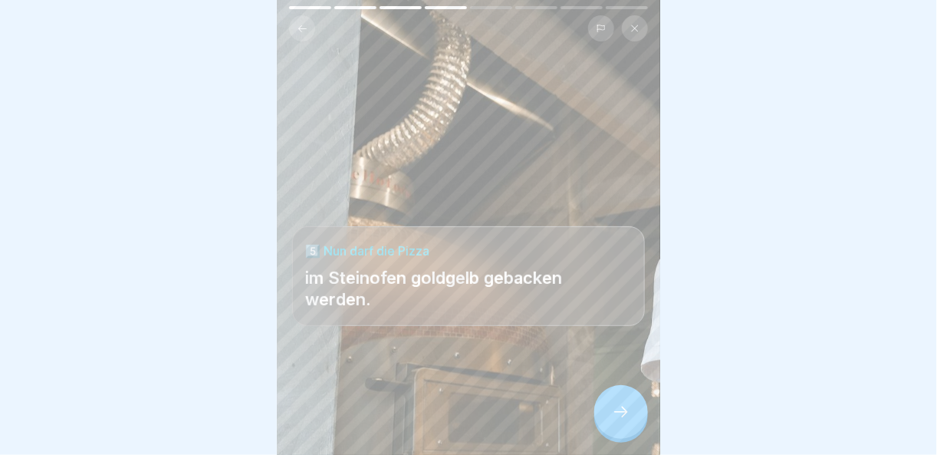
click at [627, 414] on icon at bounding box center [621, 412] width 18 height 18
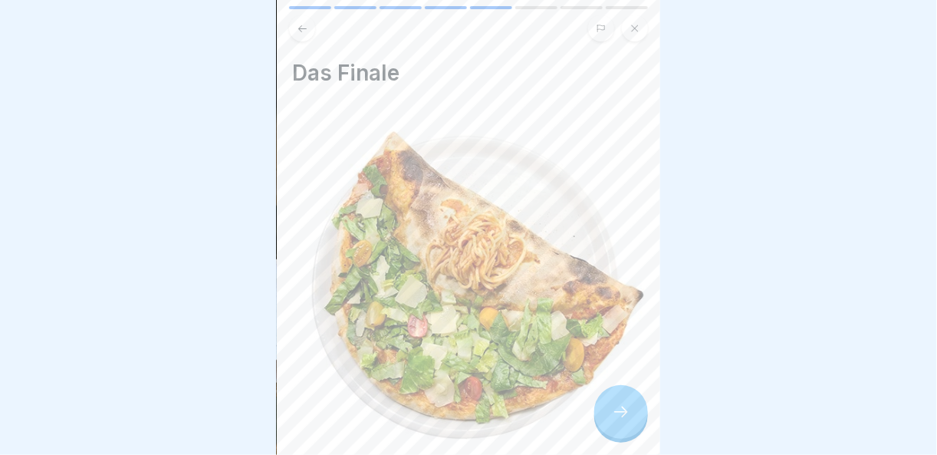
click at [627, 414] on icon at bounding box center [621, 412] width 18 height 18
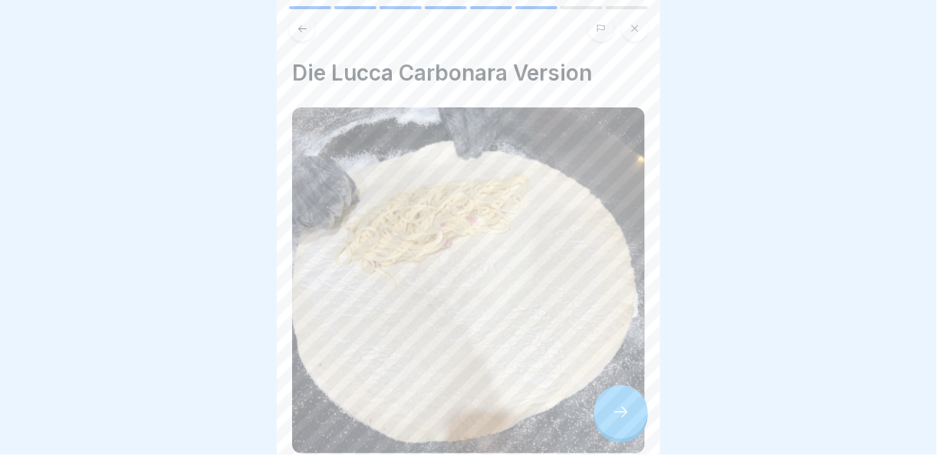
click at [627, 414] on icon at bounding box center [621, 412] width 18 height 18
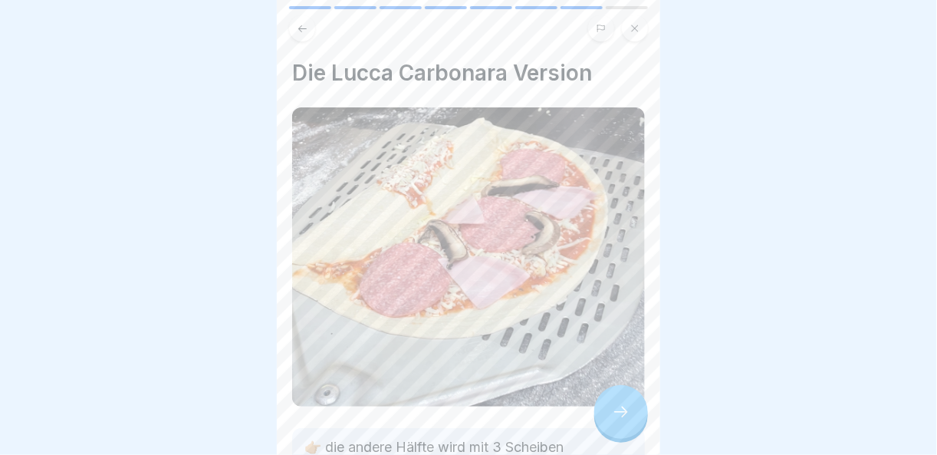
click at [627, 414] on icon at bounding box center [621, 412] width 18 height 18
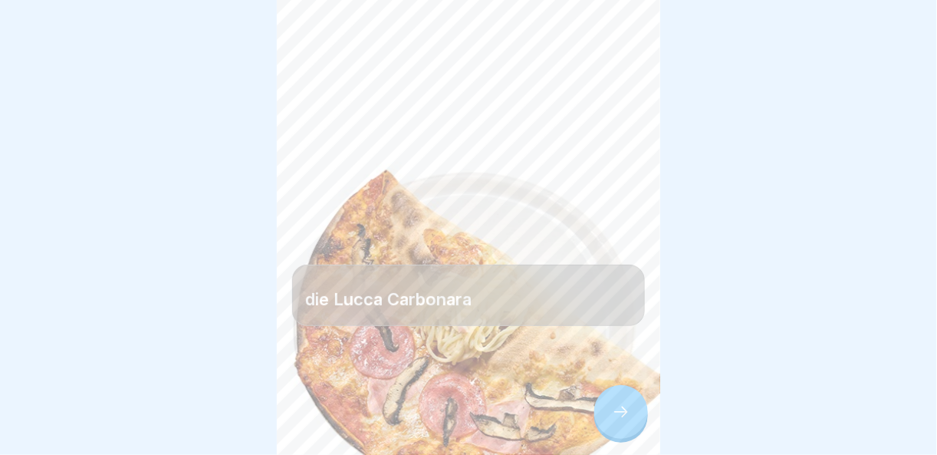
click at [627, 414] on icon at bounding box center [621, 412] width 18 height 18
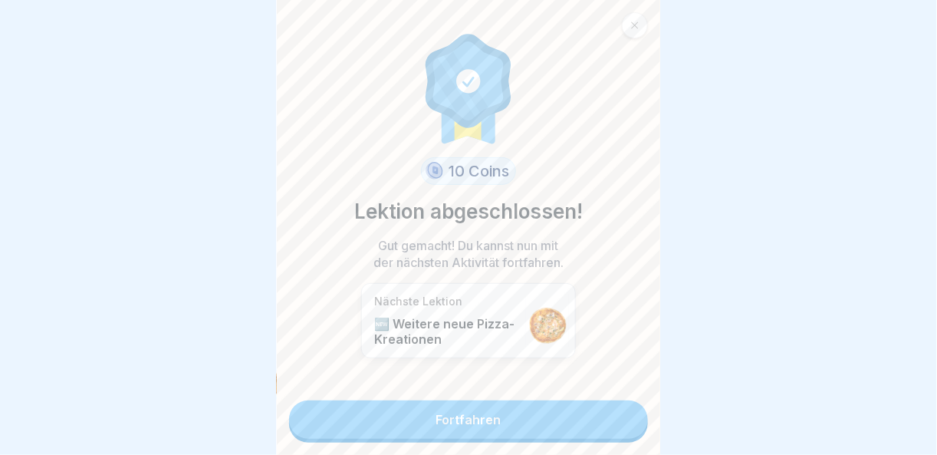
click at [627, 414] on link "Fortfahren" at bounding box center [468, 419] width 359 height 38
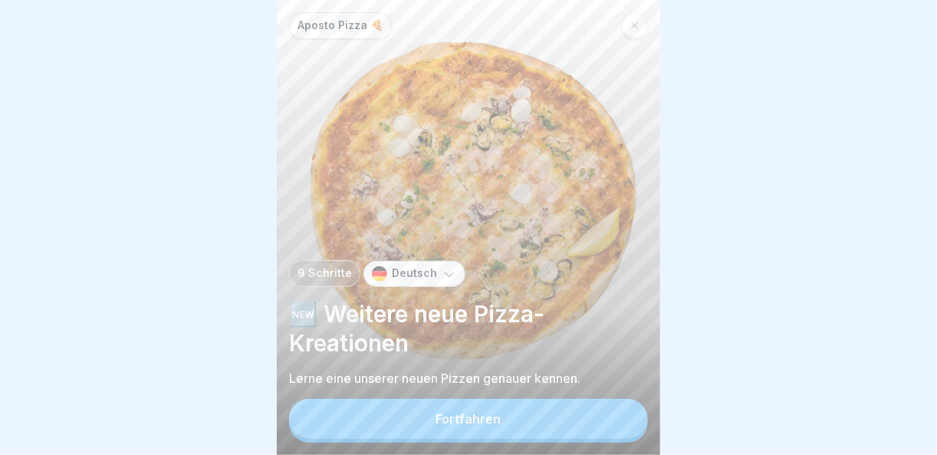
click at [627, 414] on button "Fortfahren" at bounding box center [468, 419] width 359 height 40
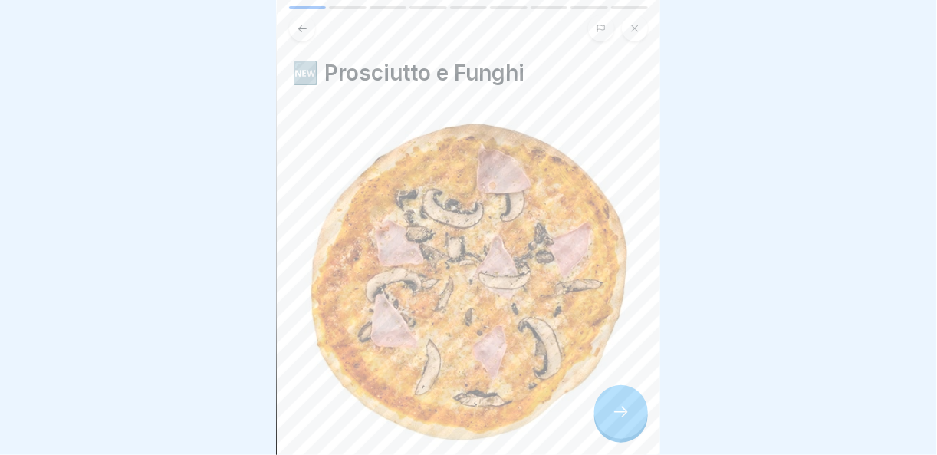
click at [636, 416] on div at bounding box center [621, 412] width 54 height 54
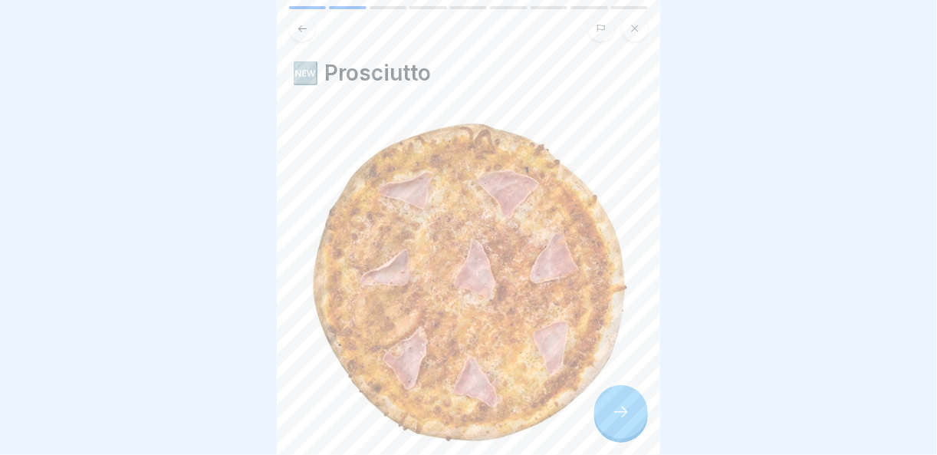
click at [635, 416] on div at bounding box center [621, 412] width 54 height 54
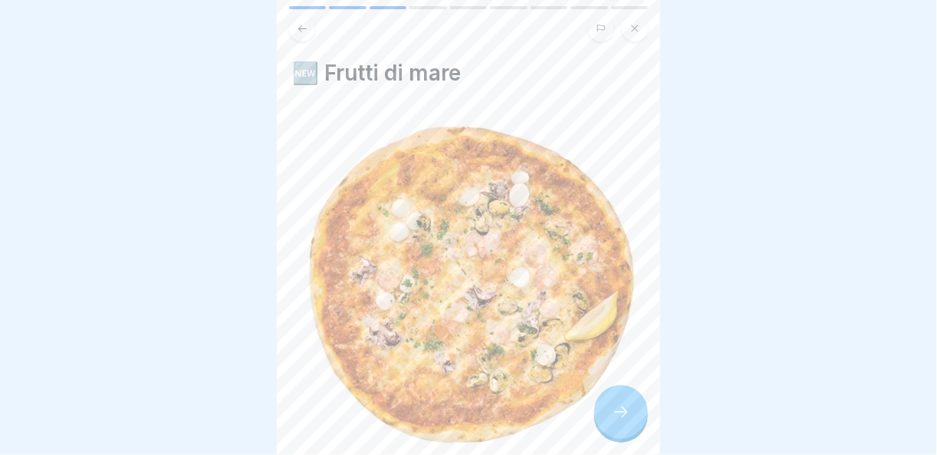
click at [635, 416] on div at bounding box center [621, 412] width 54 height 54
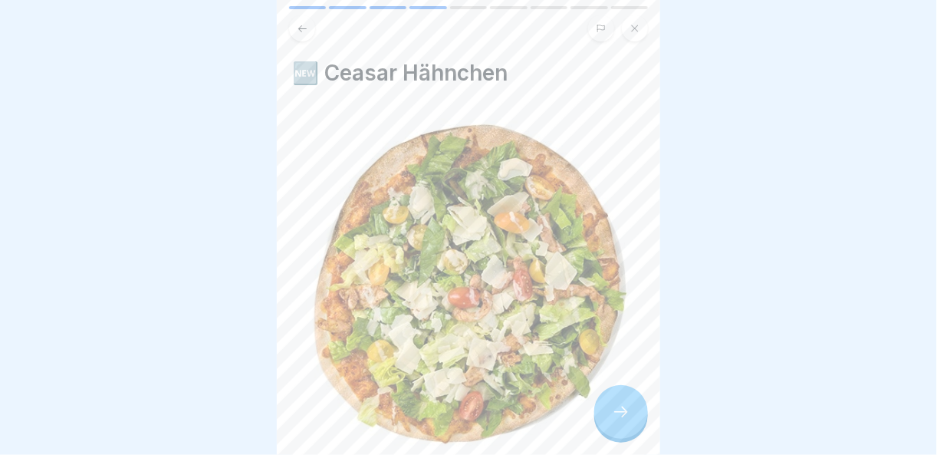
click at [635, 416] on div at bounding box center [621, 412] width 54 height 54
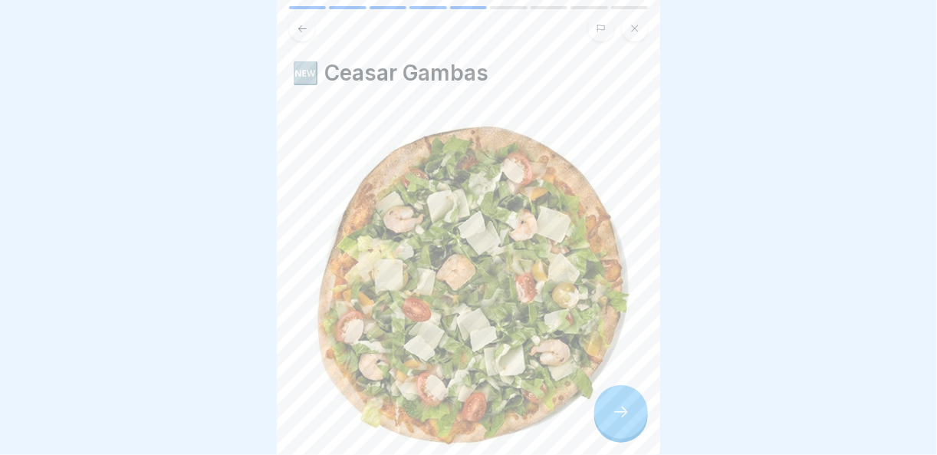
click at [635, 416] on div at bounding box center [621, 412] width 54 height 54
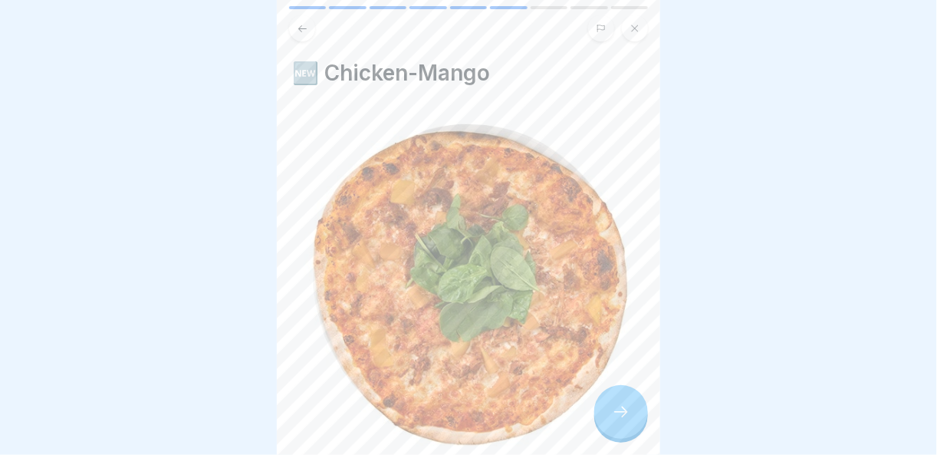
click at [635, 416] on div at bounding box center [621, 412] width 54 height 54
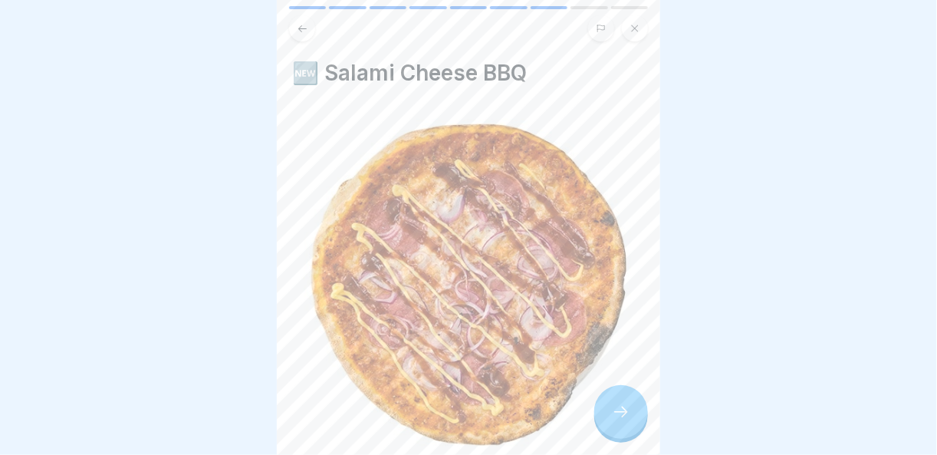
click at [635, 416] on div at bounding box center [621, 412] width 54 height 54
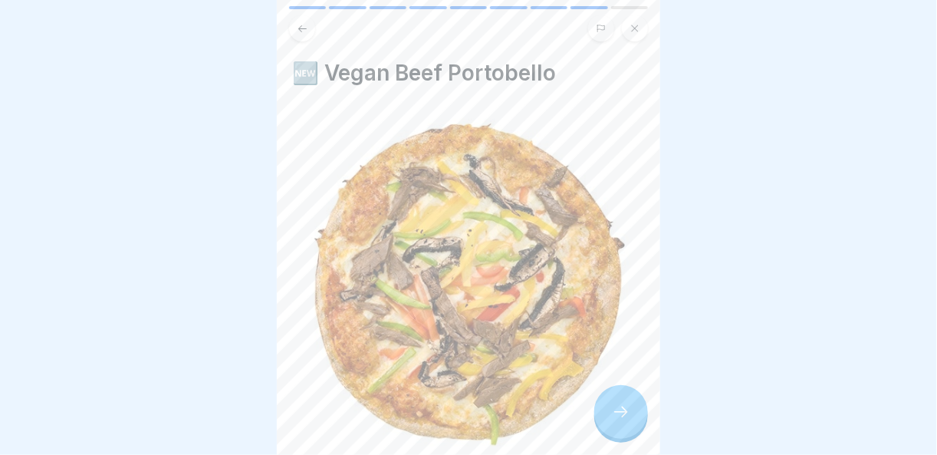
click at [635, 416] on div at bounding box center [621, 412] width 54 height 54
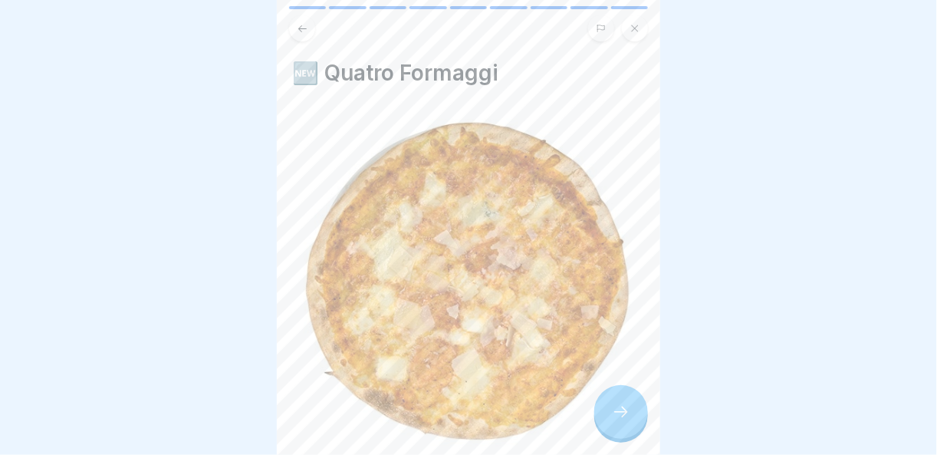
click at [635, 416] on div at bounding box center [621, 412] width 54 height 54
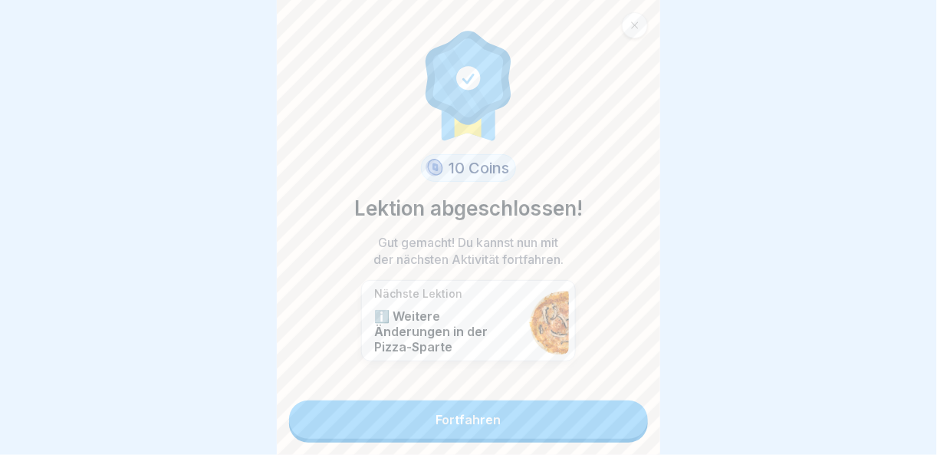
click at [626, 417] on link "Fortfahren" at bounding box center [468, 419] width 359 height 38
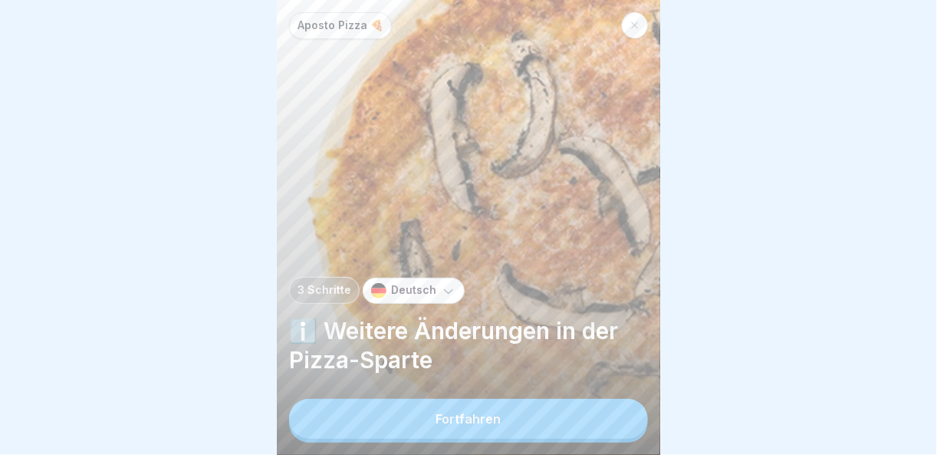
click at [626, 426] on button "Fortfahren" at bounding box center [468, 419] width 359 height 40
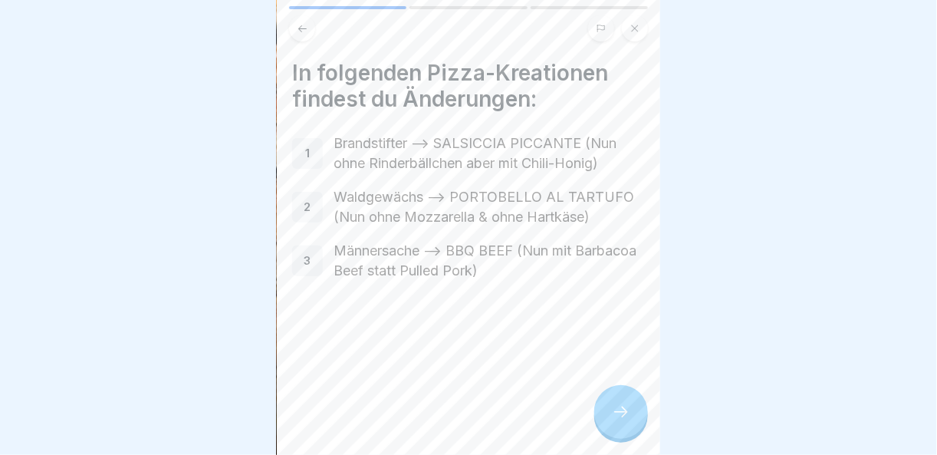
click at [630, 423] on div at bounding box center [621, 412] width 54 height 54
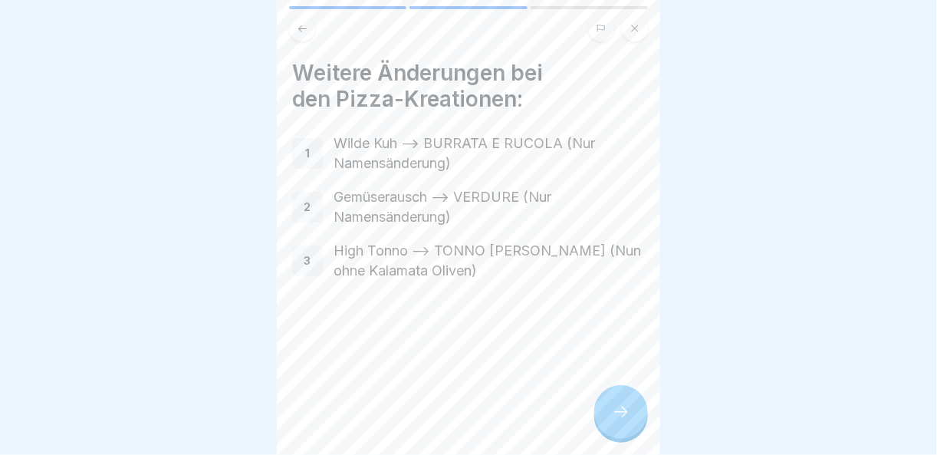
click at [630, 423] on div at bounding box center [621, 412] width 54 height 54
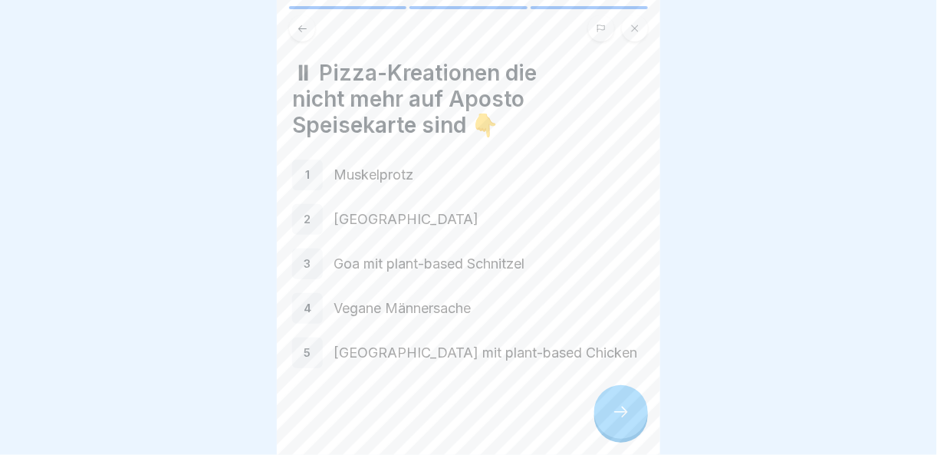
scroll to position [5, 0]
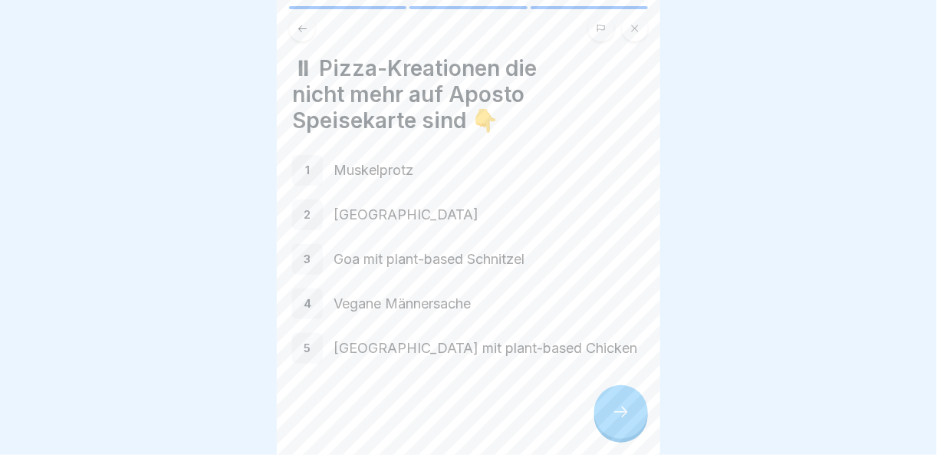
click at [632, 416] on div at bounding box center [621, 412] width 54 height 54
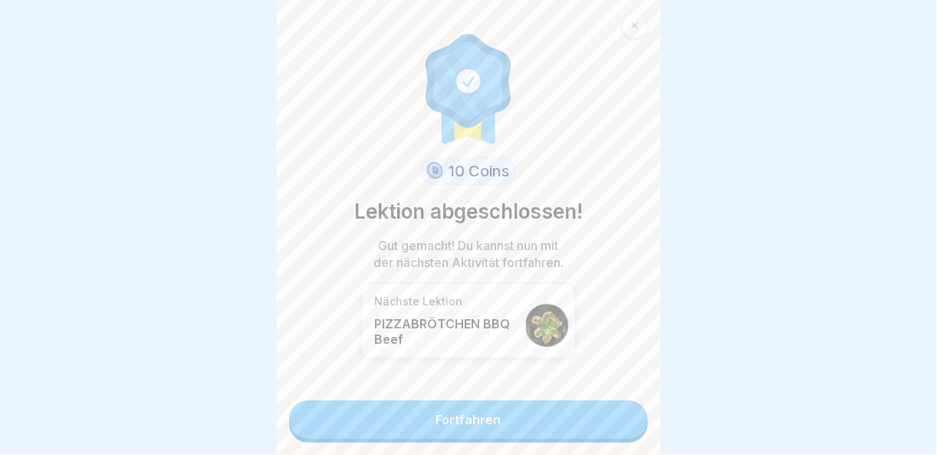
click at [616, 415] on link "Fortfahren" at bounding box center [468, 419] width 359 height 38
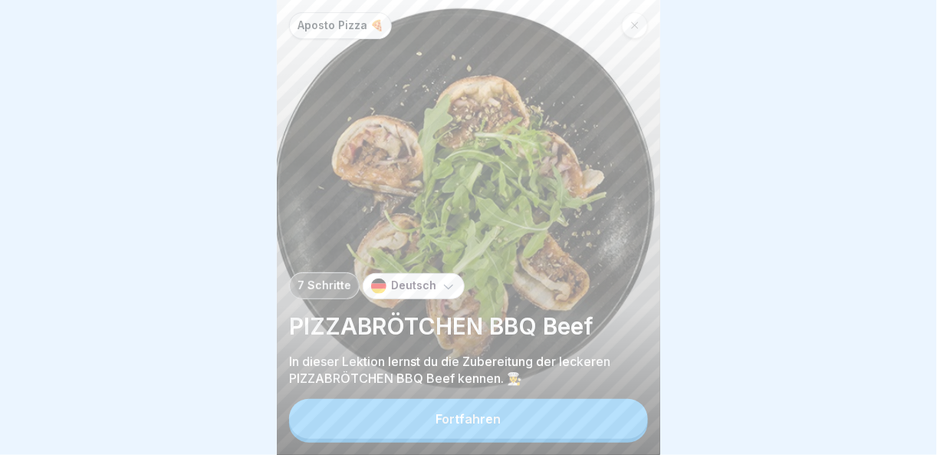
click at [616, 415] on button "Fortfahren" at bounding box center [468, 419] width 359 height 40
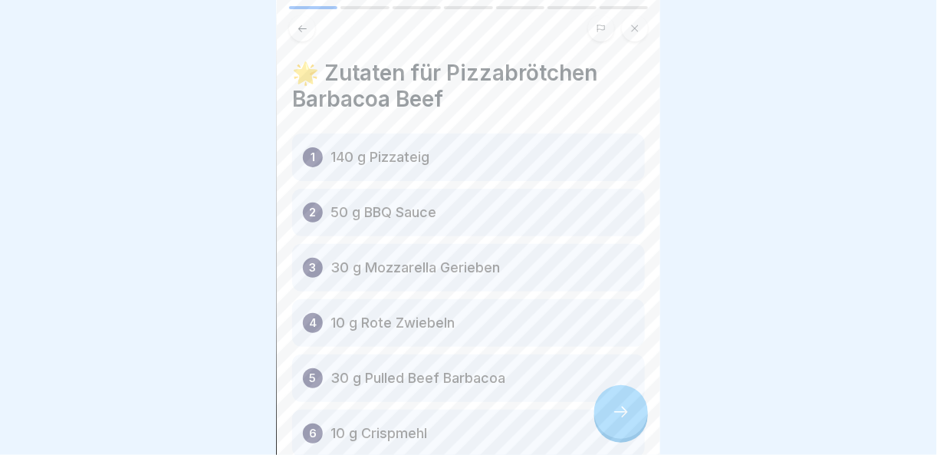
scroll to position [204, 0]
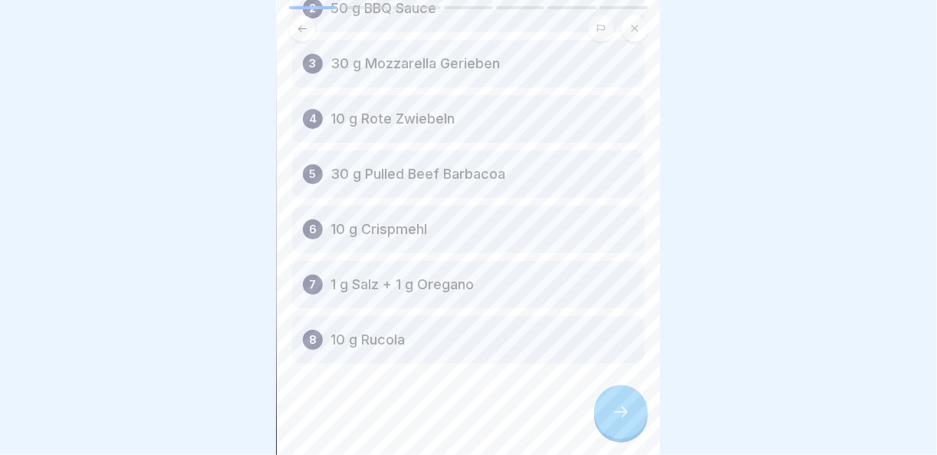
click at [620, 398] on div at bounding box center [621, 412] width 54 height 54
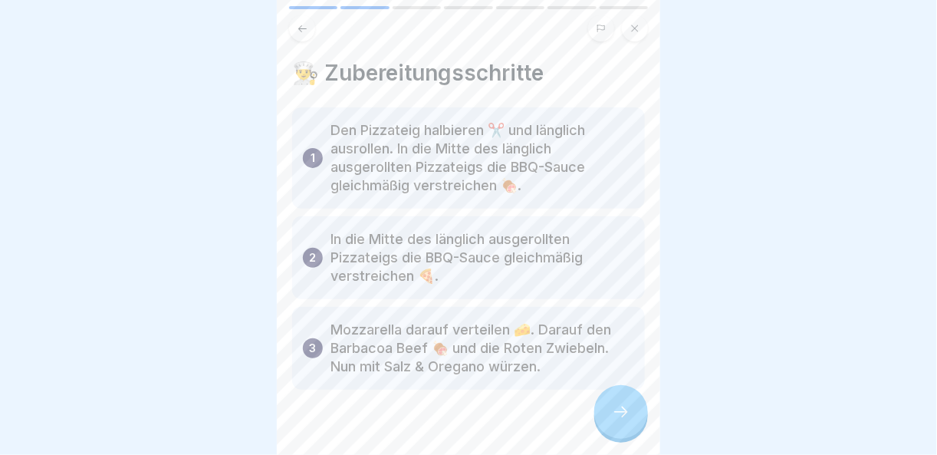
click at [622, 401] on div at bounding box center [621, 412] width 54 height 54
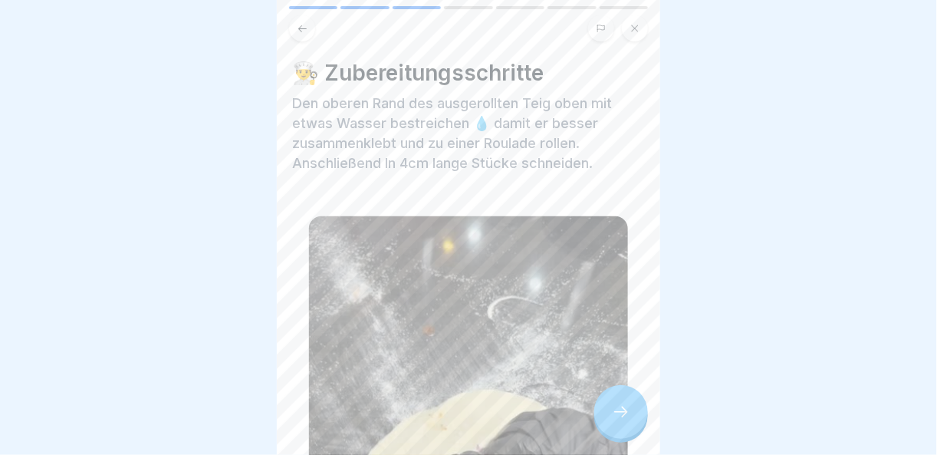
click at [622, 401] on div at bounding box center [621, 412] width 54 height 54
click at [623, 397] on div at bounding box center [621, 412] width 54 height 54
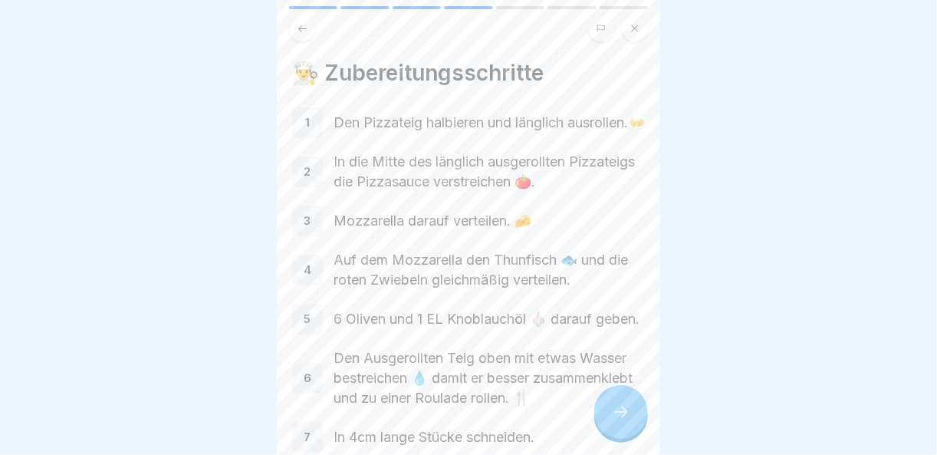
click at [625, 413] on icon at bounding box center [621, 411] width 14 height 11
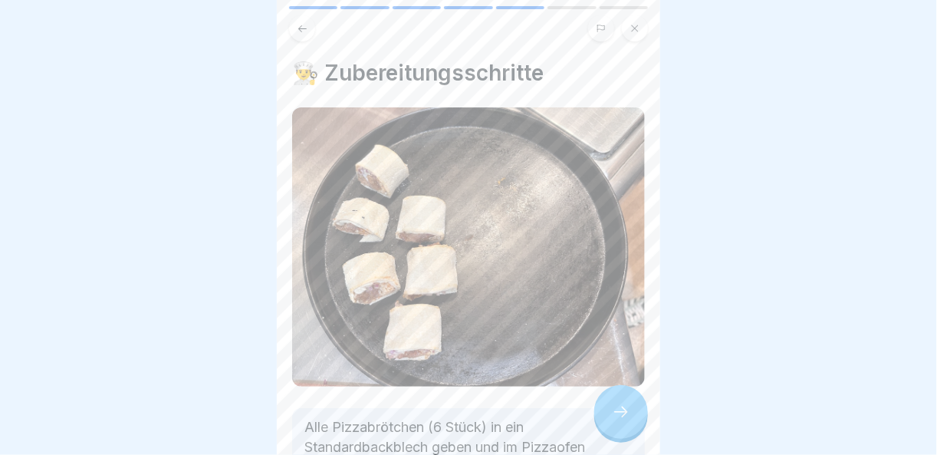
click at [633, 417] on div at bounding box center [621, 412] width 54 height 54
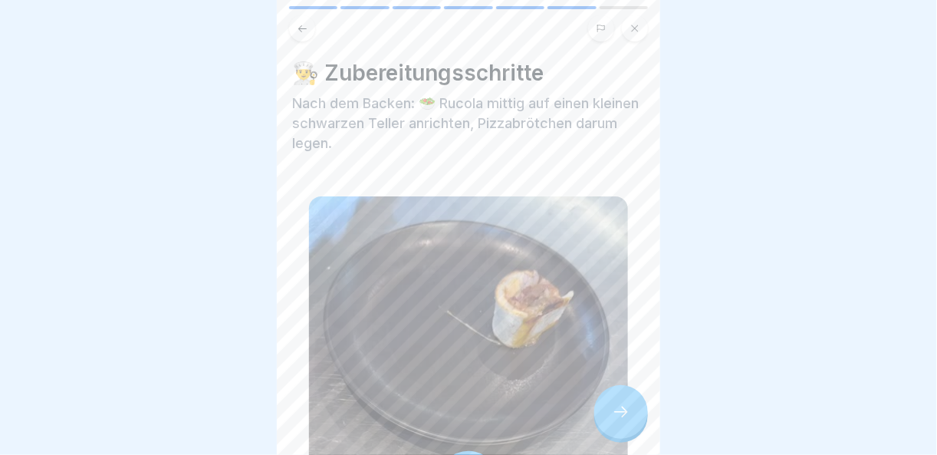
click at [631, 406] on div at bounding box center [621, 412] width 54 height 54
click at [609, 413] on div at bounding box center [621, 412] width 54 height 54
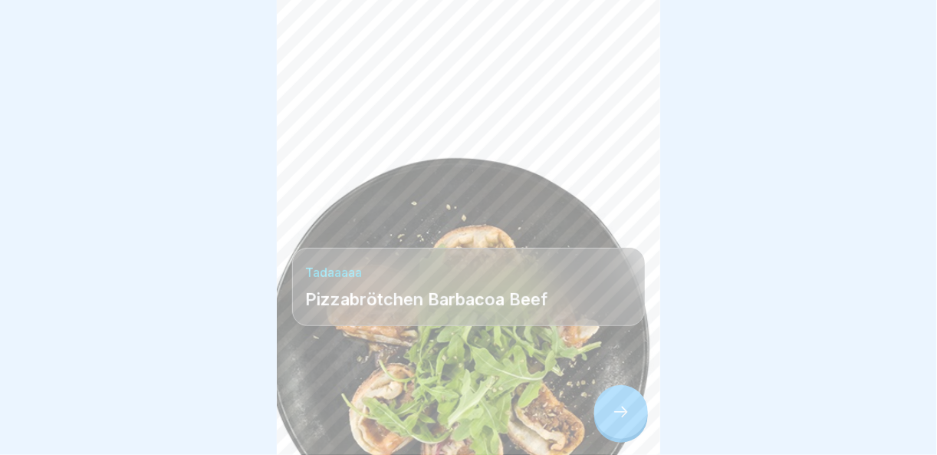
click at [623, 405] on icon at bounding box center [621, 412] width 18 height 18
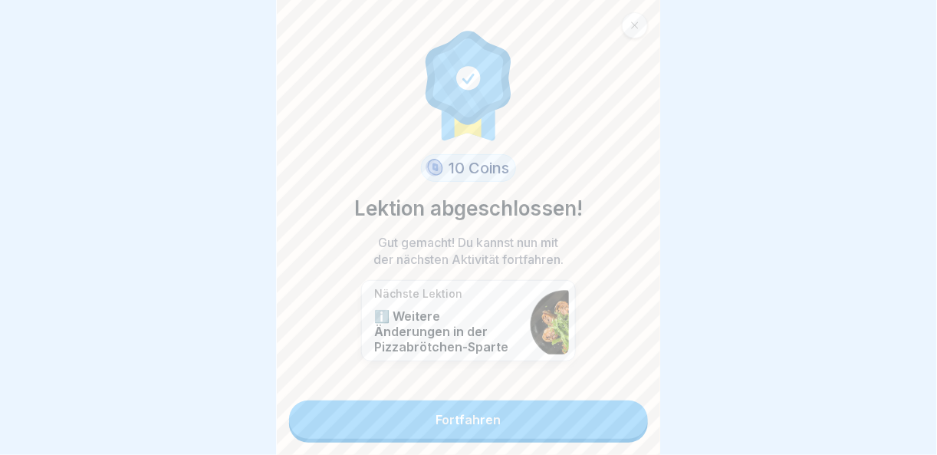
click at [623, 408] on link "Fortfahren" at bounding box center [468, 419] width 359 height 38
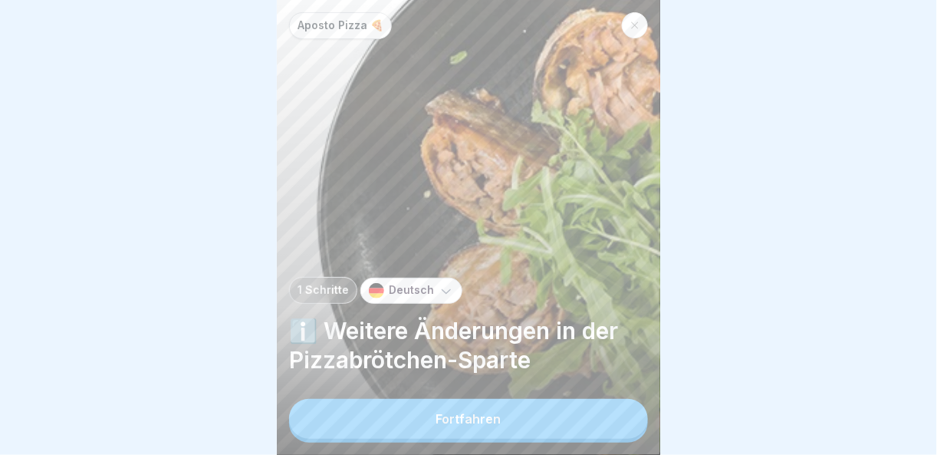
click at [603, 423] on button "Fortfahren" at bounding box center [468, 419] width 359 height 40
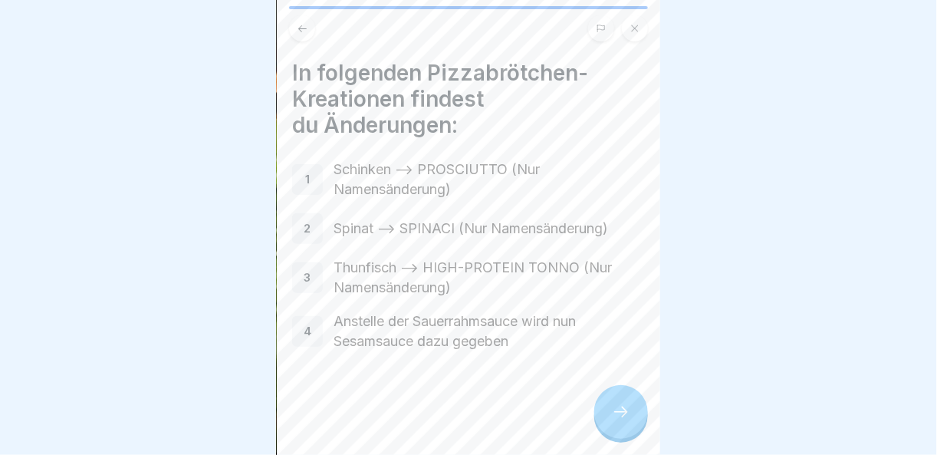
click at [614, 400] on div at bounding box center [621, 412] width 54 height 54
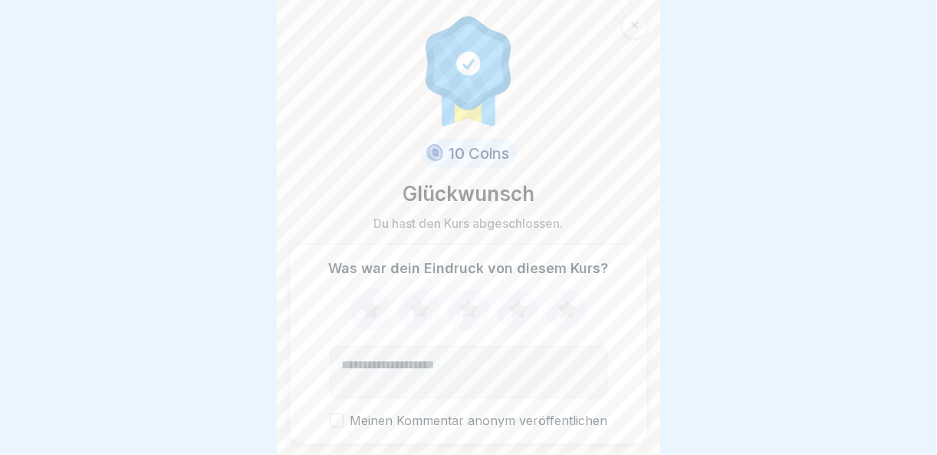
scroll to position [44, 0]
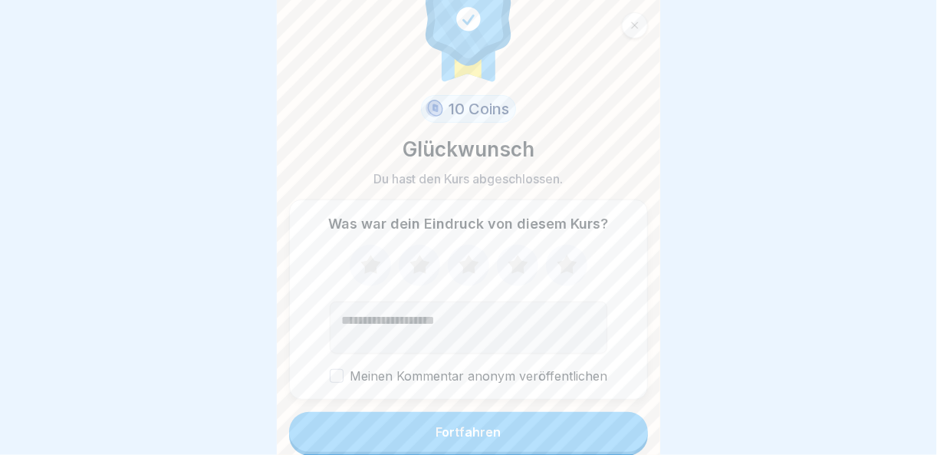
click at [592, 426] on button "Fortfahren" at bounding box center [468, 432] width 359 height 40
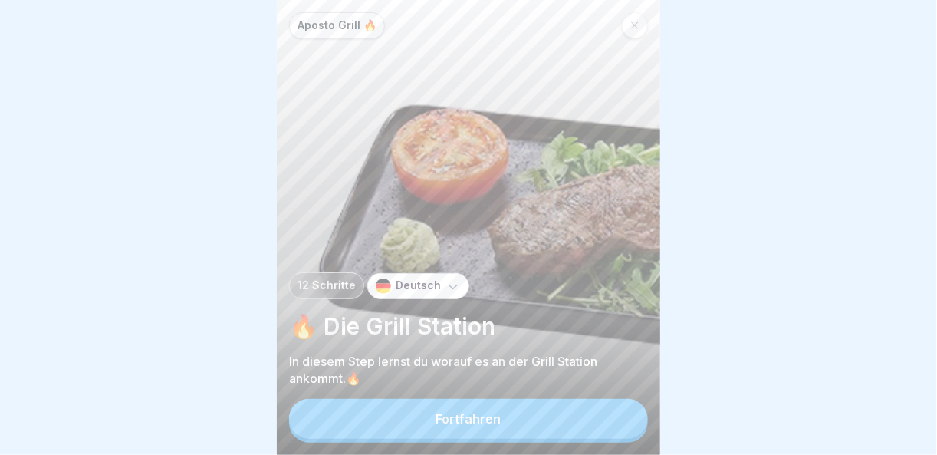
click at [592, 426] on button "Fortfahren" at bounding box center [468, 419] width 359 height 40
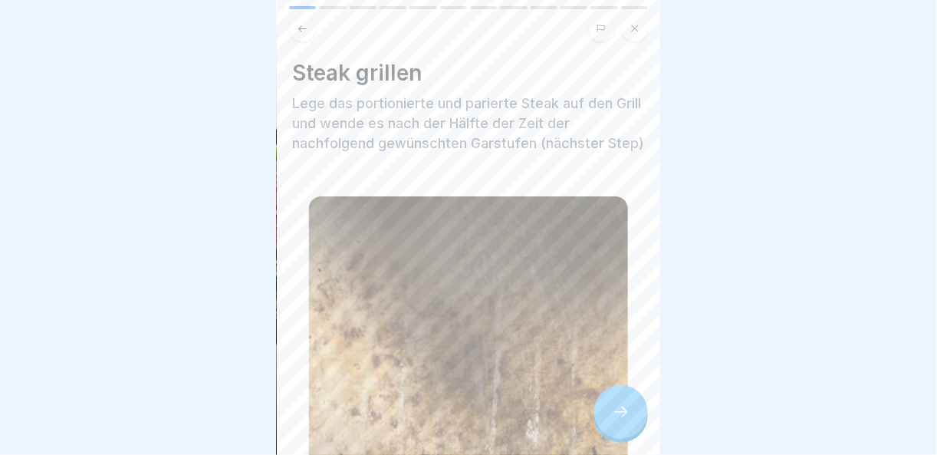
scroll to position [307, 0]
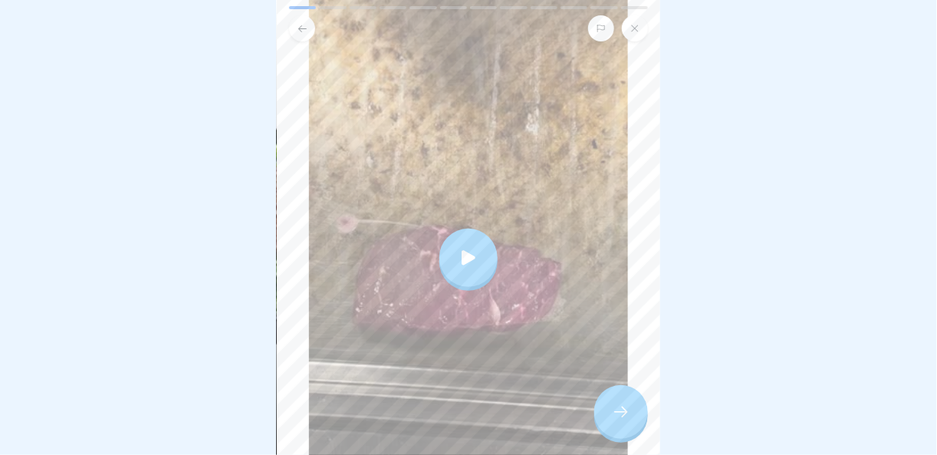
click at [630, 417] on icon at bounding box center [621, 412] width 18 height 18
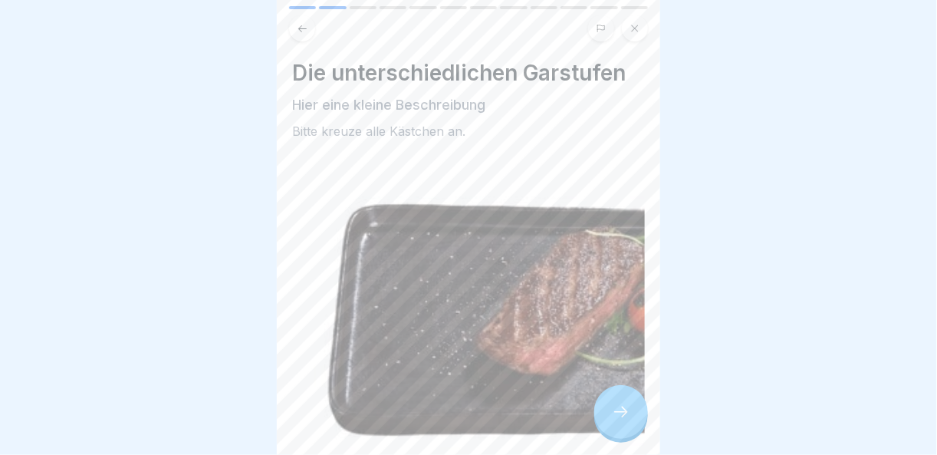
click at [630, 417] on icon at bounding box center [621, 412] width 18 height 18
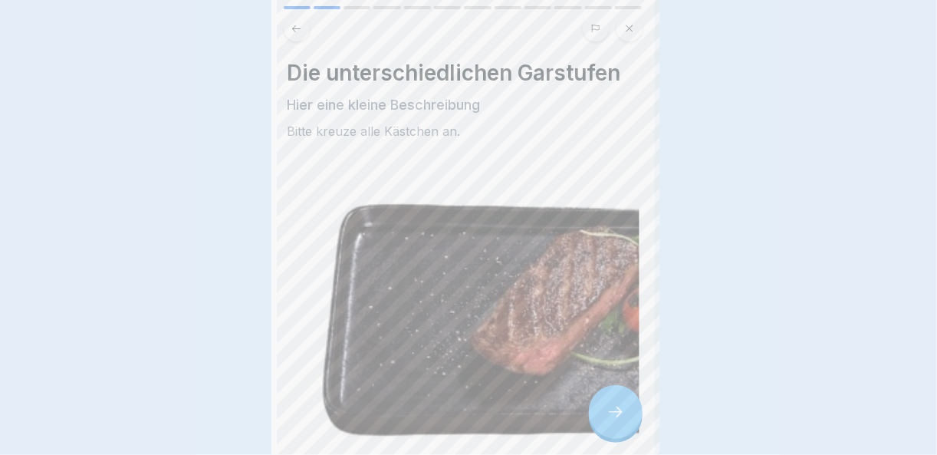
scroll to position [0, 0]
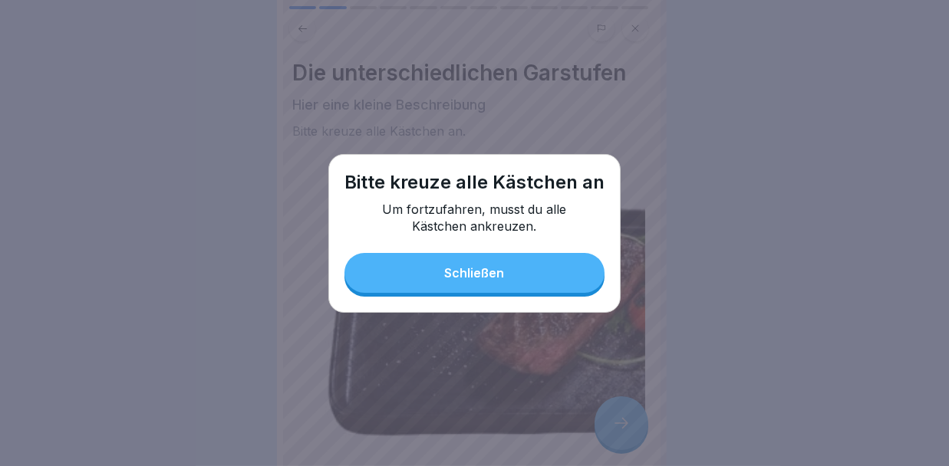
click at [547, 293] on div "Bitte [DEMOGRAPHIC_DATA] alle Kästchen an Um fortzufahren, musst du alle Kästch…" at bounding box center [474, 233] width 292 height 159
click at [419, 266] on button "Schließen" at bounding box center [474, 273] width 260 height 40
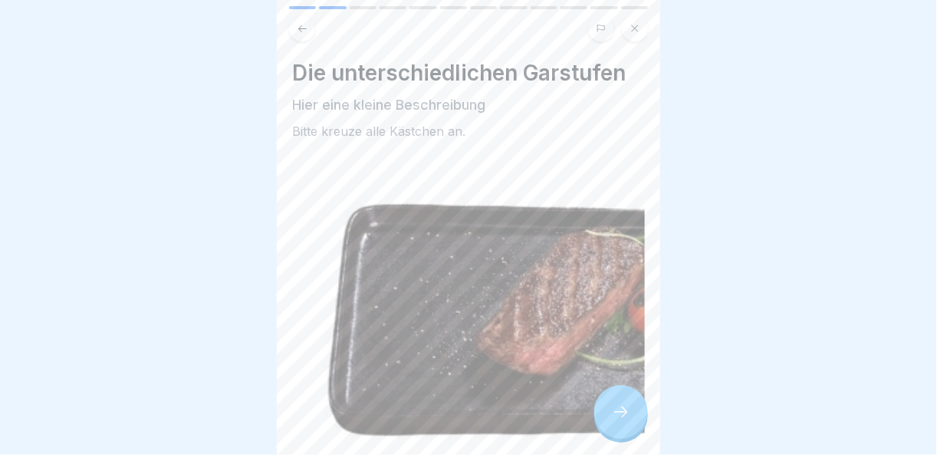
scroll to position [292, 0]
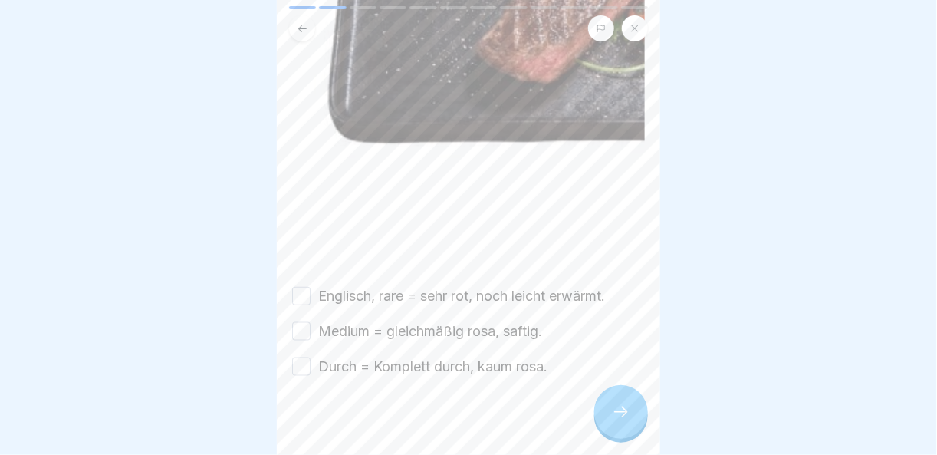
click at [306, 289] on button "Englisch, rare = sehr rot, noch leicht erwärmt." at bounding box center [301, 296] width 18 height 18
click at [309, 322] on button "Medium = gleichmäßig rosa, saftig." at bounding box center [301, 331] width 18 height 18
click at [306, 357] on button "Durch = Komplett durch, kaum rosa." at bounding box center [301, 366] width 18 height 18
click at [620, 417] on icon at bounding box center [621, 412] width 18 height 18
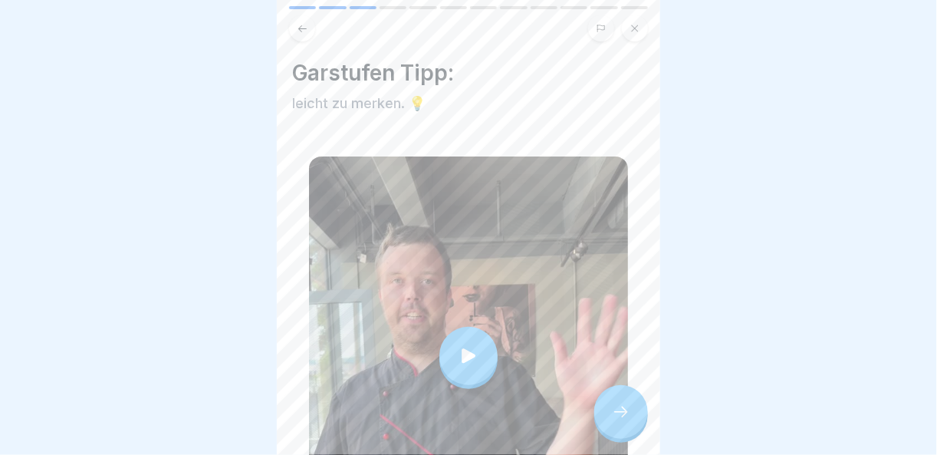
click at [636, 417] on div at bounding box center [621, 412] width 54 height 54
click at [634, 415] on div at bounding box center [621, 412] width 54 height 54
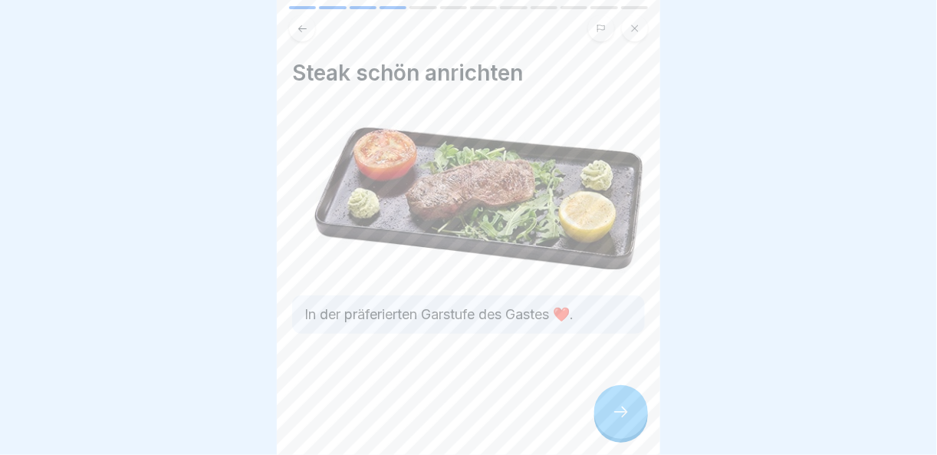
click at [634, 415] on div at bounding box center [621, 412] width 54 height 54
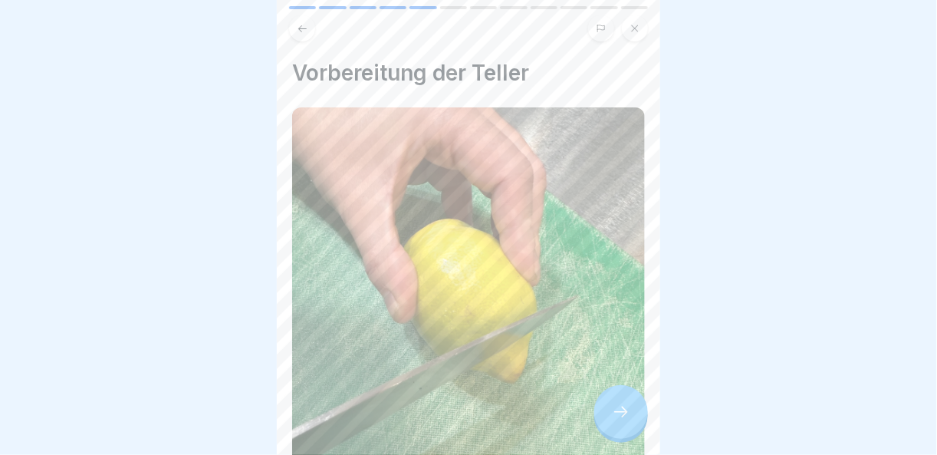
click at [634, 415] on div at bounding box center [621, 412] width 54 height 54
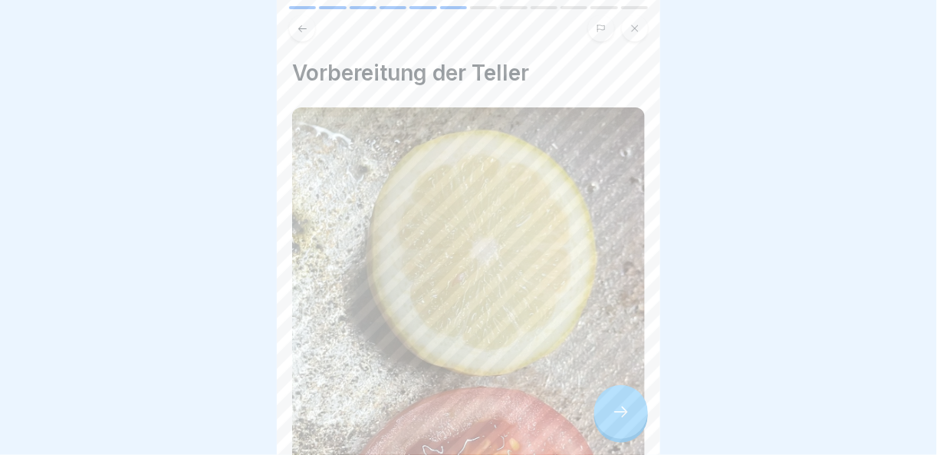
click at [634, 415] on div at bounding box center [621, 412] width 54 height 54
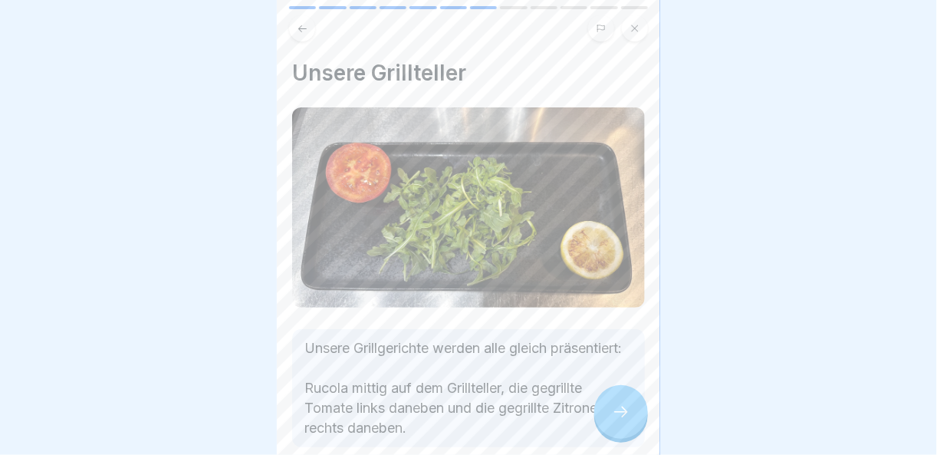
click at [634, 415] on div at bounding box center [621, 412] width 54 height 54
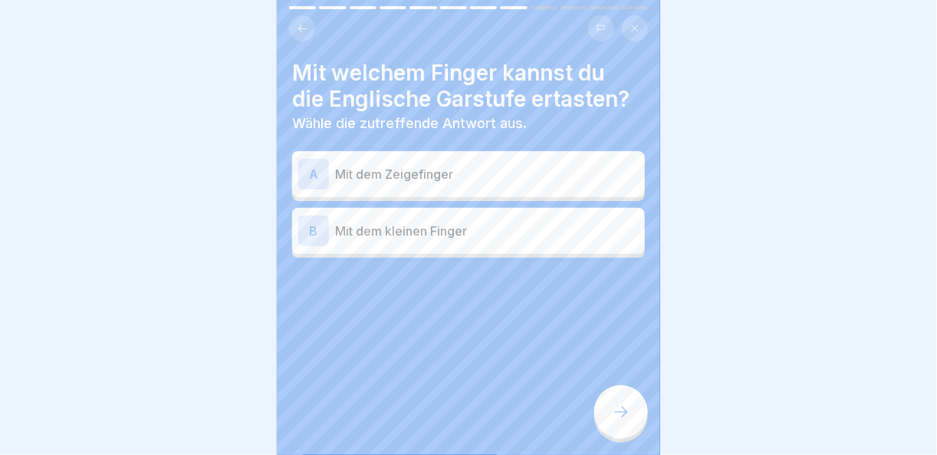
click at [296, 235] on div "B Mit dem kleinen Finger" at bounding box center [468, 231] width 353 height 46
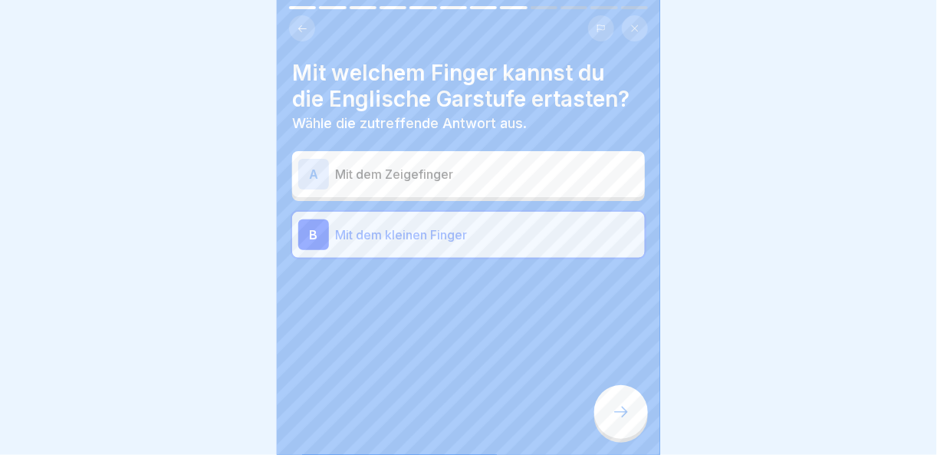
click at [612, 416] on icon at bounding box center [621, 412] width 18 height 18
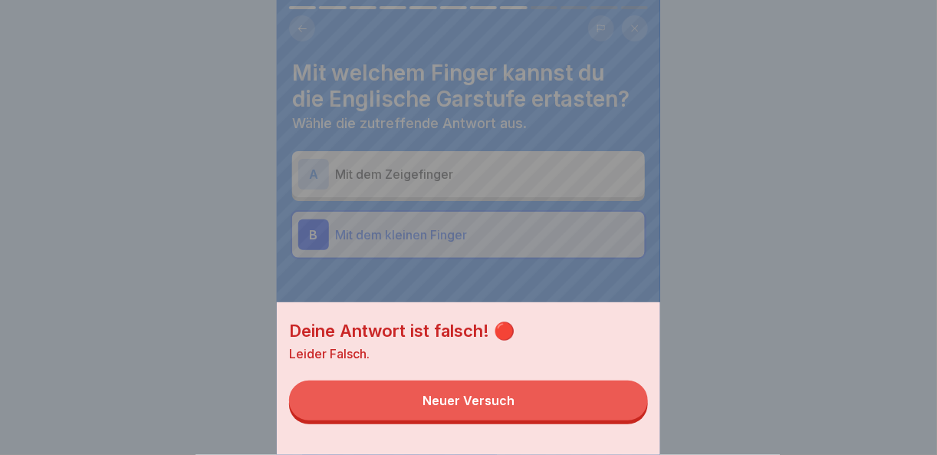
drag, startPoint x: 611, startPoint y: 416, endPoint x: 595, endPoint y: 400, distance: 22.2
click at [610, 416] on button "Neuer Versuch" at bounding box center [468, 400] width 359 height 40
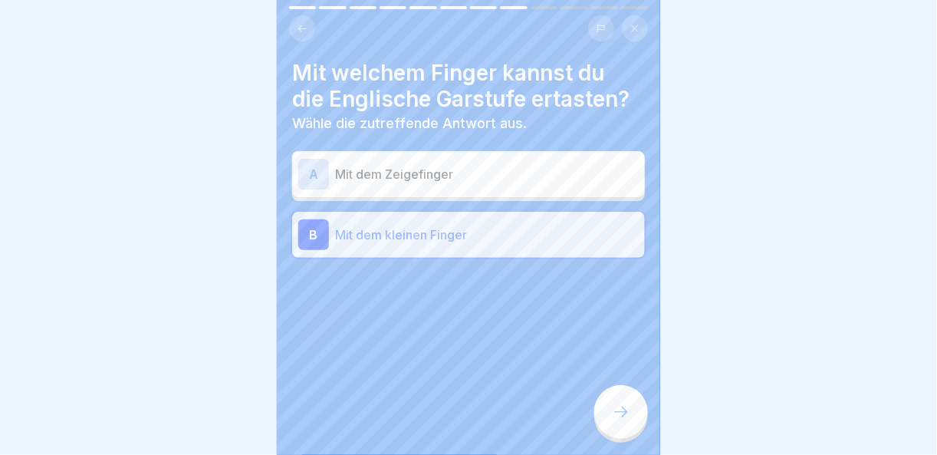
click at [294, 160] on div "A Mit dem Zeigefinger" at bounding box center [468, 174] width 353 height 46
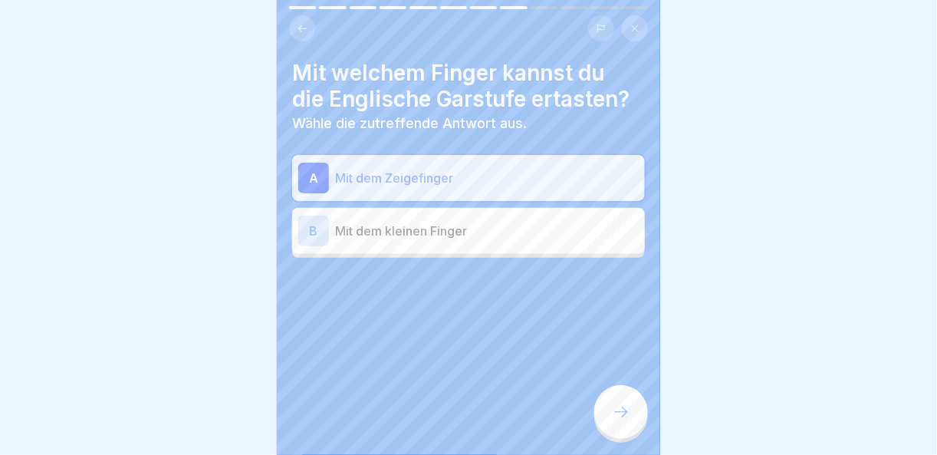
click at [620, 421] on icon at bounding box center [621, 412] width 18 height 18
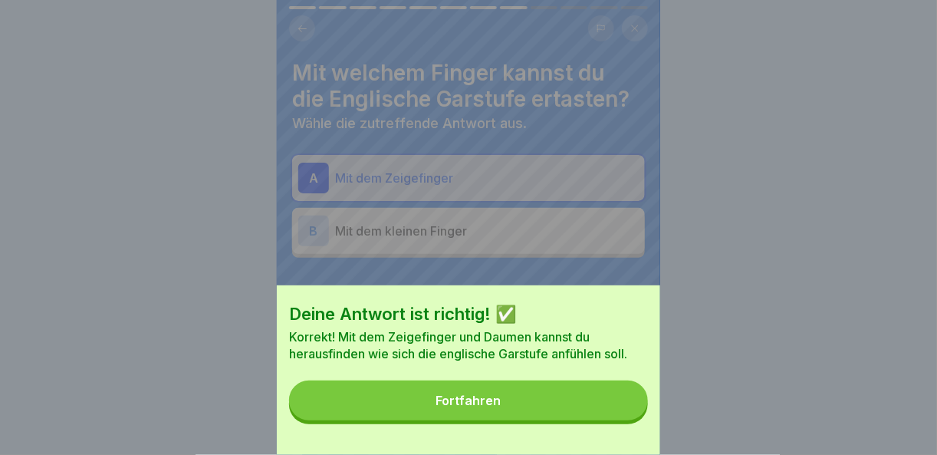
click at [620, 420] on button "Fortfahren" at bounding box center [468, 400] width 359 height 40
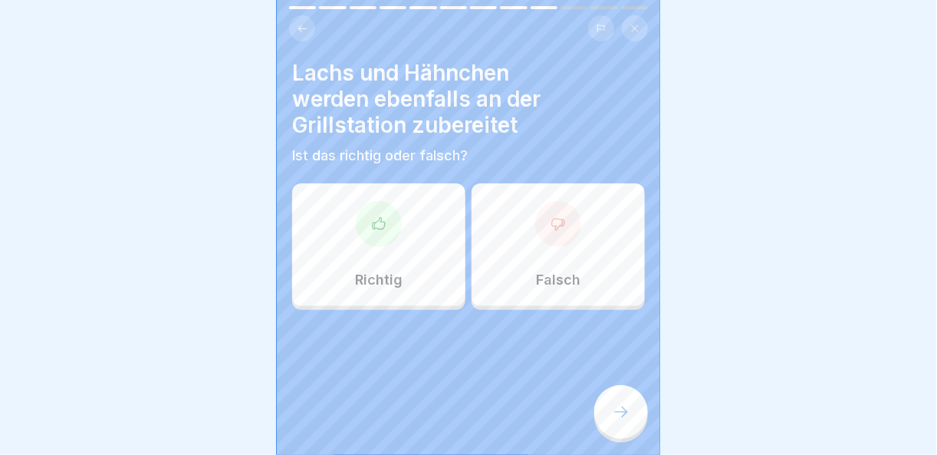
click at [387, 210] on div at bounding box center [379, 224] width 46 height 46
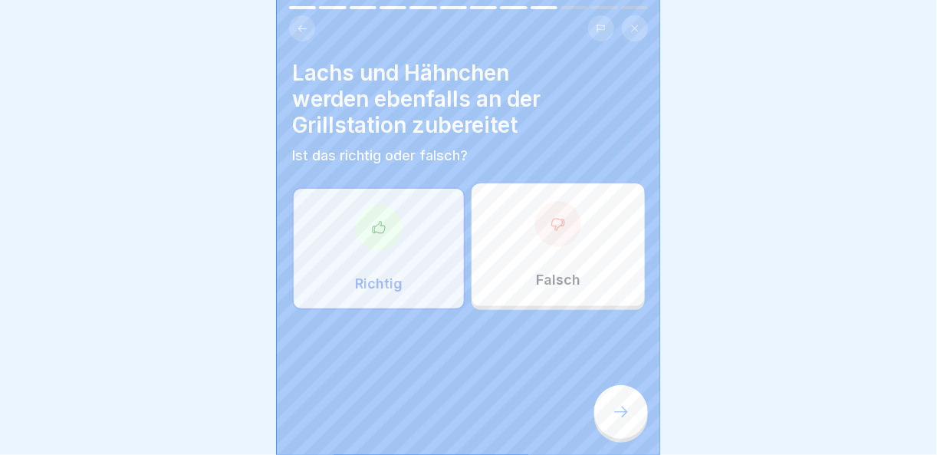
click at [623, 421] on icon at bounding box center [621, 412] width 18 height 18
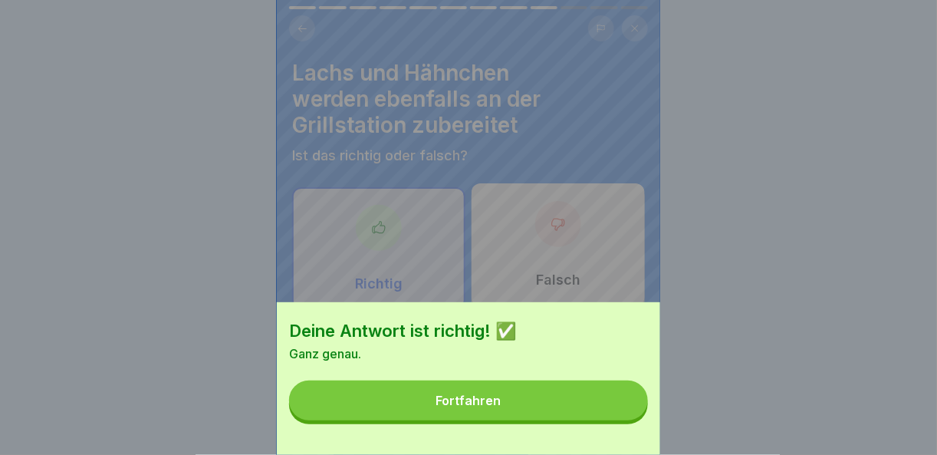
click at [622, 420] on button "Fortfahren" at bounding box center [468, 400] width 359 height 40
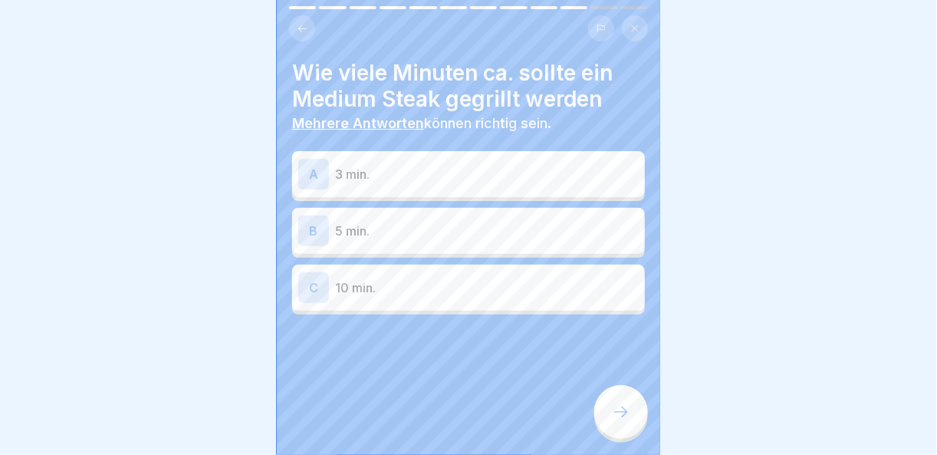
click at [392, 173] on p "3 min." at bounding box center [487, 174] width 304 height 18
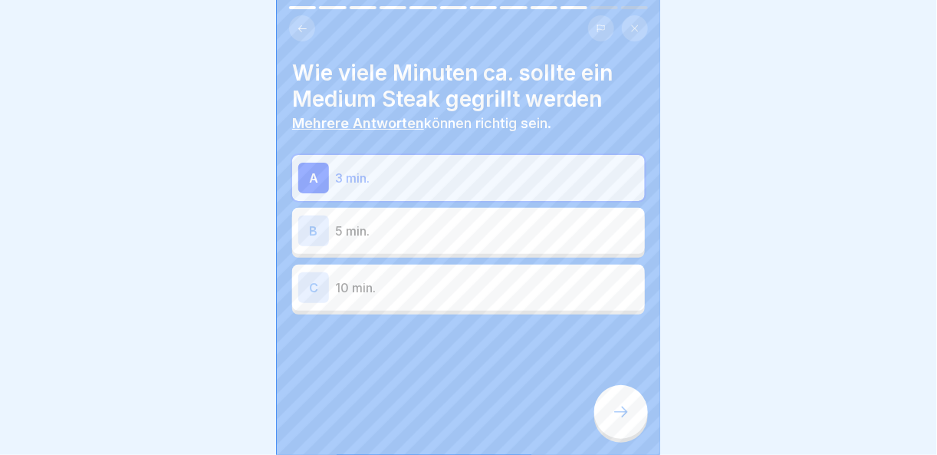
click at [618, 421] on icon at bounding box center [621, 412] width 18 height 18
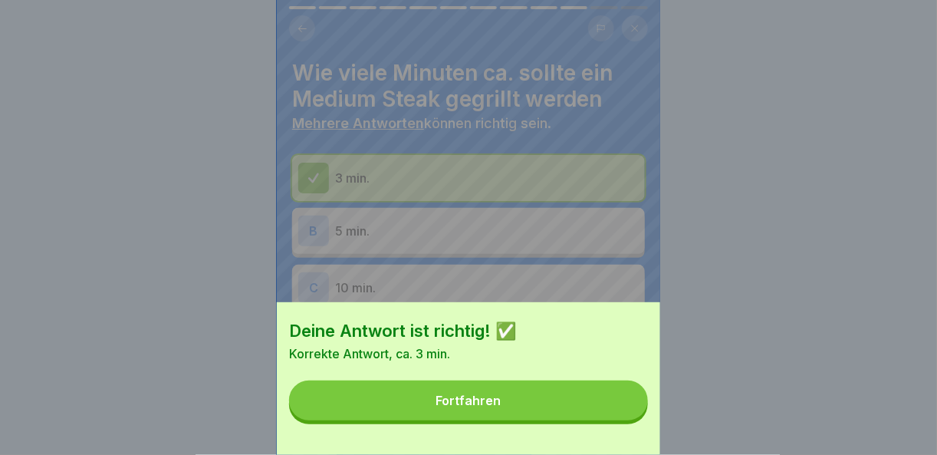
click at [604, 417] on button "Fortfahren" at bounding box center [468, 400] width 359 height 40
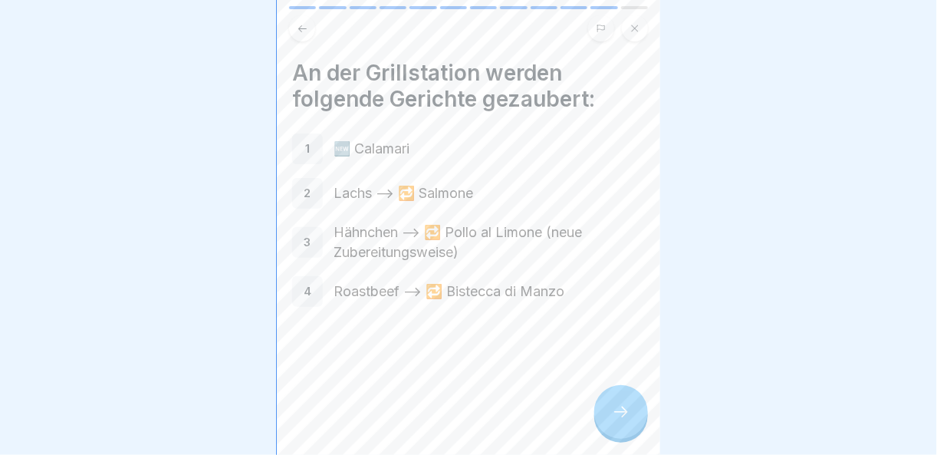
scroll to position [11, 0]
click at [625, 405] on icon at bounding box center [621, 412] width 18 height 18
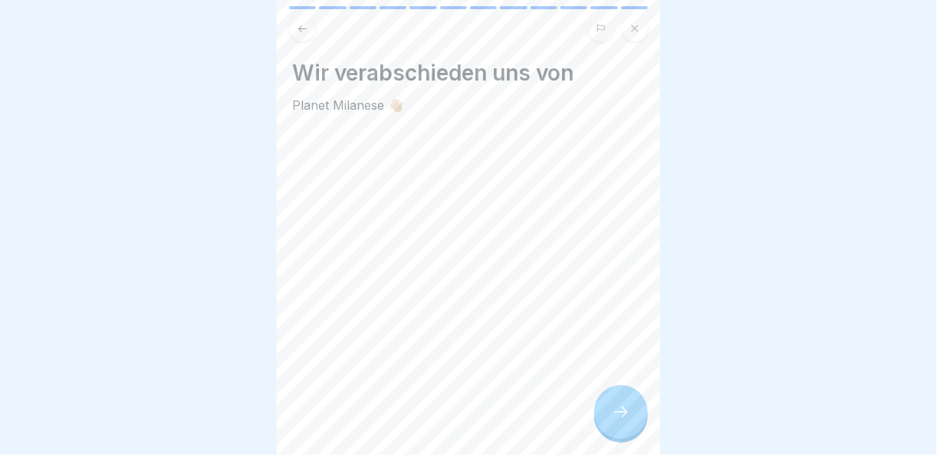
click at [625, 405] on icon at bounding box center [621, 412] width 18 height 18
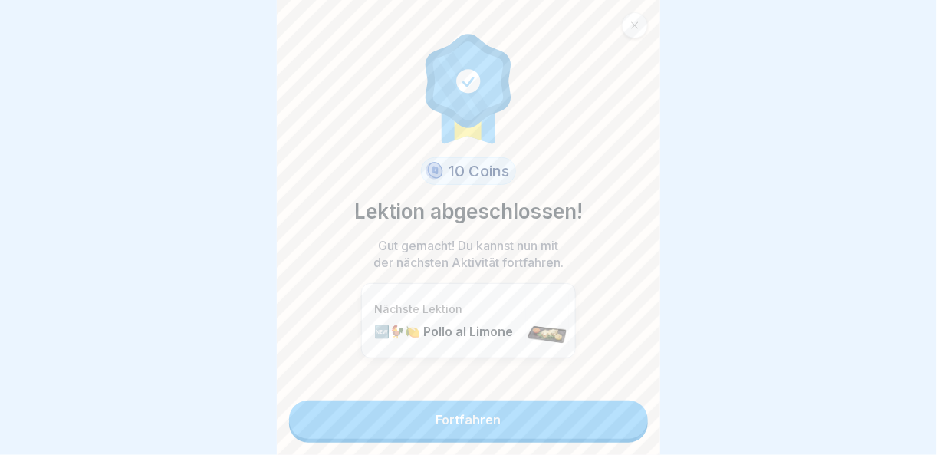
click at [623, 410] on link "Fortfahren" at bounding box center [468, 419] width 359 height 38
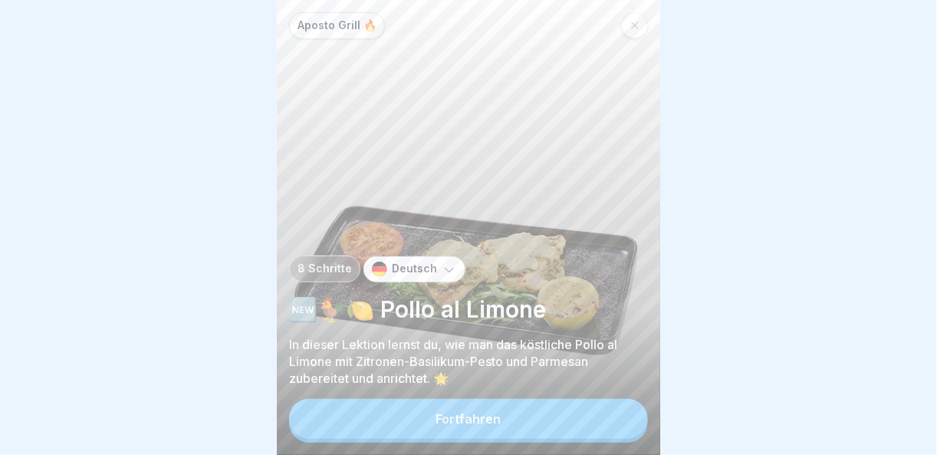
click at [606, 410] on button "Fortfahren" at bounding box center [468, 419] width 359 height 40
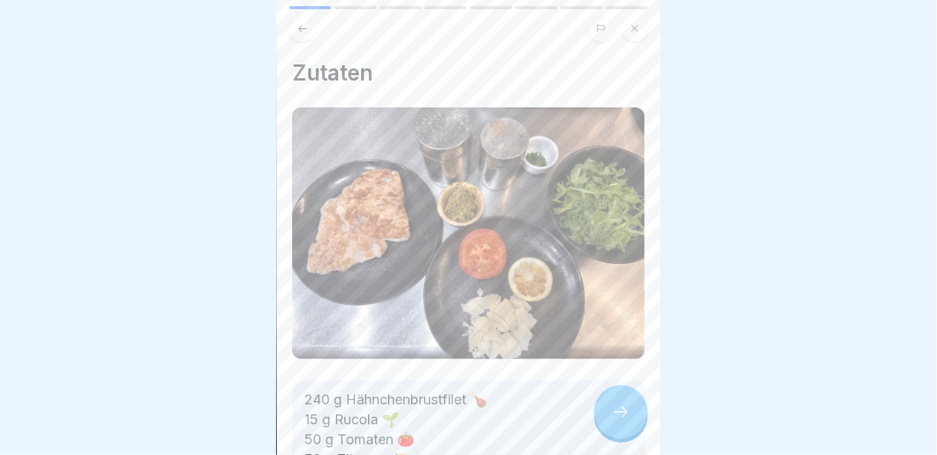
click at [627, 396] on div at bounding box center [621, 412] width 54 height 54
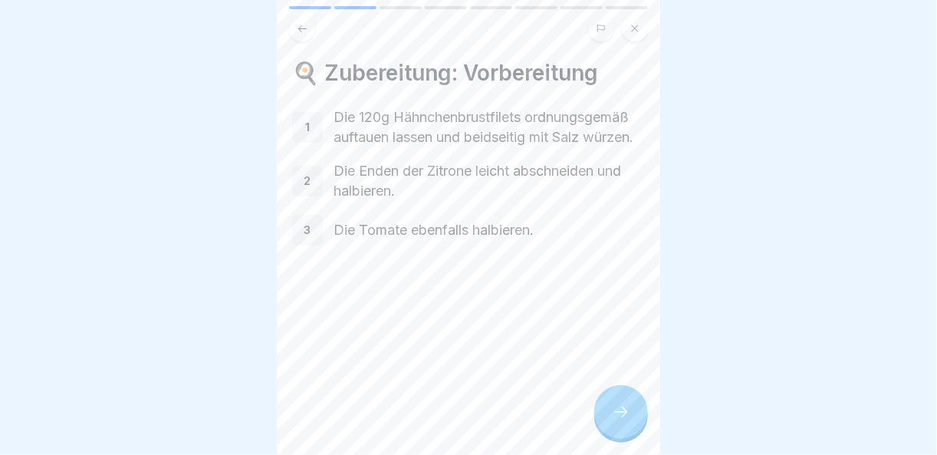
click at [627, 396] on div at bounding box center [621, 412] width 54 height 54
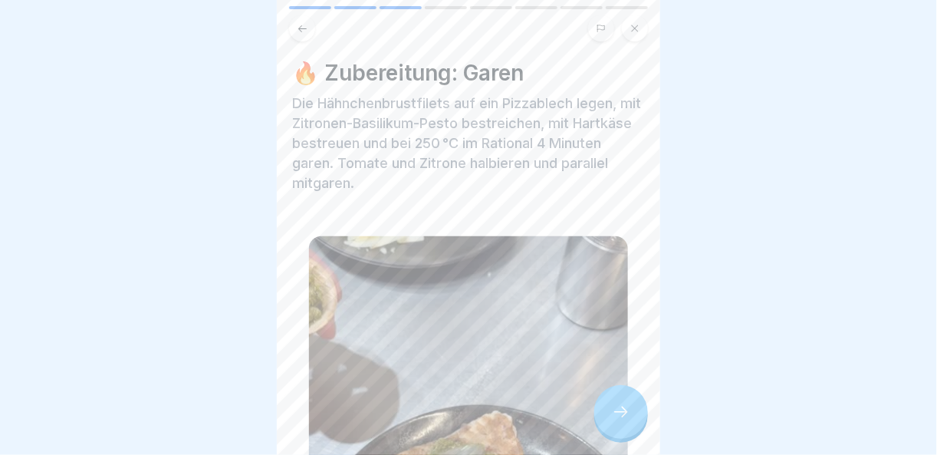
click at [627, 396] on div at bounding box center [621, 412] width 54 height 54
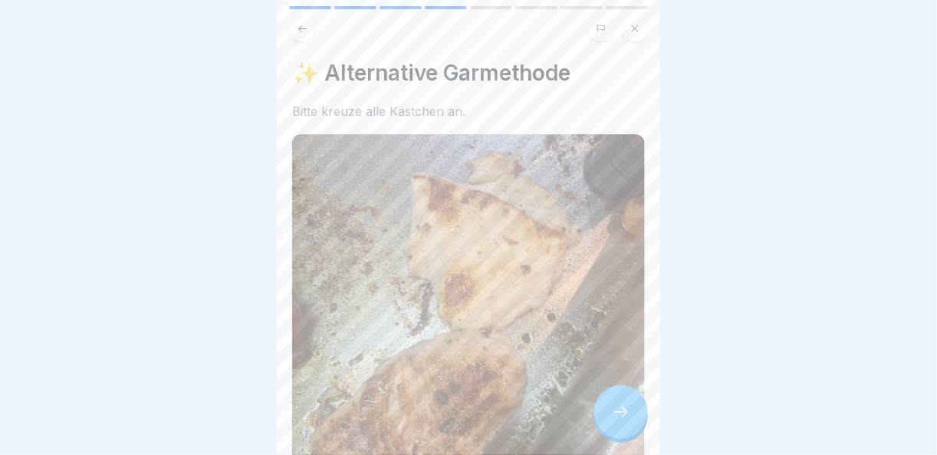
click at [627, 396] on div at bounding box center [621, 412] width 54 height 54
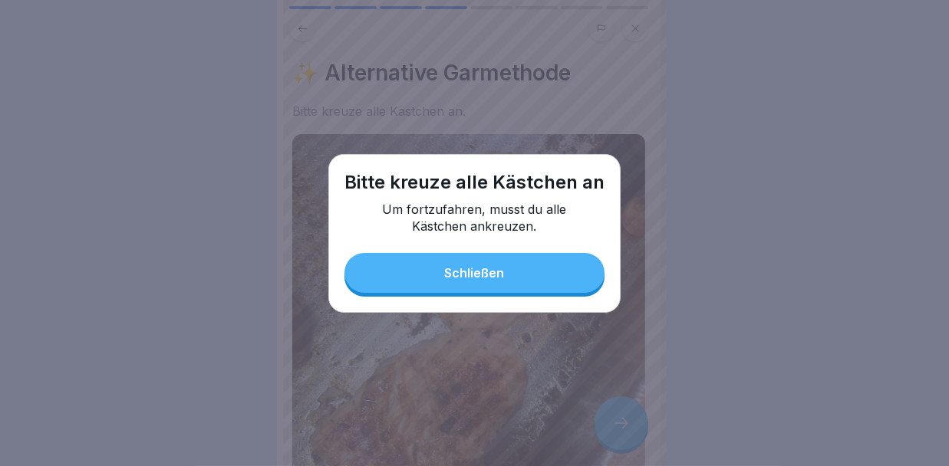
click at [515, 298] on div "Bitte [DEMOGRAPHIC_DATA] alle Kästchen an Um fortzufahren, musst du alle Kästch…" at bounding box center [474, 233] width 292 height 159
click at [461, 276] on div "Schließen" at bounding box center [475, 273] width 60 height 14
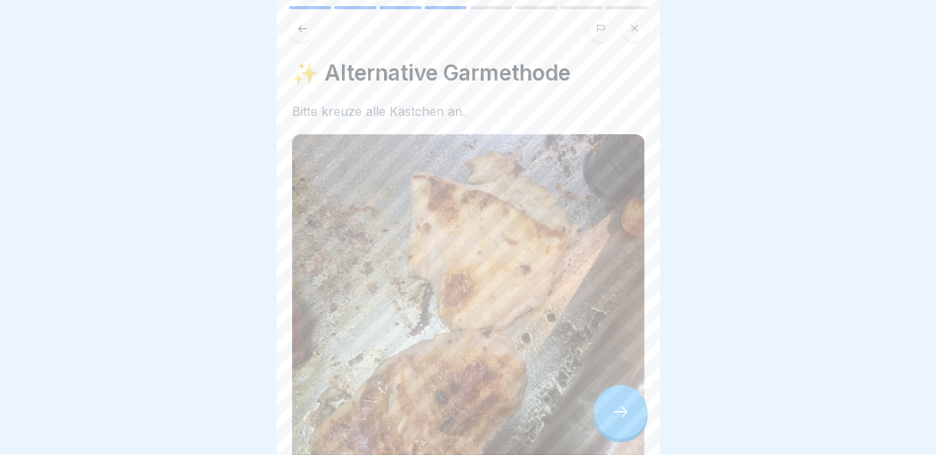
scroll to position [280, 0]
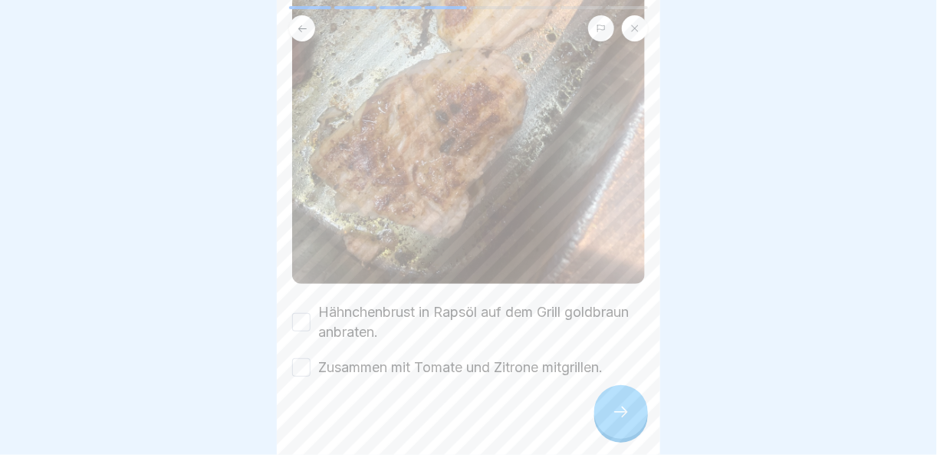
click at [304, 313] on button "Hähnchenbrust in Rapsöl auf dem Grill goldbraun anbraten." at bounding box center [301, 322] width 18 height 18
click at [302, 358] on button "Zusammen mit Tomate und Zitrone mitgrillen." at bounding box center [301, 367] width 18 height 18
click at [622, 421] on icon at bounding box center [621, 412] width 18 height 18
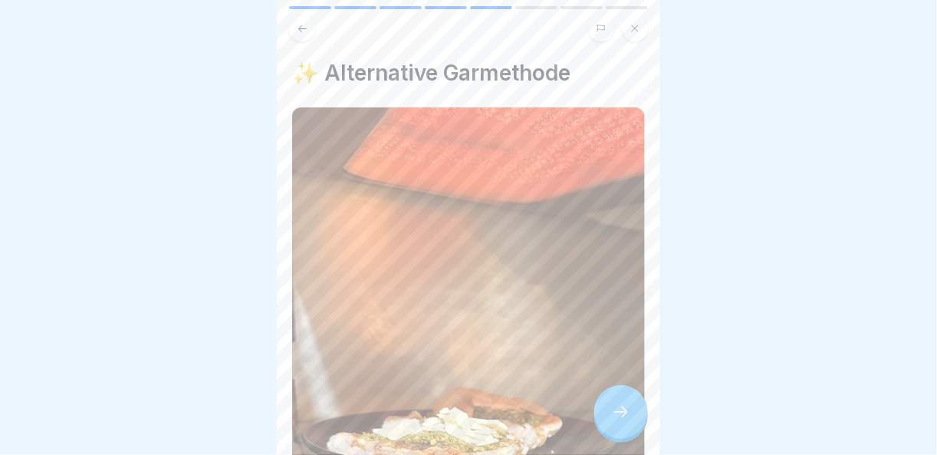
click at [622, 421] on icon at bounding box center [621, 412] width 18 height 18
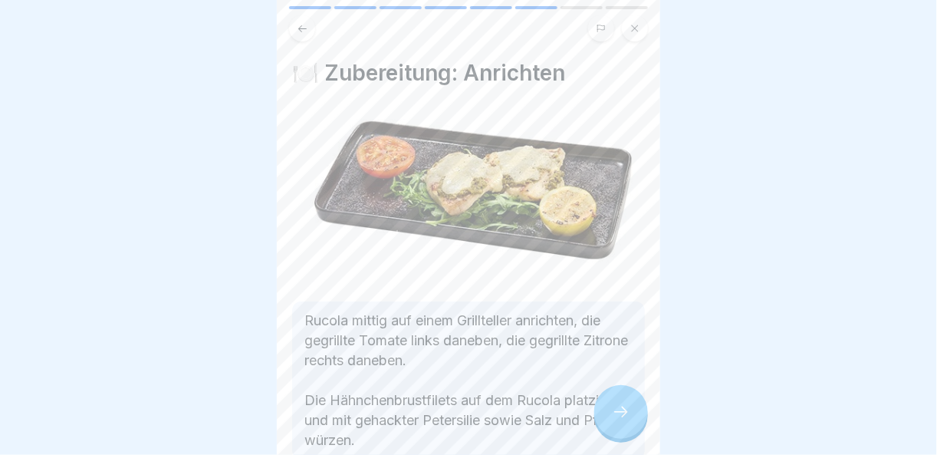
click at [622, 421] on icon at bounding box center [621, 412] width 18 height 18
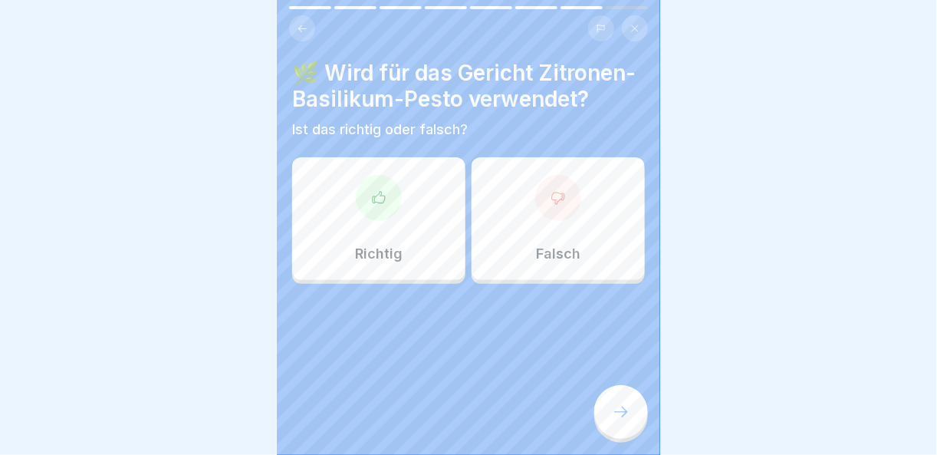
click at [378, 221] on div at bounding box center [379, 198] width 46 height 46
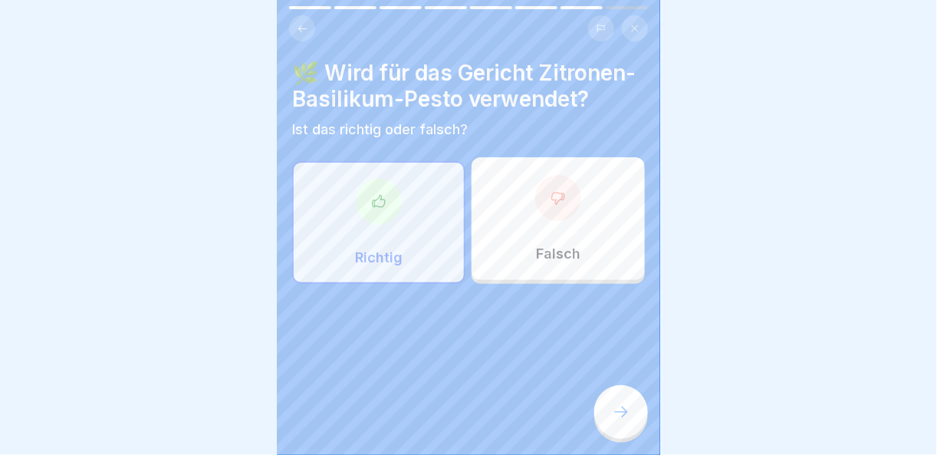
click at [635, 413] on div at bounding box center [621, 412] width 54 height 54
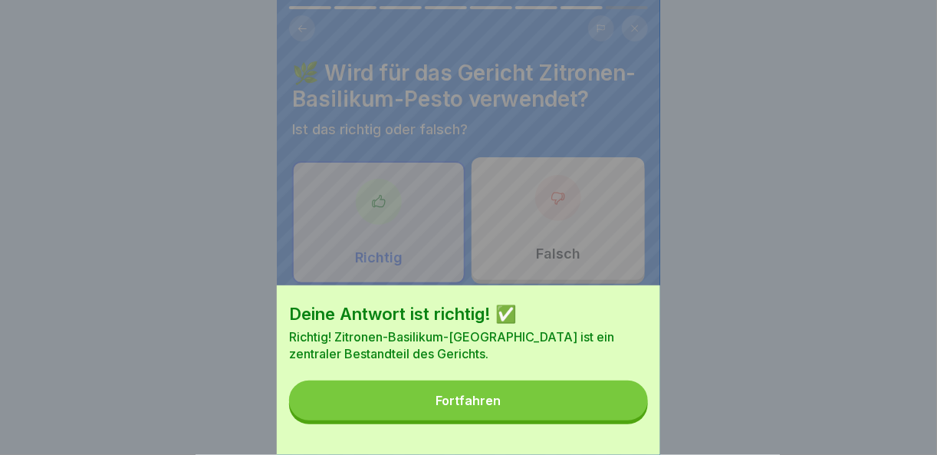
click at [604, 415] on button "Fortfahren" at bounding box center [468, 400] width 359 height 40
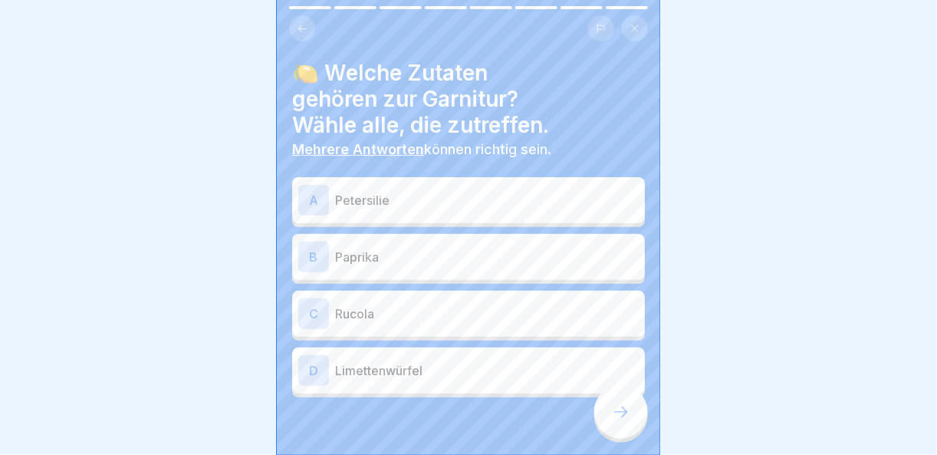
click at [418, 313] on p "Rucola" at bounding box center [487, 313] width 304 height 18
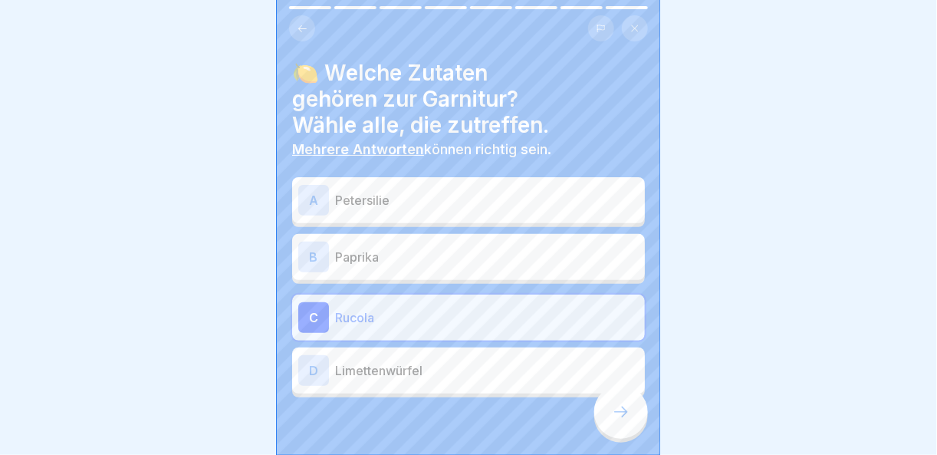
click at [627, 433] on div at bounding box center [621, 412] width 54 height 54
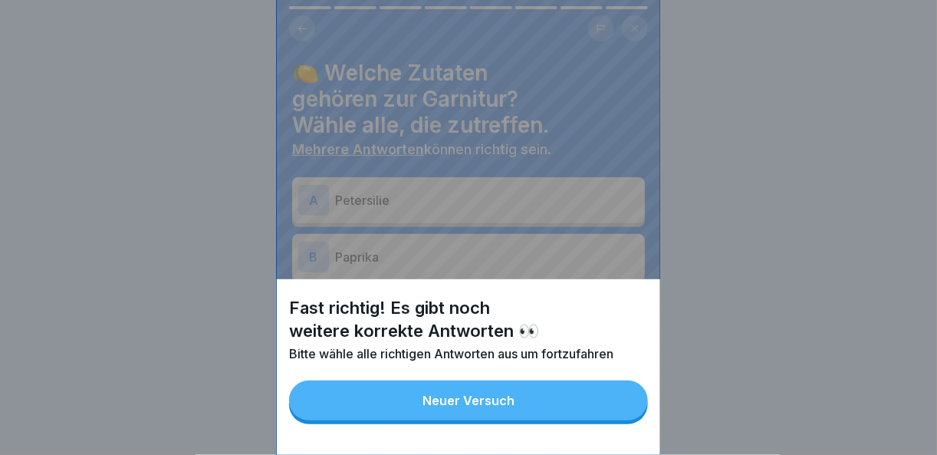
click at [560, 420] on button "Neuer Versuch" at bounding box center [468, 400] width 359 height 40
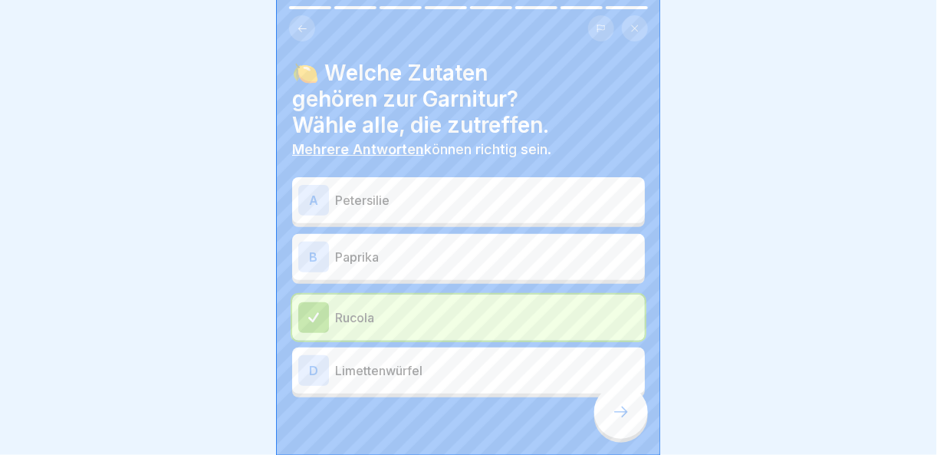
click at [408, 380] on div "D Limettenwürfel" at bounding box center [468, 370] width 341 height 31
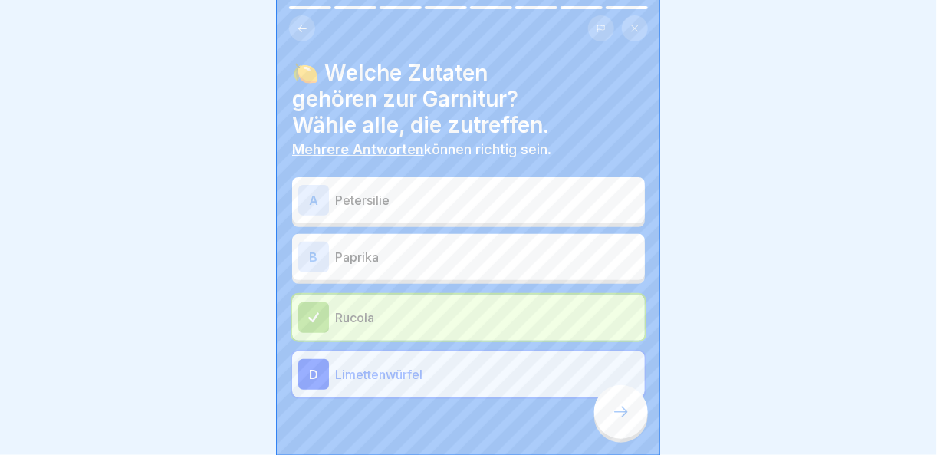
click at [612, 413] on div at bounding box center [621, 412] width 54 height 54
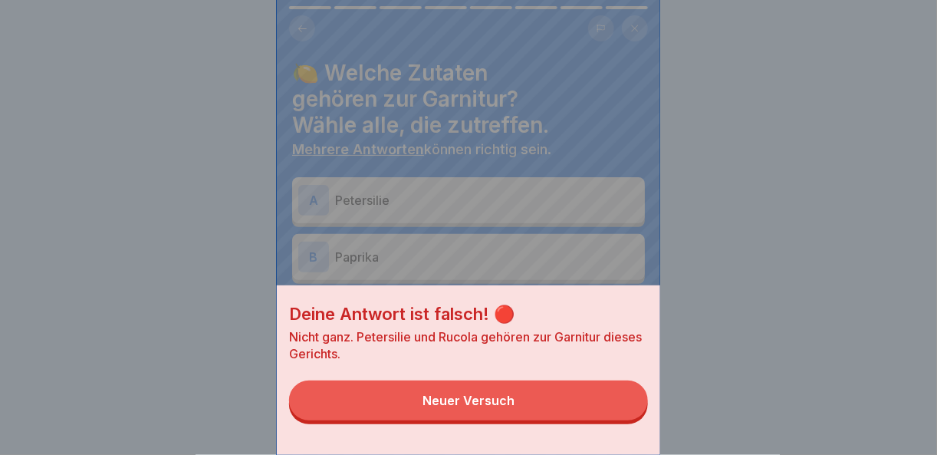
click at [577, 407] on button "Neuer Versuch" at bounding box center [468, 400] width 359 height 40
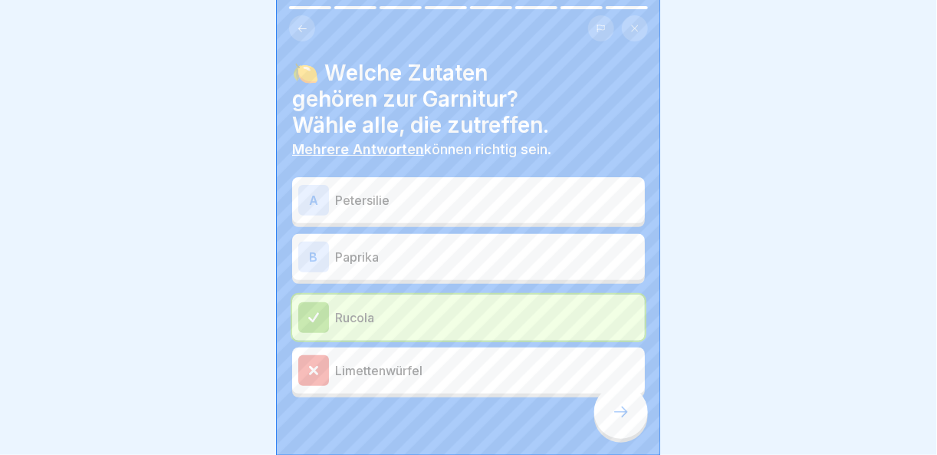
click at [323, 302] on div at bounding box center [313, 317] width 31 height 31
click at [317, 258] on div "B" at bounding box center [313, 257] width 31 height 31
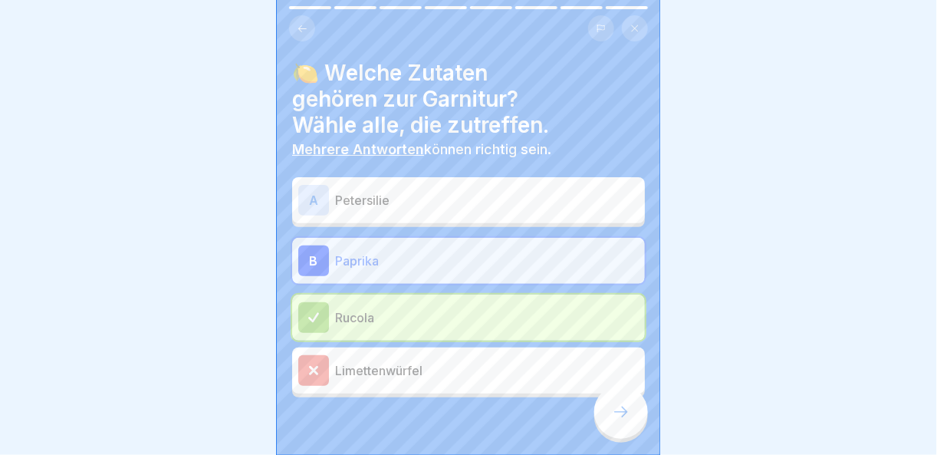
click at [321, 196] on div "A" at bounding box center [313, 200] width 31 height 31
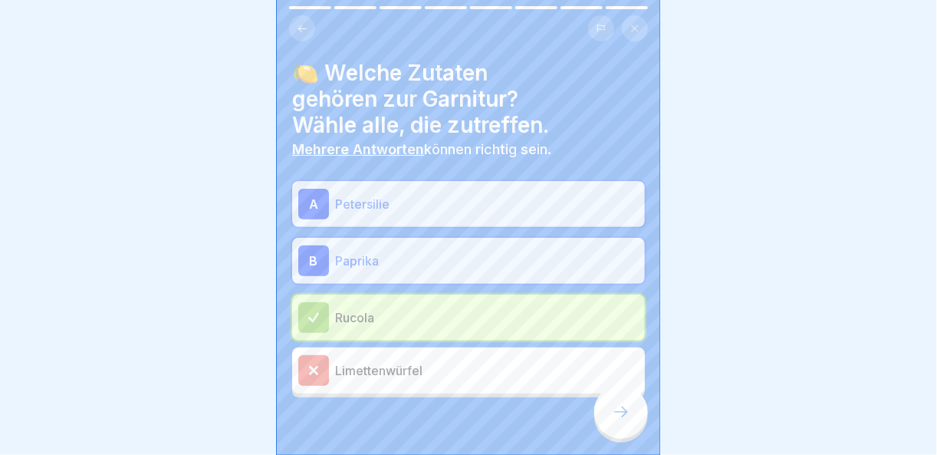
click at [324, 275] on div "B" at bounding box center [313, 260] width 31 height 31
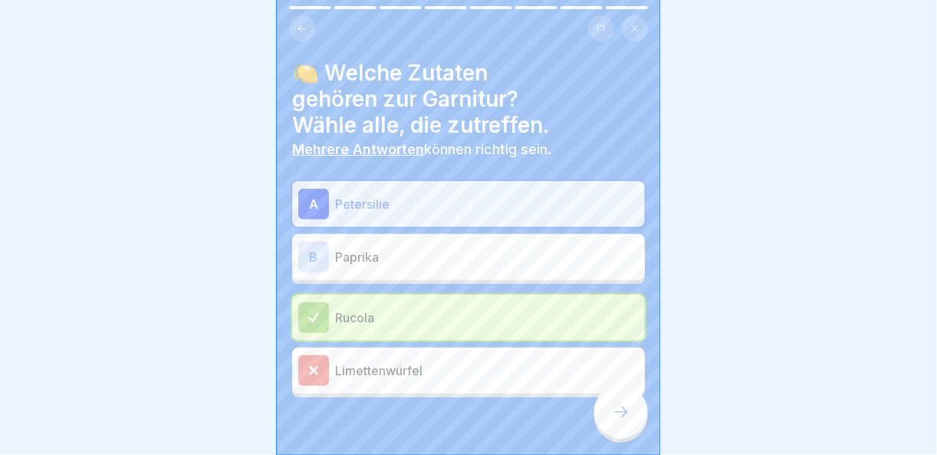
click at [641, 410] on div at bounding box center [621, 412] width 54 height 54
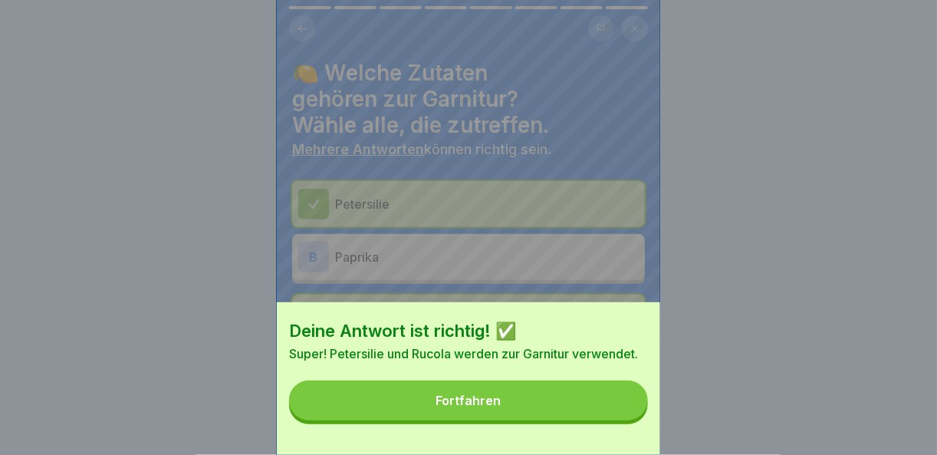
click at [568, 411] on button "Fortfahren" at bounding box center [468, 400] width 359 height 40
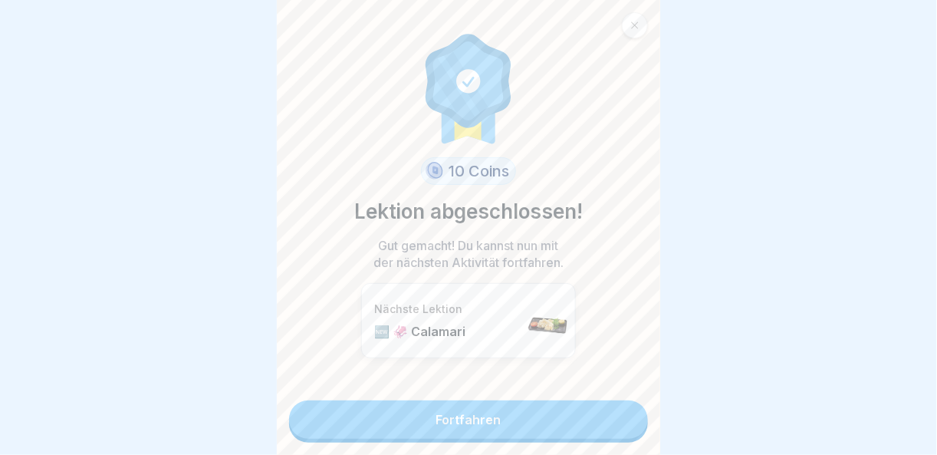
click at [566, 419] on link "Fortfahren" at bounding box center [468, 419] width 359 height 38
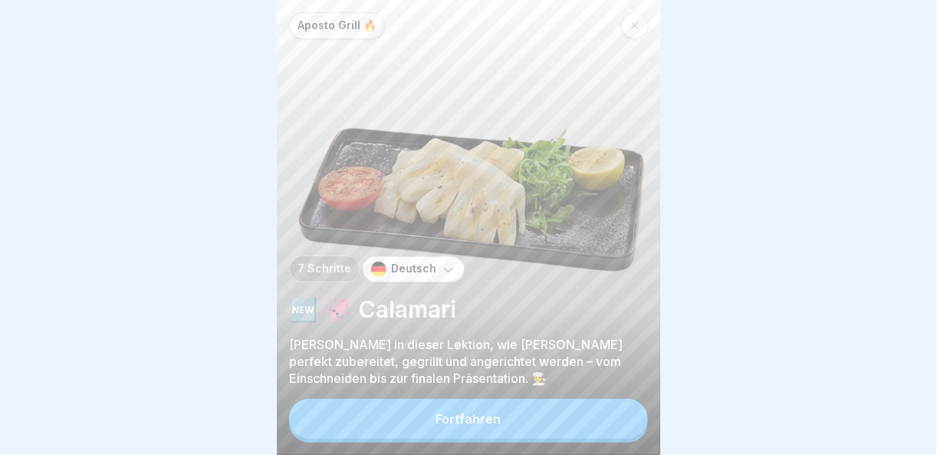
click at [566, 419] on button "Fortfahren" at bounding box center [468, 419] width 359 height 40
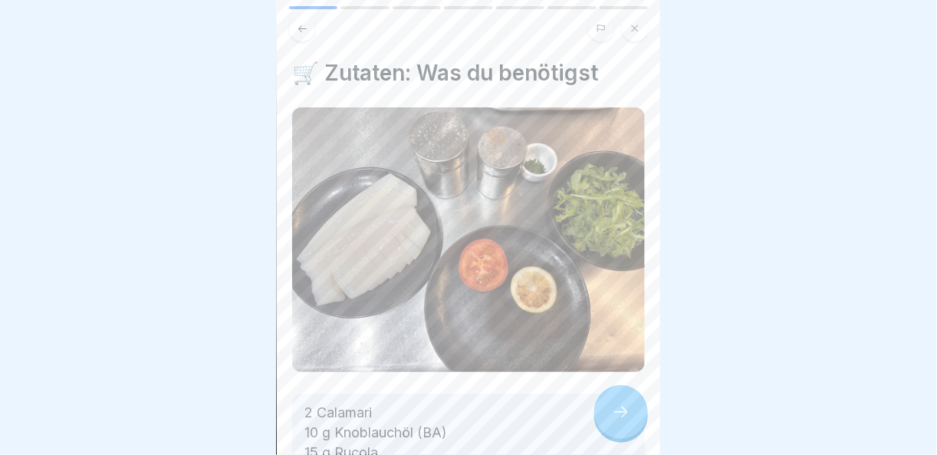
scroll to position [153, 0]
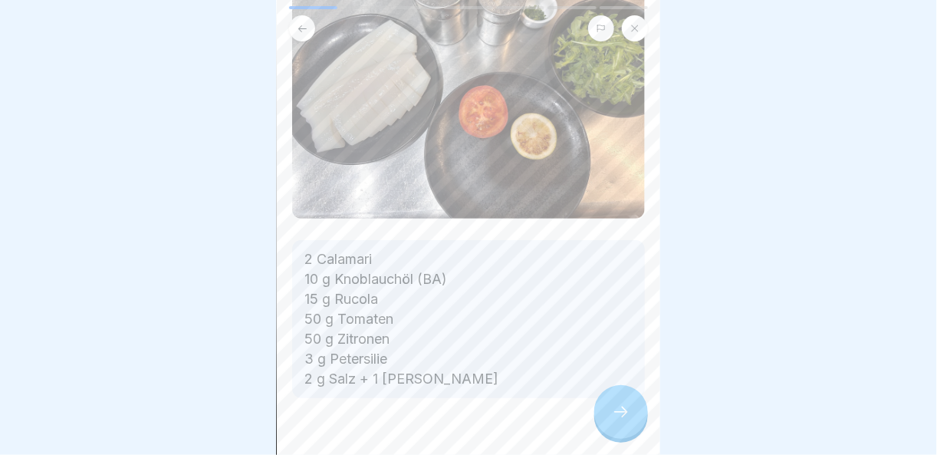
click at [614, 407] on div at bounding box center [621, 412] width 54 height 54
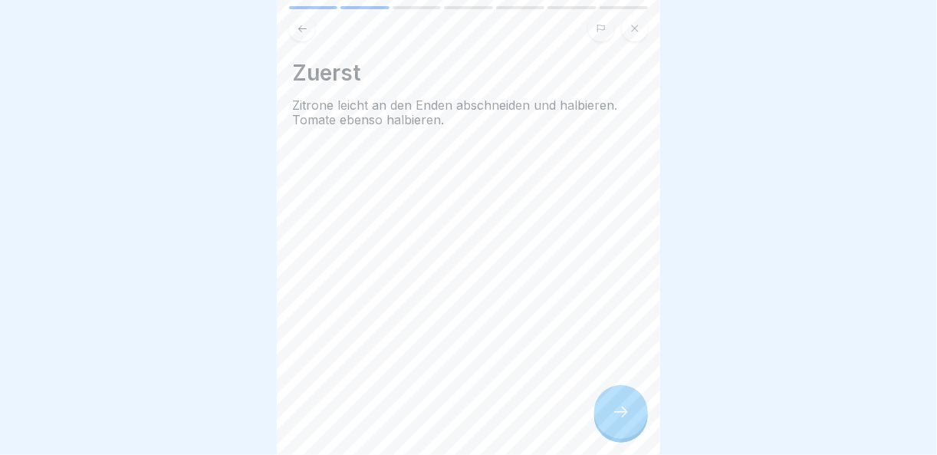
click at [616, 410] on div at bounding box center [621, 412] width 54 height 54
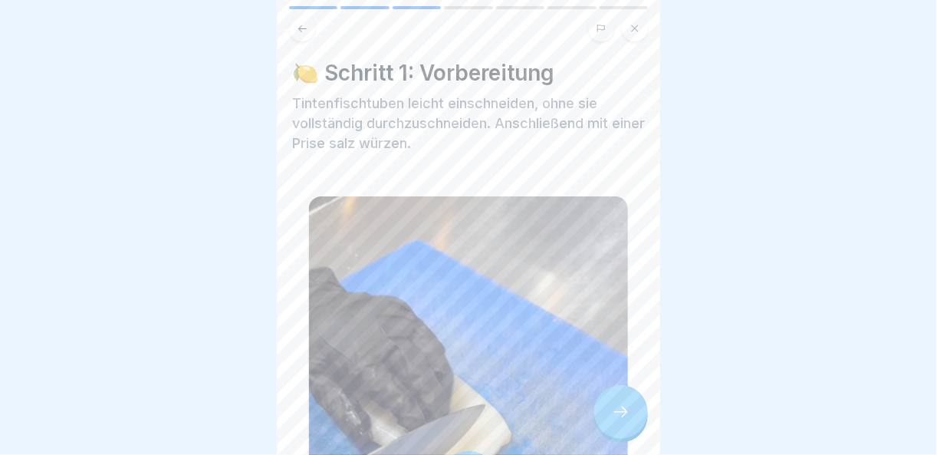
click at [616, 410] on div at bounding box center [621, 412] width 54 height 54
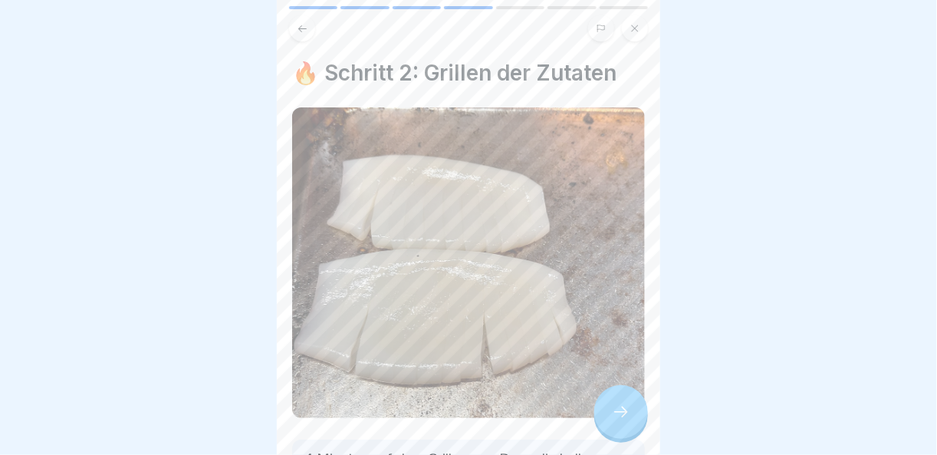
click at [616, 410] on div at bounding box center [621, 412] width 54 height 54
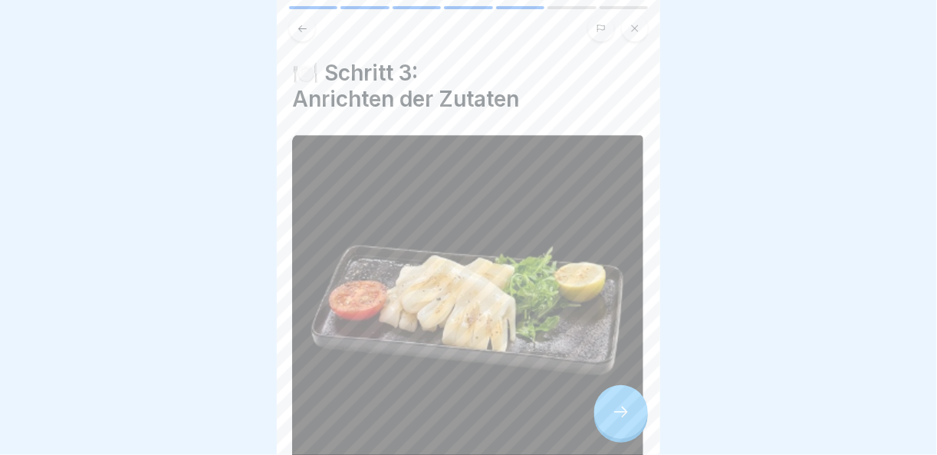
click at [616, 410] on div at bounding box center [621, 412] width 54 height 54
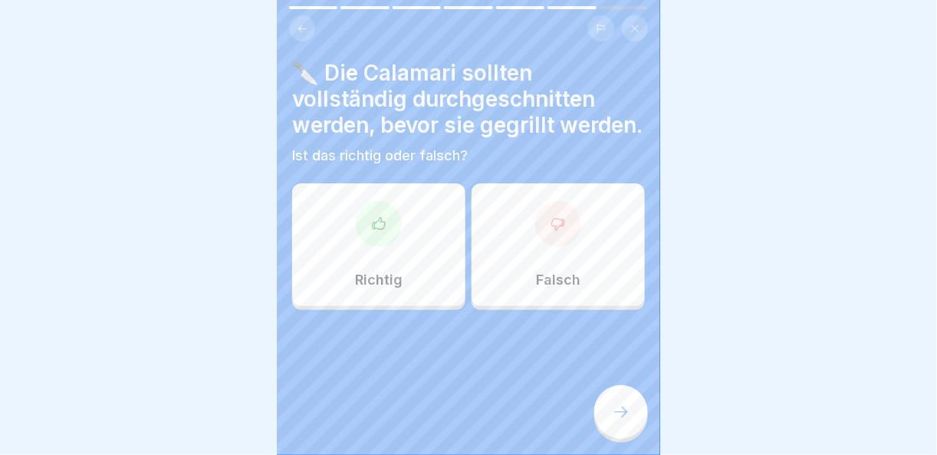
click at [554, 247] on div at bounding box center [558, 224] width 46 height 46
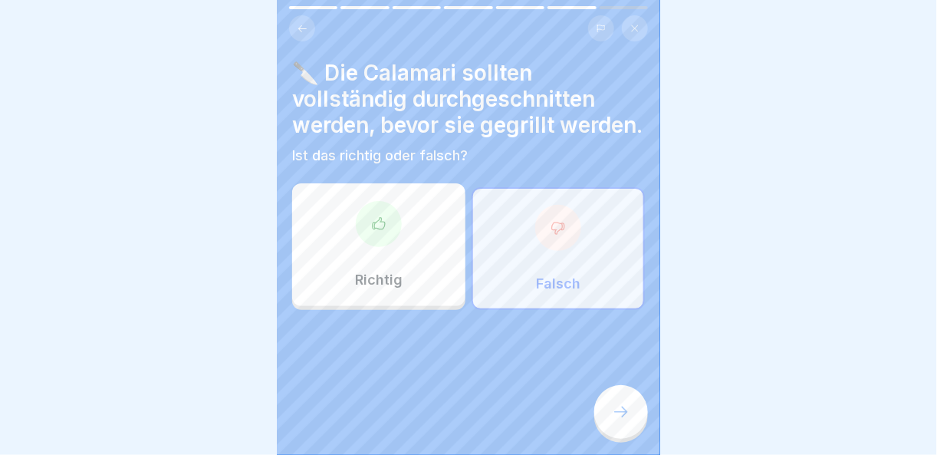
click at [628, 421] on icon at bounding box center [621, 412] width 18 height 18
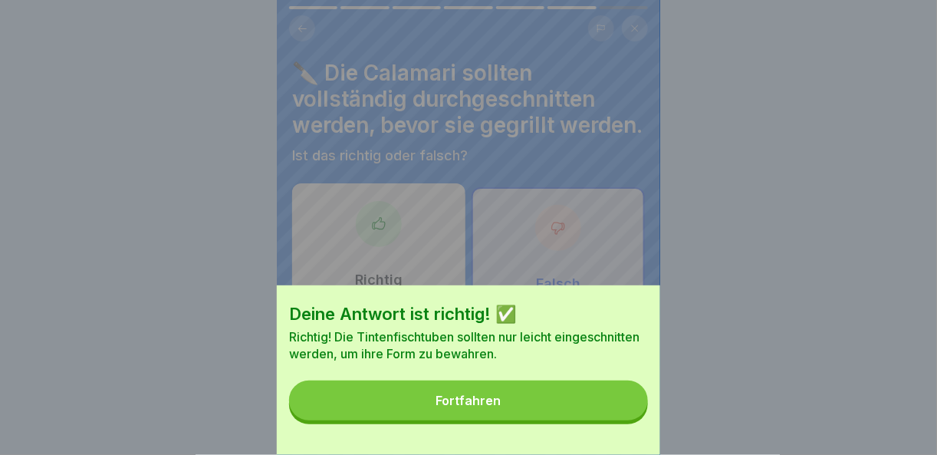
click at [628, 432] on div "Deine Antwort ist richtig! ✅ Richtig! Die Tintenfischtuben sollten nur leicht e…" at bounding box center [468, 369] width 383 height 169
click at [621, 420] on button "Fortfahren" at bounding box center [468, 400] width 359 height 40
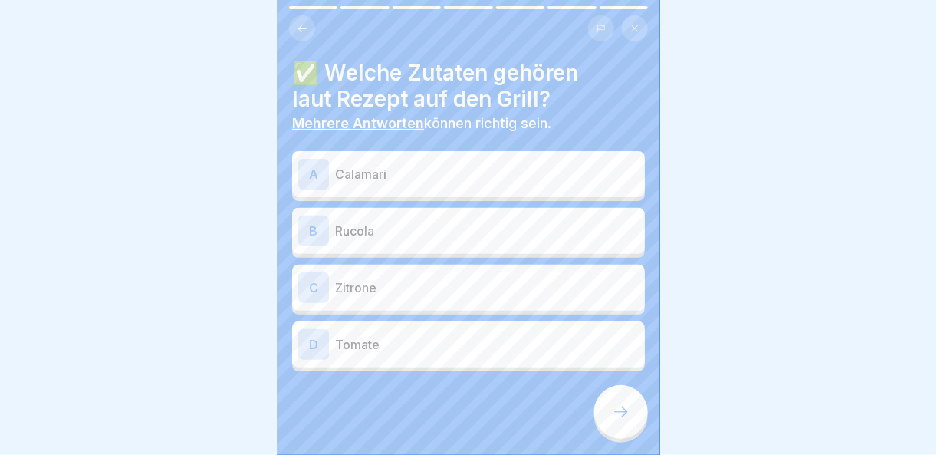
click at [419, 174] on p "Calamari" at bounding box center [487, 174] width 304 height 18
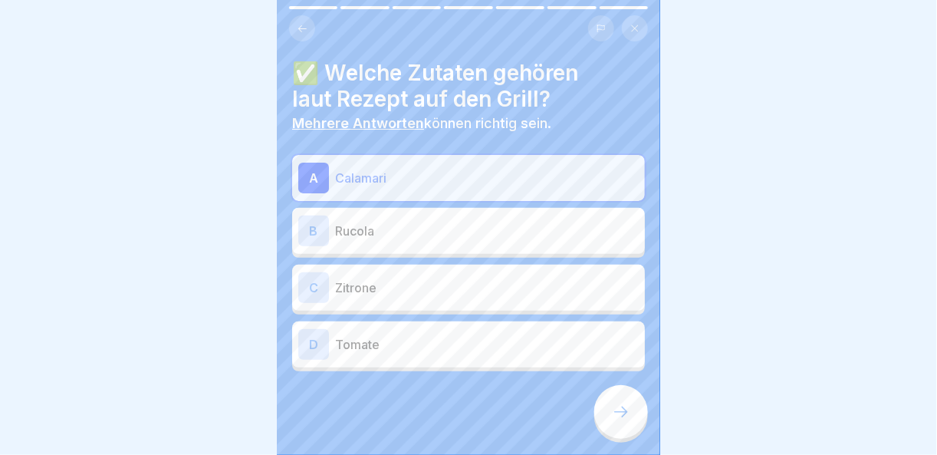
click at [381, 217] on div "B Rucola" at bounding box center [468, 230] width 341 height 31
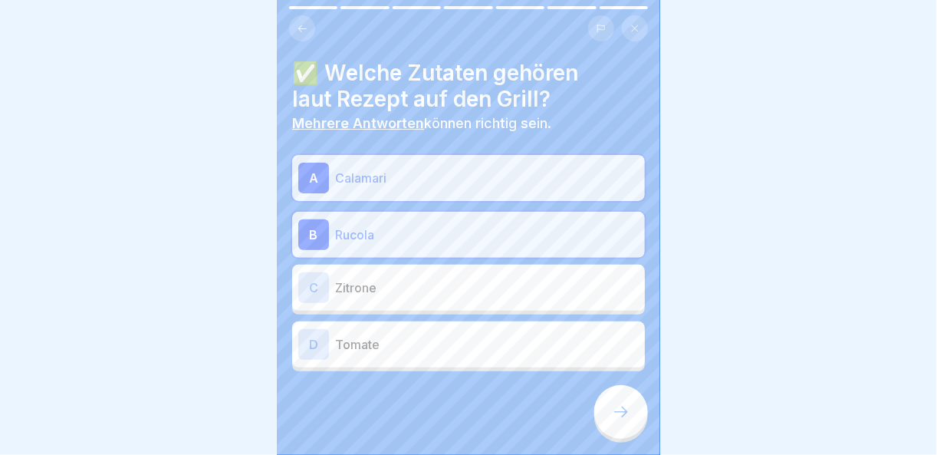
click at [404, 292] on p "Zitrone" at bounding box center [487, 287] width 304 height 18
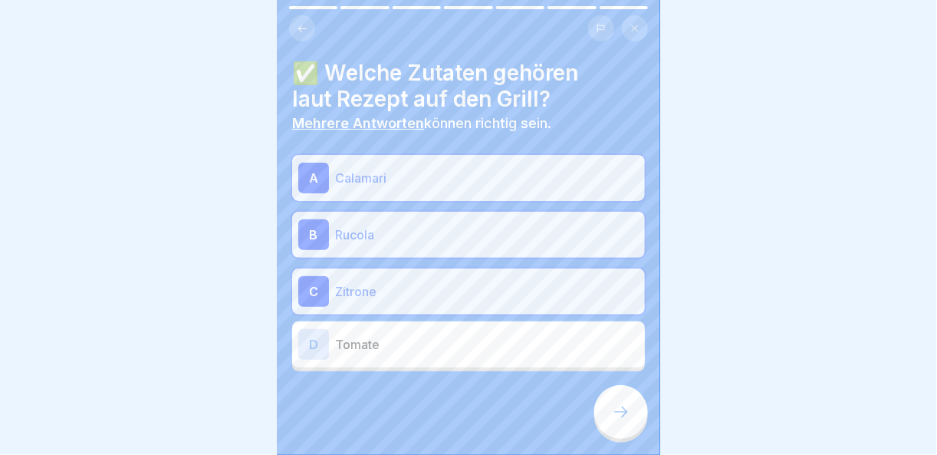
click at [488, 359] on div "D Tomate" at bounding box center [468, 344] width 341 height 31
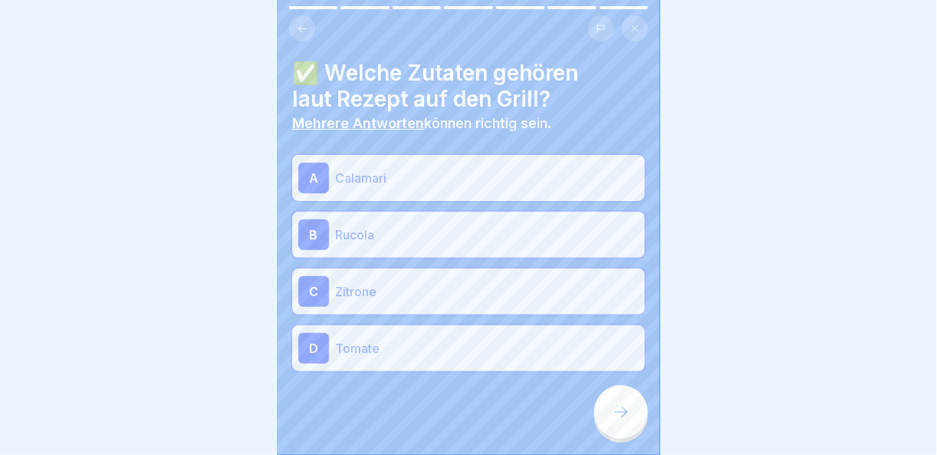
click at [630, 417] on icon at bounding box center [621, 412] width 18 height 18
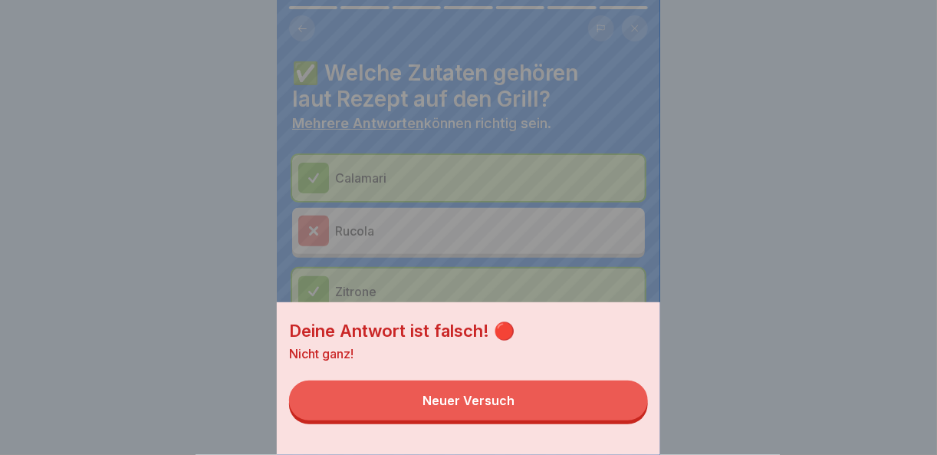
click at [627, 420] on button "Neuer Versuch" at bounding box center [468, 400] width 359 height 40
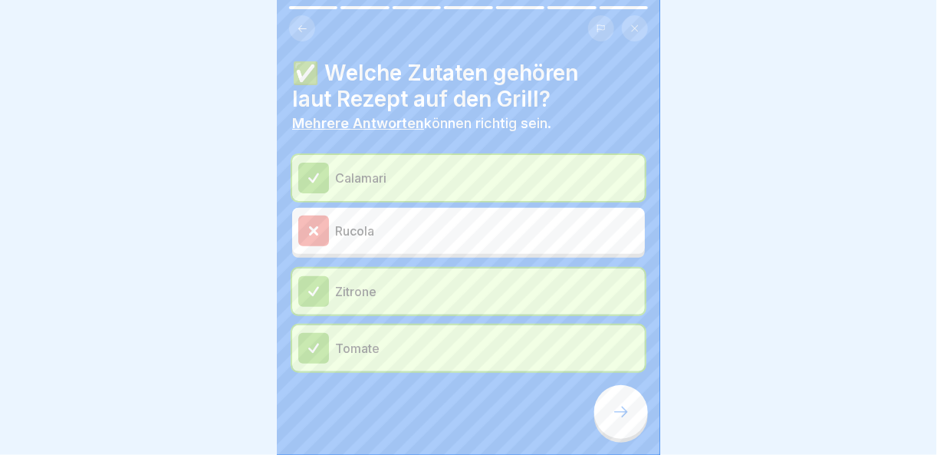
click at [648, 429] on div "✅ Welche Zutaten gehören laut Rezept auf den Grill? Mehrere Antworten können ri…" at bounding box center [468, 227] width 383 height 455
click at [629, 421] on icon at bounding box center [621, 412] width 18 height 18
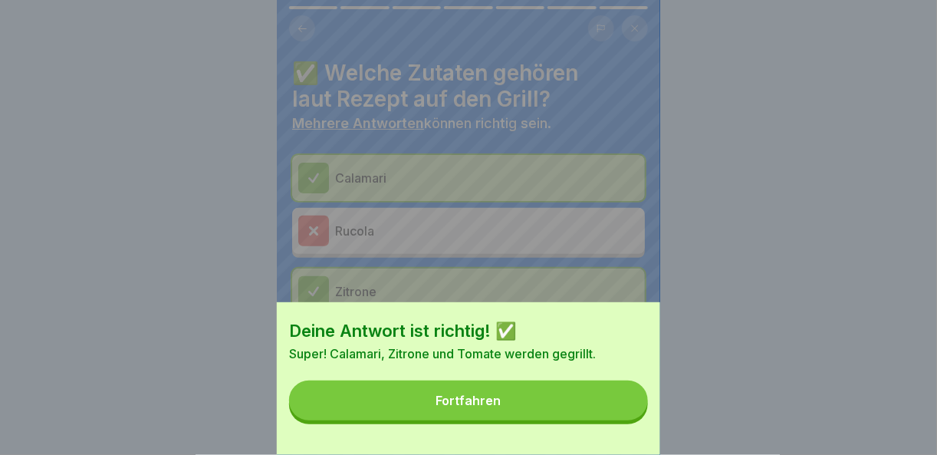
click at [629, 420] on button "Fortfahren" at bounding box center [468, 400] width 359 height 40
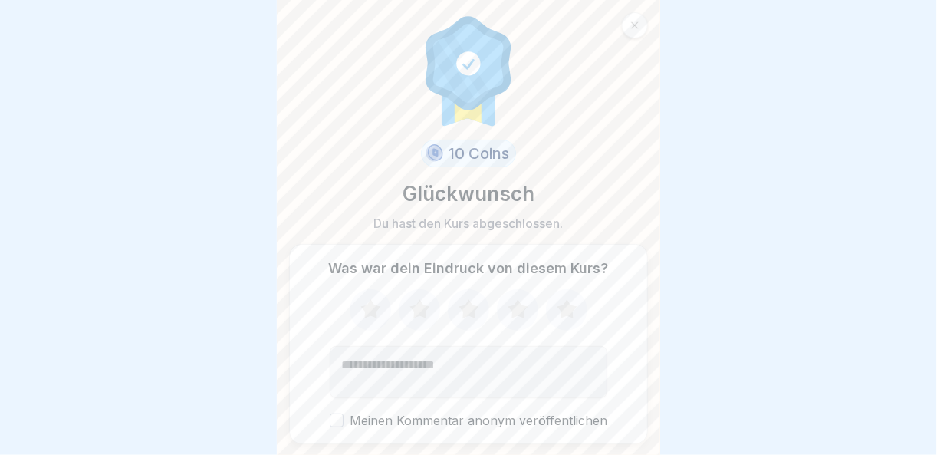
scroll to position [44, 0]
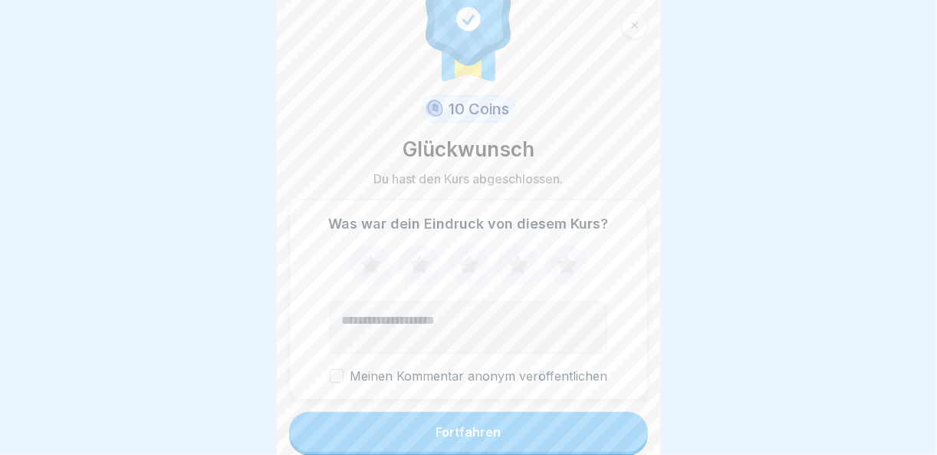
click at [574, 423] on button "Fortfahren" at bounding box center [468, 432] width 359 height 40
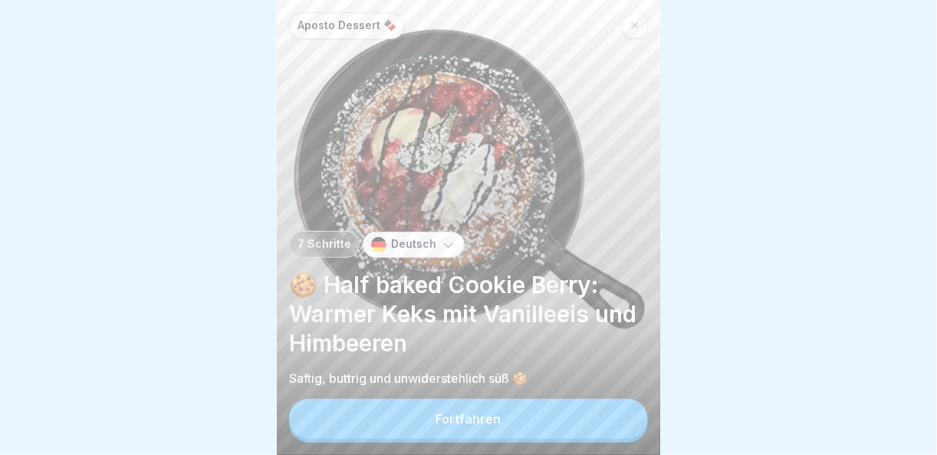
click at [576, 429] on button "Fortfahren" at bounding box center [468, 419] width 359 height 40
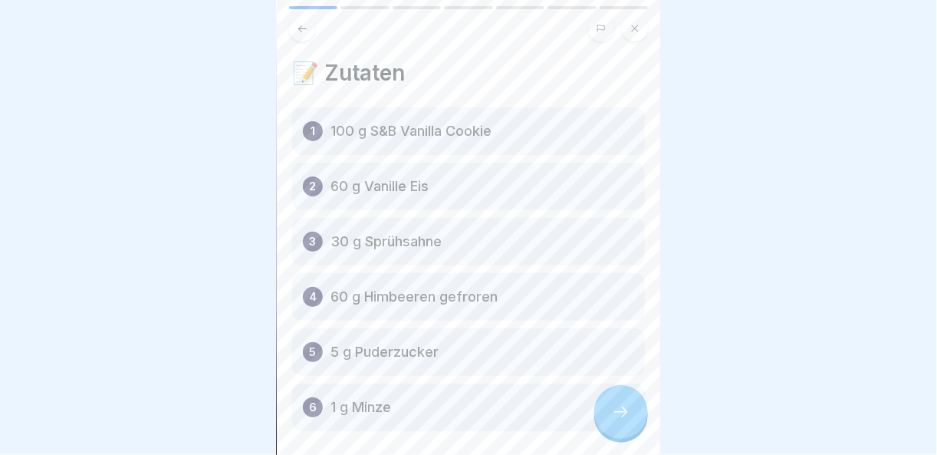
click at [607, 423] on div at bounding box center [621, 412] width 54 height 54
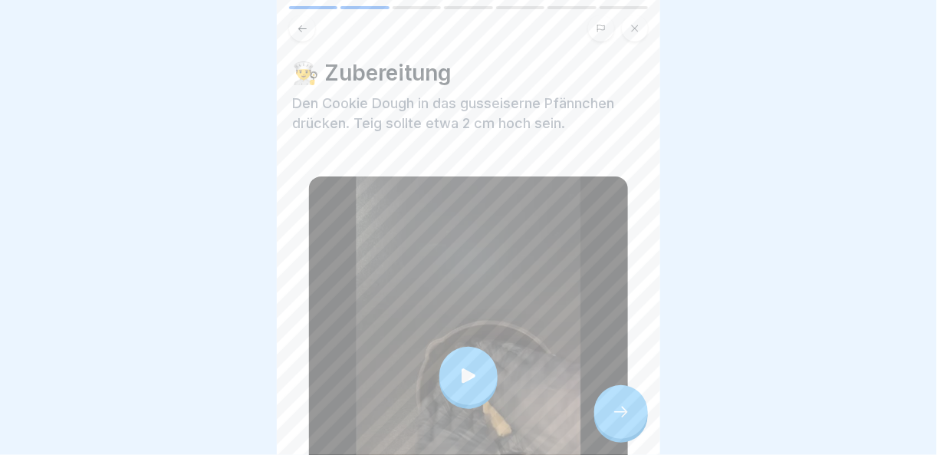
click at [626, 421] on icon at bounding box center [621, 412] width 18 height 18
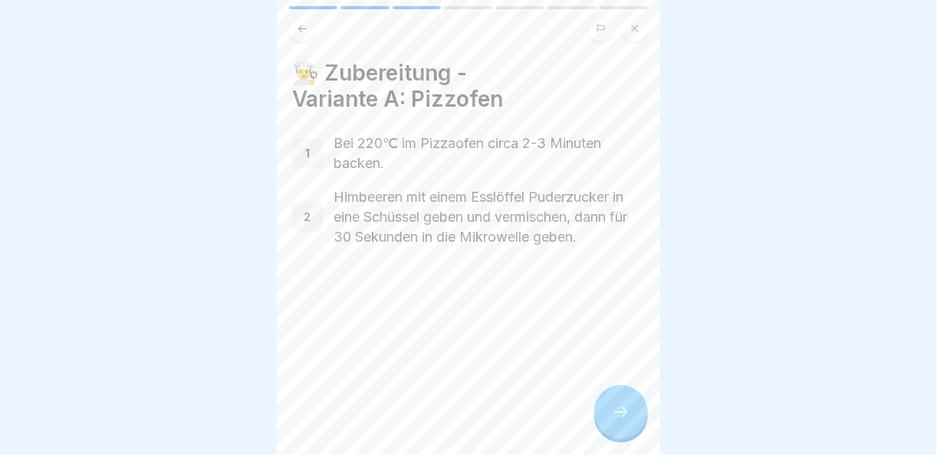
click at [626, 421] on icon at bounding box center [621, 412] width 18 height 18
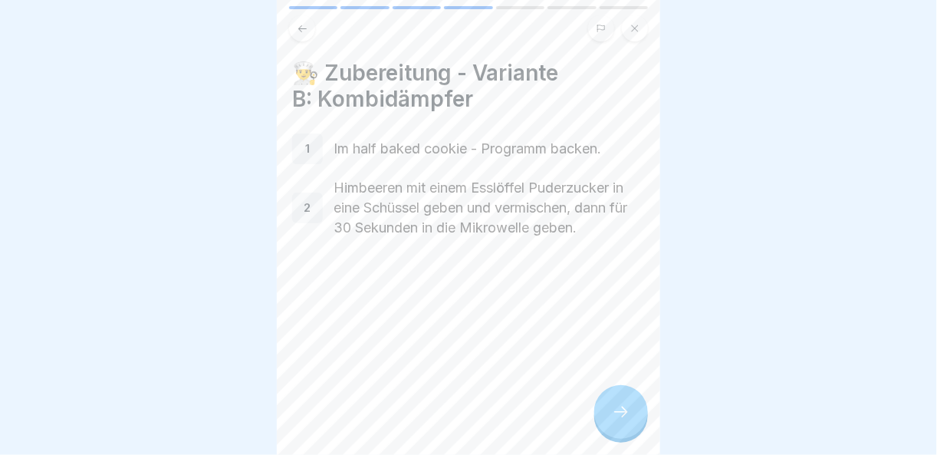
click at [626, 421] on icon at bounding box center [621, 412] width 18 height 18
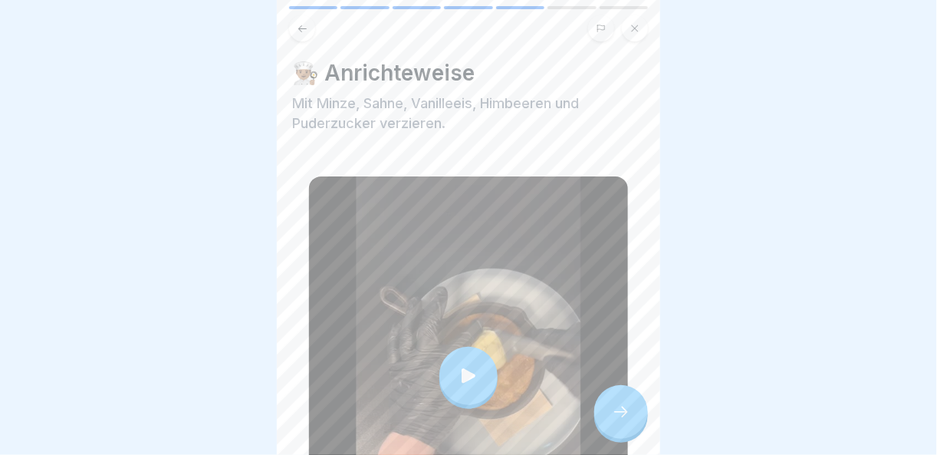
click at [626, 421] on icon at bounding box center [621, 412] width 18 height 18
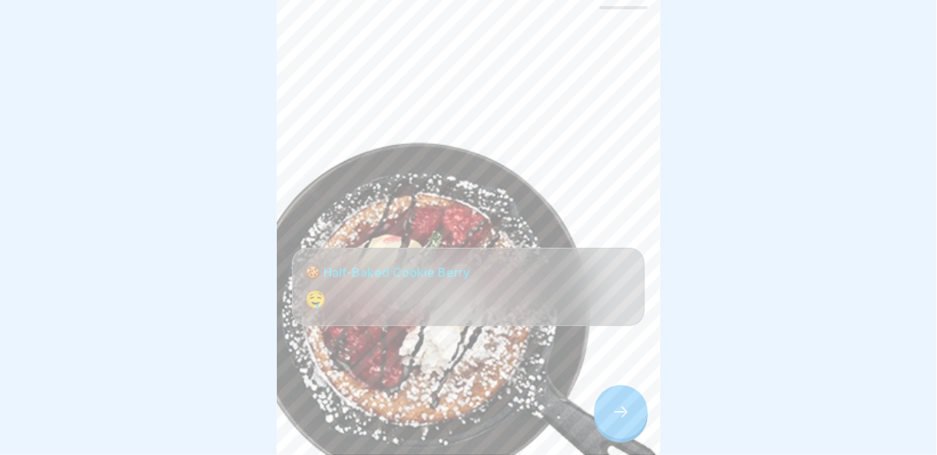
click at [626, 421] on icon at bounding box center [621, 412] width 18 height 18
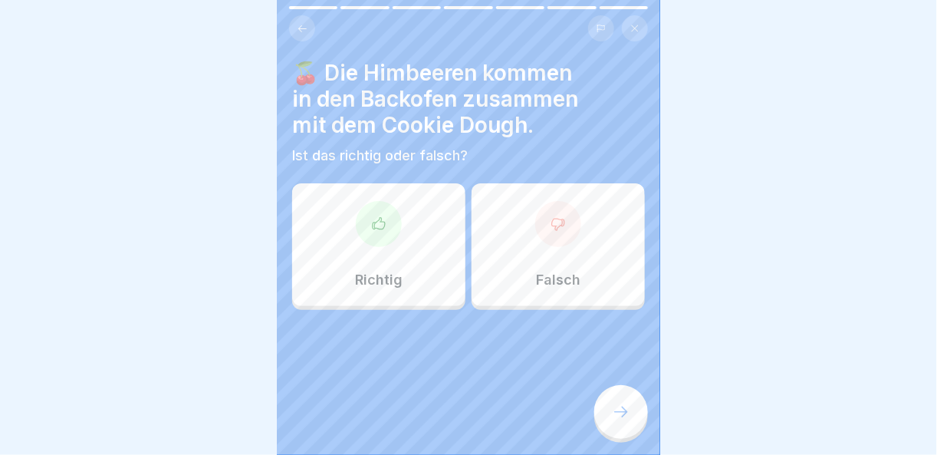
click at [558, 215] on div at bounding box center [558, 224] width 46 height 46
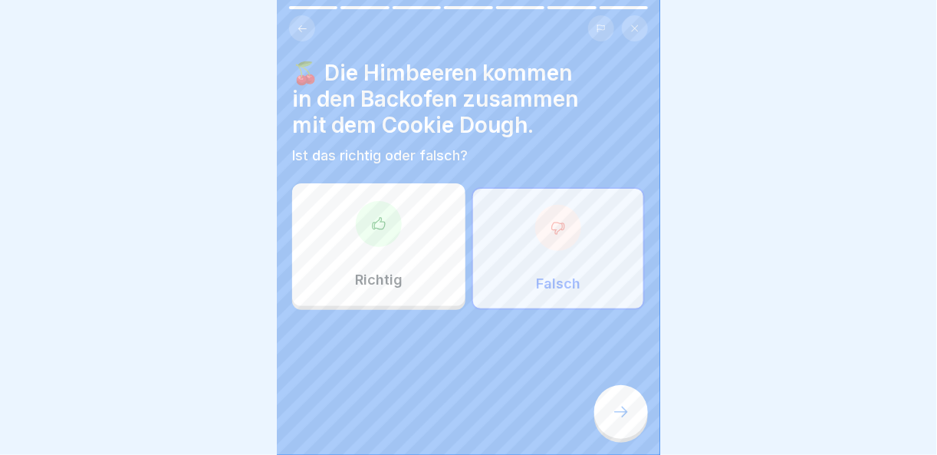
click at [611, 418] on div at bounding box center [621, 412] width 54 height 54
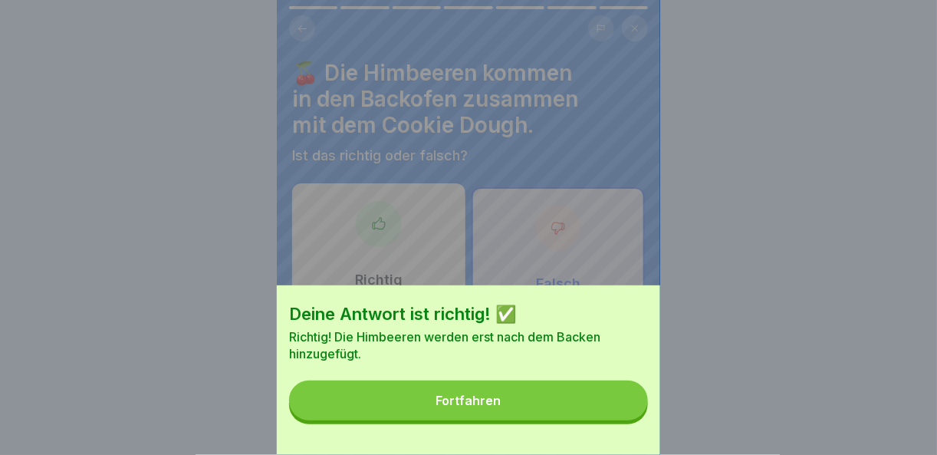
click at [611, 418] on button "Fortfahren" at bounding box center [468, 400] width 359 height 40
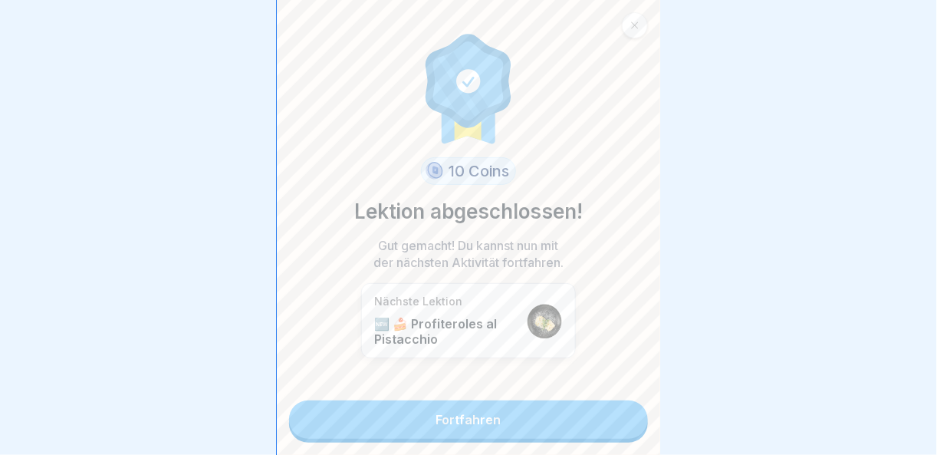
click at [614, 426] on link "Fortfahren" at bounding box center [468, 419] width 359 height 38
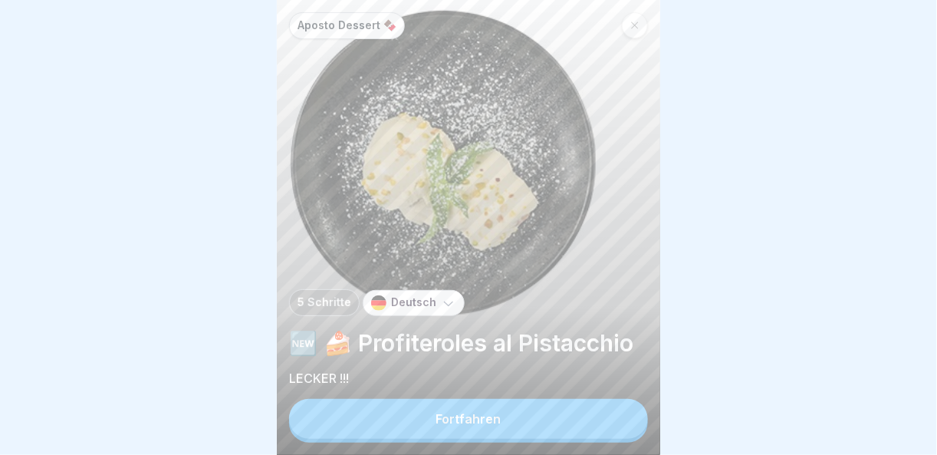
click at [614, 426] on button "Fortfahren" at bounding box center [468, 419] width 359 height 40
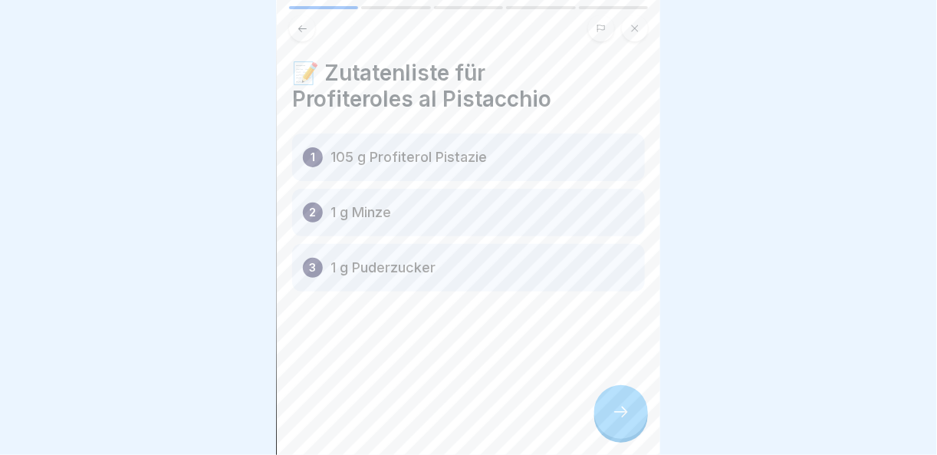
click at [616, 414] on icon at bounding box center [621, 412] width 18 height 18
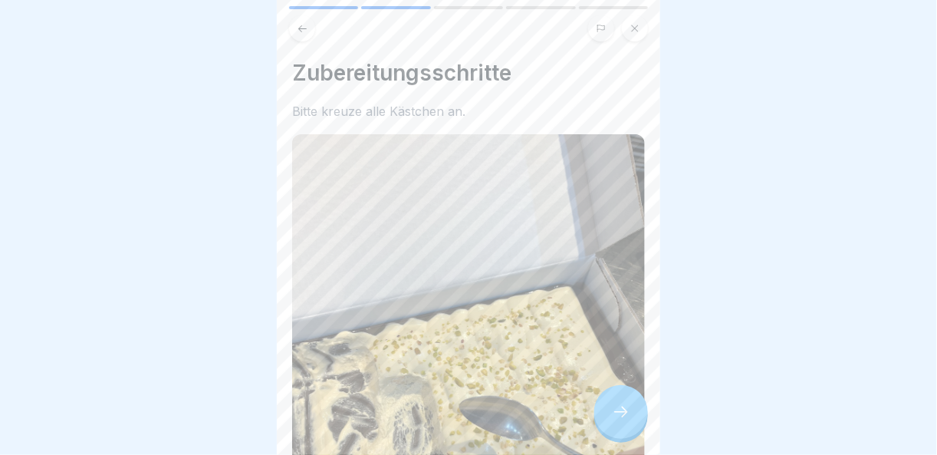
click at [623, 416] on icon at bounding box center [621, 412] width 18 height 18
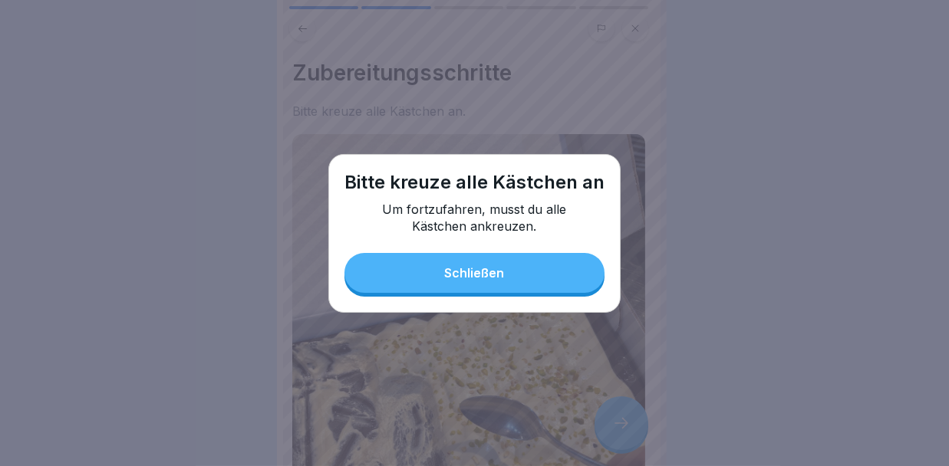
click at [525, 280] on button "Schließen" at bounding box center [474, 273] width 260 height 40
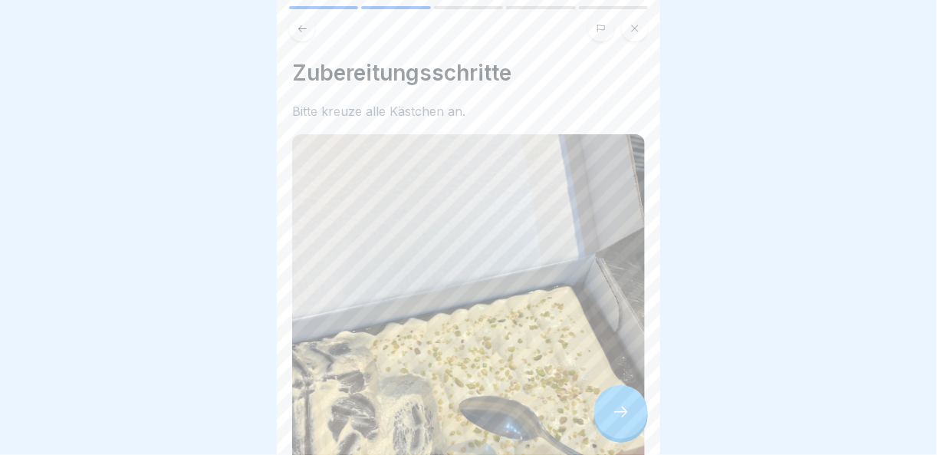
scroll to position [375, 0]
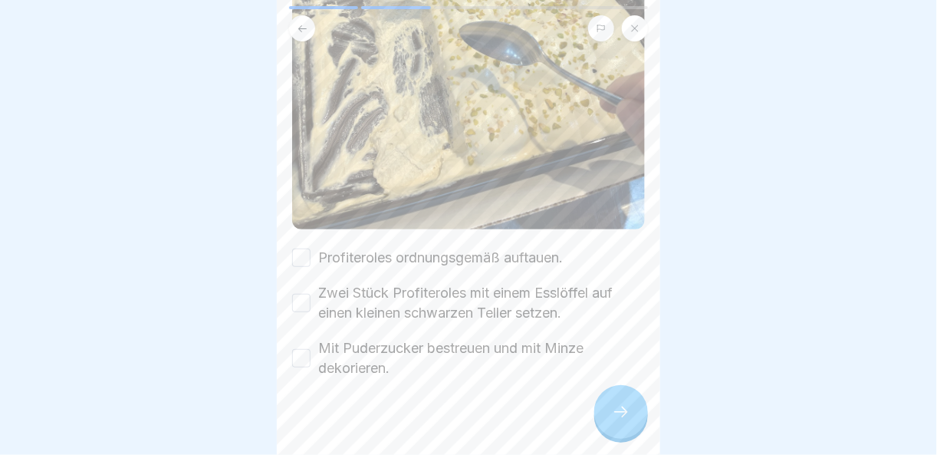
click at [297, 248] on button "Profiteroles ordnungsgemäß auftauen." at bounding box center [301, 257] width 18 height 18
click at [292, 294] on button "Zwei Stück Profiteroles mit einem Esslöffel auf einen kleinen schwarzen Teller …" at bounding box center [301, 303] width 18 height 18
click at [302, 355] on div "Mit Puderzucker bestreuen und mit Minze dekorieren." at bounding box center [468, 358] width 353 height 40
click at [296, 355] on div "Mit Puderzucker bestreuen und mit Minze dekorieren." at bounding box center [468, 358] width 353 height 40
click at [311, 343] on div "Mit Puderzucker bestreuen und mit Minze dekorieren." at bounding box center [468, 358] width 353 height 40
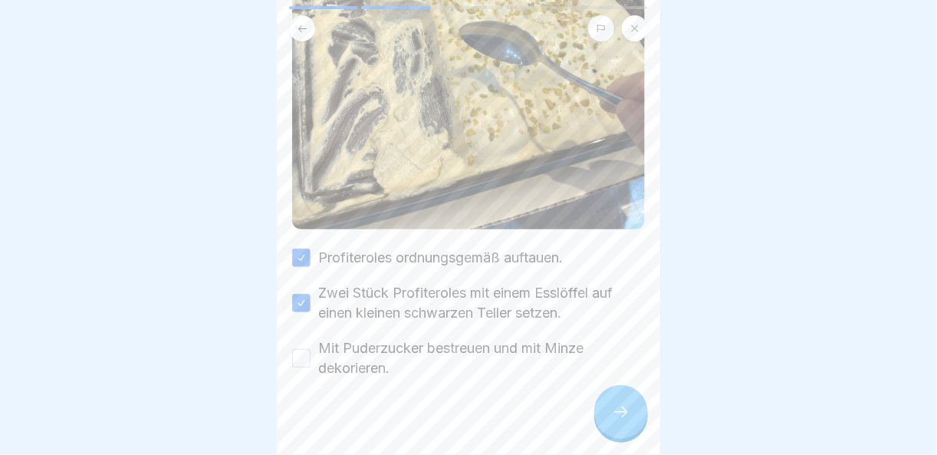
click at [304, 349] on button "Mit Puderzucker bestreuen und mit Minze dekorieren." at bounding box center [301, 358] width 18 height 18
click at [613, 411] on div at bounding box center [621, 412] width 54 height 54
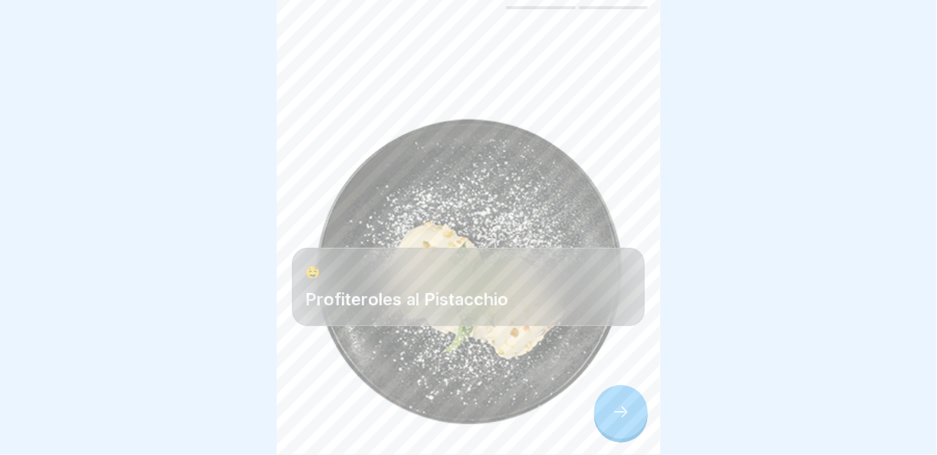
click at [618, 415] on icon at bounding box center [621, 412] width 18 height 18
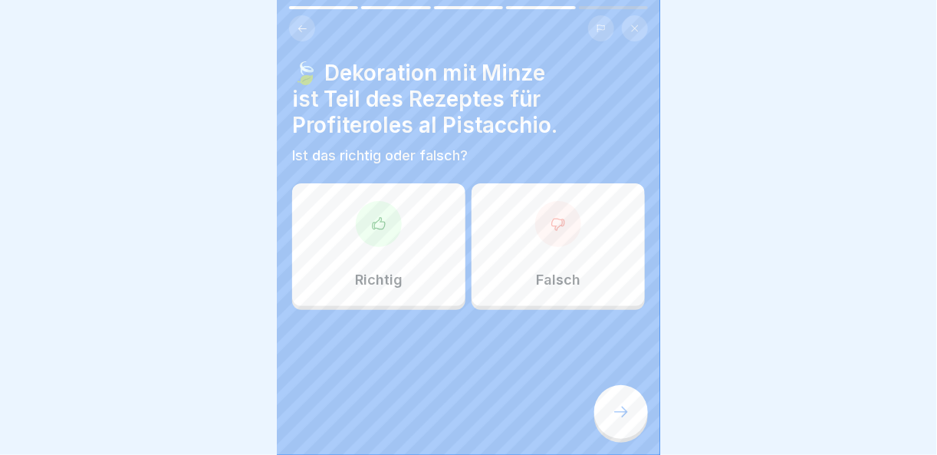
click at [365, 208] on div at bounding box center [379, 224] width 46 height 46
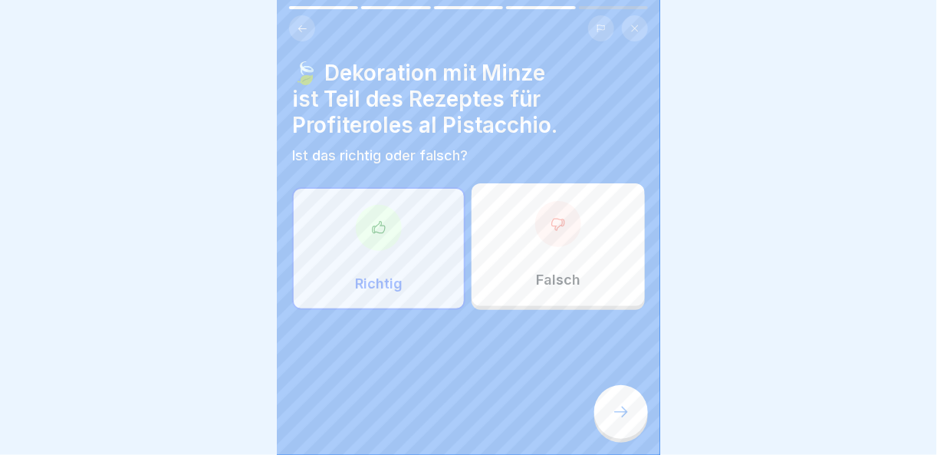
click at [616, 439] on div at bounding box center [621, 412] width 54 height 54
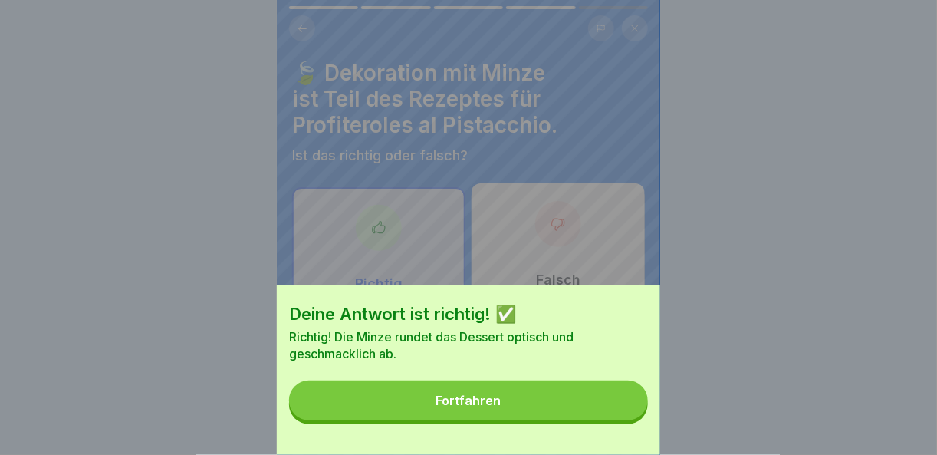
click at [591, 420] on button "Fortfahren" at bounding box center [468, 400] width 359 height 40
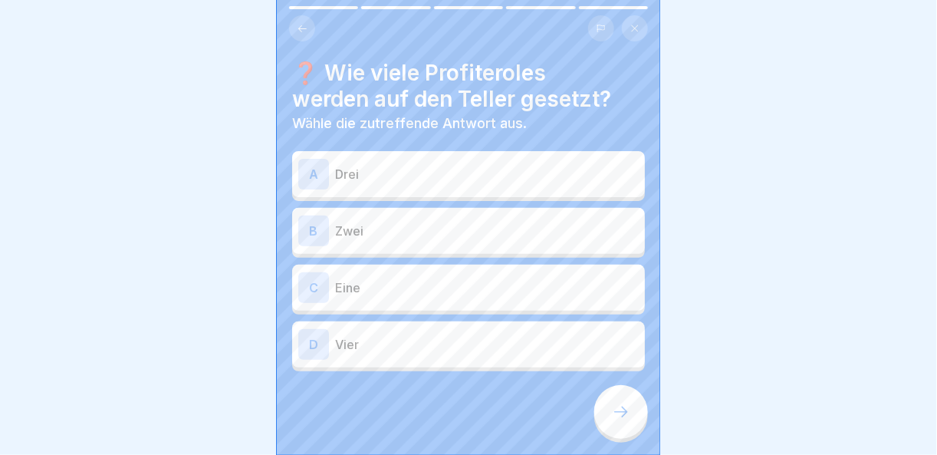
click at [365, 236] on p "Zwei" at bounding box center [487, 231] width 304 height 18
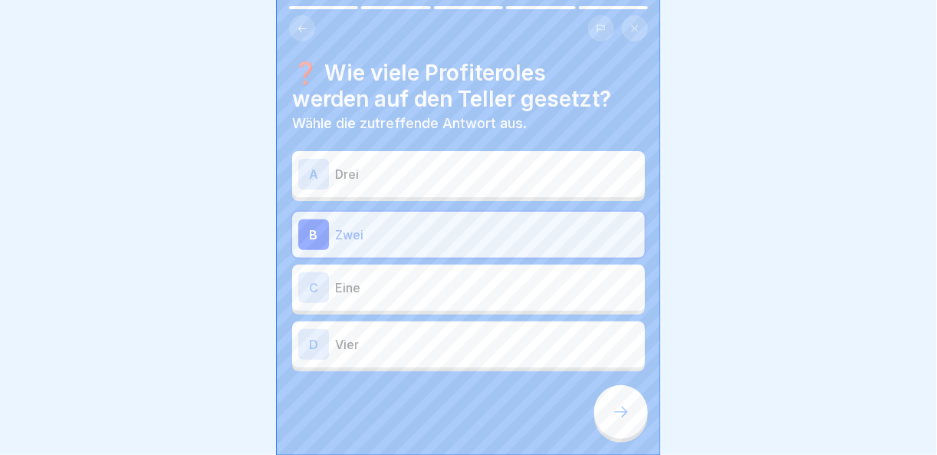
click at [621, 421] on icon at bounding box center [621, 412] width 18 height 18
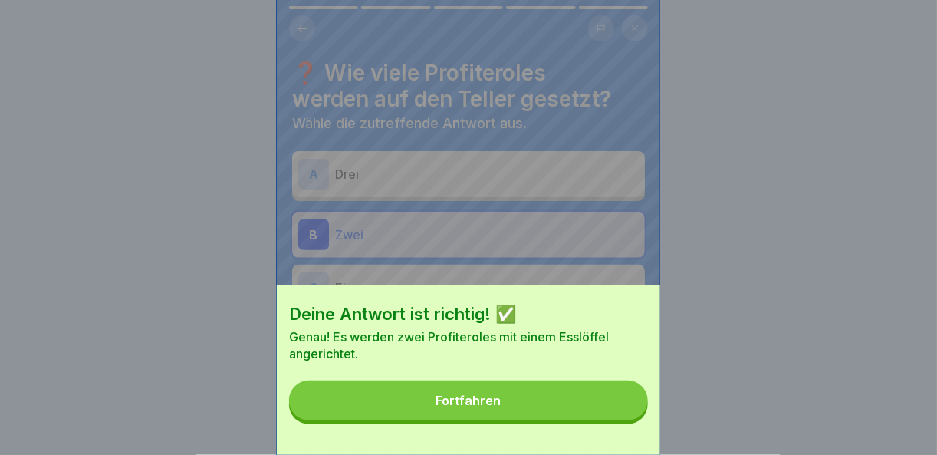
click at [582, 401] on button "Fortfahren" at bounding box center [468, 400] width 359 height 40
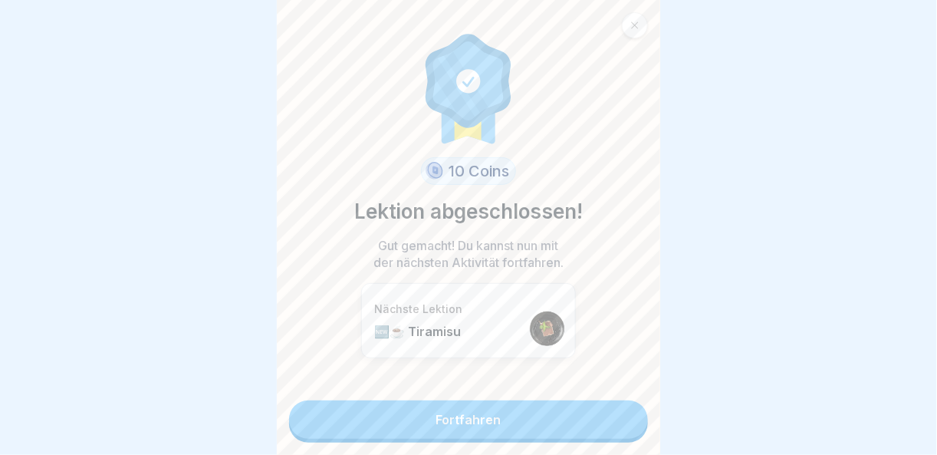
click at [589, 416] on link "Fortfahren" at bounding box center [468, 419] width 359 height 38
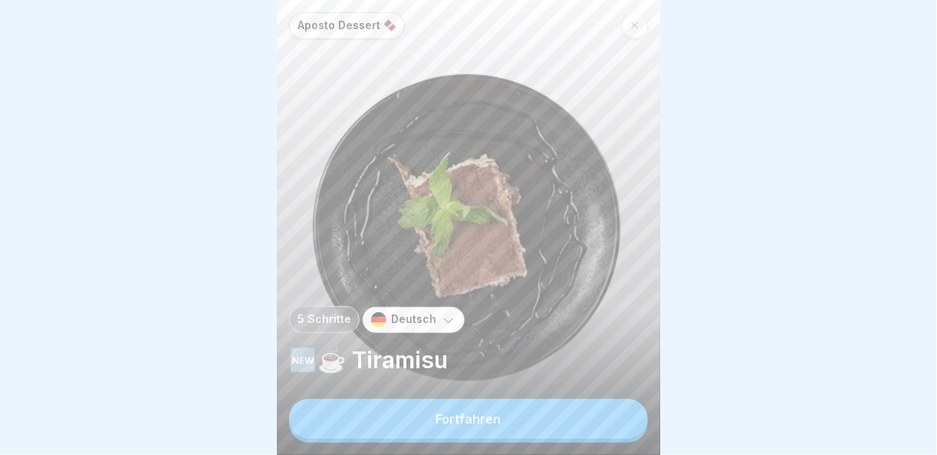
click at [591, 431] on button "Fortfahren" at bounding box center [468, 419] width 359 height 40
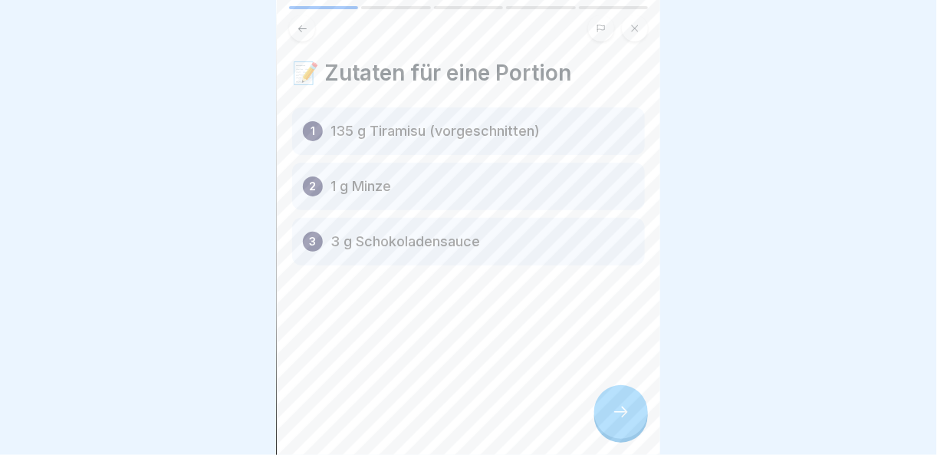
click at [620, 421] on icon at bounding box center [621, 412] width 18 height 18
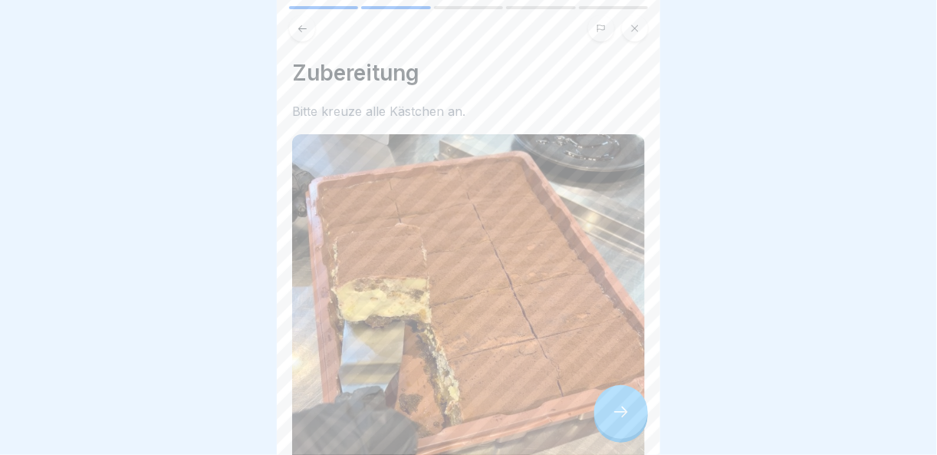
scroll to position [230, 0]
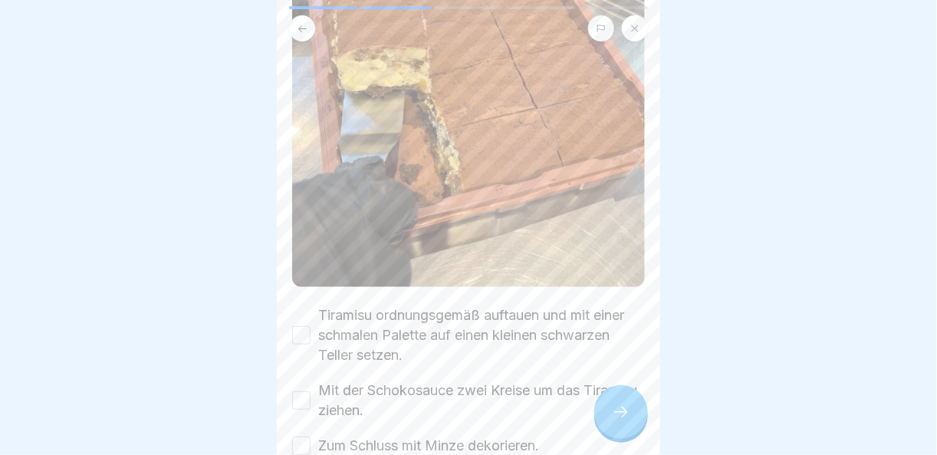
click at [308, 326] on button "Tiramisu ordnungsgemäß auftauen und mit einer schmalen Palette auf einen kleine…" at bounding box center [301, 335] width 18 height 18
click at [311, 380] on div "Mit der Schokosauce zwei Kreise um das Tiramisu ziehen." at bounding box center [468, 400] width 353 height 40
click at [308, 396] on button "Mit der Schokosauce zwei Kreise um das Tiramisu ziehen." at bounding box center [301, 400] width 18 height 18
click at [307, 419] on div "Tiramisu ordnungsgemäß auftauen und mit einer schmalen Palette auf einen kleine…" at bounding box center [468, 380] width 353 height 150
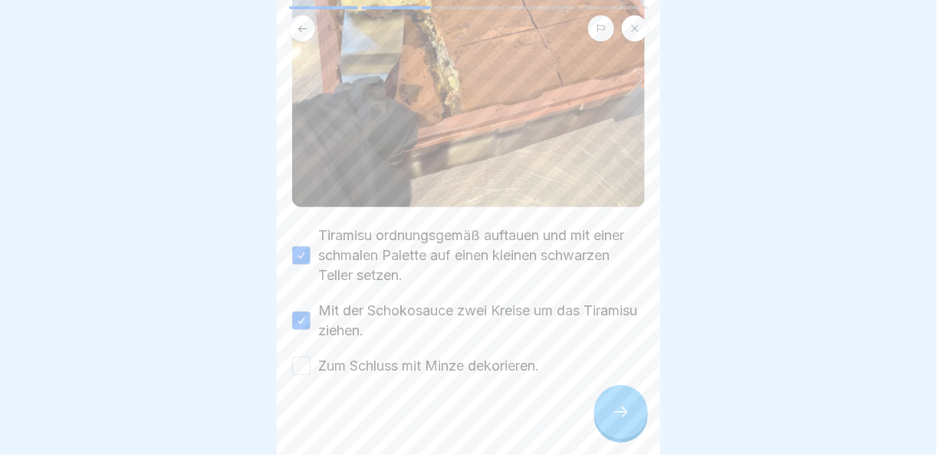
click at [297, 357] on button "Zum Schluss mit Minze dekorieren." at bounding box center [301, 366] width 18 height 18
click at [606, 404] on div at bounding box center [621, 412] width 54 height 54
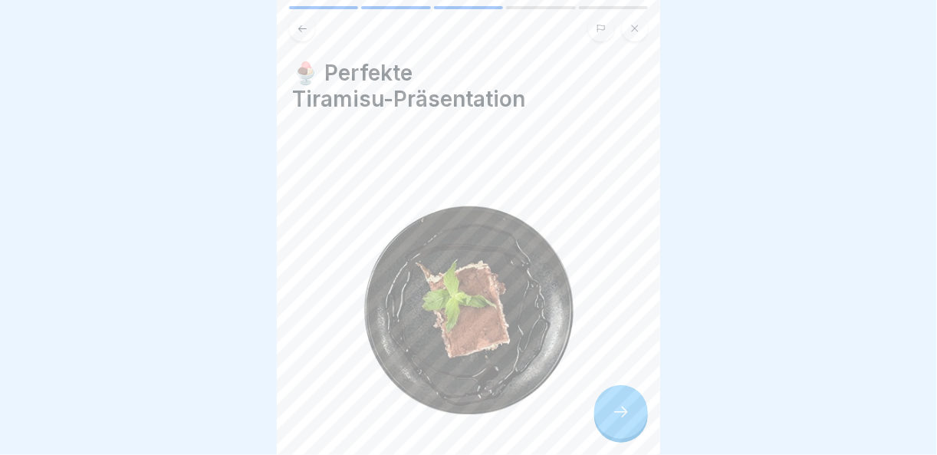
click at [609, 408] on div at bounding box center [621, 412] width 54 height 54
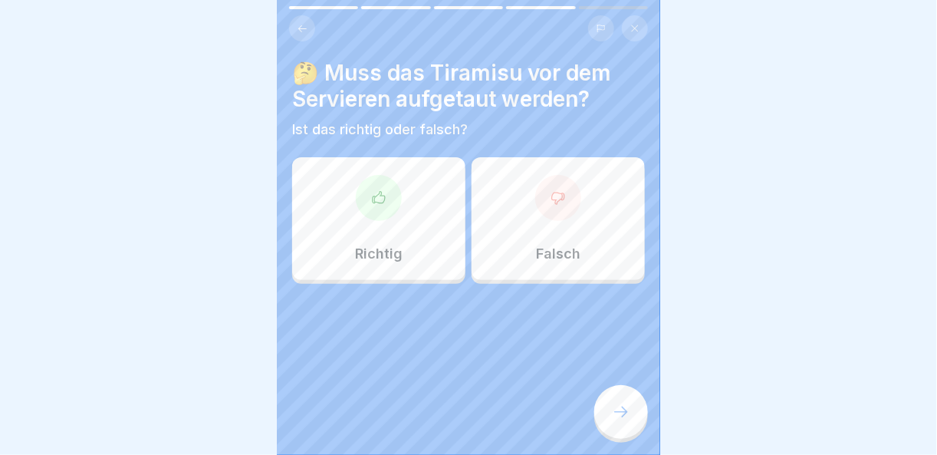
click at [377, 210] on div at bounding box center [379, 198] width 46 height 46
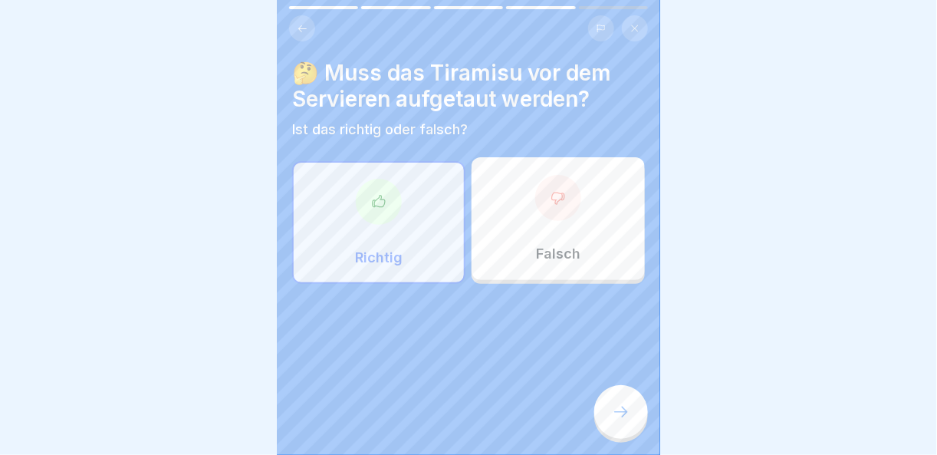
click at [619, 419] on icon at bounding box center [621, 412] width 18 height 18
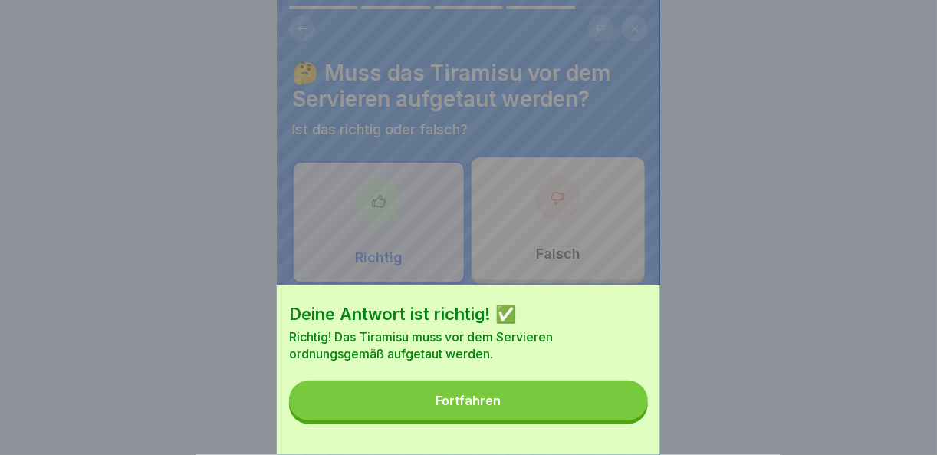
click at [617, 420] on button "Fortfahren" at bounding box center [468, 400] width 359 height 40
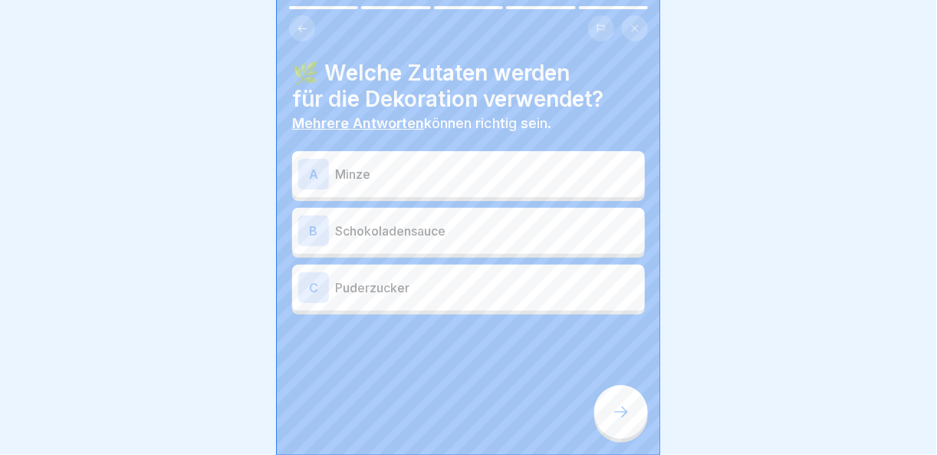
click at [377, 168] on p "Minze" at bounding box center [487, 174] width 304 height 18
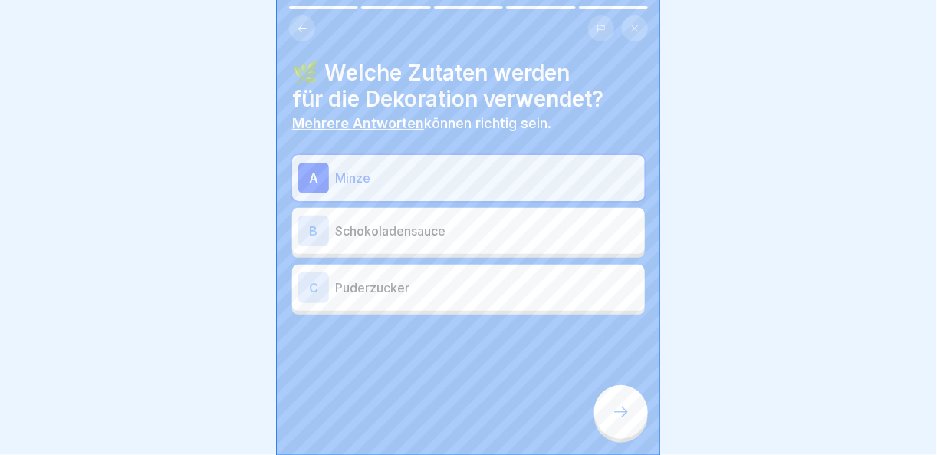
click at [429, 245] on div "B Schokoladensauce" at bounding box center [468, 231] width 353 height 46
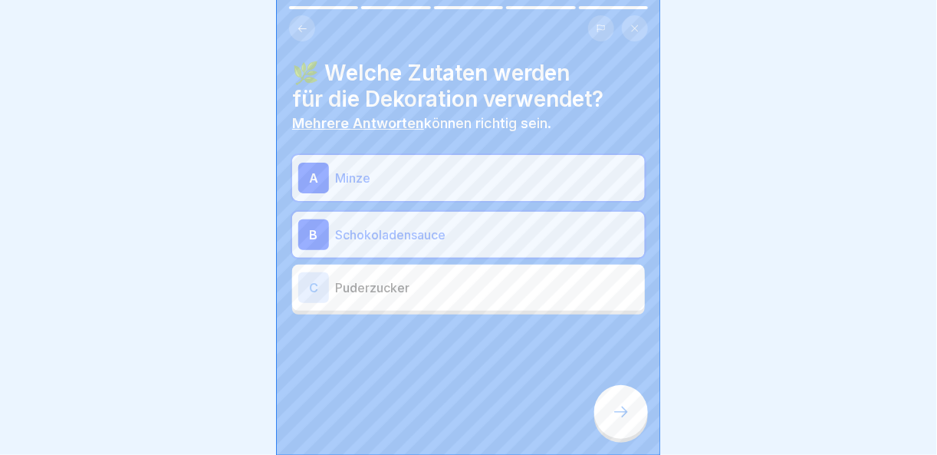
click at [635, 415] on div at bounding box center [621, 412] width 54 height 54
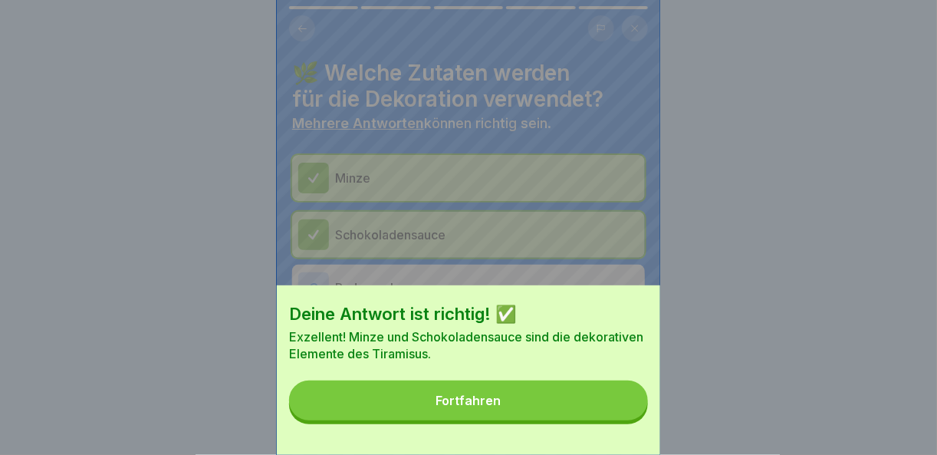
click at [612, 416] on button "Fortfahren" at bounding box center [468, 400] width 359 height 40
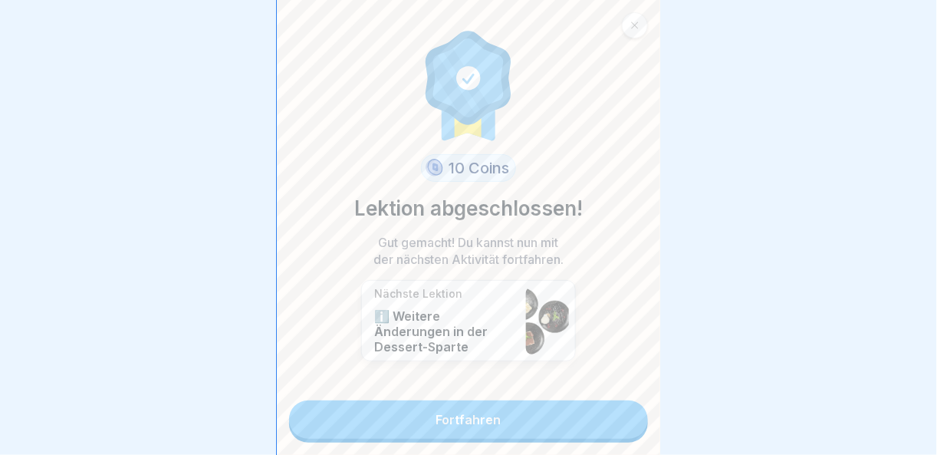
click at [609, 422] on link "Fortfahren" at bounding box center [468, 419] width 359 height 38
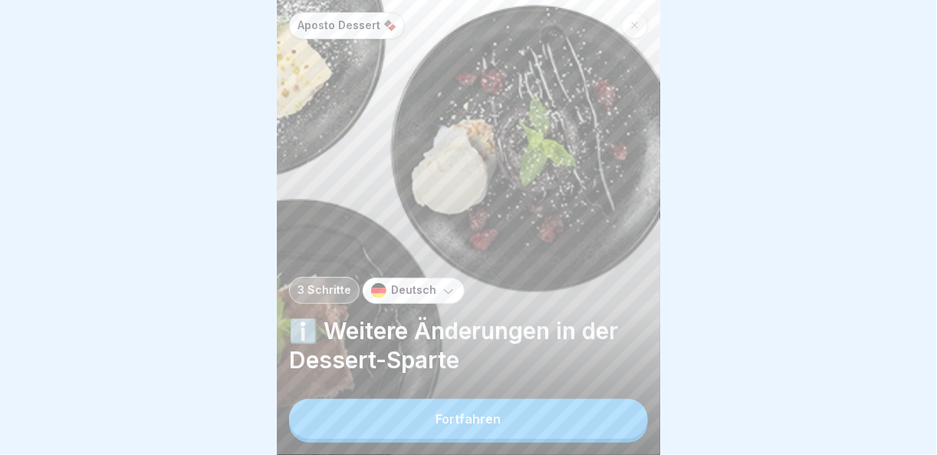
click at [609, 422] on button "Fortfahren" at bounding box center [468, 419] width 359 height 40
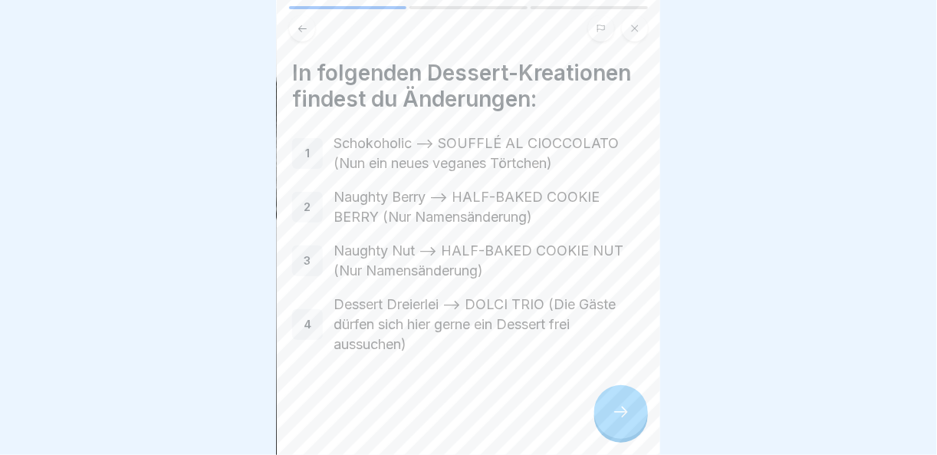
click at [635, 413] on div at bounding box center [621, 412] width 54 height 54
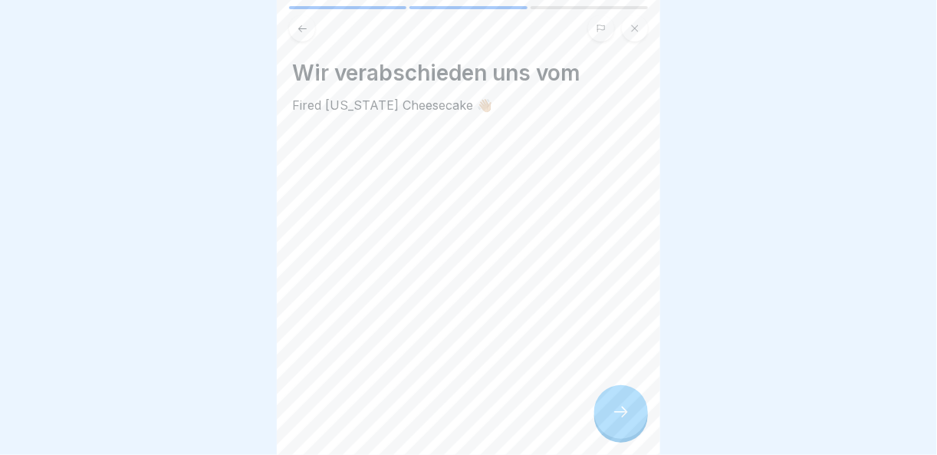
click at [635, 413] on div at bounding box center [621, 412] width 54 height 54
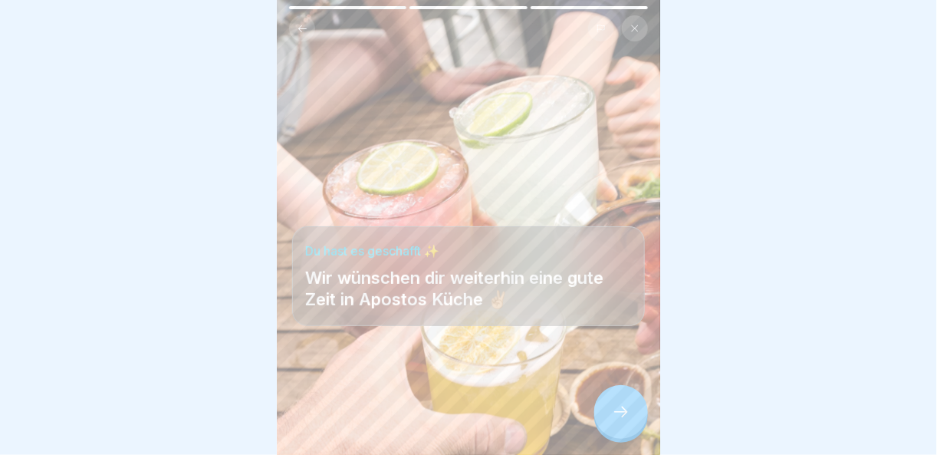
scroll to position [11, 0]
click at [630, 396] on div at bounding box center [621, 412] width 54 height 54
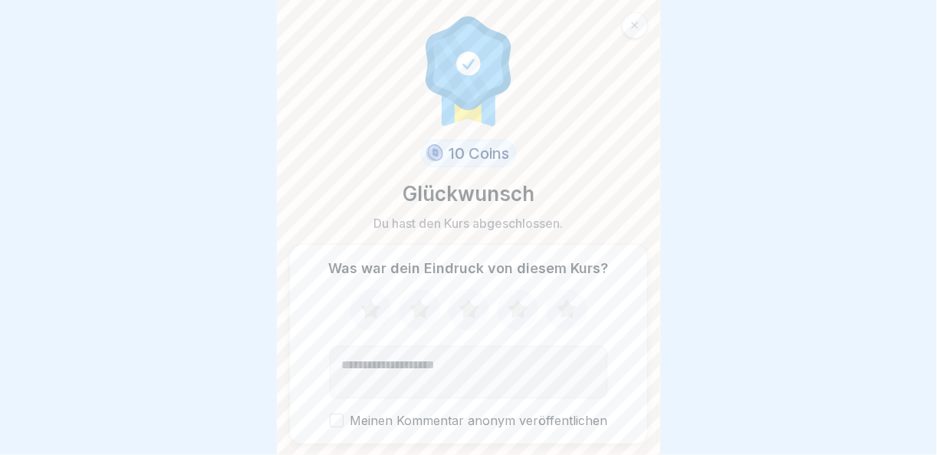
scroll to position [44, 0]
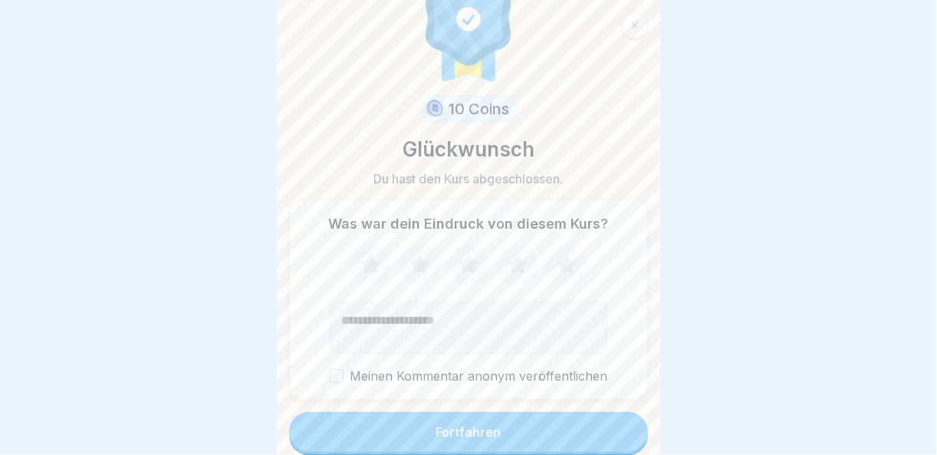
click at [535, 419] on button "Fortfahren" at bounding box center [468, 432] width 359 height 40
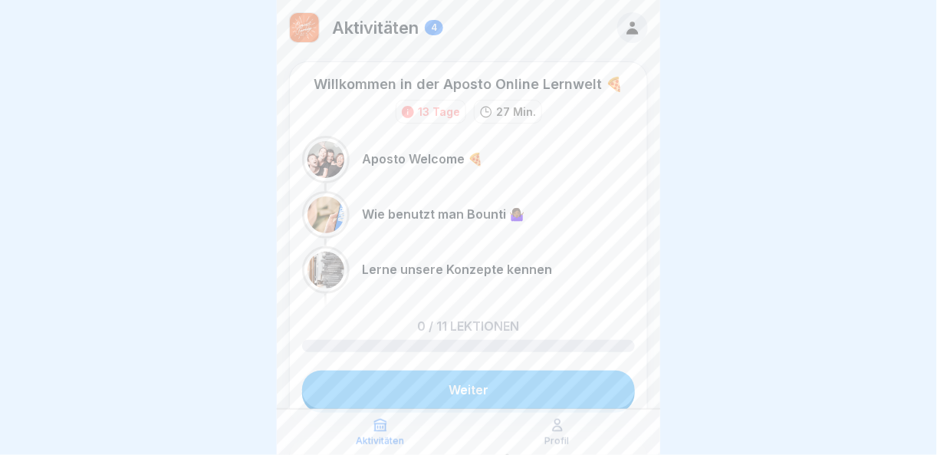
click at [407, 152] on p "Aposto Welcome 🍕" at bounding box center [422, 159] width 121 height 15
click at [627, 31] on icon at bounding box center [633, 27] width 12 height 13
